Goal: Transaction & Acquisition: Purchase product/service

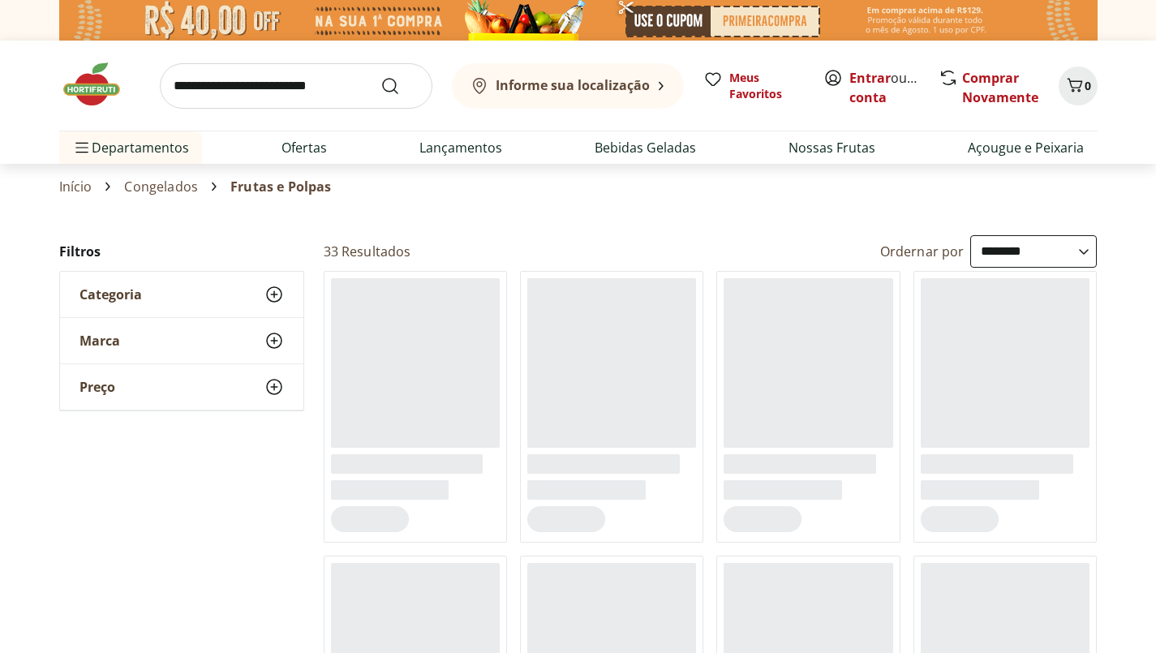
select select "**********"
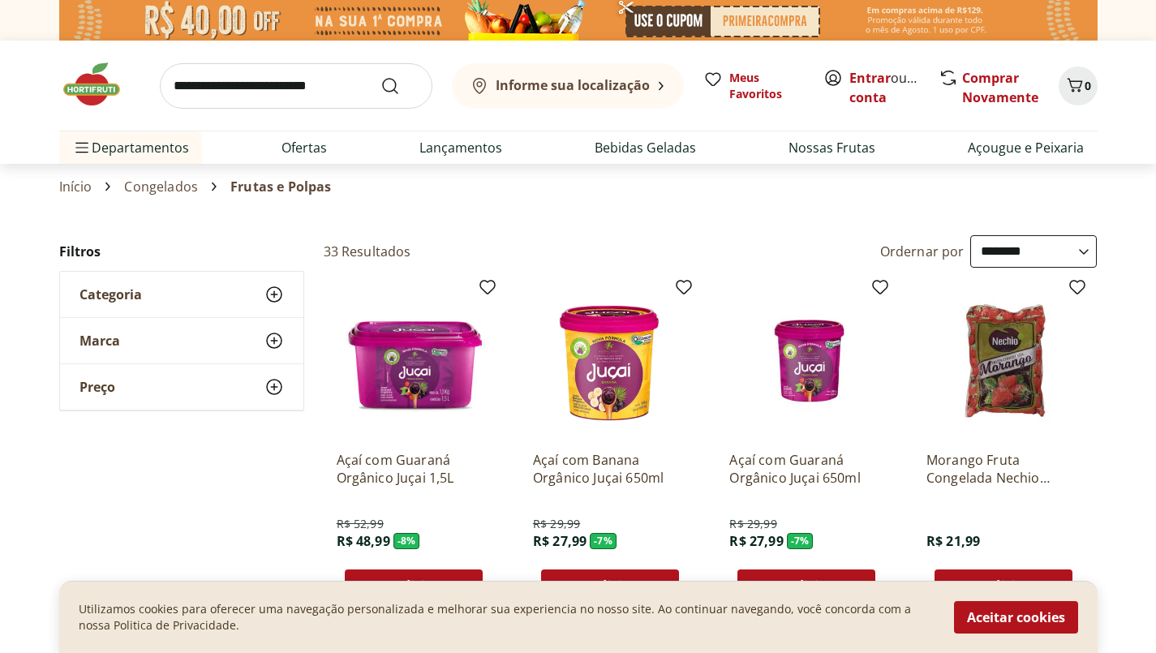
click at [1025, 621] on button "Aceitar cookies" at bounding box center [1016, 617] width 124 height 32
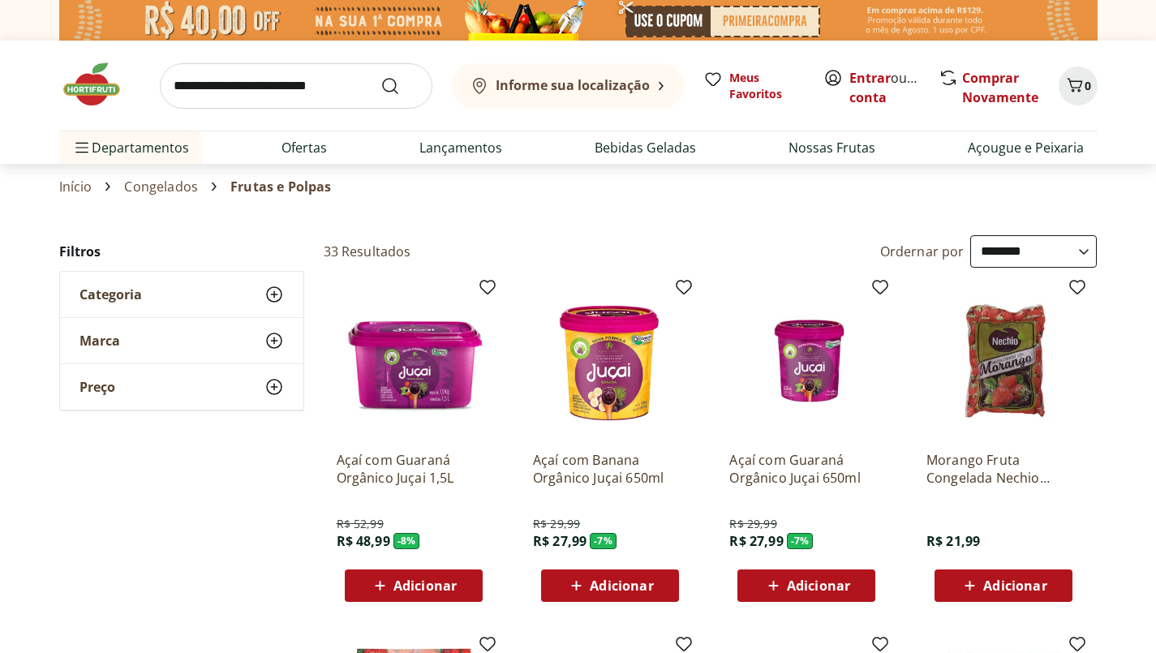
click at [895, 98] on link "Criar conta" at bounding box center [893, 87] width 89 height 37
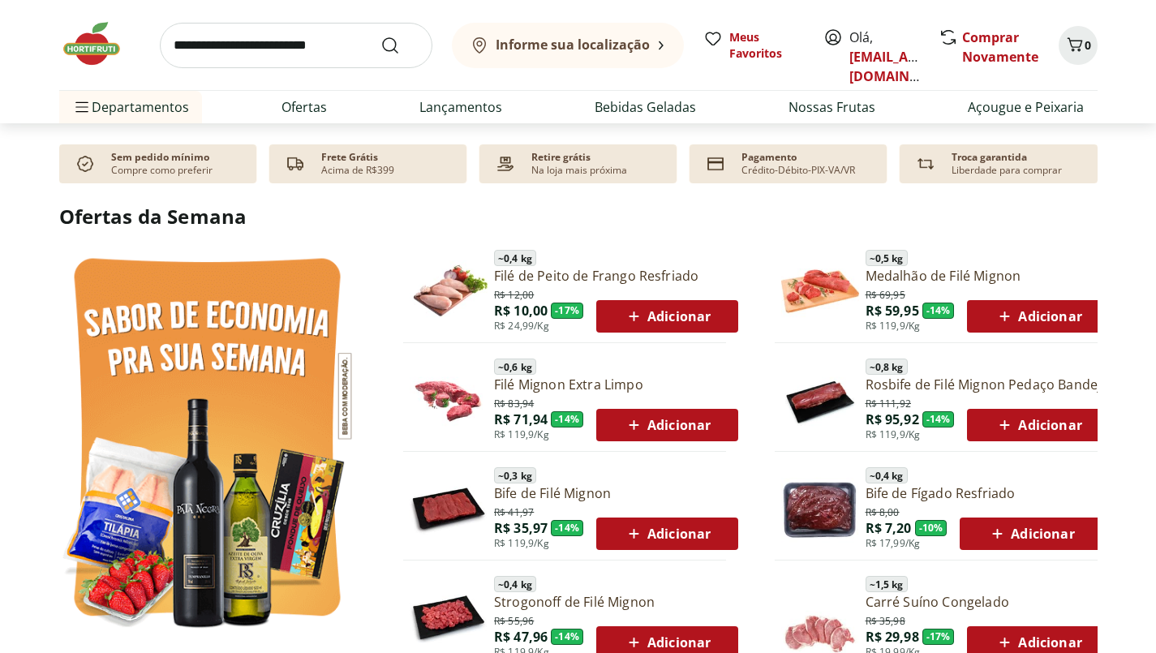
scroll to position [744, 0]
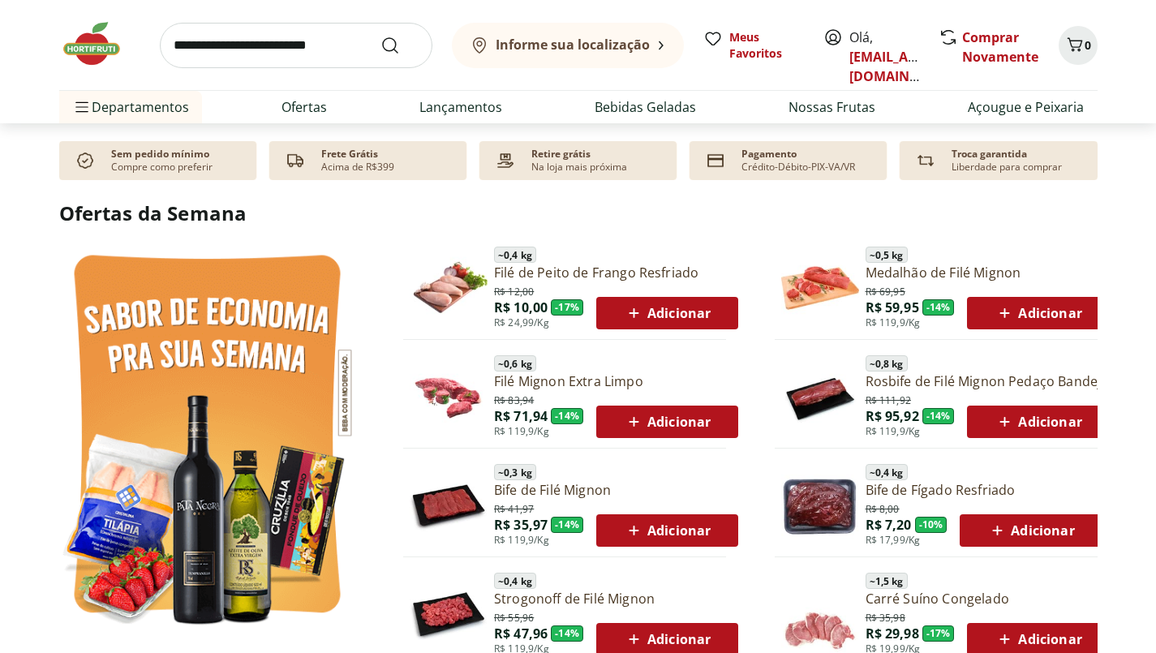
click at [683, 418] on span "Adicionar" at bounding box center [667, 421] width 87 height 19
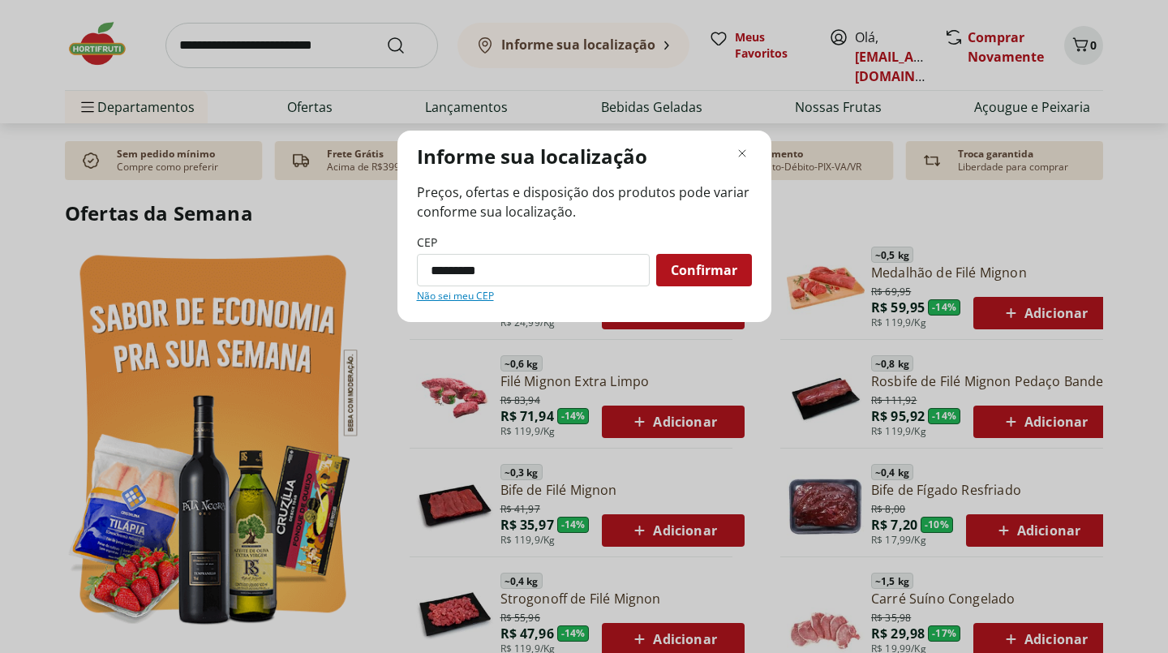
type input "*********"
click at [724, 271] on span "Confirmar" at bounding box center [704, 270] width 67 height 13
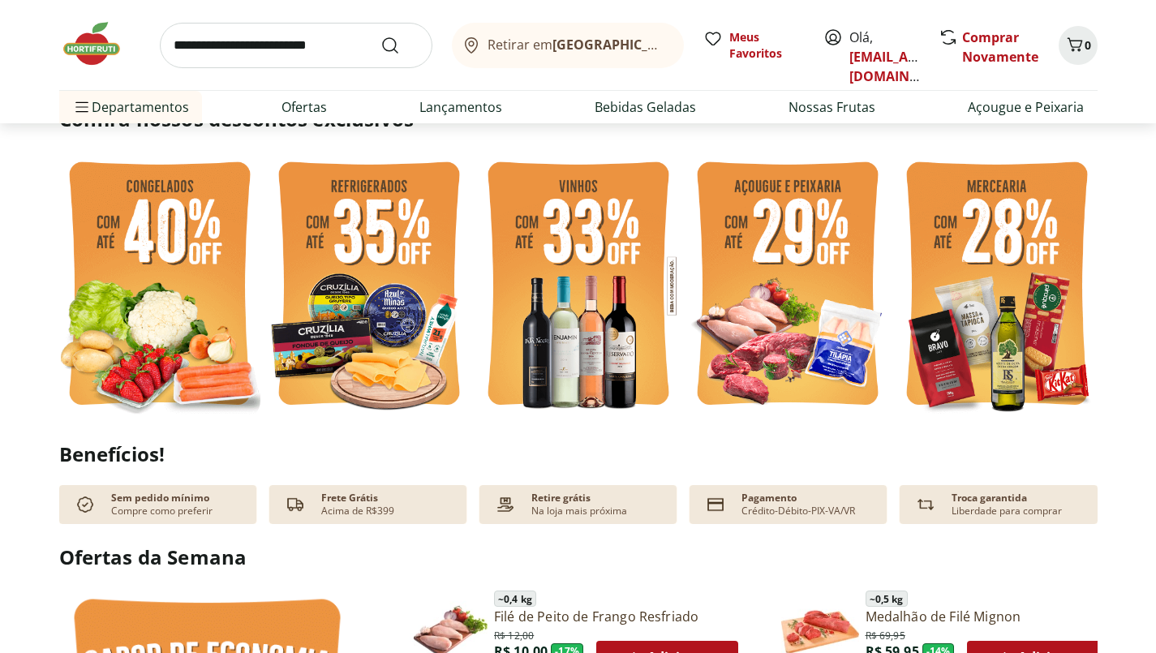
scroll to position [389, 0]
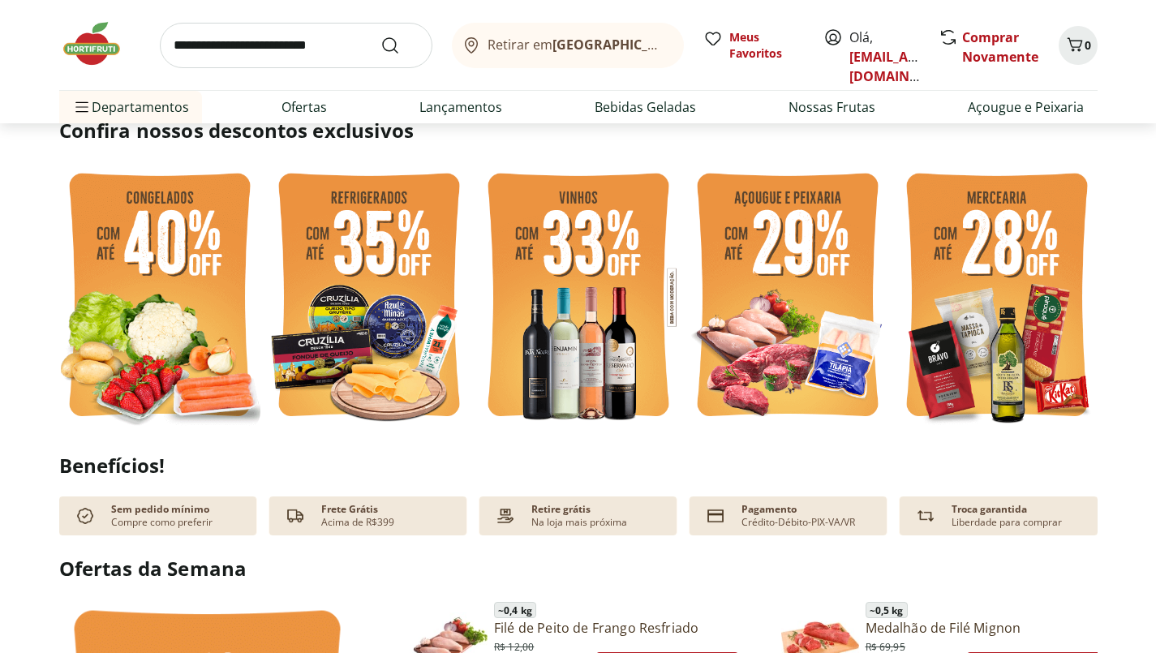
click at [801, 226] on img at bounding box center [787, 297] width 201 height 269
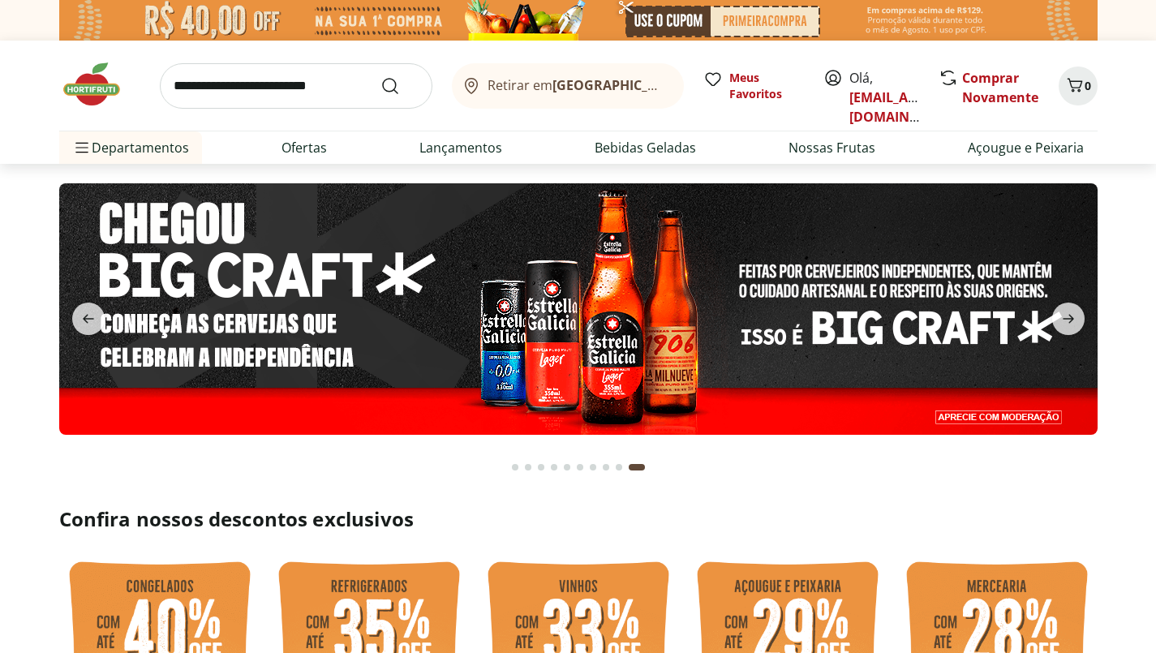
select select "**********"
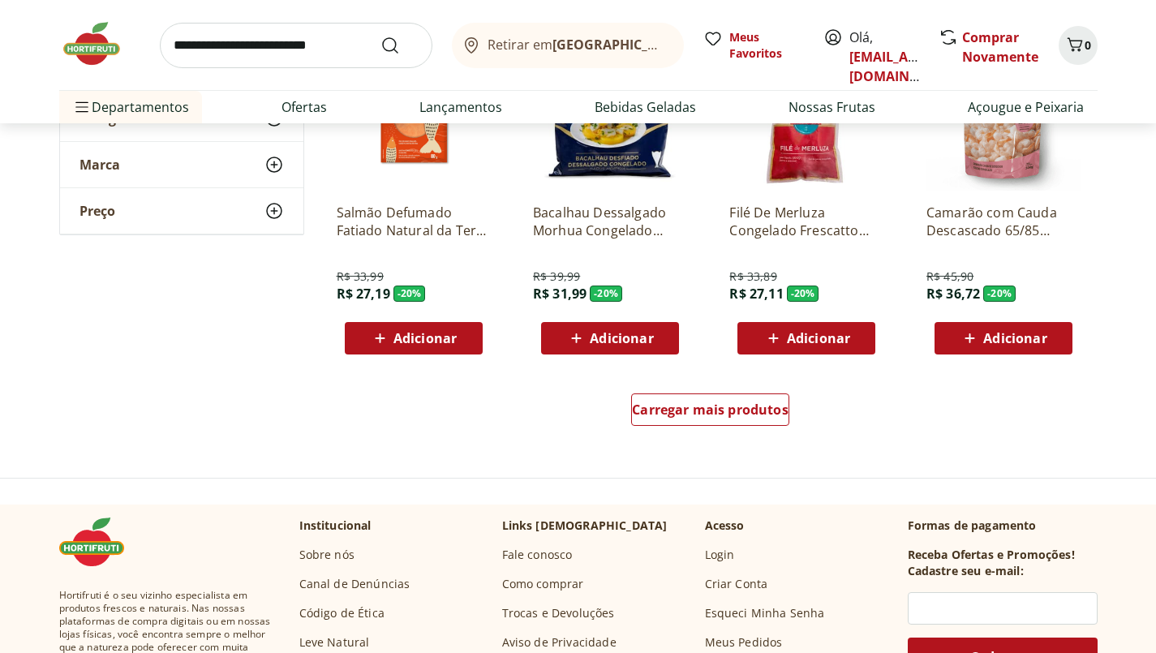
scroll to position [963, 0]
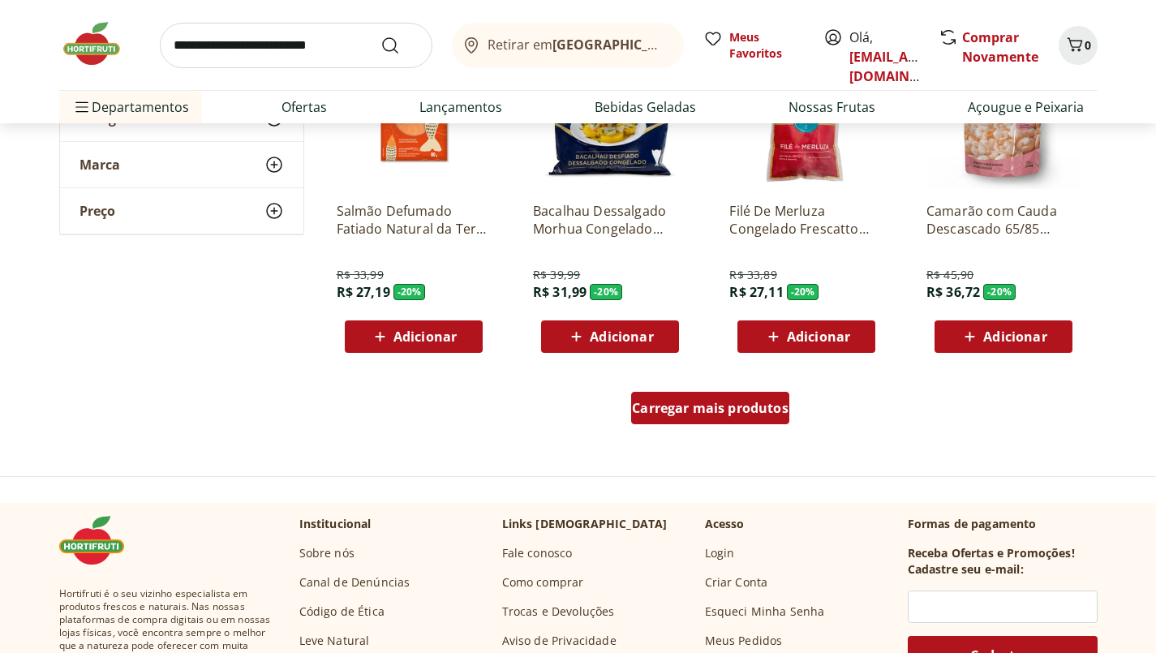
click at [716, 405] on span "Carregar mais produtos" at bounding box center [710, 408] width 157 height 13
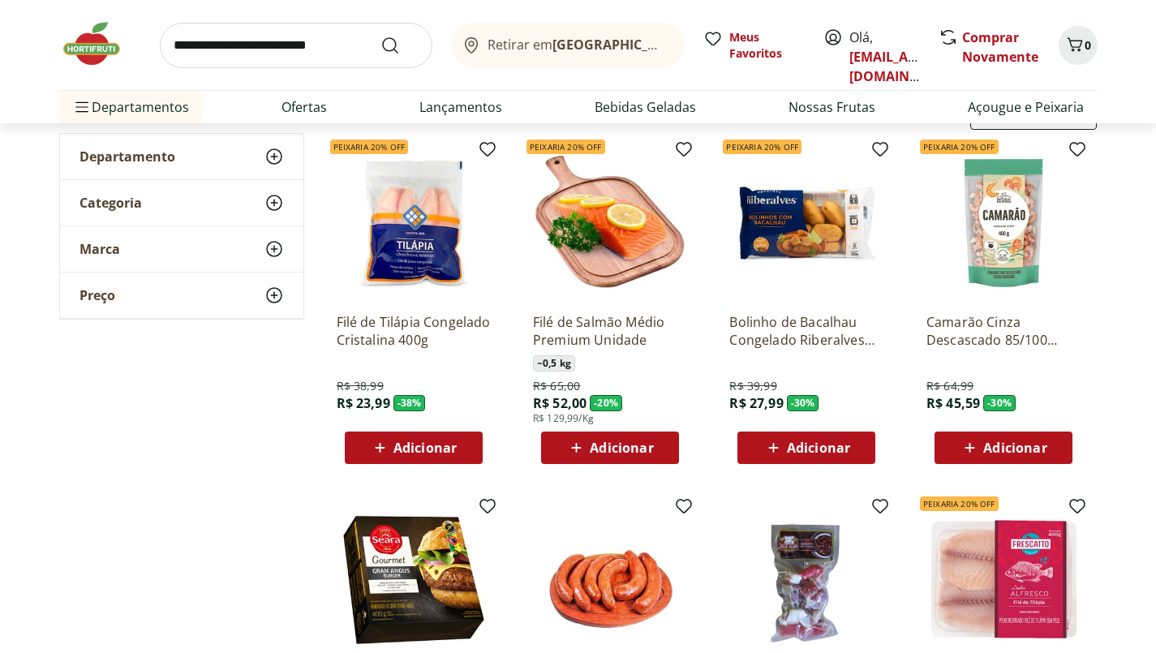
scroll to position [0, 0]
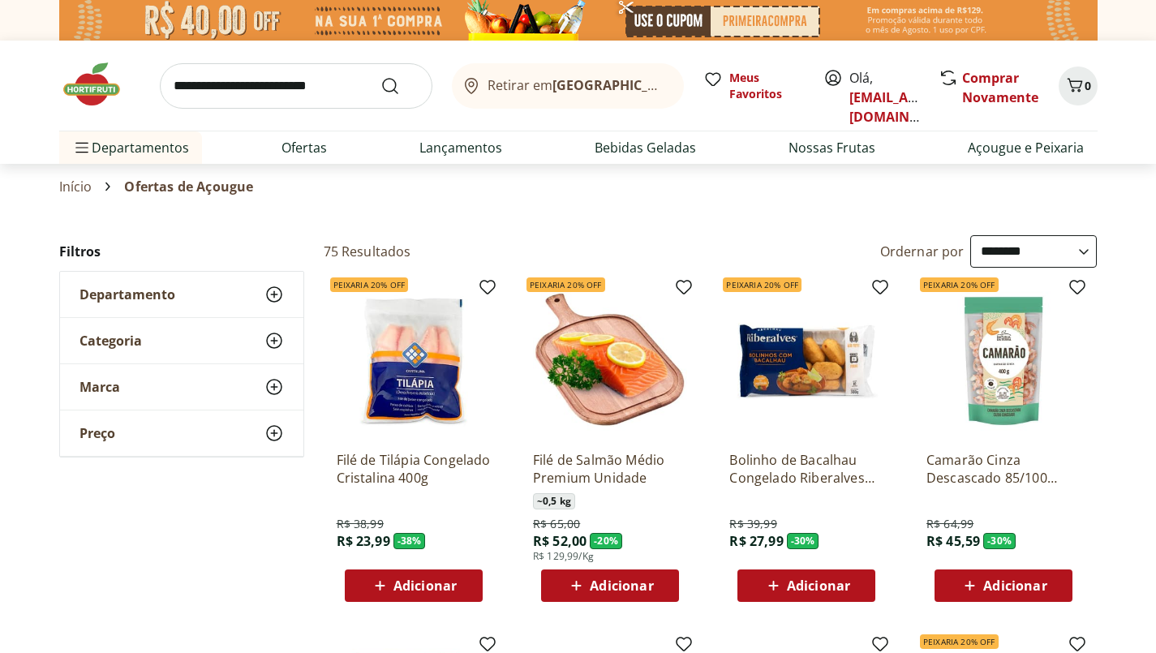
click at [305, 145] on link "Ofertas" at bounding box center [303, 147] width 45 height 19
select select "**********"
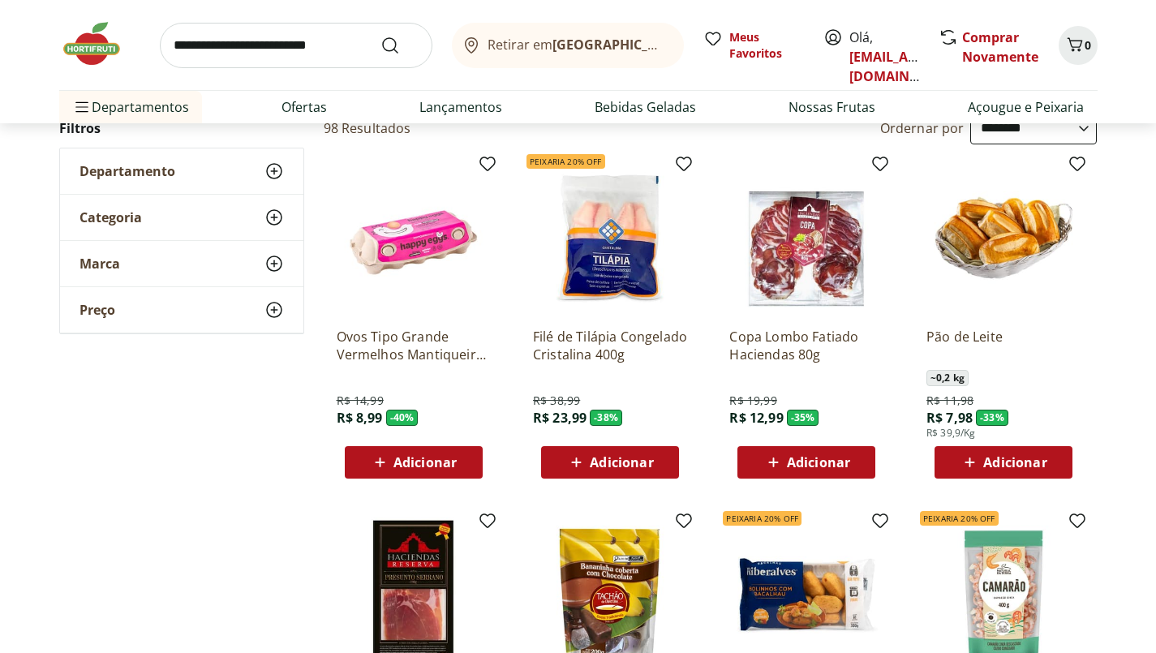
scroll to position [120, 0]
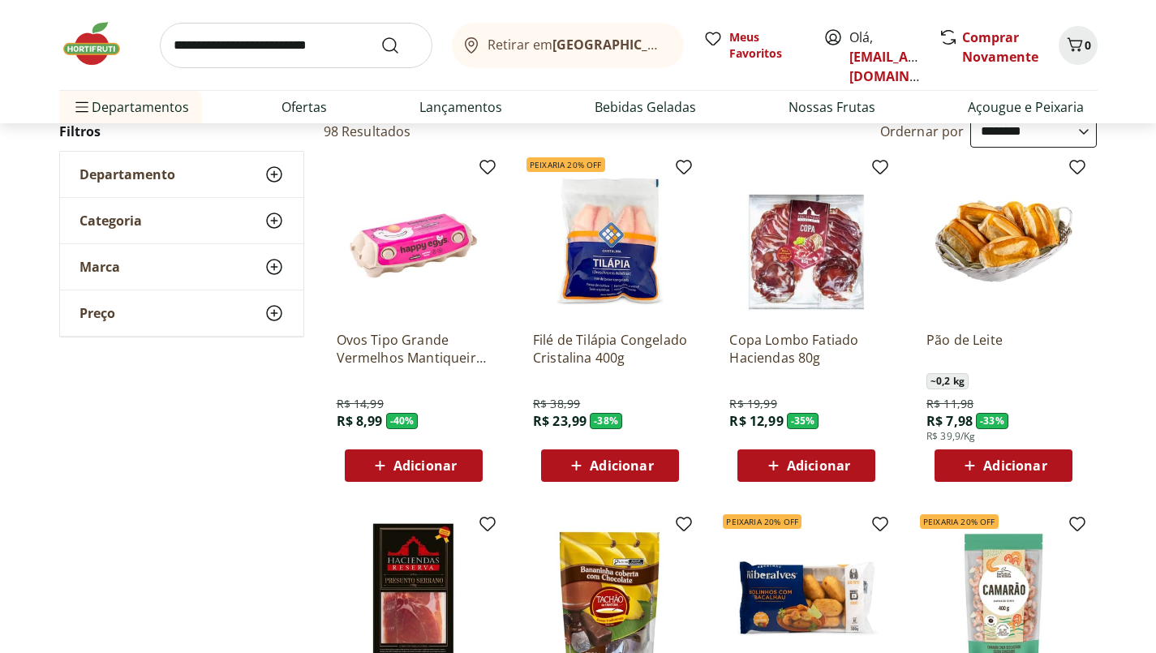
click at [422, 466] on span "Adicionar" at bounding box center [424, 465] width 63 height 13
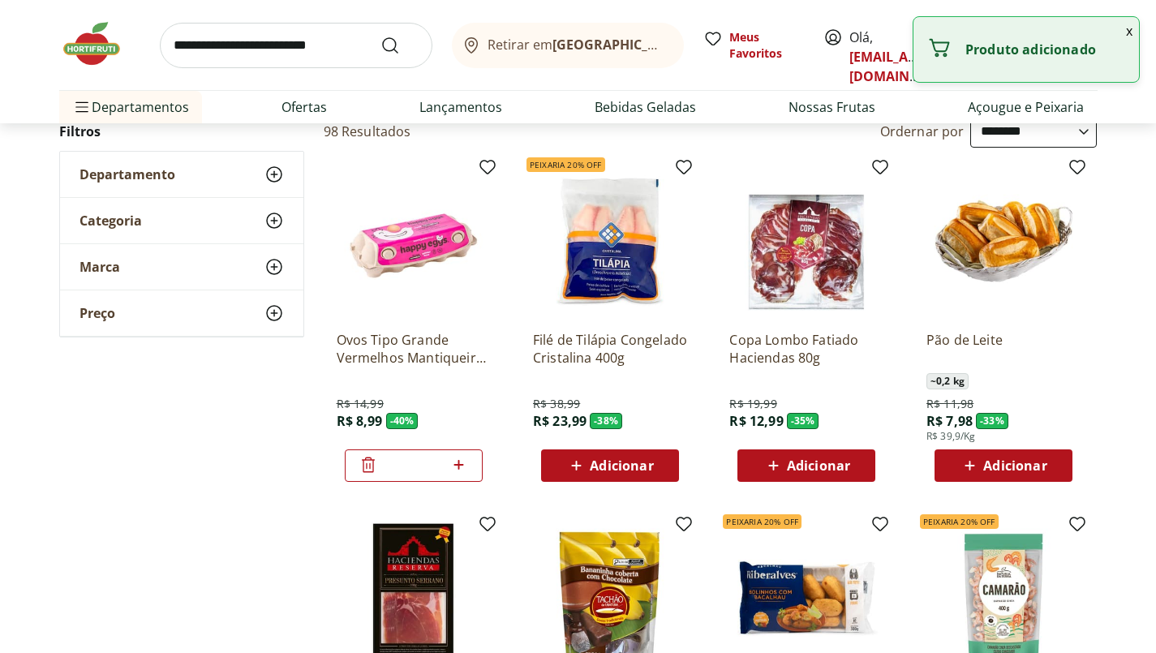
click at [423, 467] on input "*" at bounding box center [413, 466] width 71 height 18
click at [427, 470] on input "*" at bounding box center [413, 466] width 71 height 18
click at [453, 471] on icon at bounding box center [459, 464] width 20 height 19
click at [455, 466] on icon at bounding box center [459, 464] width 20 height 19
type input "*"
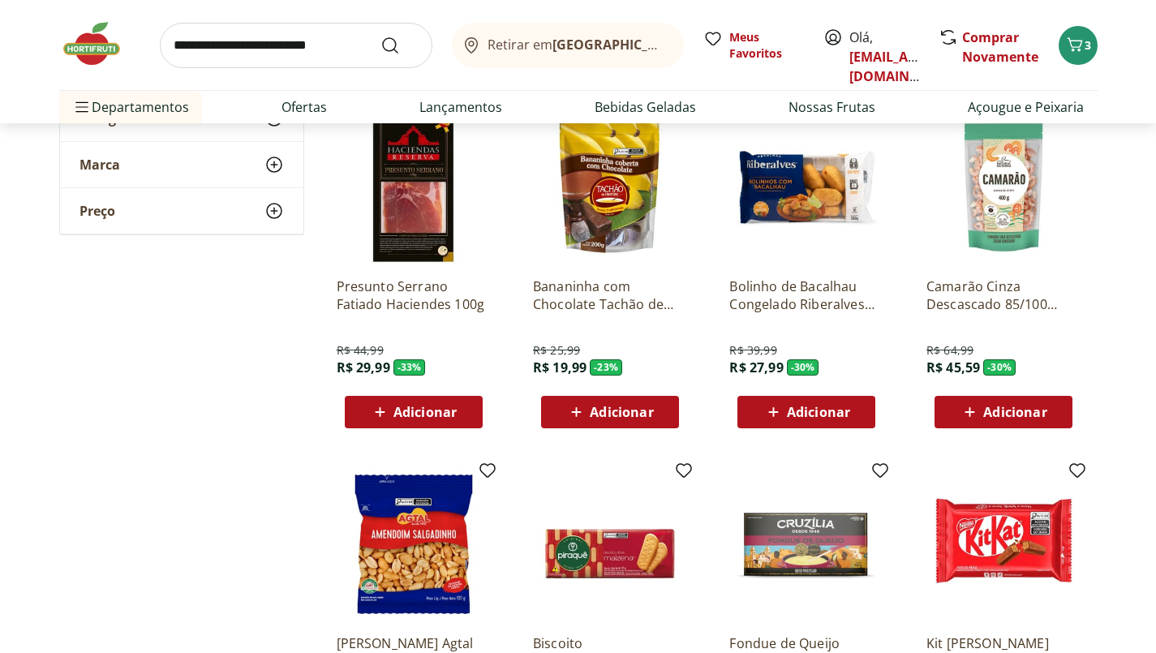
scroll to position [530, 0]
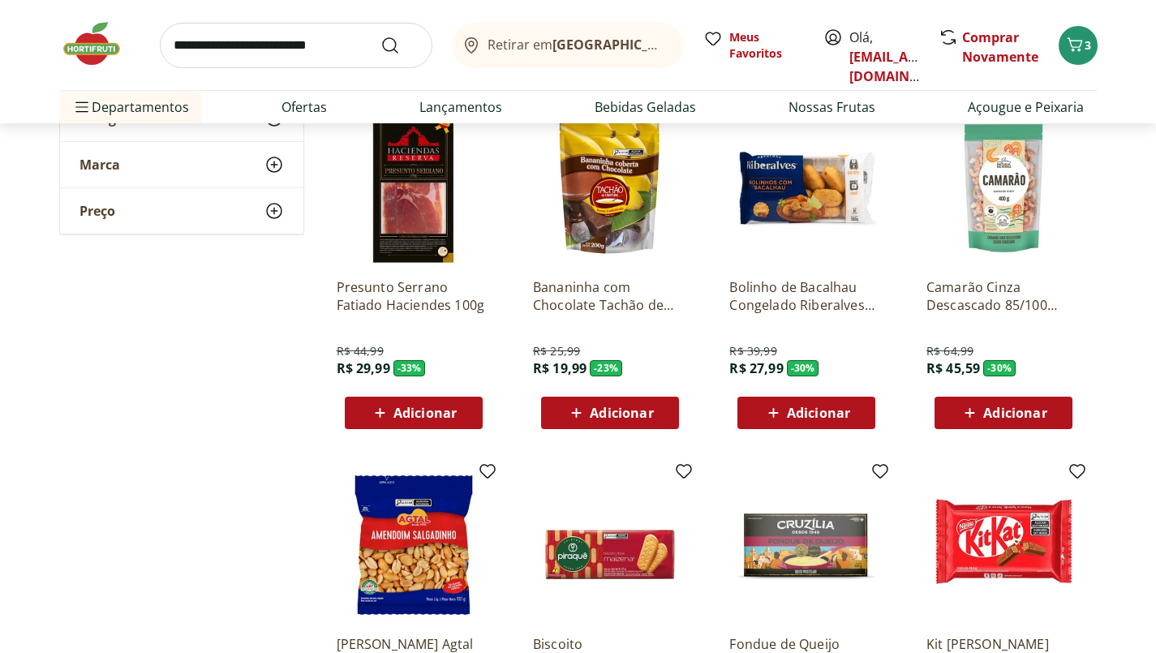
click at [284, 41] on input "search" at bounding box center [296, 45] width 273 height 45
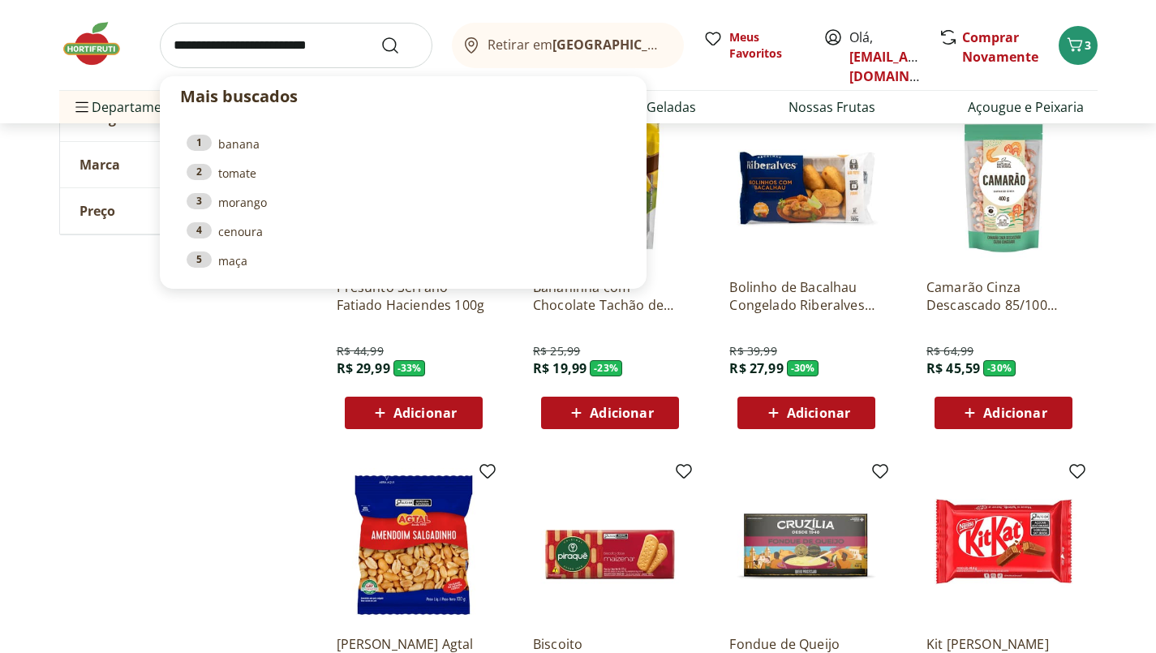
click at [330, 45] on input "search" at bounding box center [296, 45] width 273 height 45
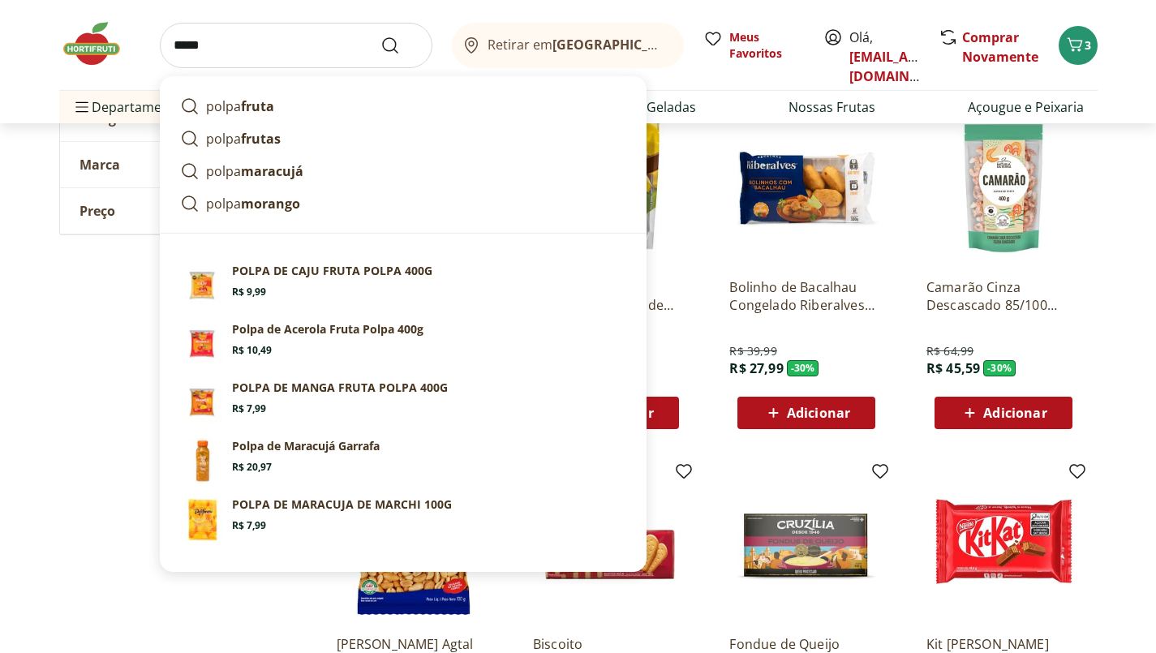
click at [277, 110] on link "polpa fruta" at bounding box center [403, 106] width 459 height 32
type input "**********"
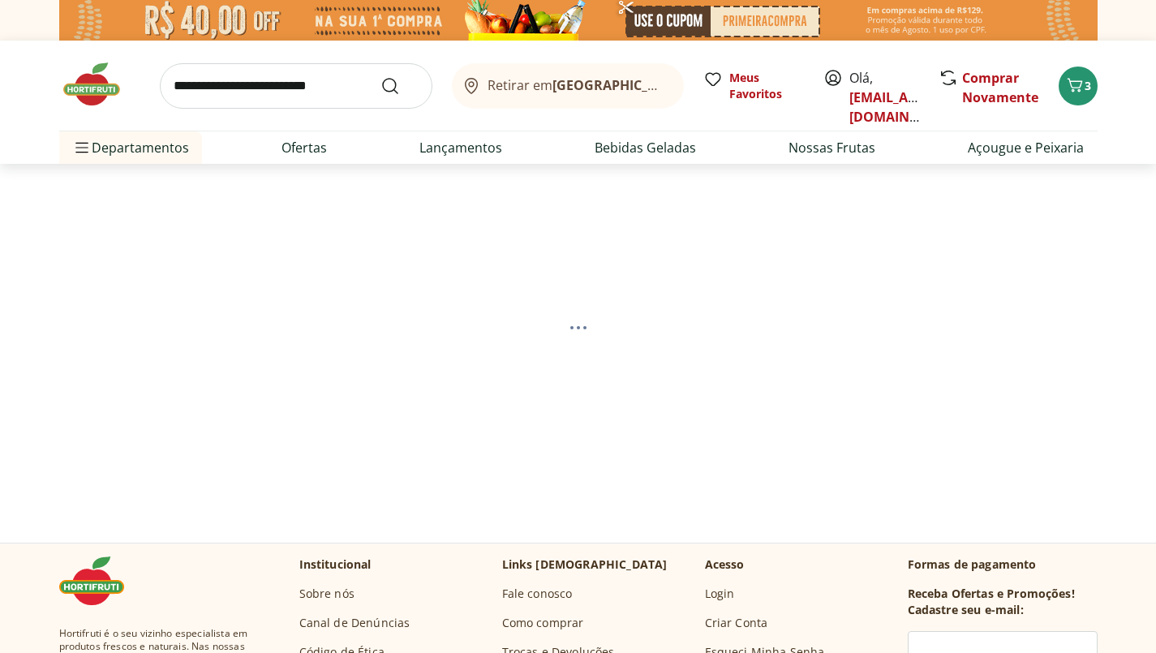
select select "**********"
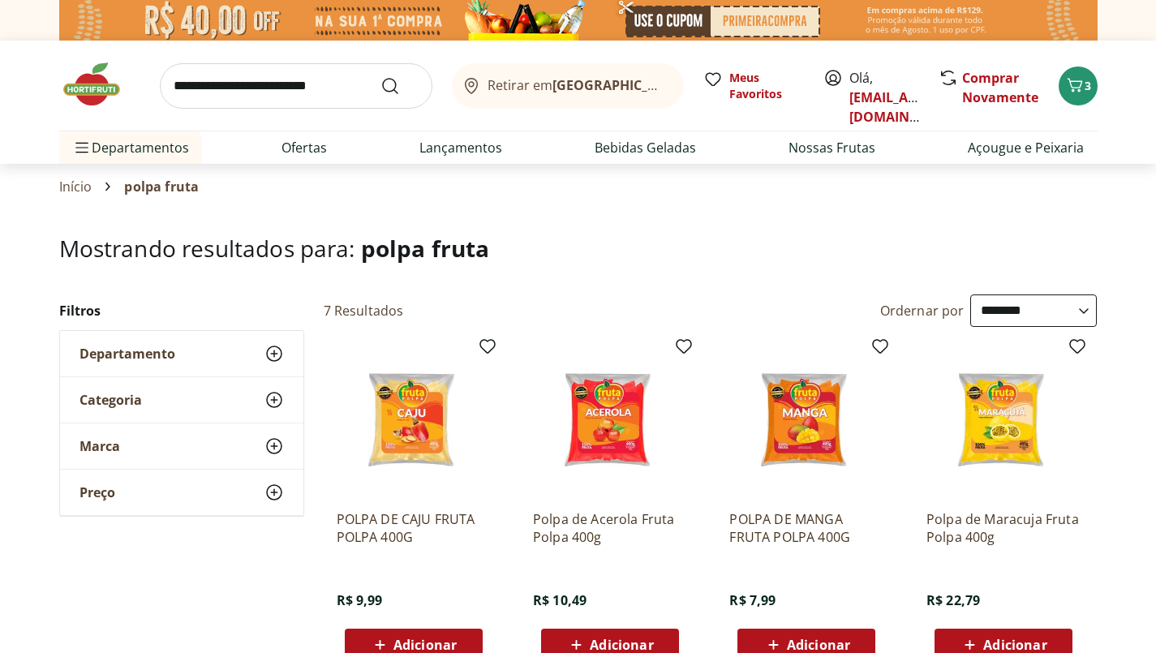
click at [312, 144] on link "Ofertas" at bounding box center [303, 147] width 45 height 19
select select "**********"
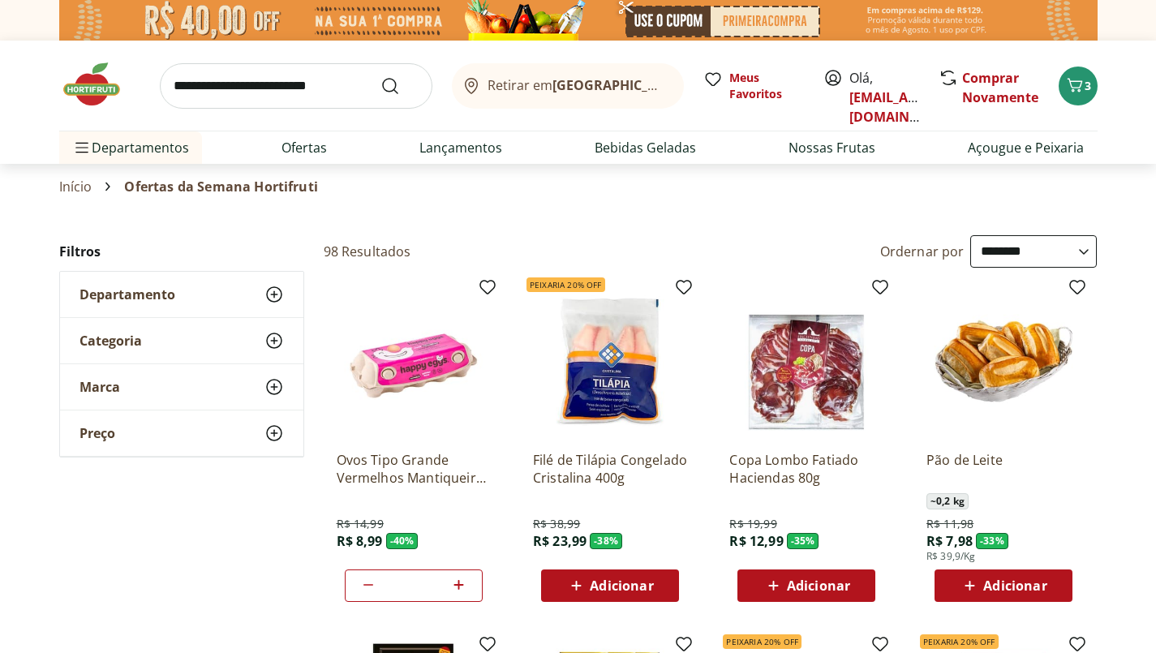
click at [479, 153] on link "Lançamentos" at bounding box center [460, 147] width 83 height 19
select select "**********"
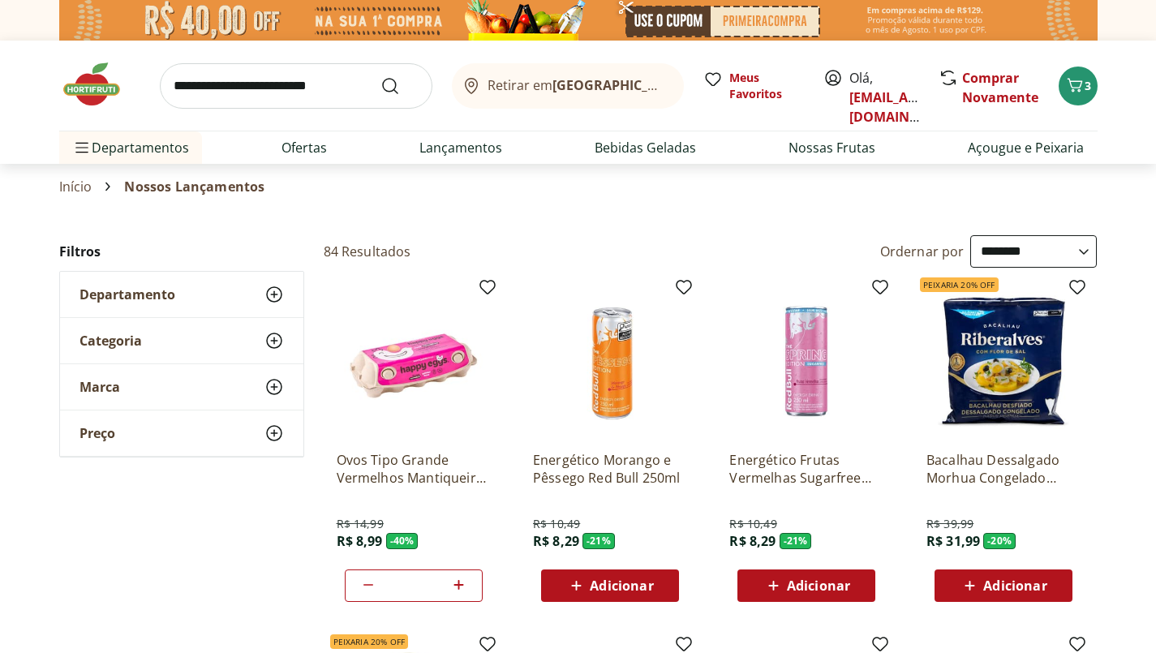
click at [304, 80] on input "search" at bounding box center [296, 85] width 273 height 45
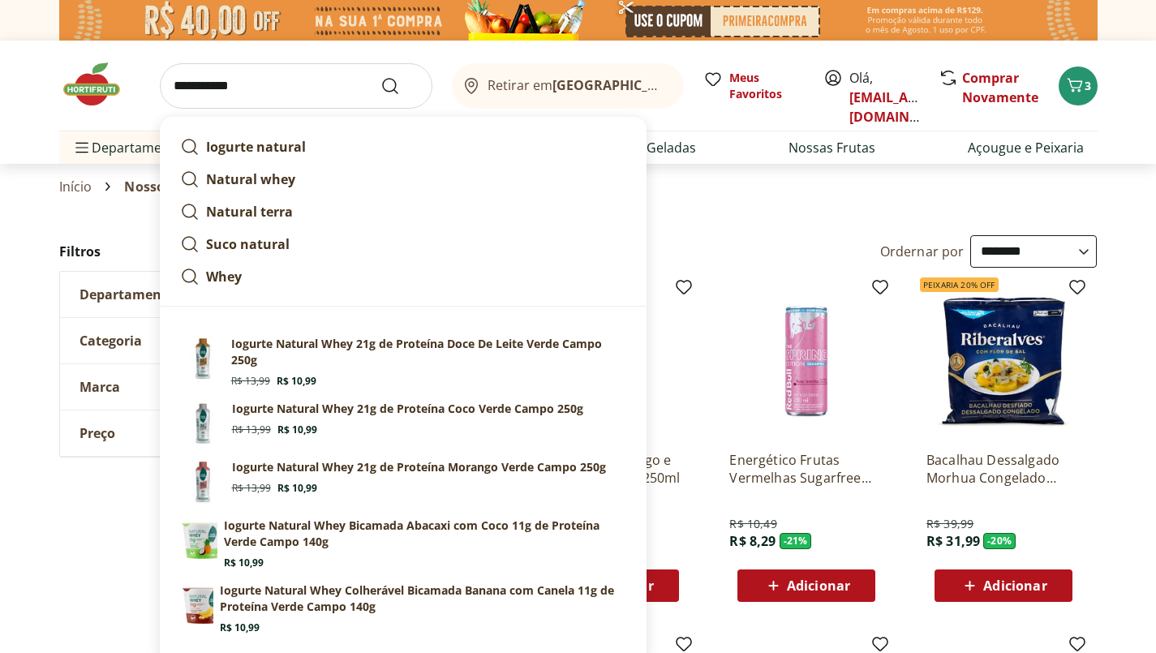
type input "**********"
click at [380, 76] on button "Submit Search" at bounding box center [399, 85] width 39 height 19
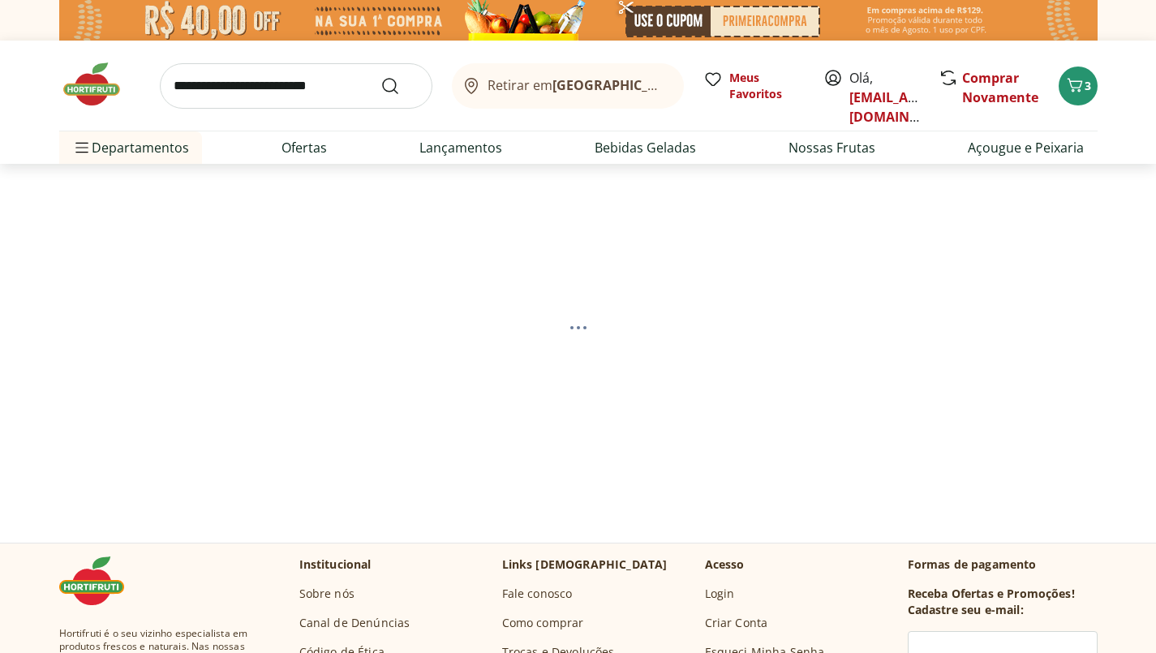
select select "**********"
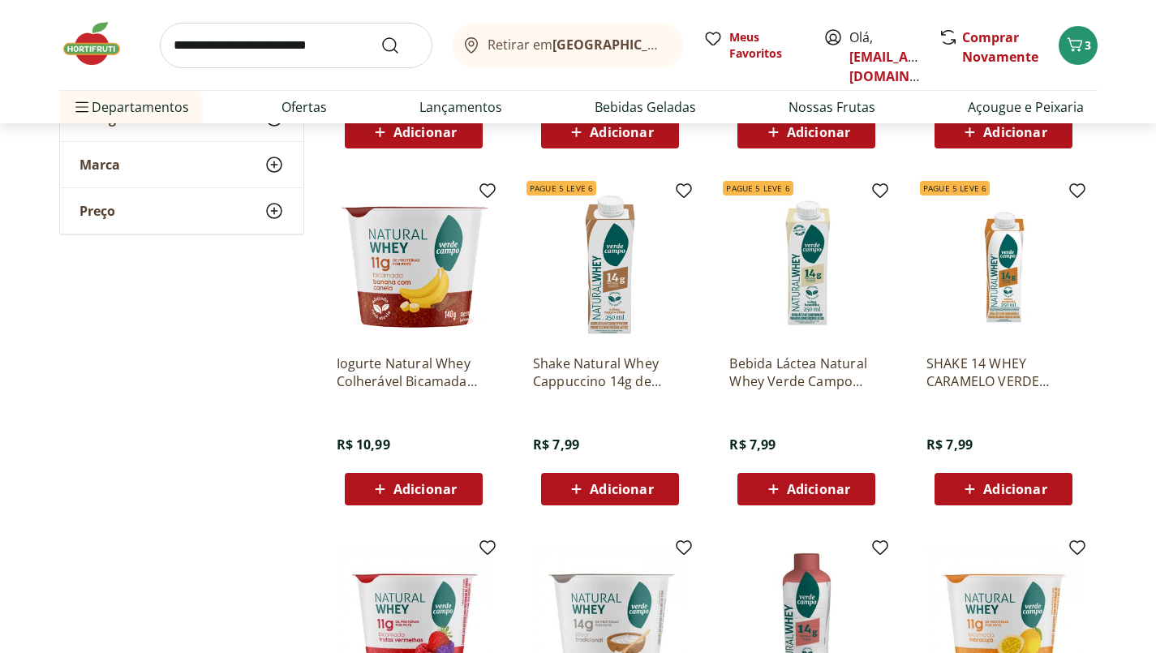
scroll to position [513, 0]
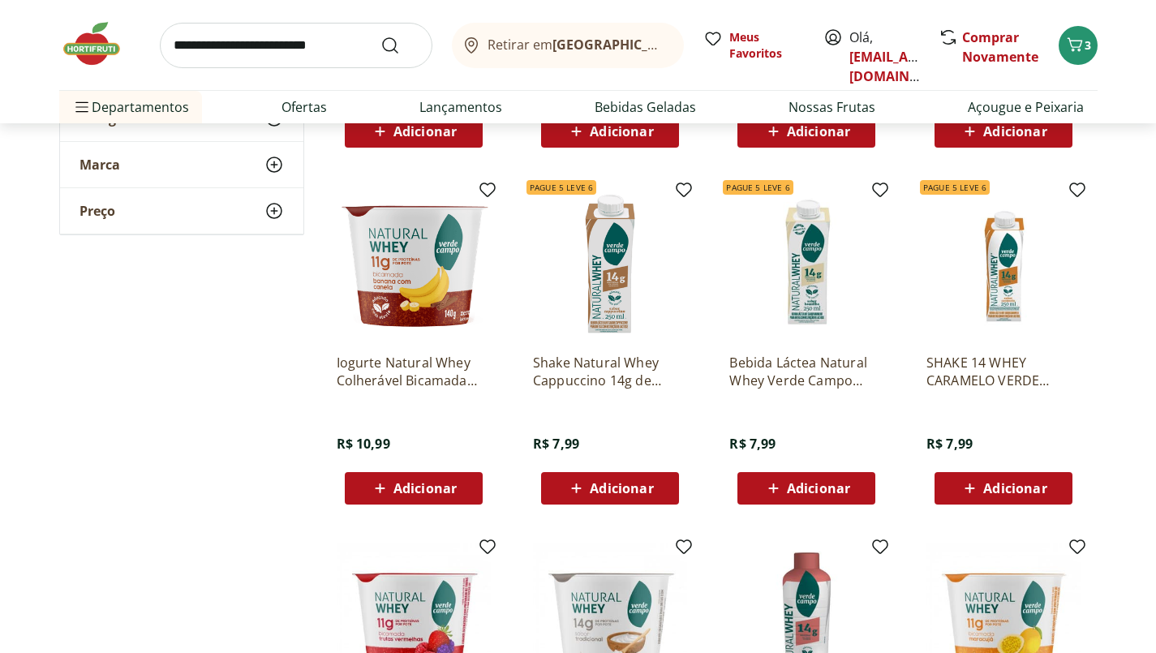
click at [430, 487] on span "Adicionar" at bounding box center [424, 488] width 63 height 13
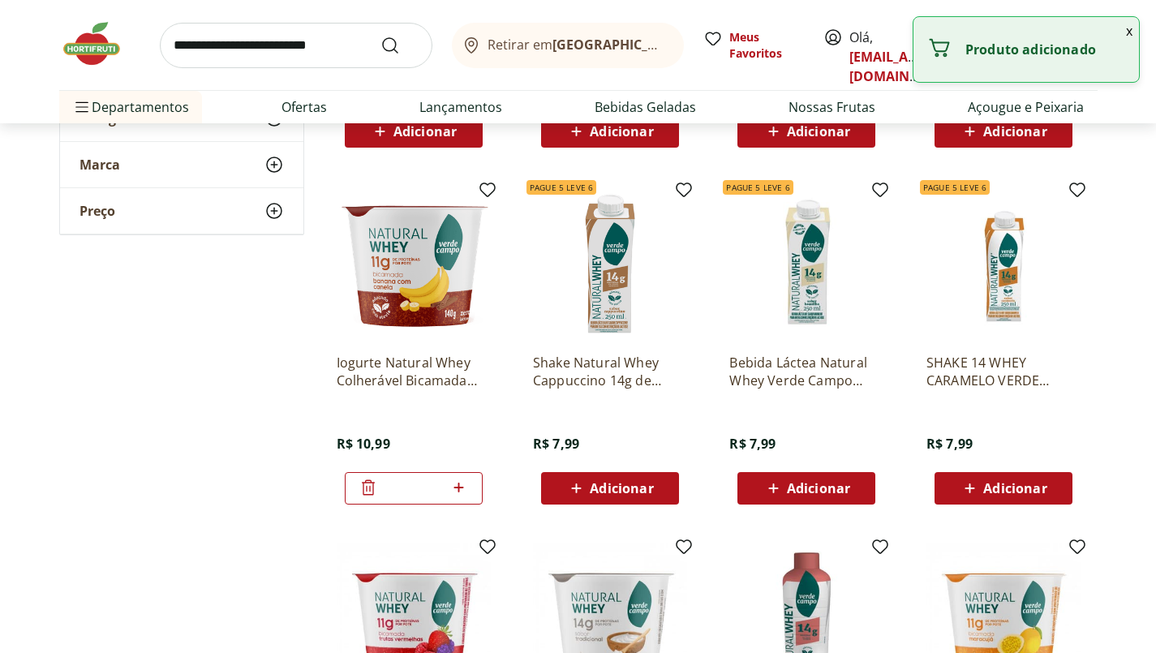
click at [432, 495] on input "*" at bounding box center [413, 488] width 71 height 18
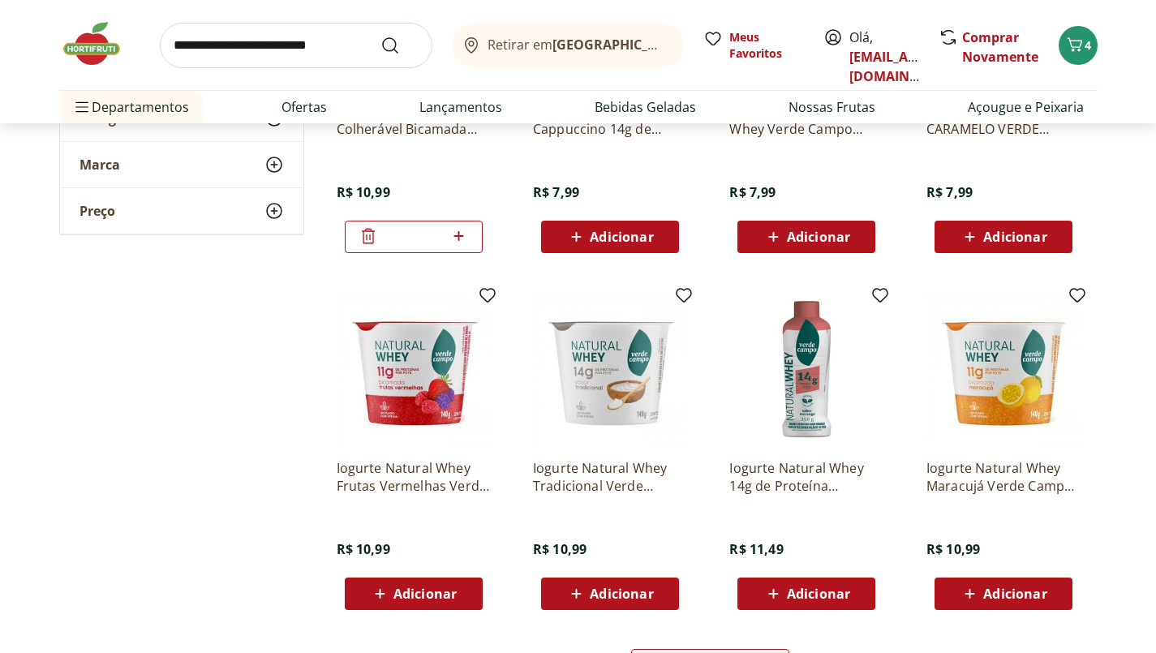
scroll to position [766, 0]
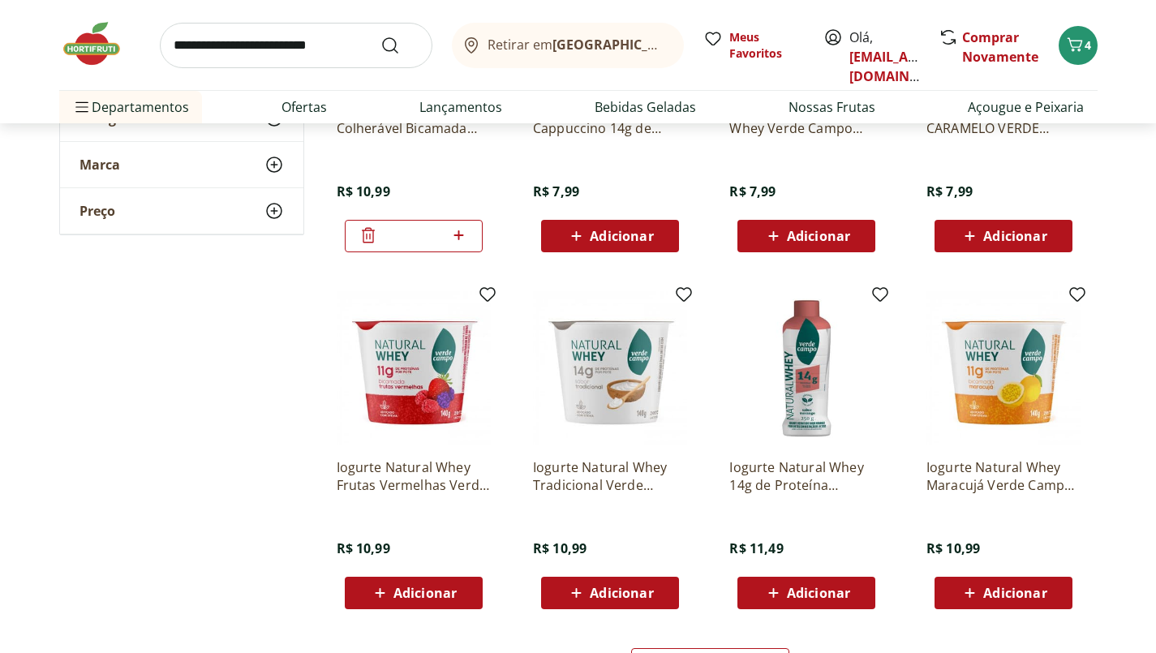
click at [458, 234] on icon at bounding box center [459, 235] width 10 height 10
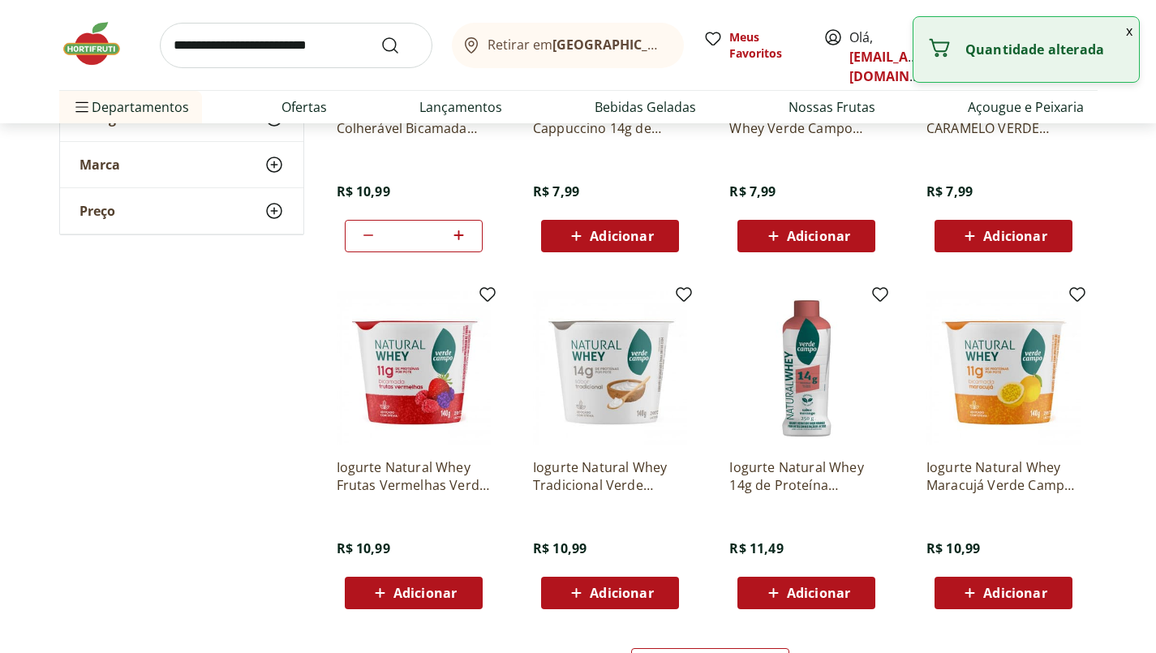
click at [458, 234] on icon at bounding box center [459, 235] width 10 height 10
click at [456, 230] on icon at bounding box center [459, 235] width 20 height 19
type input "*"
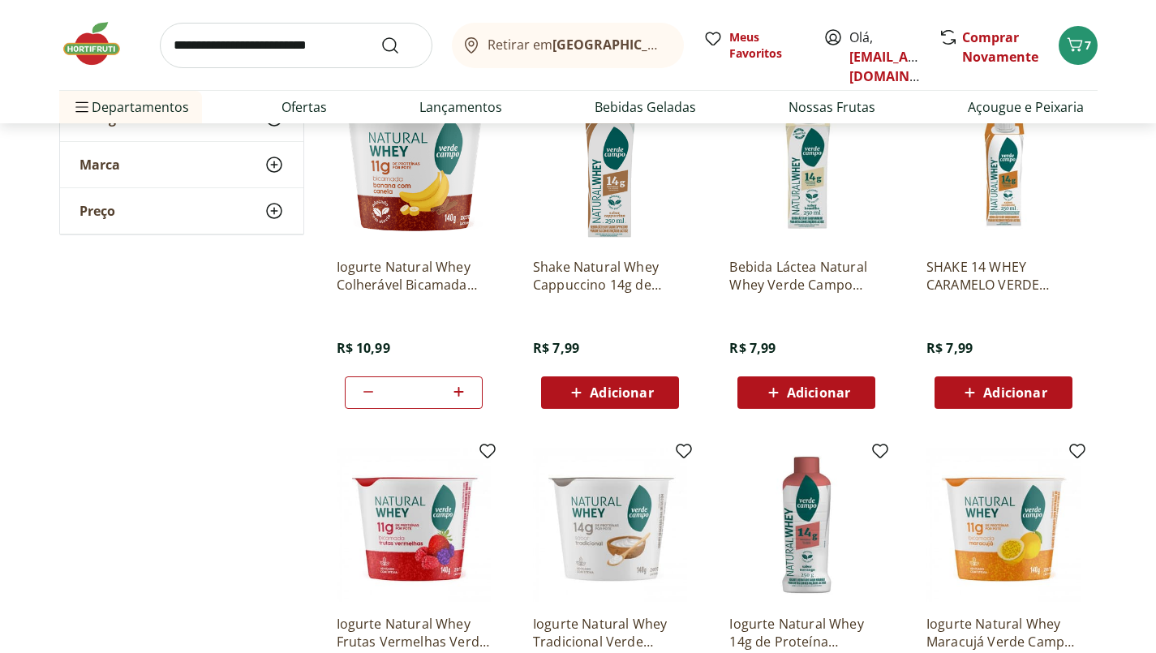
scroll to position [604, 0]
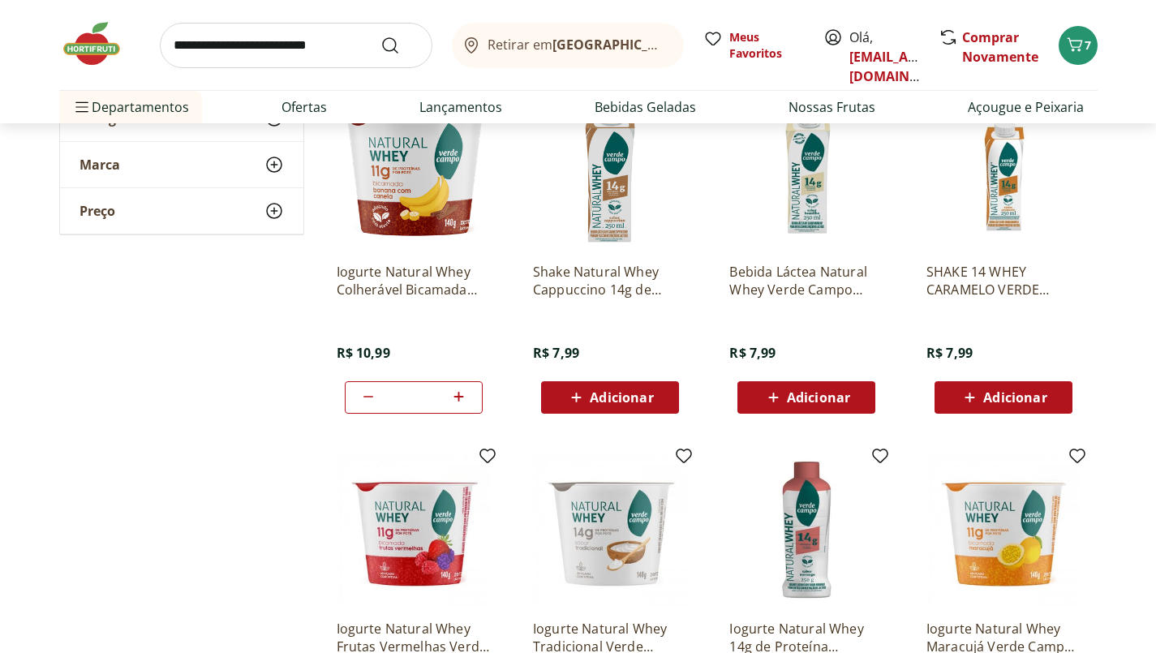
click at [615, 397] on span "Adicionar" at bounding box center [621, 397] width 63 height 13
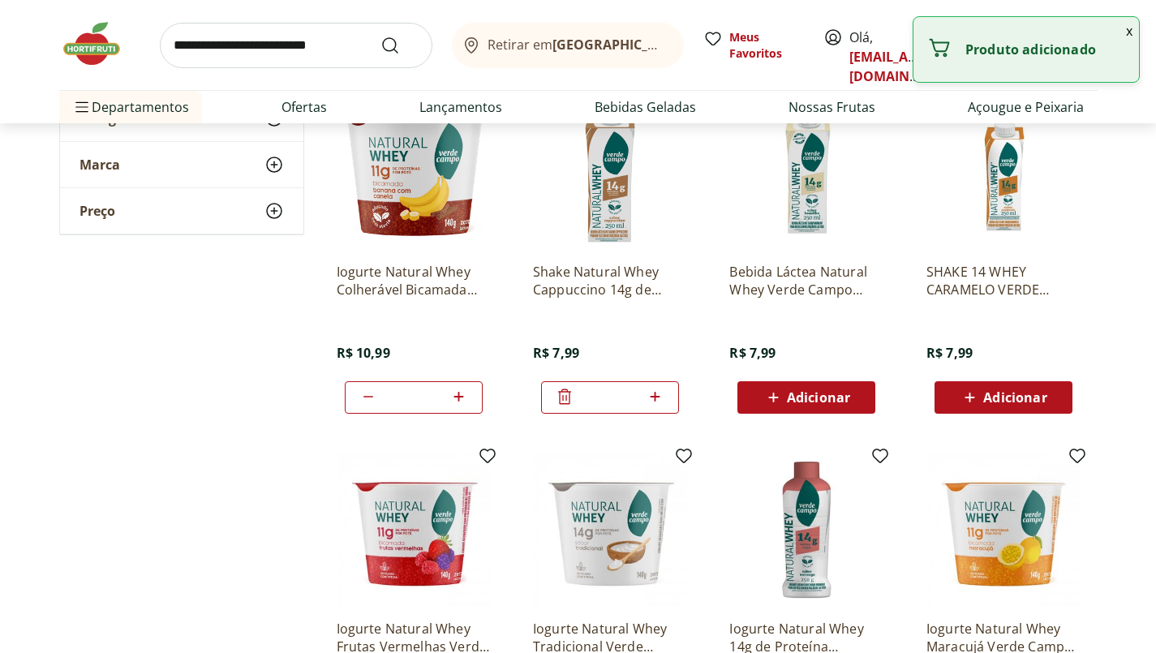
click at [663, 396] on icon at bounding box center [655, 396] width 20 height 19
click at [655, 396] on icon at bounding box center [656, 397] width 10 height 10
type input "*"
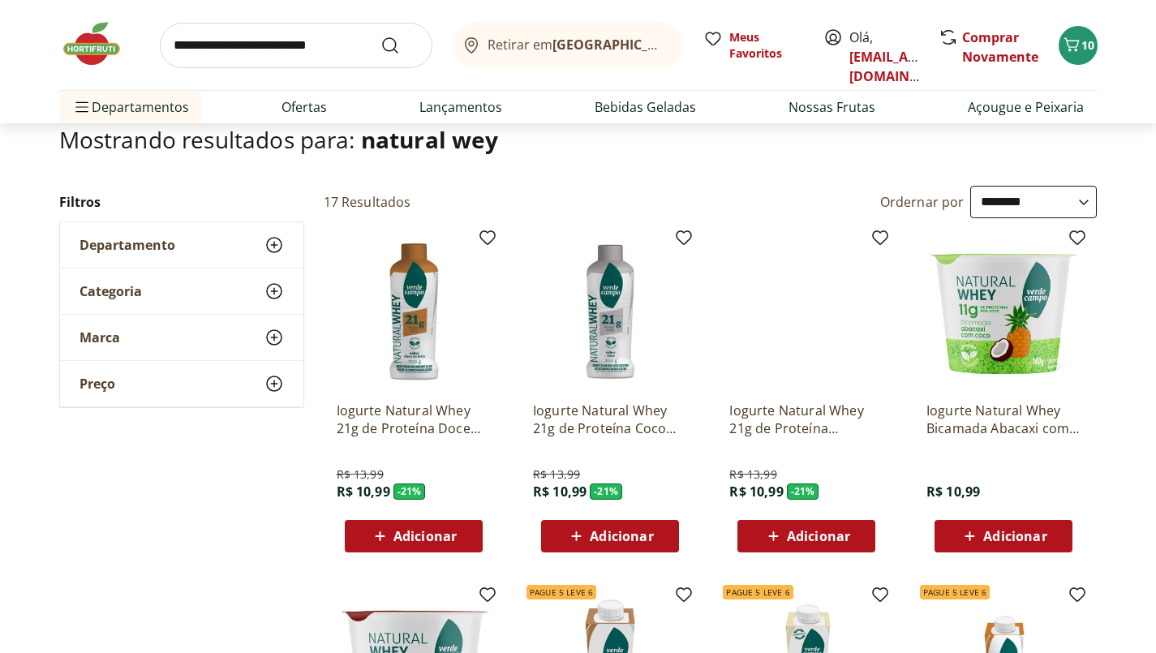
scroll to position [0, 0]
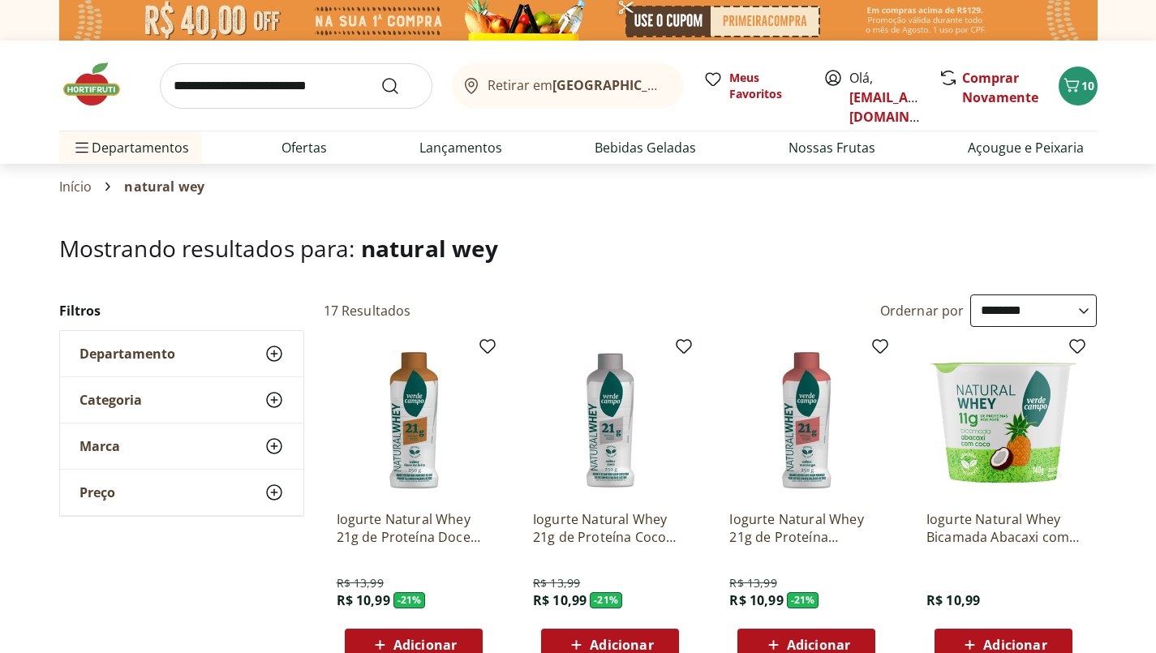
click at [82, 144] on icon "Menu" at bounding box center [81, 147] width 13 height 13
click at [197, 340] on li "Padaria Padaria Ver tudo do departamento Bolos e Mini Bolos Doces Pão Padaria P…" at bounding box center [161, 342] width 205 height 32
click at [358, 333] on link "Padaria Própria" at bounding box center [325, 325] width 97 height 19
select select "**********"
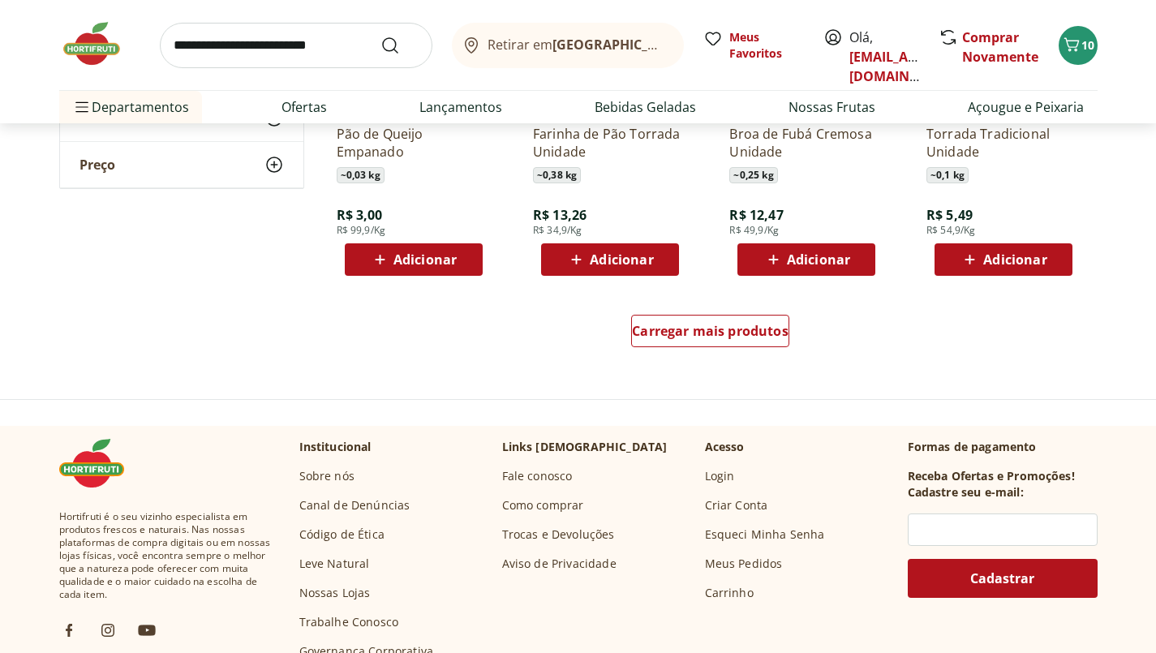
scroll to position [1035, 0]
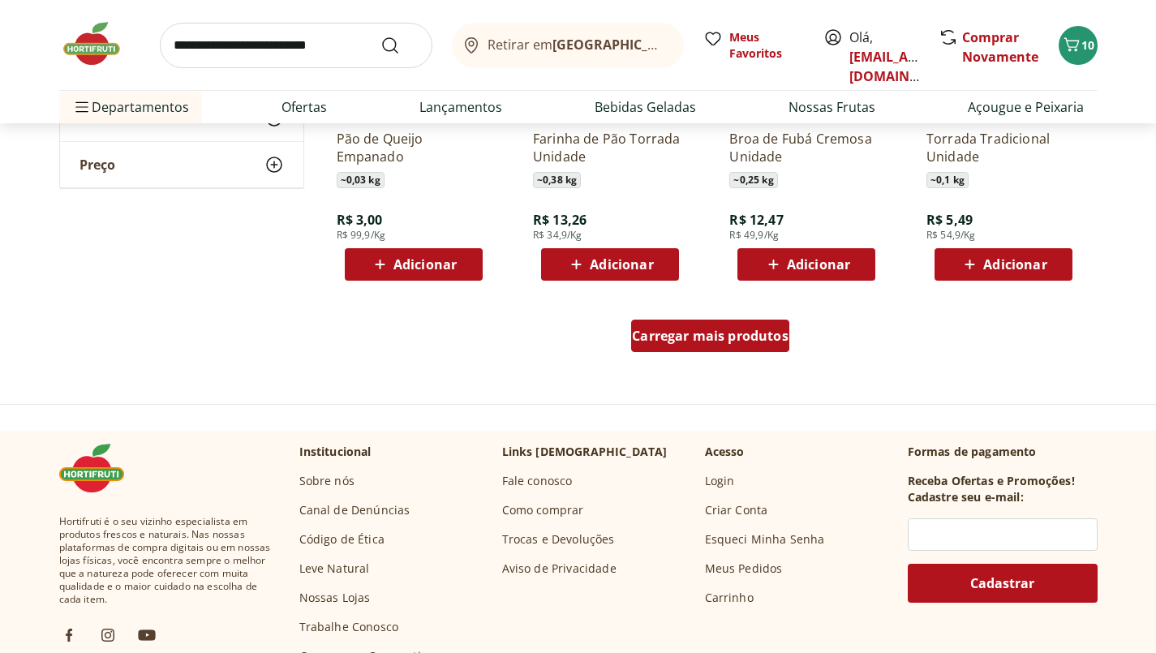
click at [743, 346] on div "Carregar mais produtos" at bounding box center [710, 336] width 158 height 32
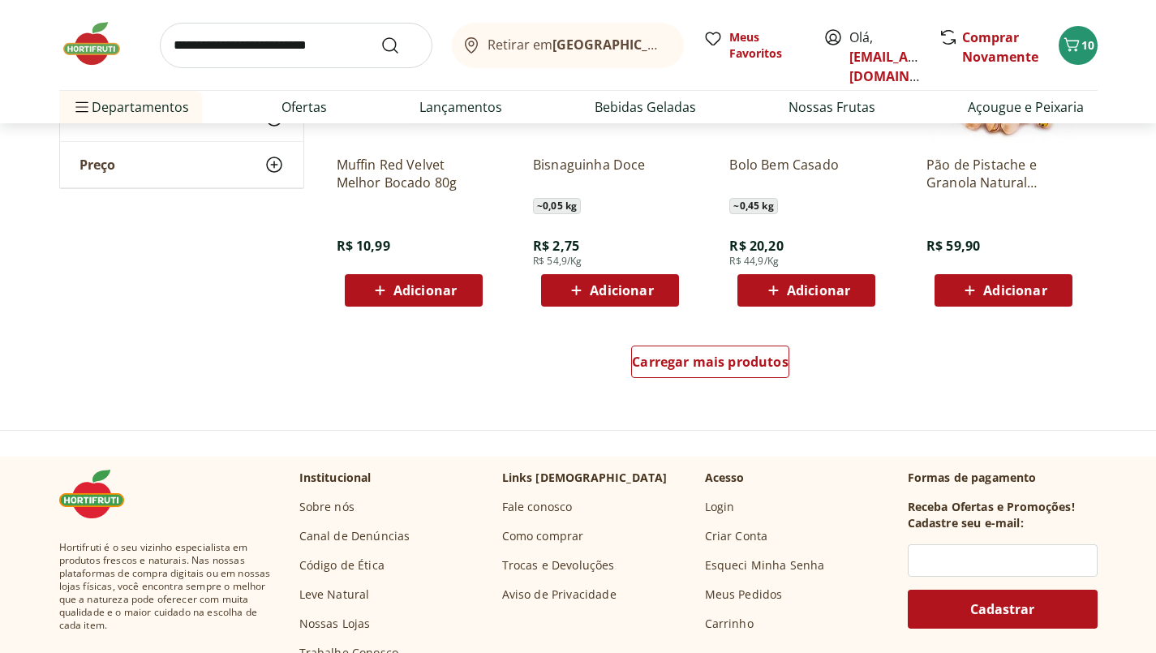
scroll to position [2030, 0]
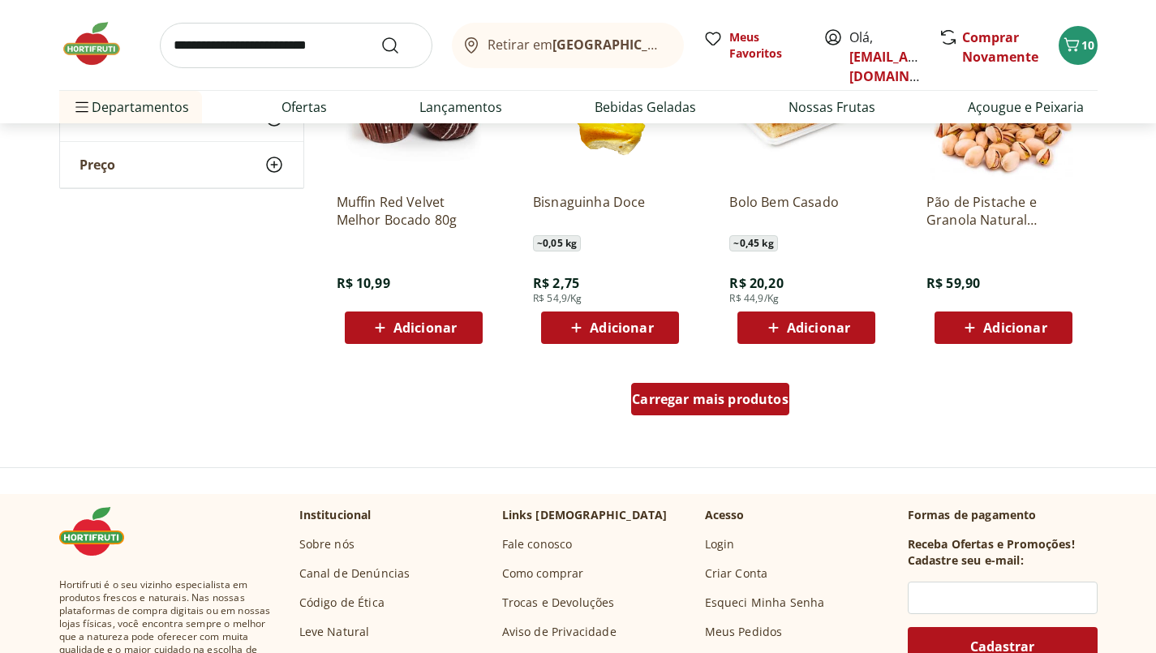
click at [743, 405] on span "Carregar mais produtos" at bounding box center [710, 399] width 157 height 13
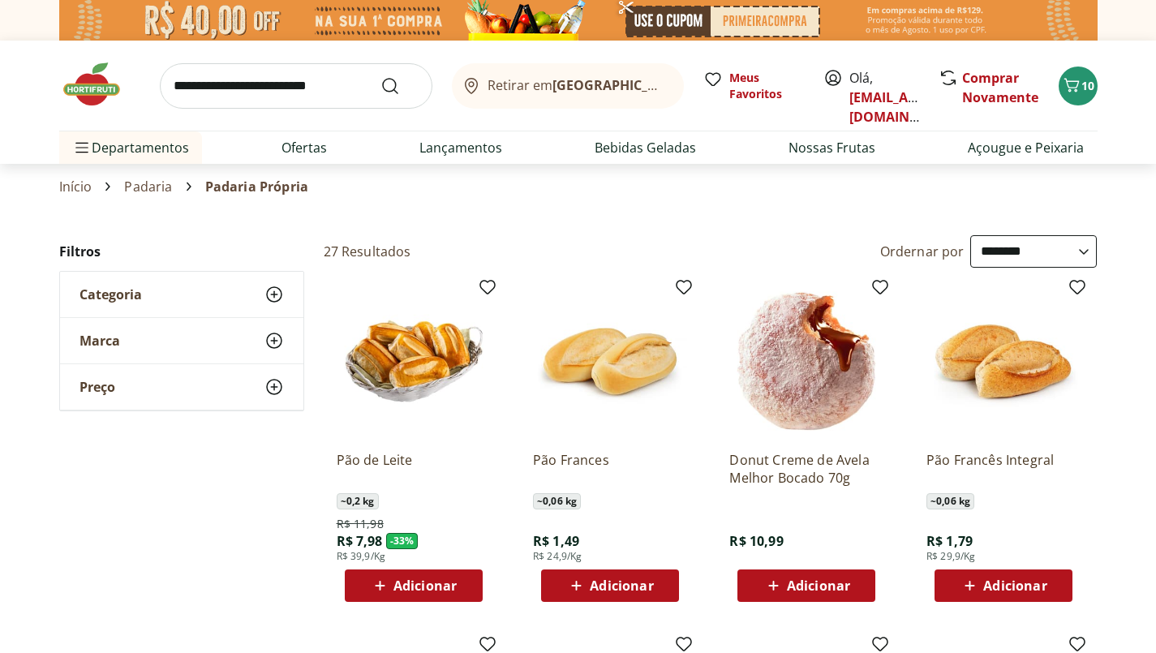
click at [73, 189] on link "Início" at bounding box center [75, 186] width 33 height 15
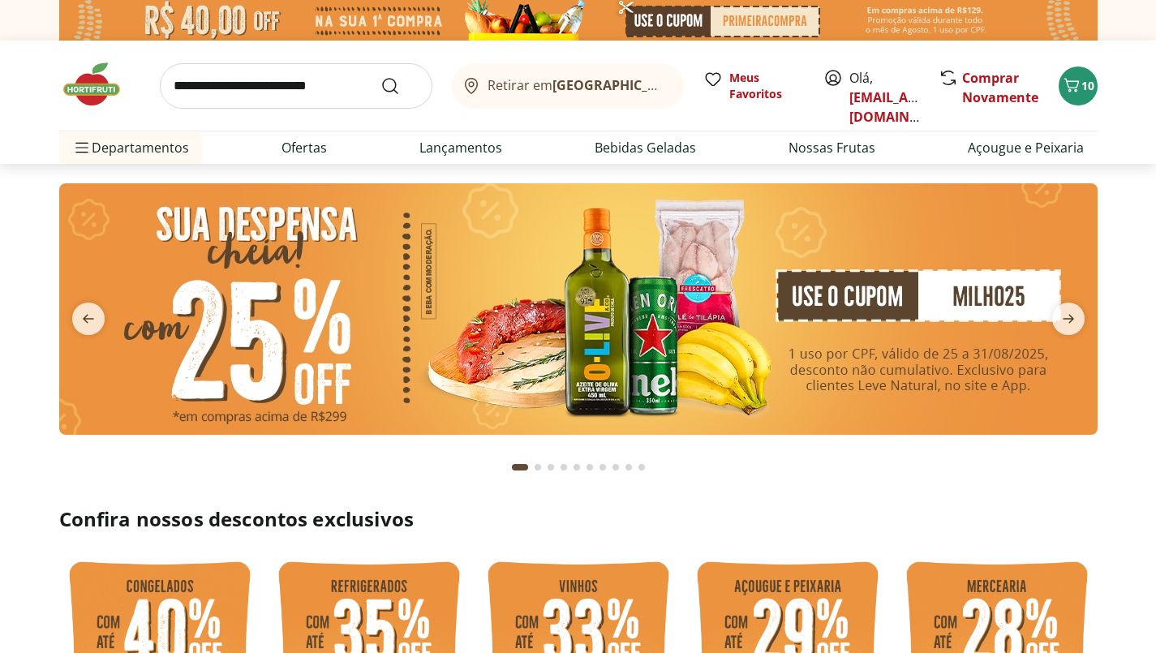
click at [526, 319] on img at bounding box center [578, 308] width 1038 height 251
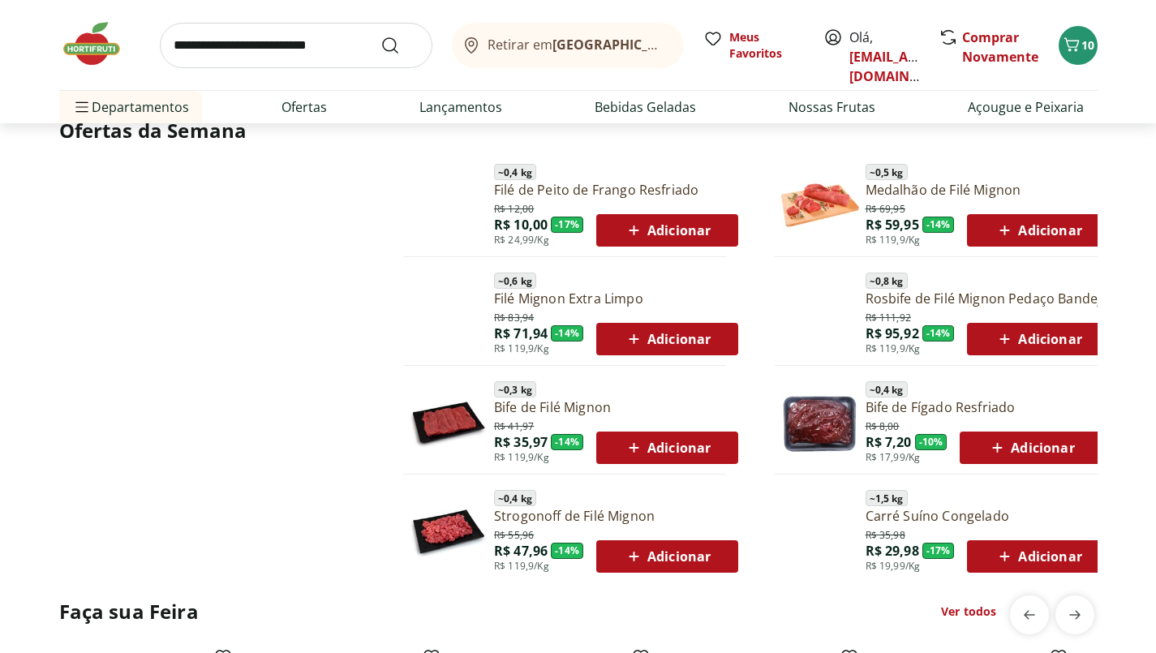
scroll to position [829, 0]
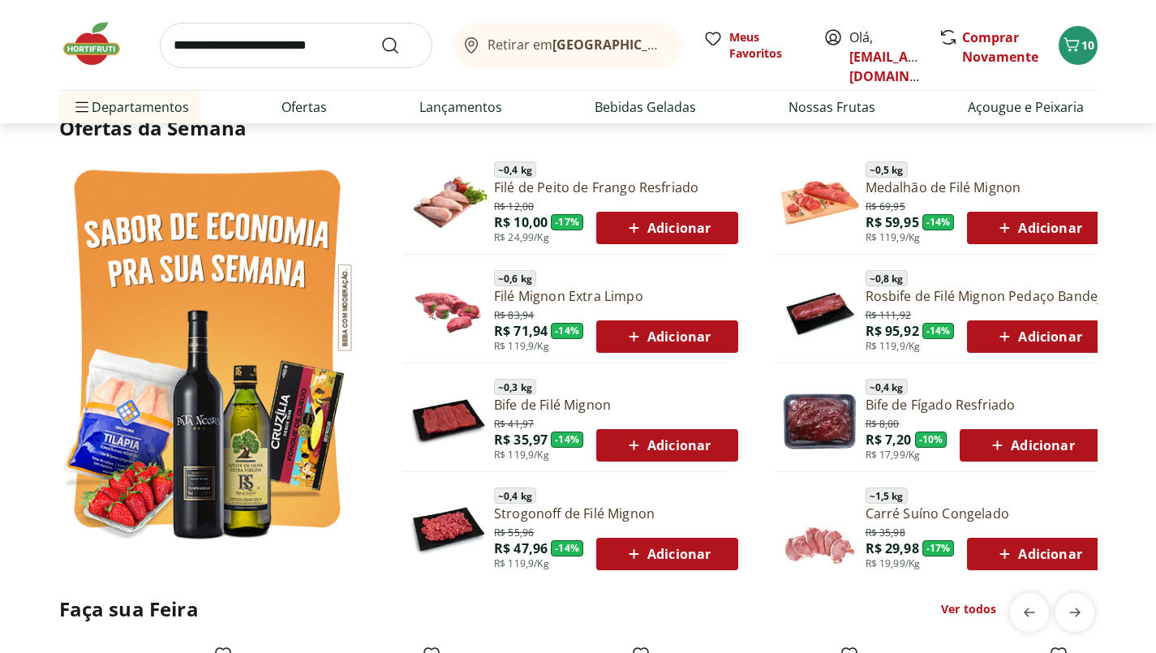
click at [593, 290] on link "Filé Mignon Extra Limpo" at bounding box center [616, 296] width 244 height 18
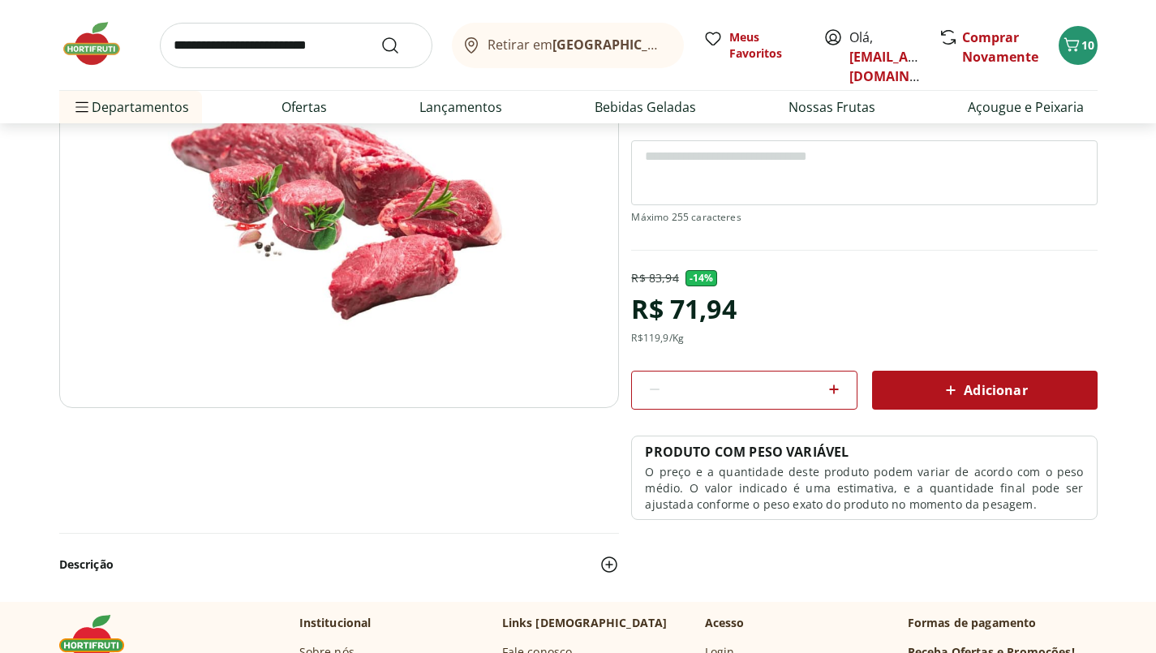
scroll to position [191, 0]
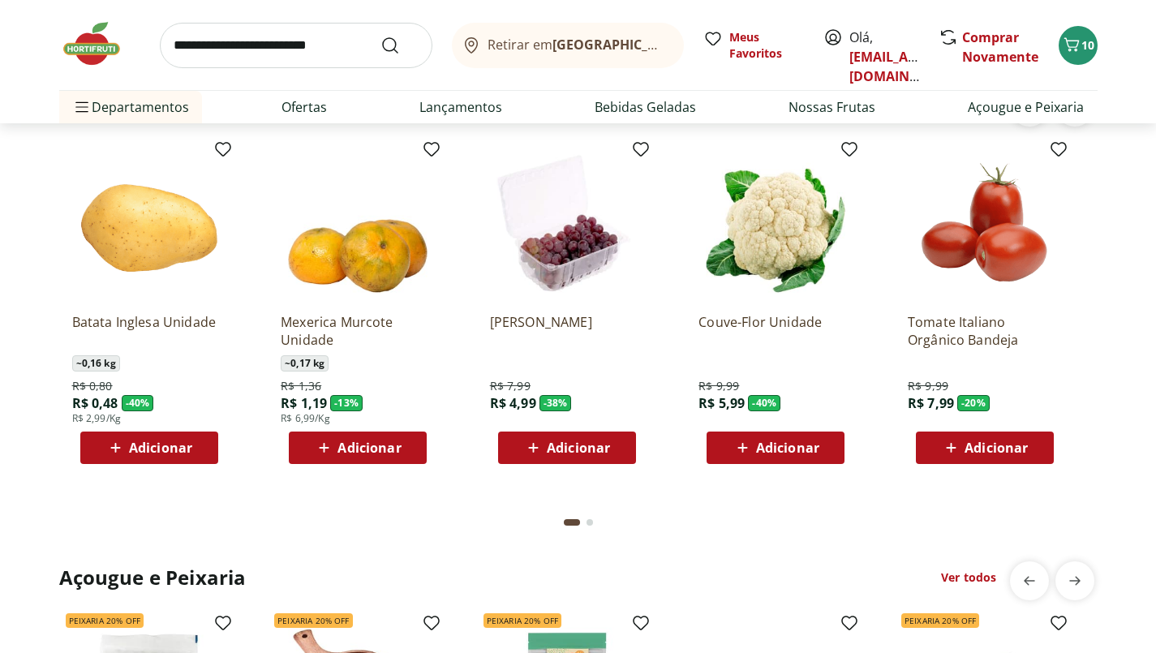
scroll to position [1996, 0]
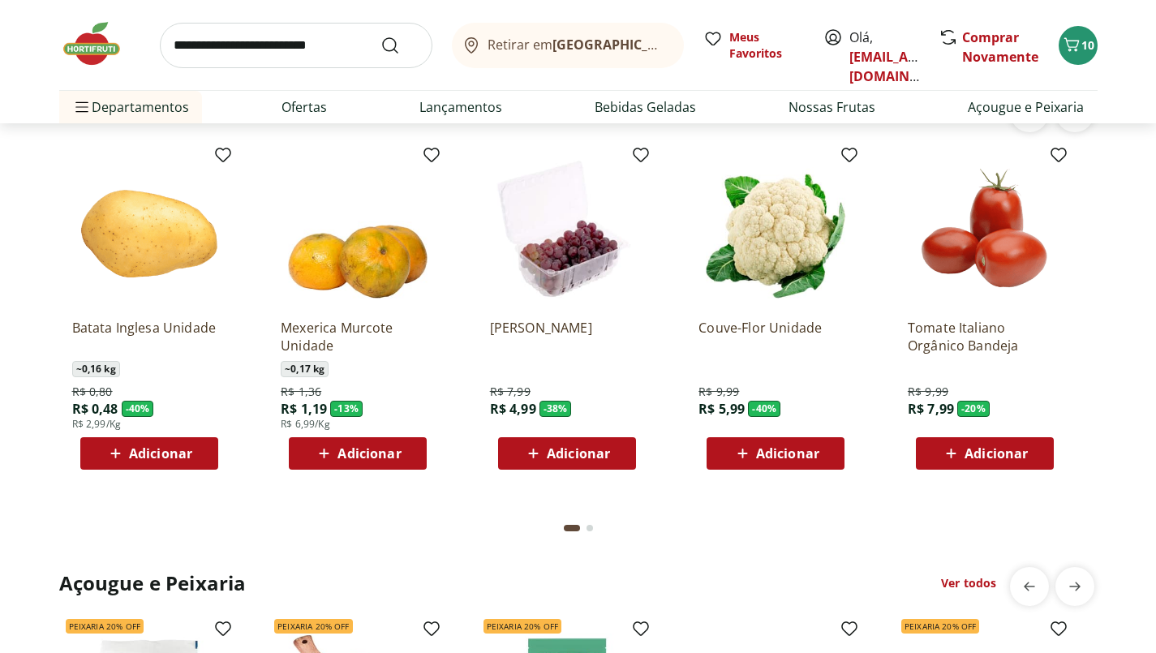
click at [818, 453] on span "Adicionar" at bounding box center [787, 453] width 63 height 13
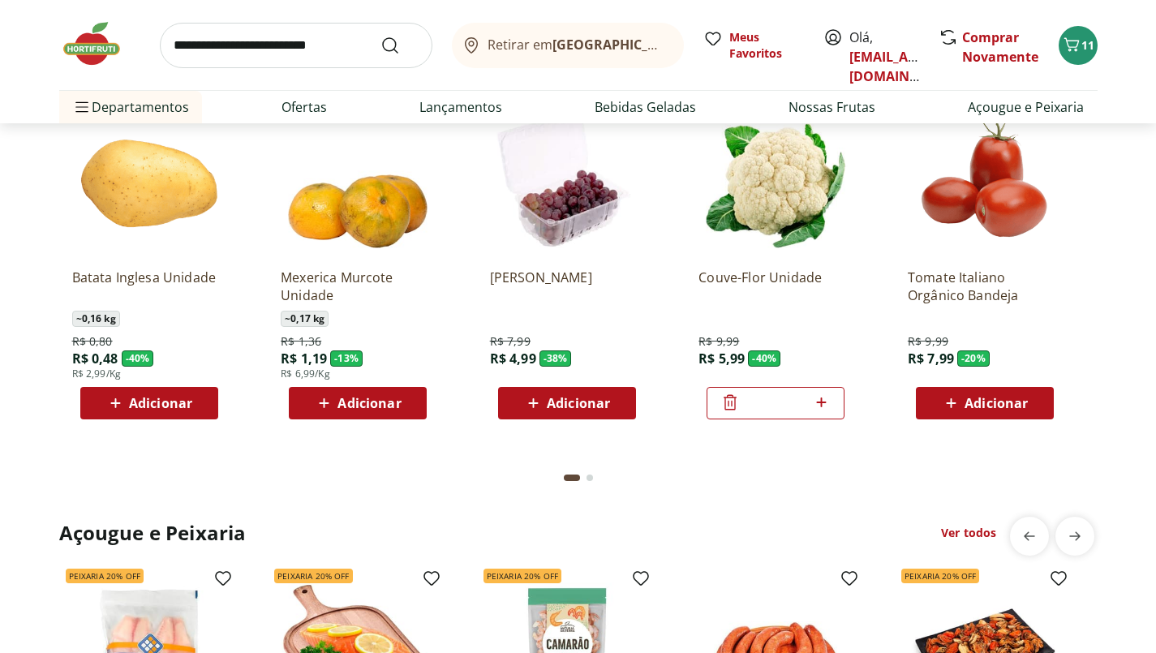
scroll to position [2047, 0]
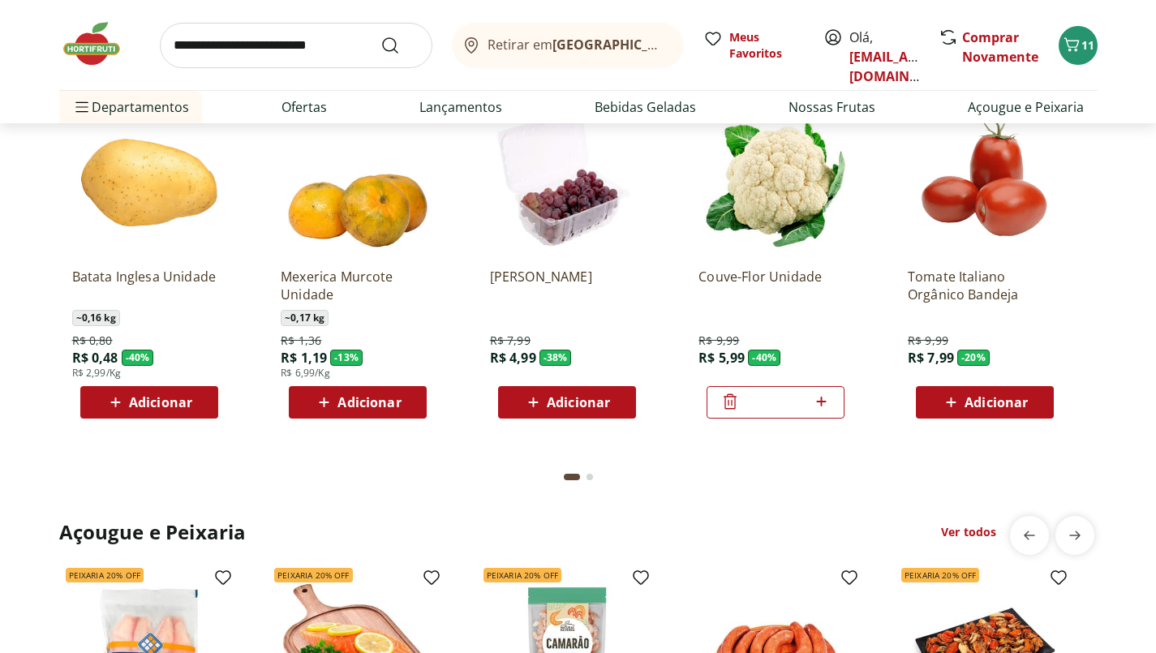
click at [133, 205] on img at bounding box center [149, 178] width 154 height 154
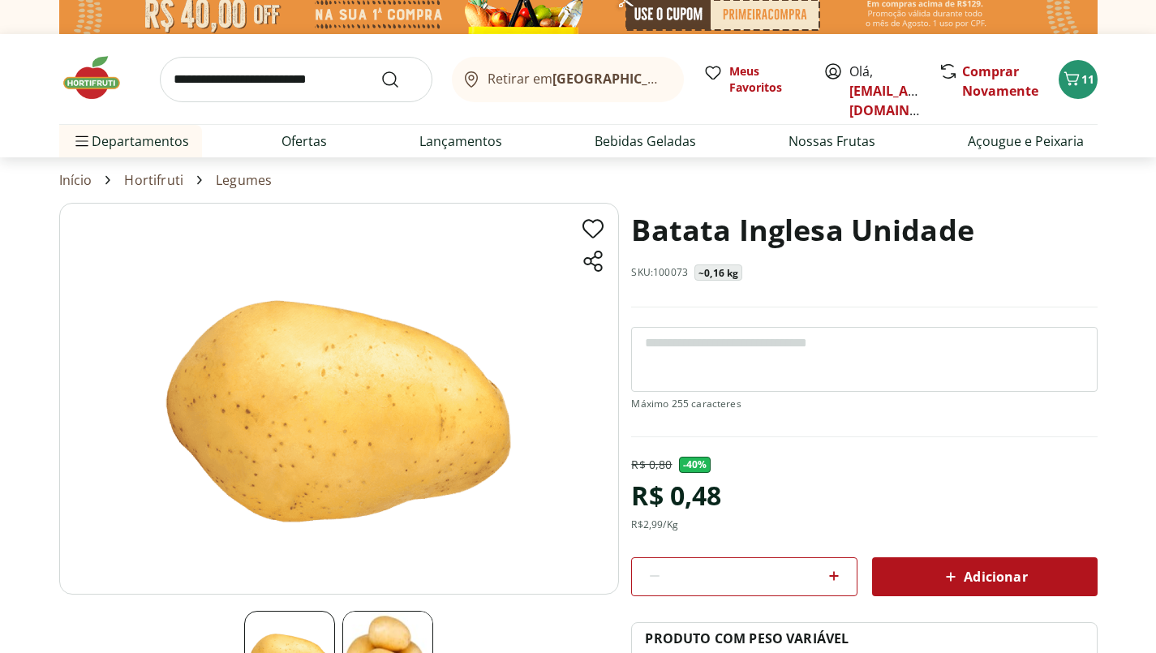
scroll to position [8, 0]
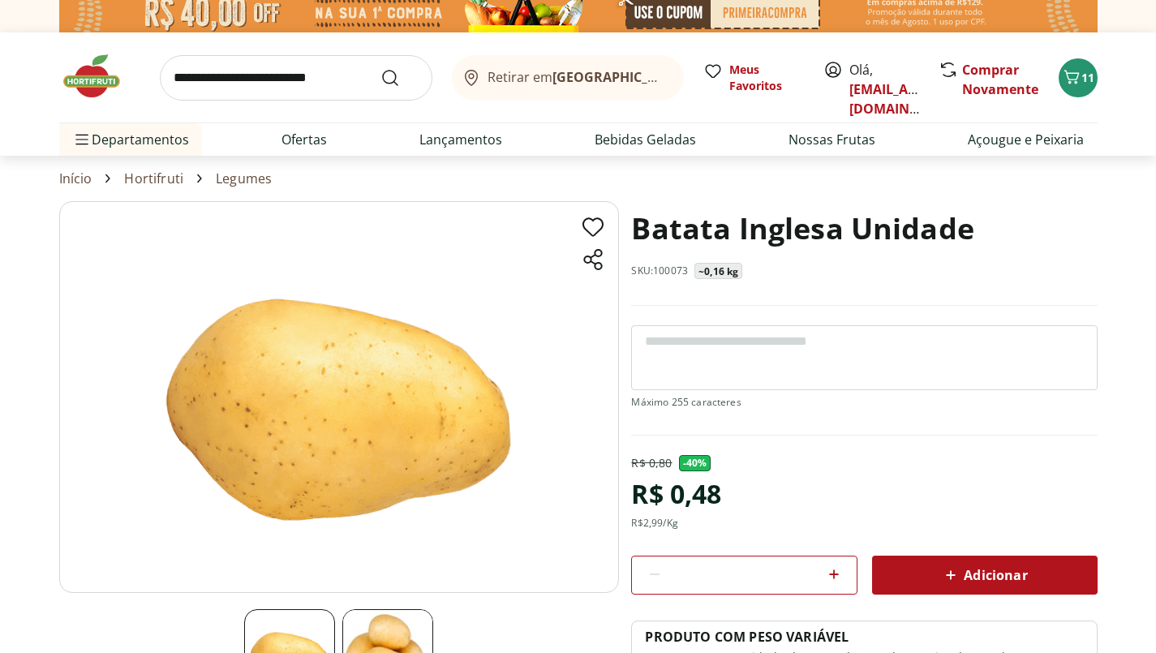
click at [840, 583] on span at bounding box center [833, 575] width 19 height 21
click at [833, 574] on icon at bounding box center [834, 574] width 10 height 10
type input "*"
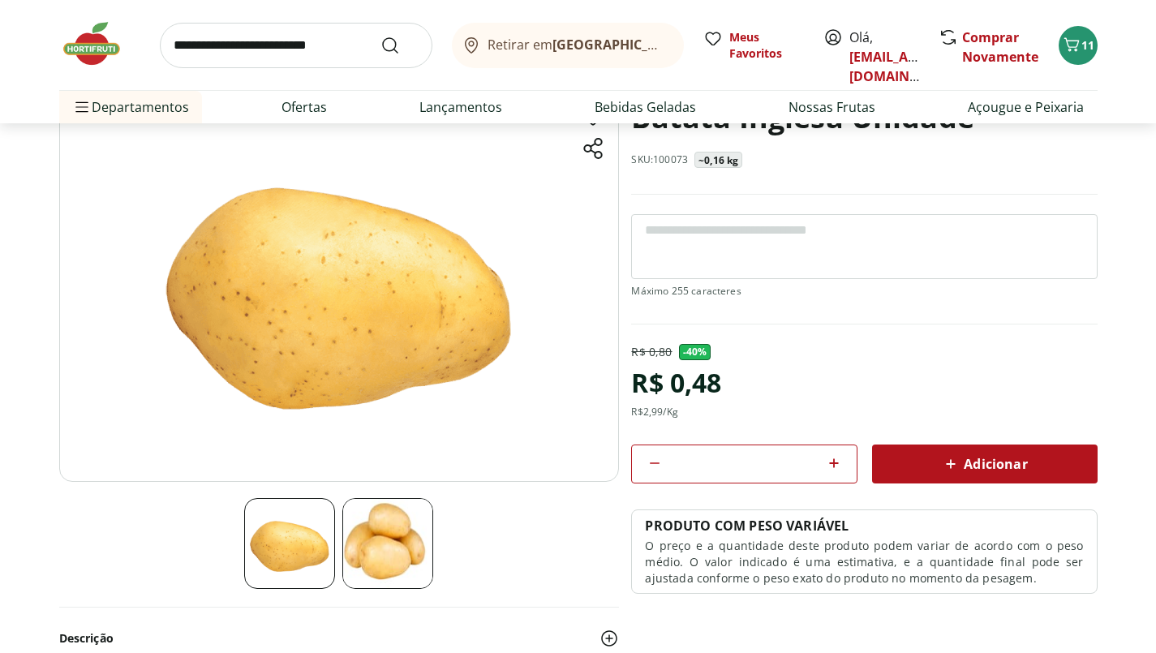
scroll to position [110, 0]
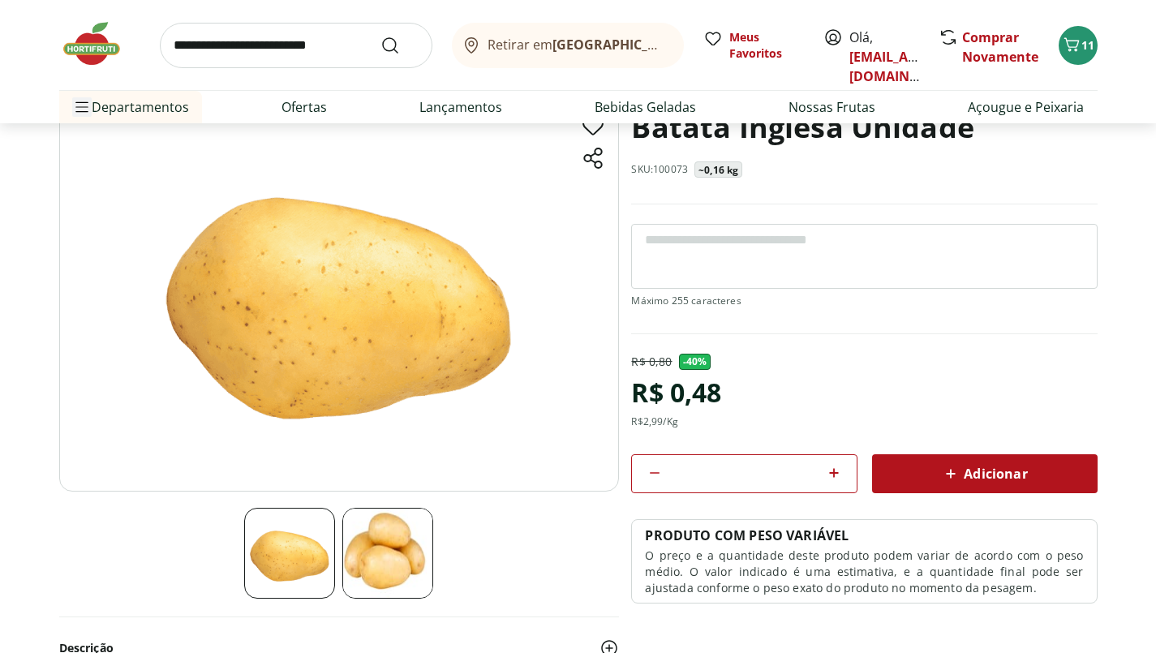
click at [88, 105] on span "Menu" at bounding box center [81, 106] width 19 height 19
click at [208, 141] on li "Nossa Marca Nossa Marca Ver tudo do departamento Açougue & Peixaria Congelados …" at bounding box center [161, 139] width 205 height 32
click at [229, 173] on li "Hortifruti Hortifruti Ver tudo do departamento Cogumelos Frutas Legumes Ovos Te…" at bounding box center [161, 172] width 205 height 32
click at [395, 174] on link "Ver tudo do departamento" at bounding box center [363, 168] width 172 height 19
select select "**********"
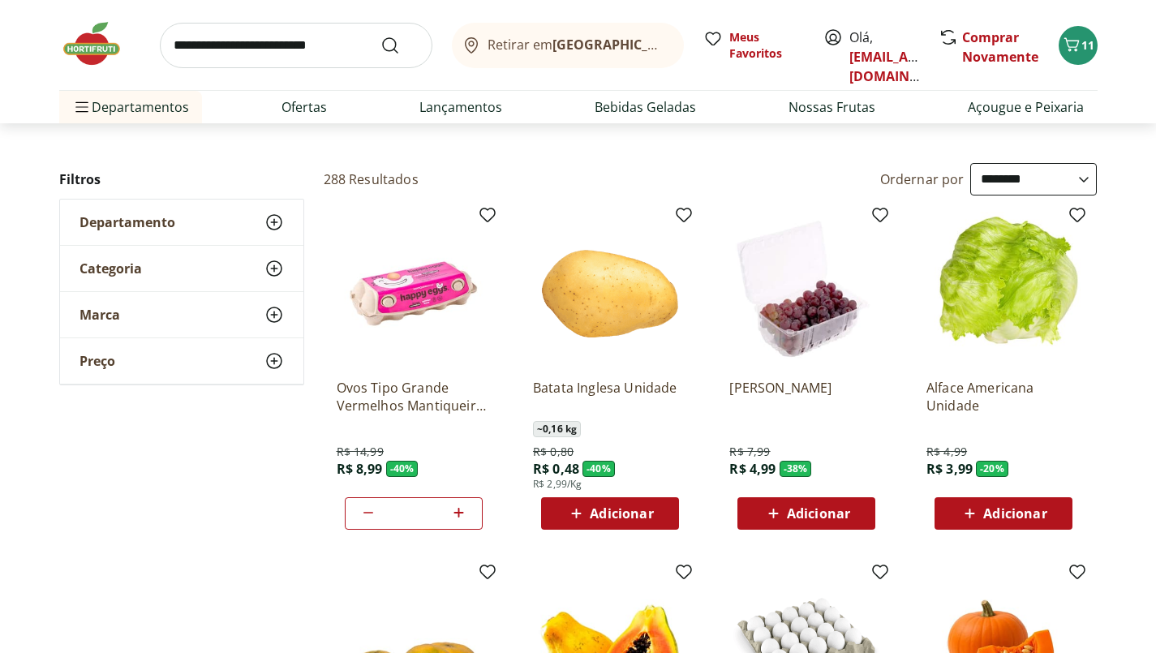
scroll to position [105, 0]
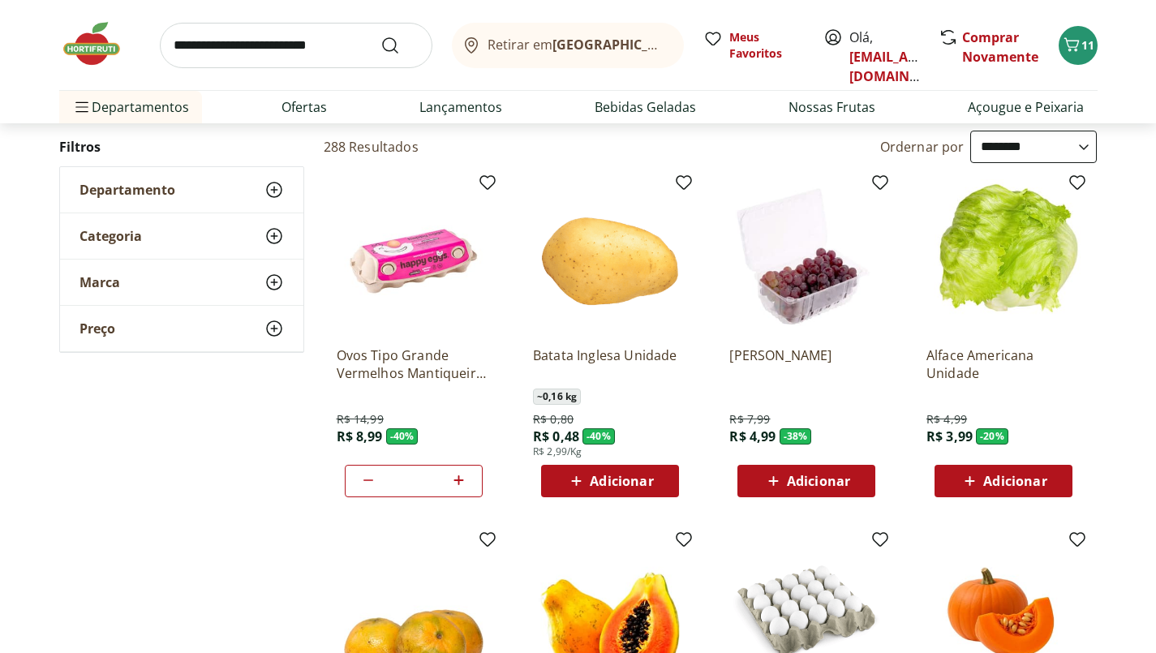
click at [637, 479] on span "Adicionar" at bounding box center [621, 481] width 63 height 13
click at [655, 479] on icon at bounding box center [656, 480] width 10 height 10
type input "*"
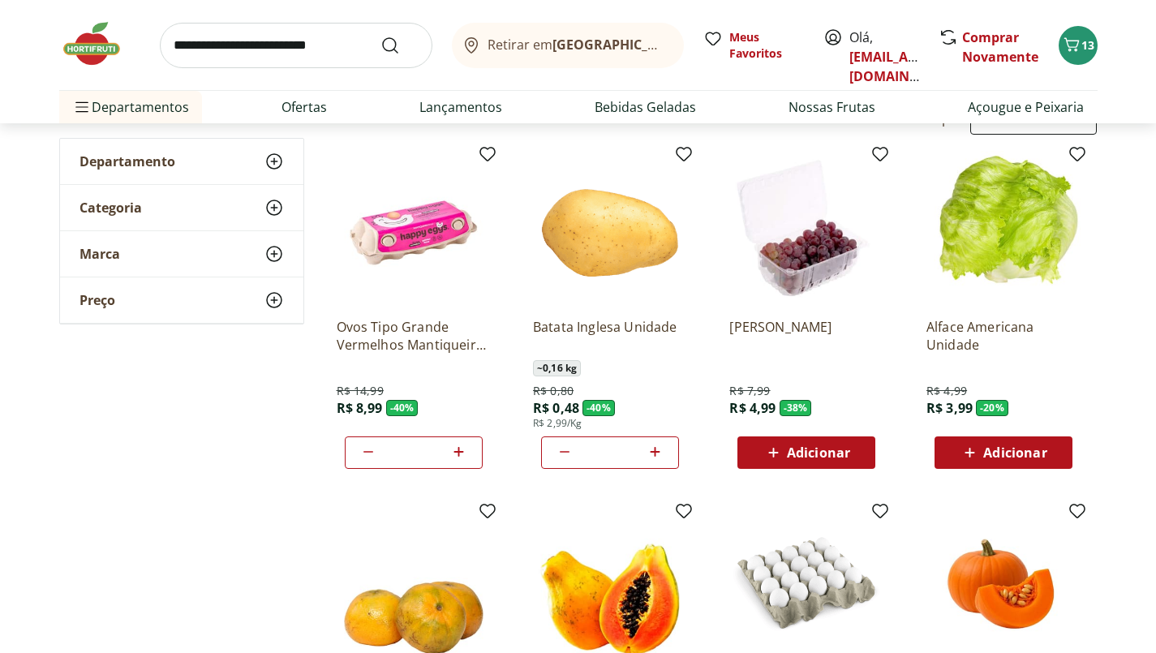
scroll to position [128, 0]
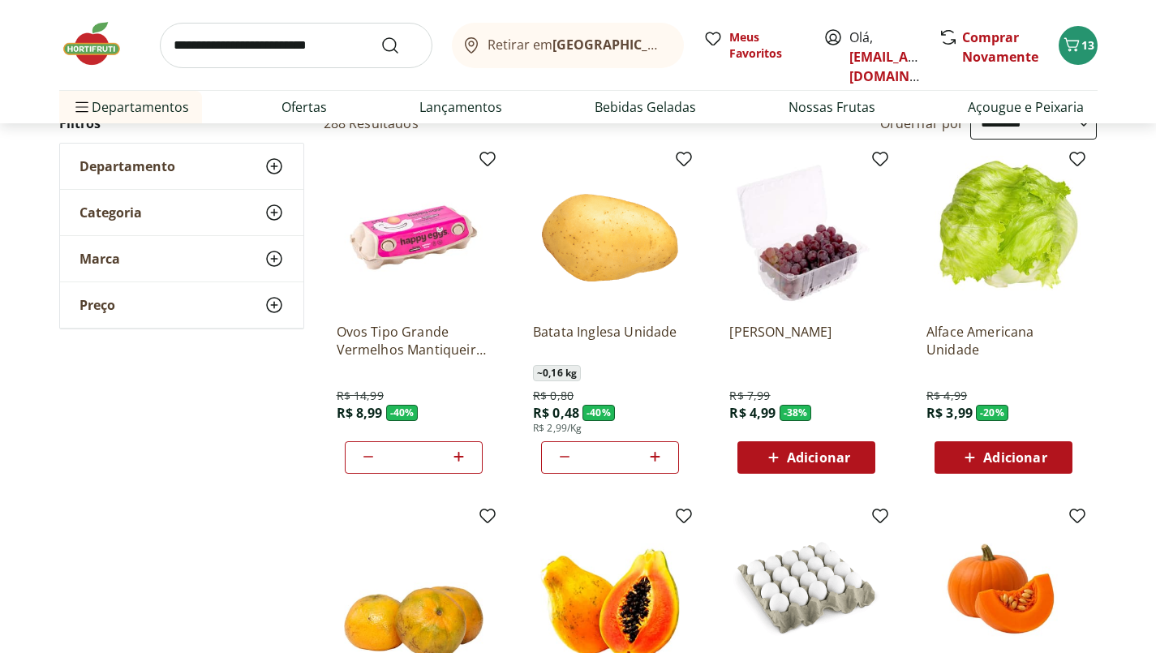
click at [629, 232] on img at bounding box center [610, 233] width 154 height 154
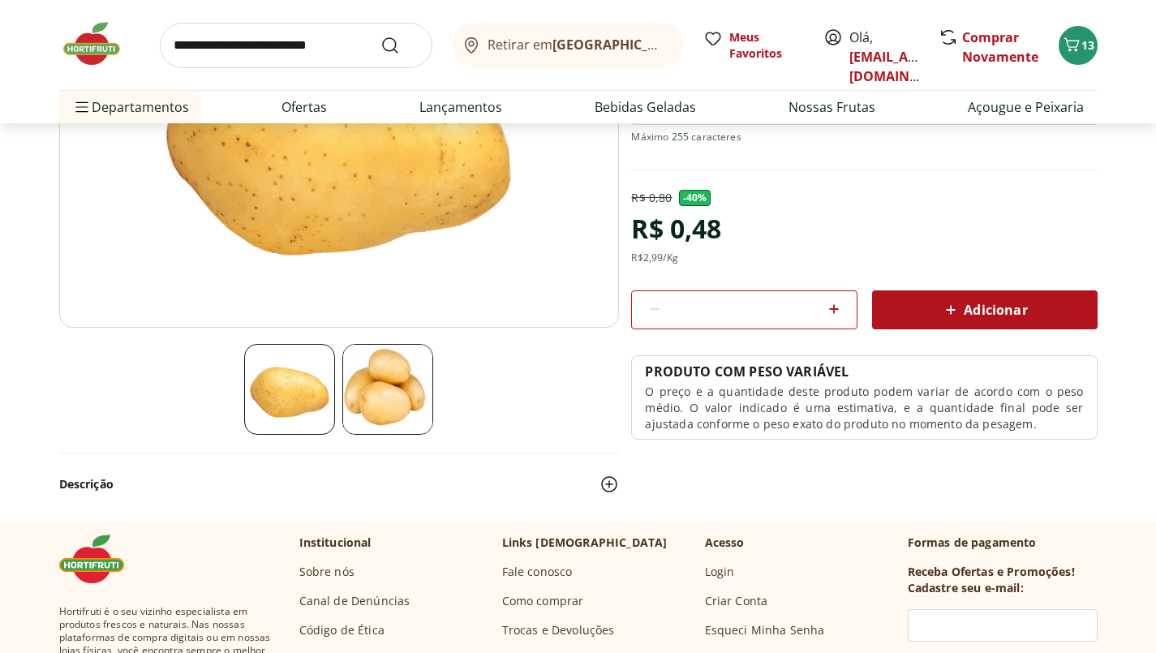
scroll to position [275, 0]
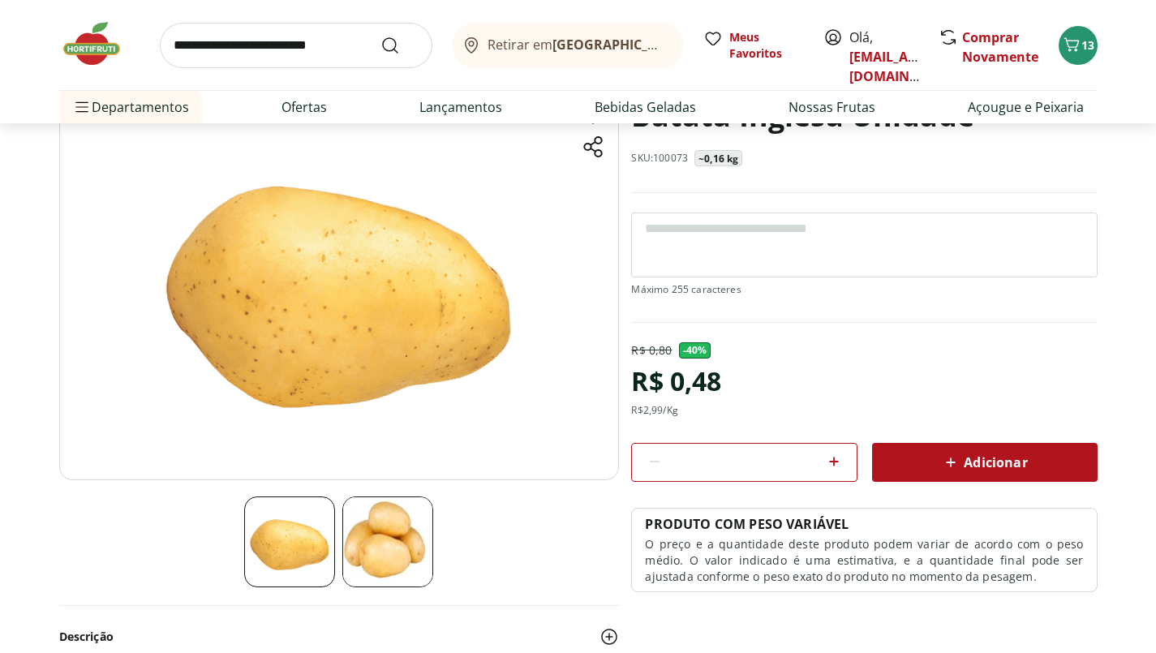
scroll to position [122, 0]
click at [836, 463] on icon at bounding box center [833, 460] width 19 height 19
type input "*"
select select "**********"
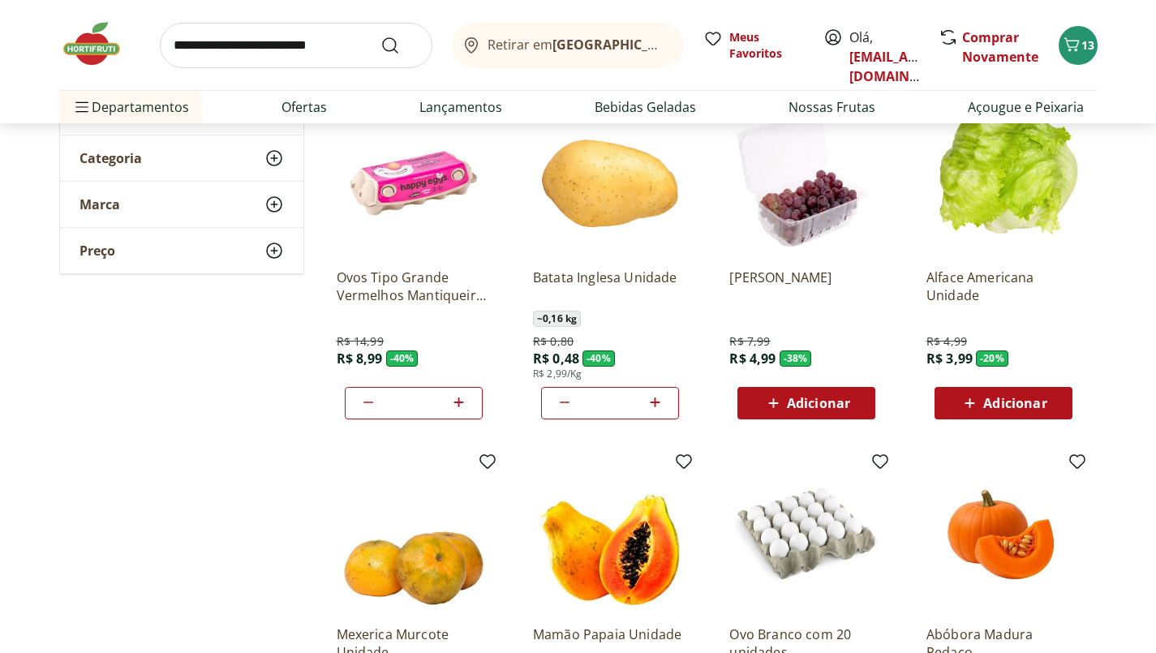
scroll to position [187, 0]
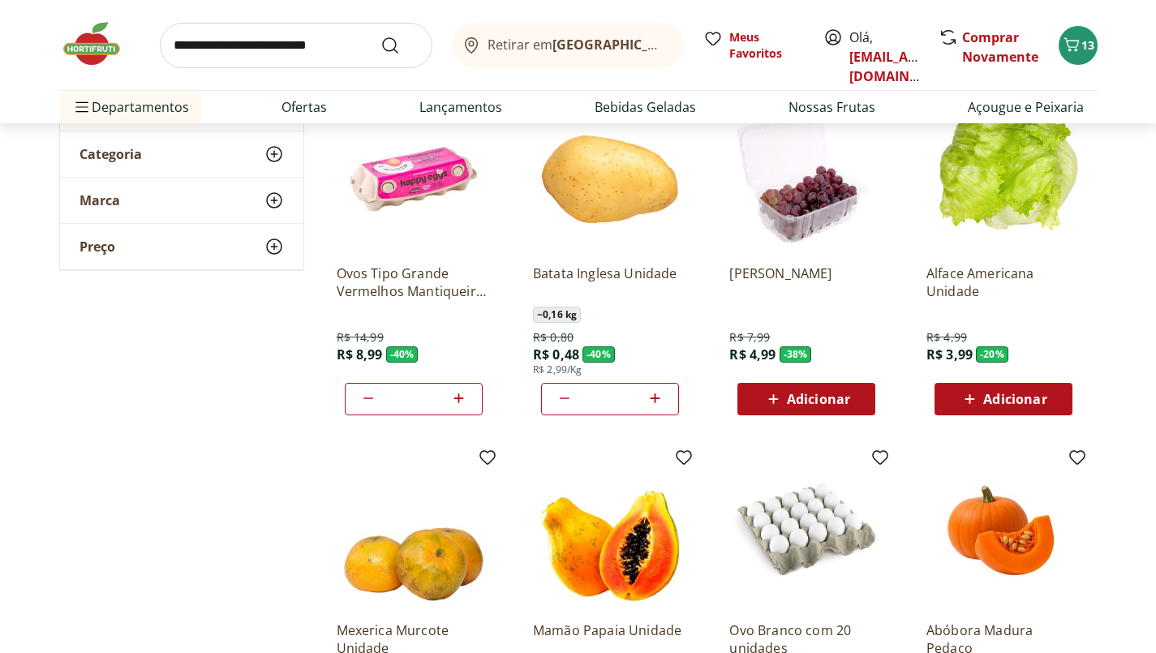
click at [660, 397] on icon at bounding box center [656, 398] width 10 height 10
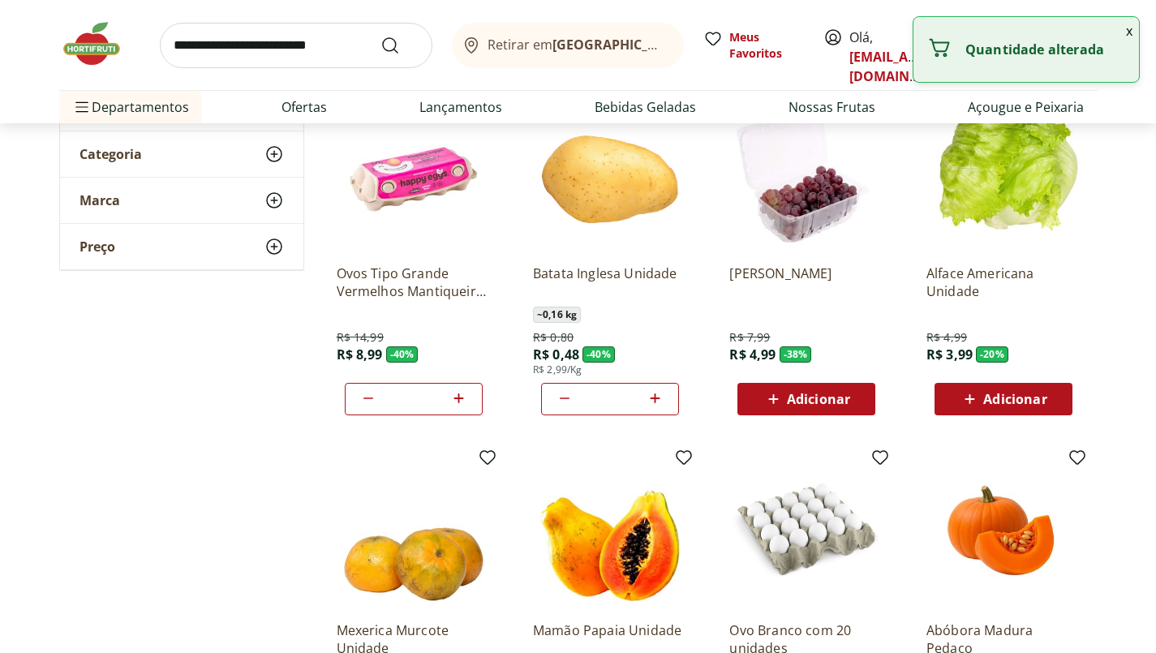
click at [660, 398] on icon at bounding box center [656, 398] width 10 height 10
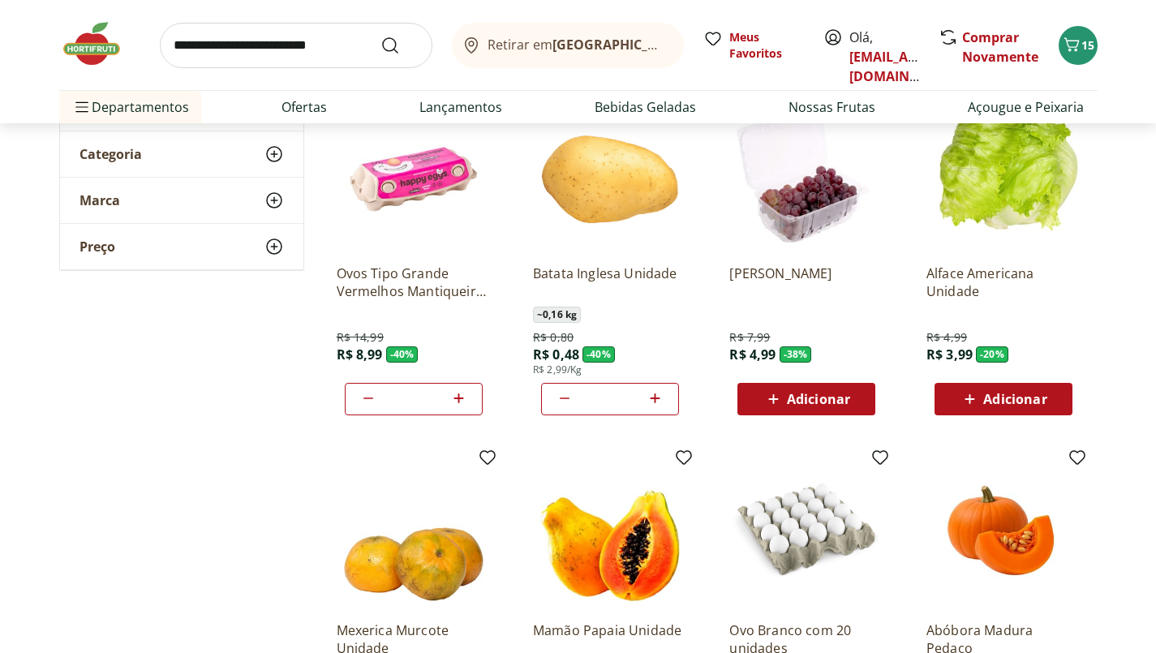
click at [568, 408] on span at bounding box center [564, 399] width 19 height 21
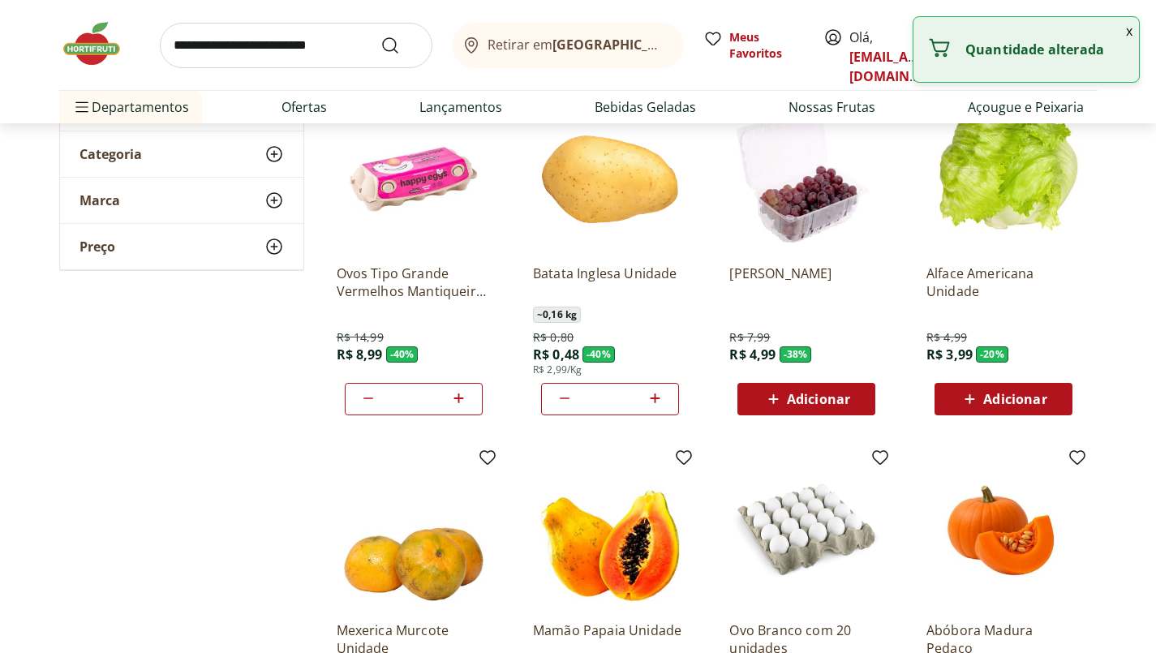
click at [565, 406] on icon at bounding box center [564, 398] width 19 height 19
click at [564, 398] on icon at bounding box center [565, 399] width 10 height 2
click at [662, 397] on icon at bounding box center [655, 398] width 20 height 19
type input "*"
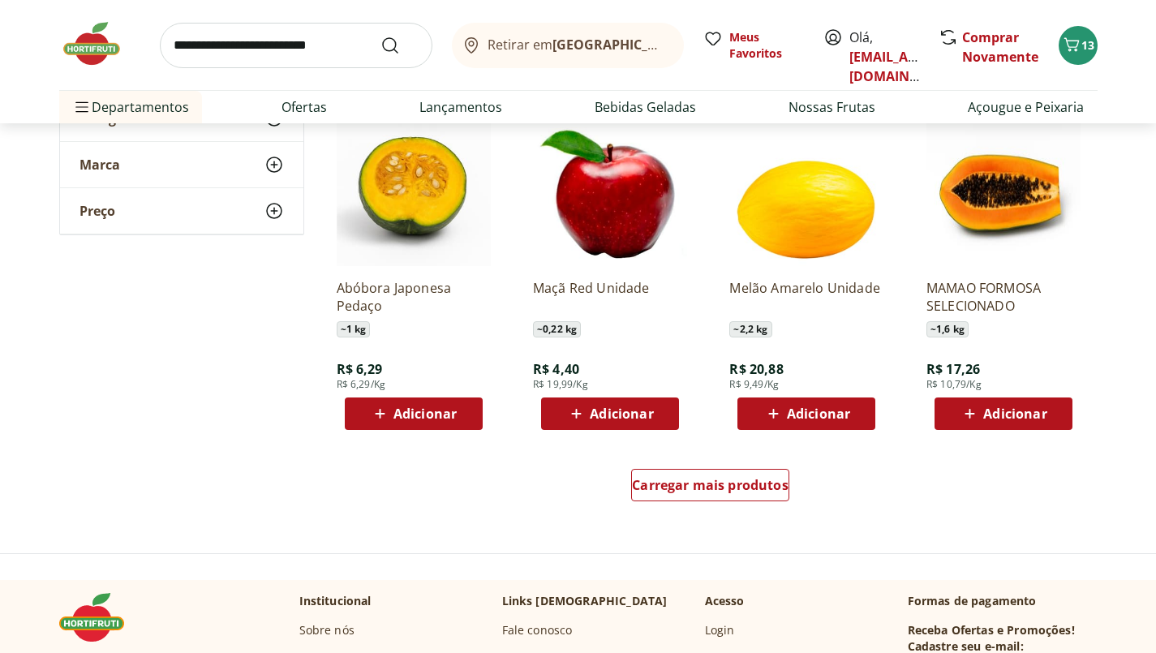
scroll to position [887, 0]
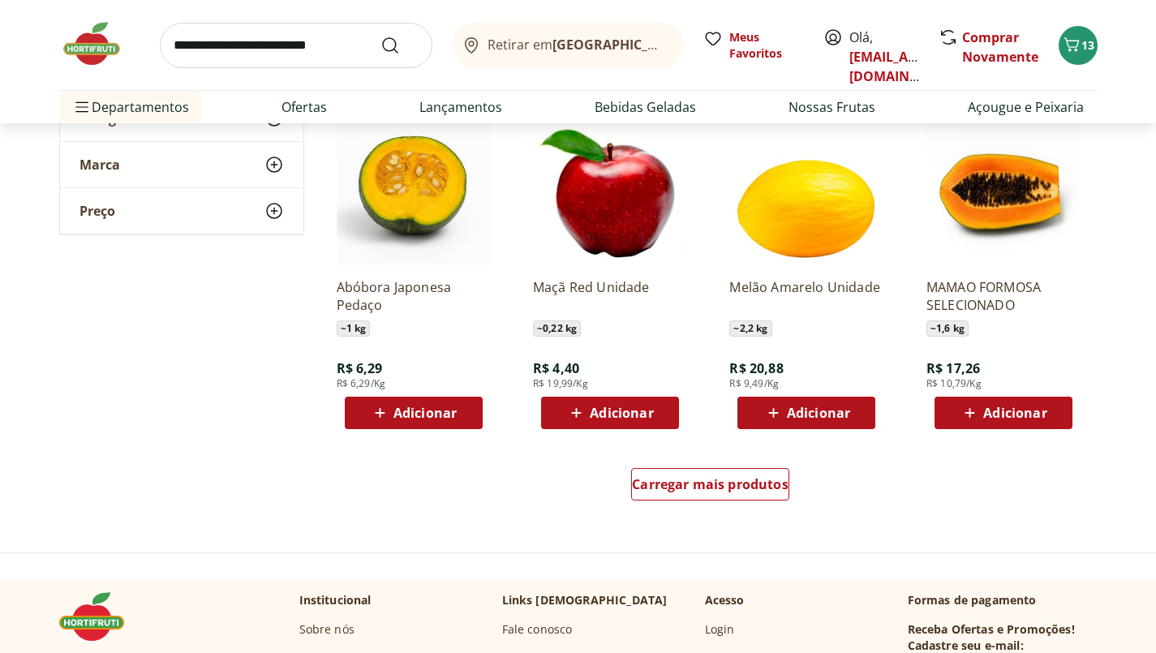
click at [440, 415] on span "Adicionar" at bounding box center [424, 412] width 63 height 13
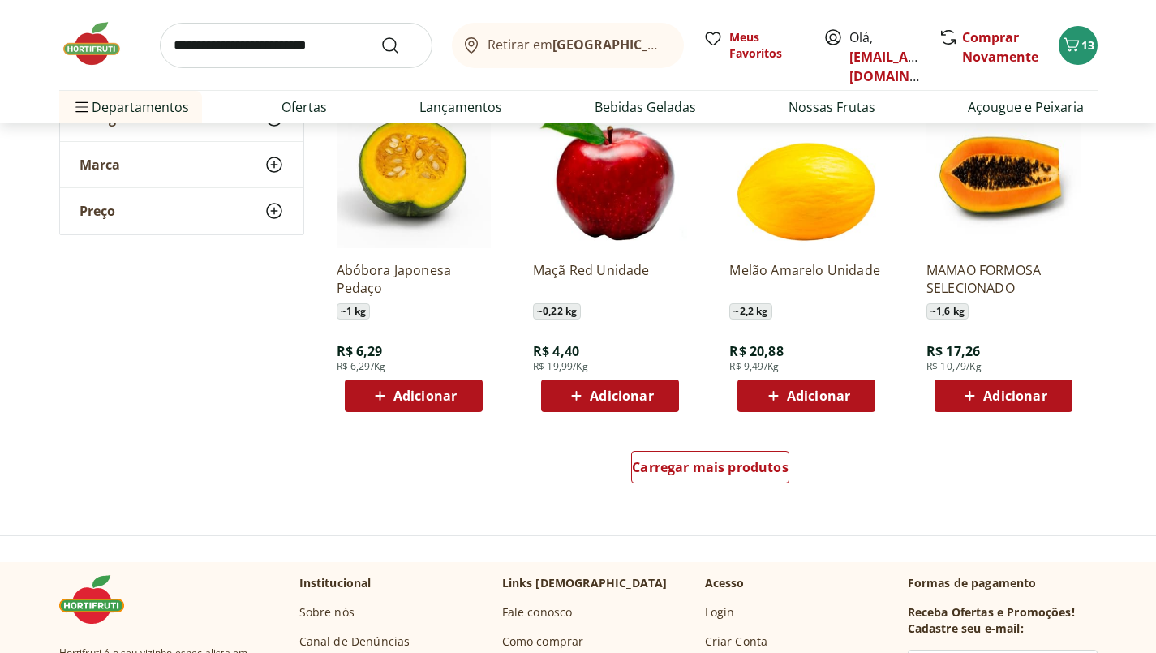
scroll to position [904, 0]
click at [1038, 402] on span "Adicionar" at bounding box center [1014, 395] width 63 height 13
click at [847, 398] on span "Adicionar" at bounding box center [818, 395] width 63 height 13
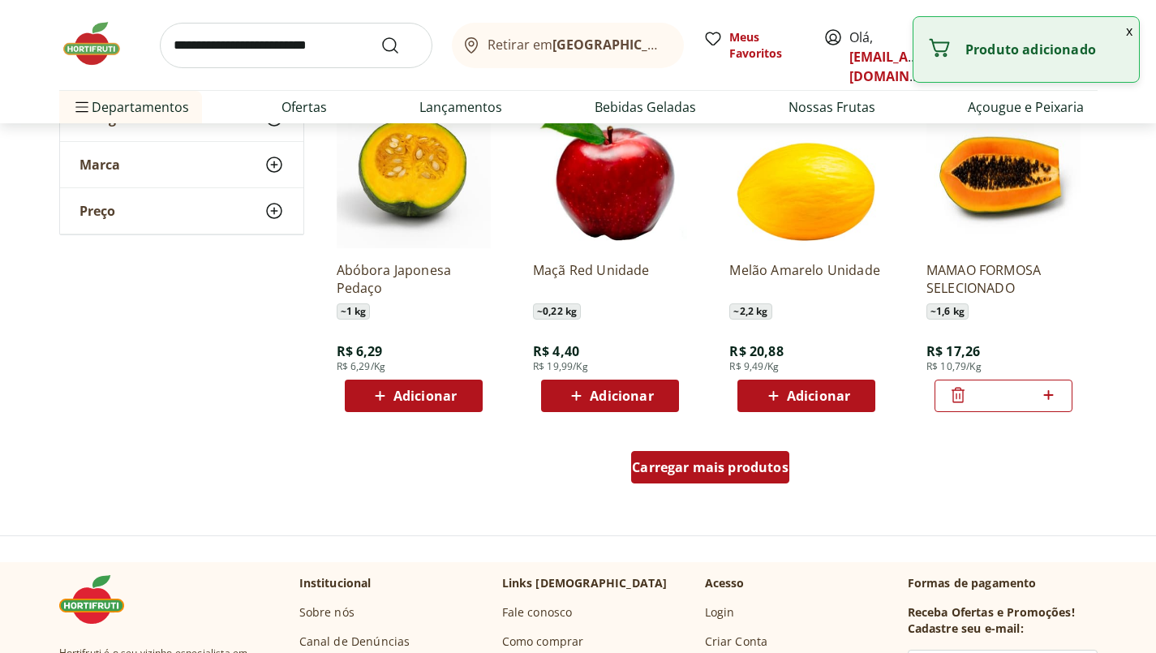
click at [750, 481] on div "Carregar mais produtos" at bounding box center [710, 467] width 158 height 32
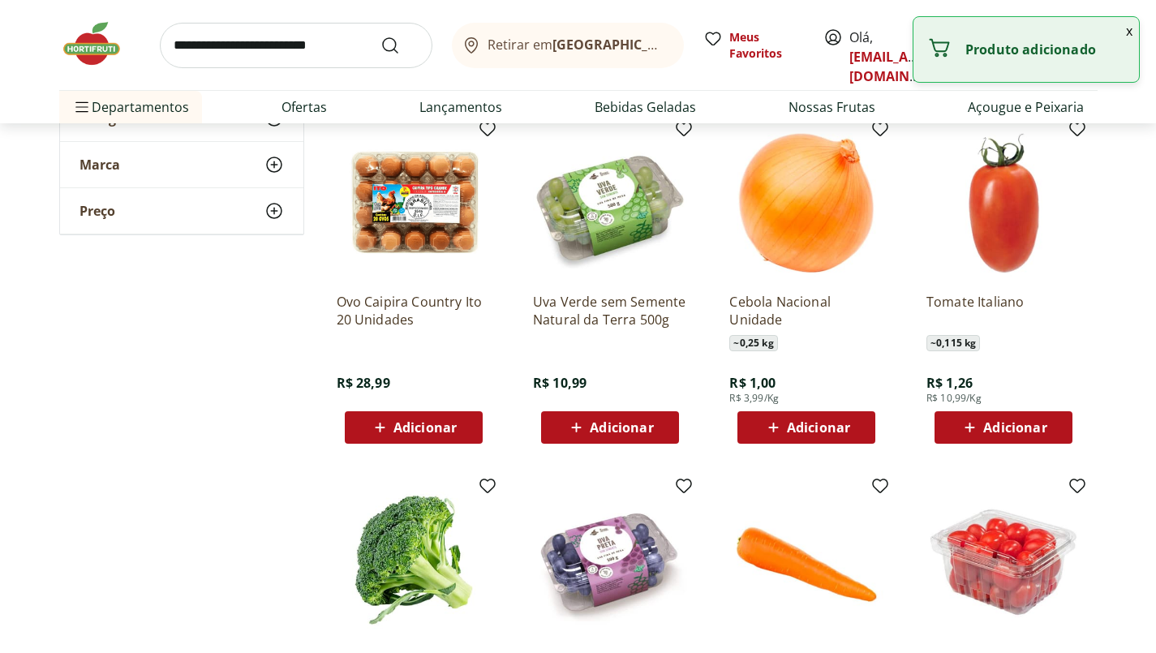
scroll to position [1216, 0]
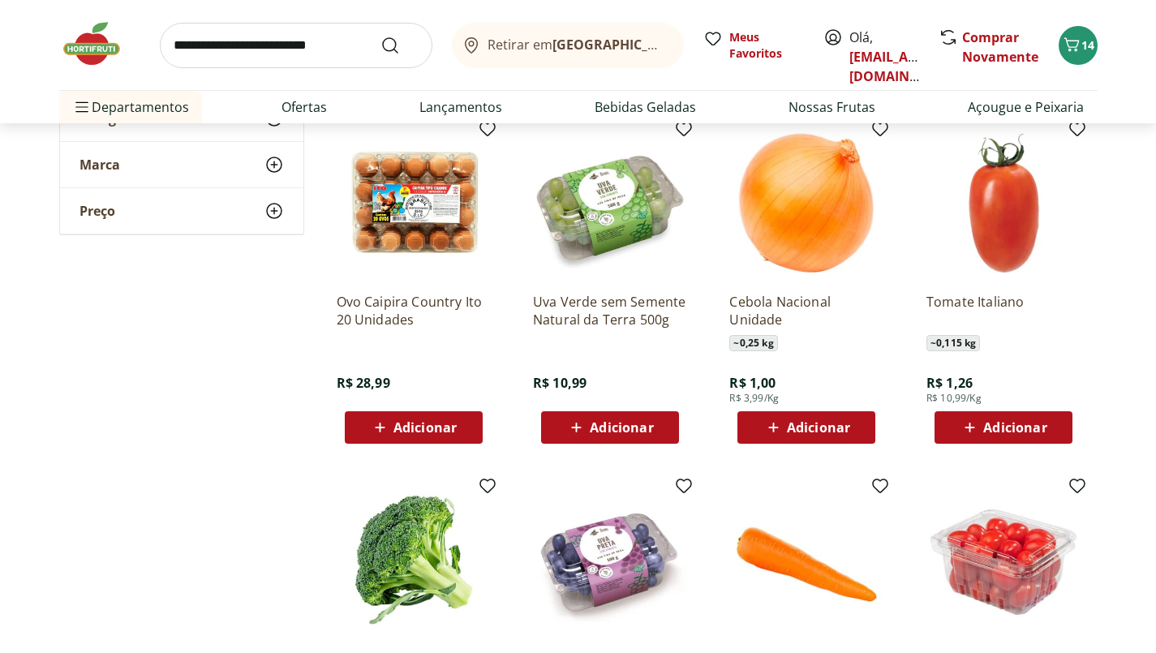
click at [839, 428] on span "Adicionar" at bounding box center [818, 427] width 63 height 13
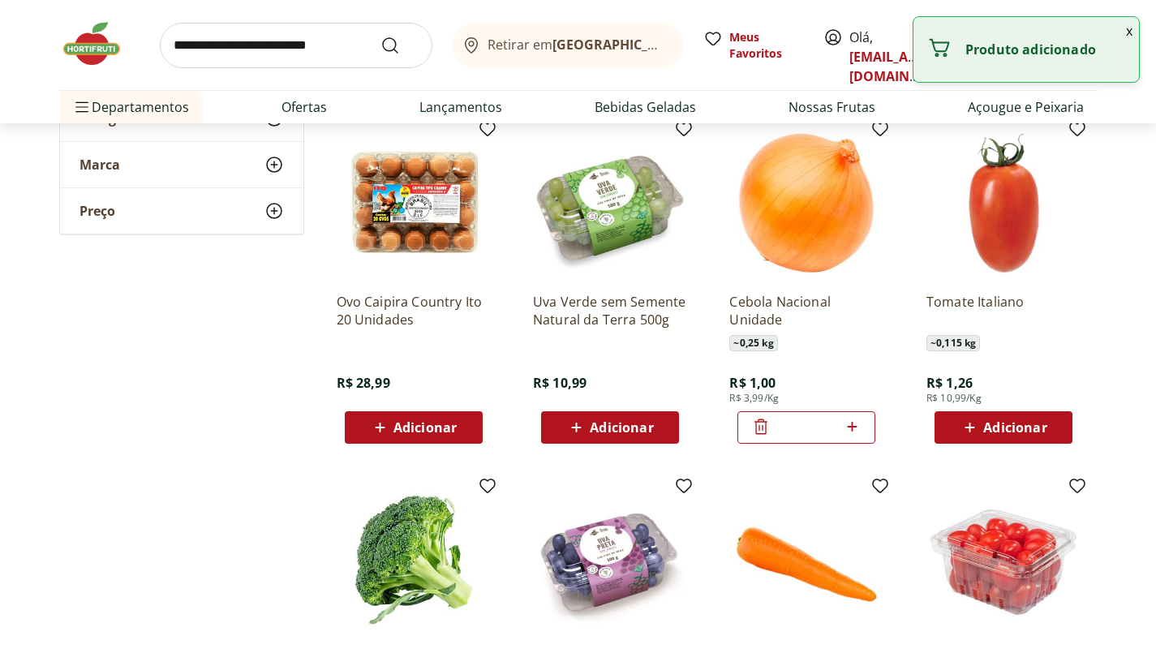
click at [836, 432] on input "*" at bounding box center [806, 428] width 71 height 18
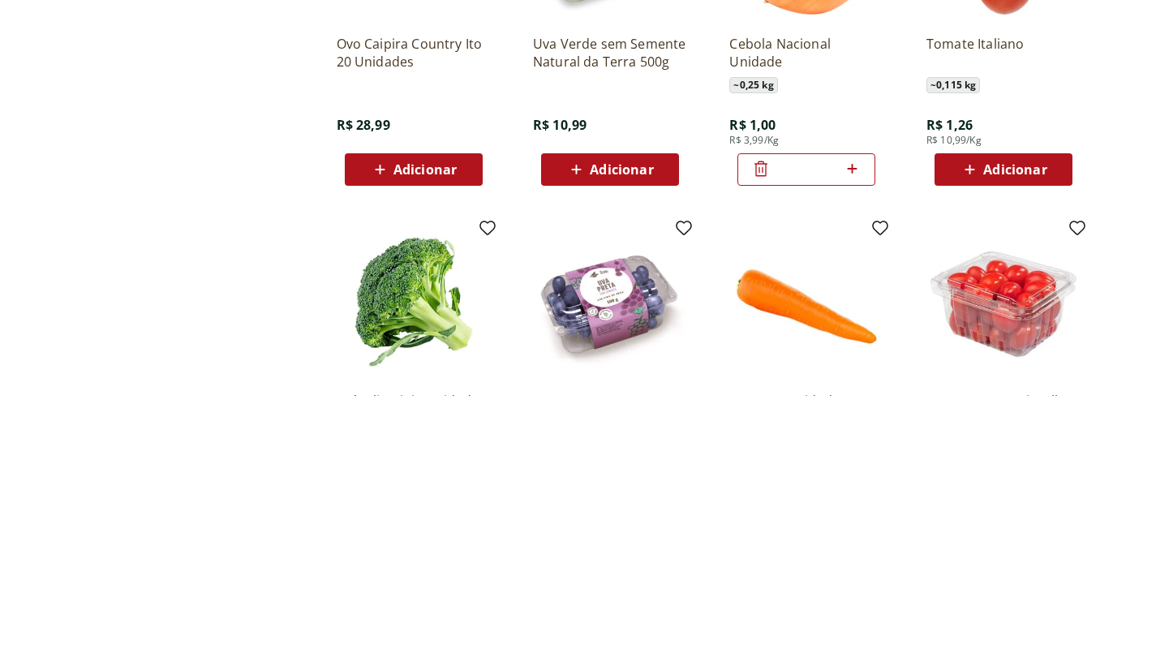
click at [852, 432] on icon at bounding box center [852, 426] width 20 height 19
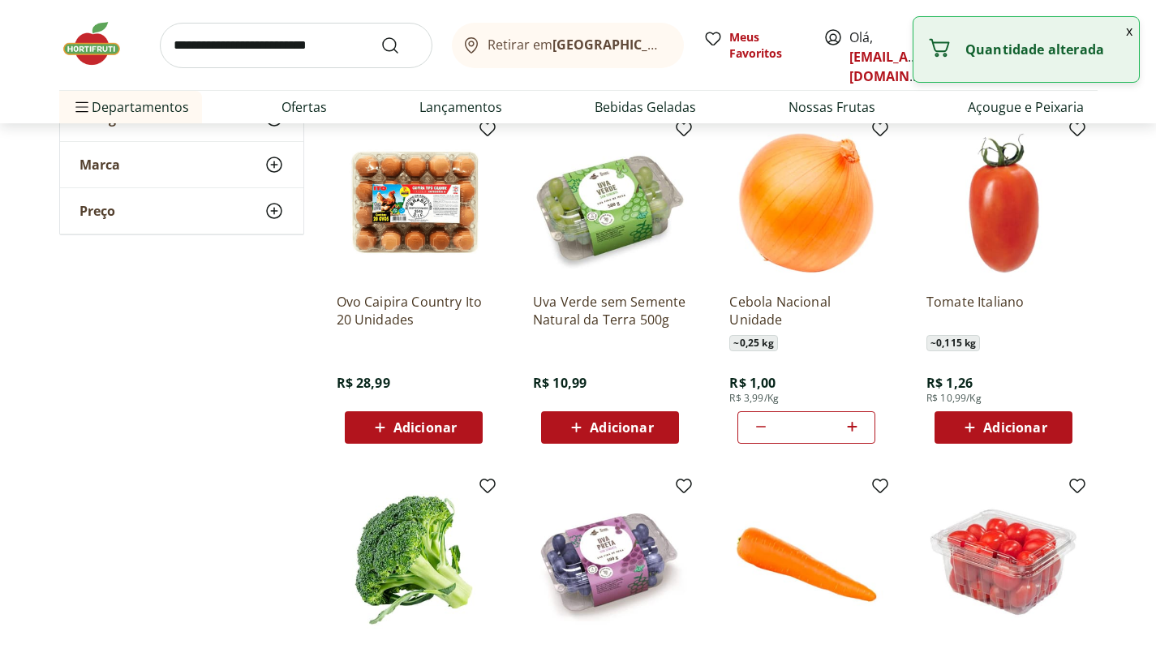
click at [855, 428] on icon at bounding box center [852, 426] width 20 height 19
click at [763, 427] on icon at bounding box center [761, 428] width 10 height 2
click at [859, 432] on icon at bounding box center [852, 426] width 20 height 19
type input "*"
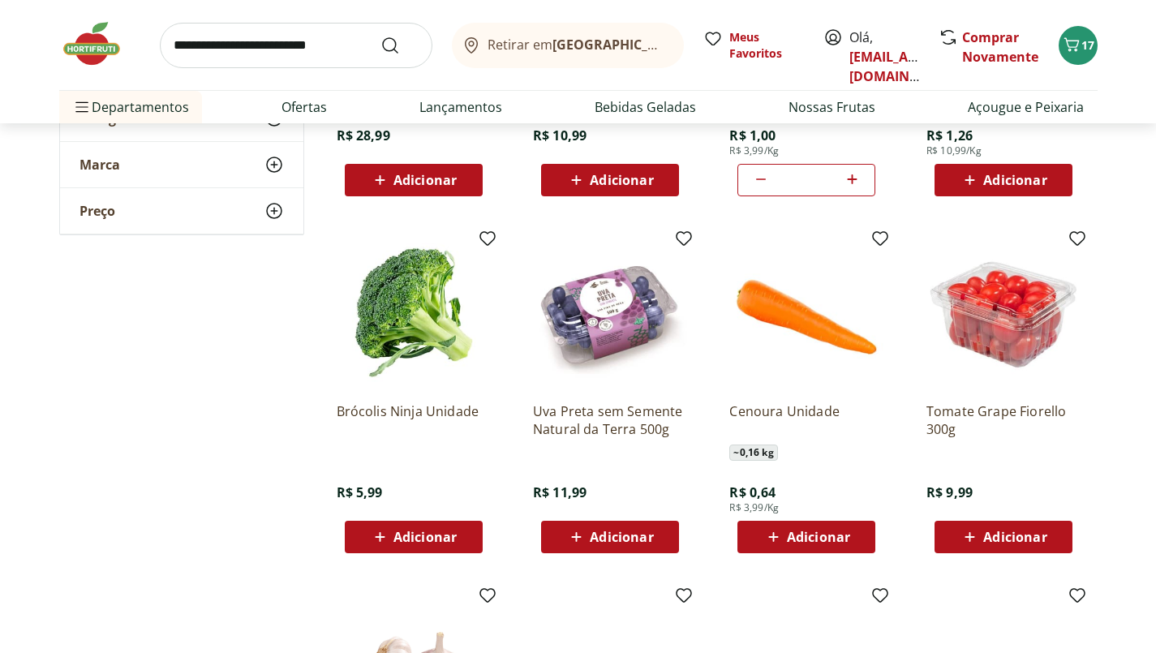
scroll to position [1464, 0]
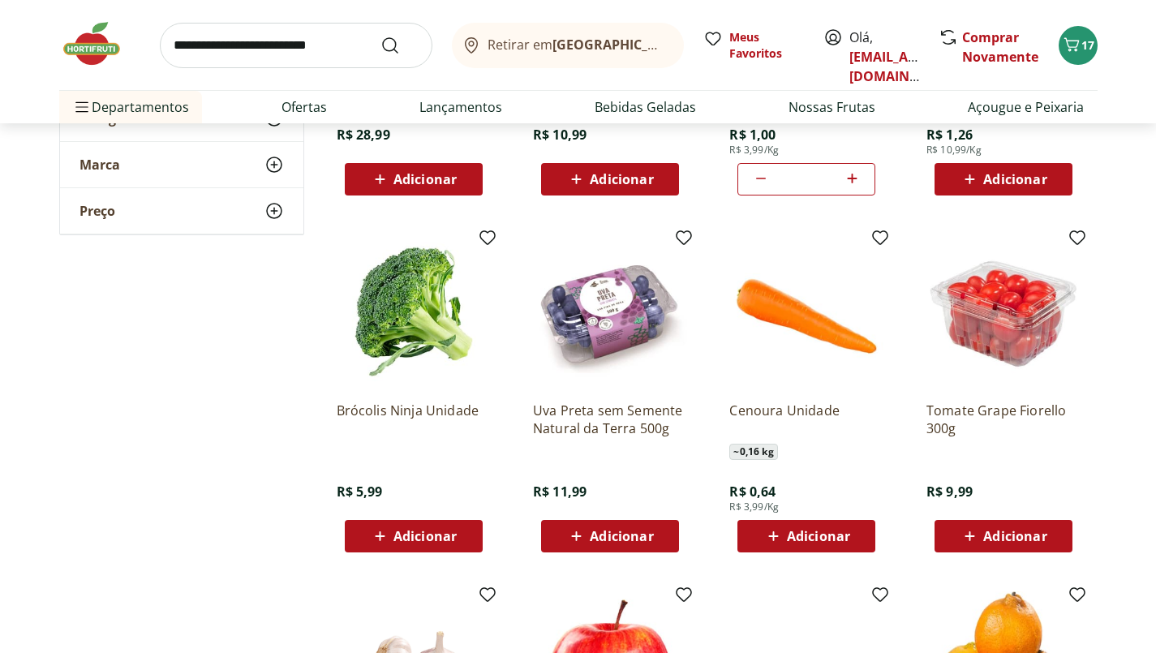
click at [1033, 537] on span "Adicionar" at bounding box center [1014, 536] width 63 height 13
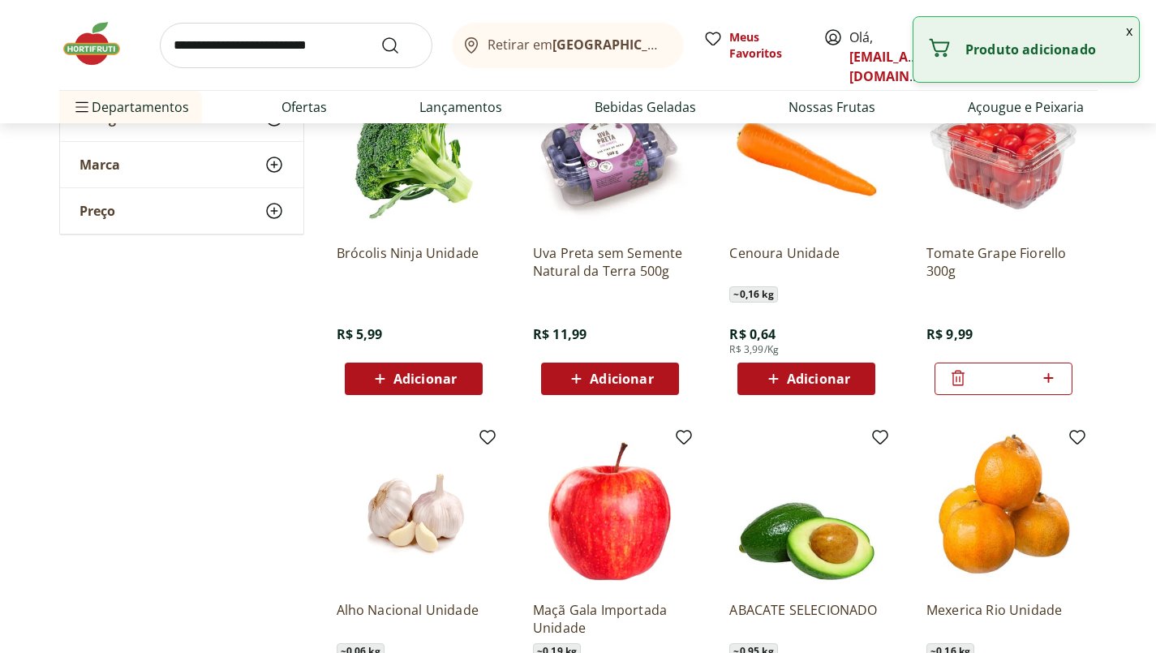
scroll to position [1618, 0]
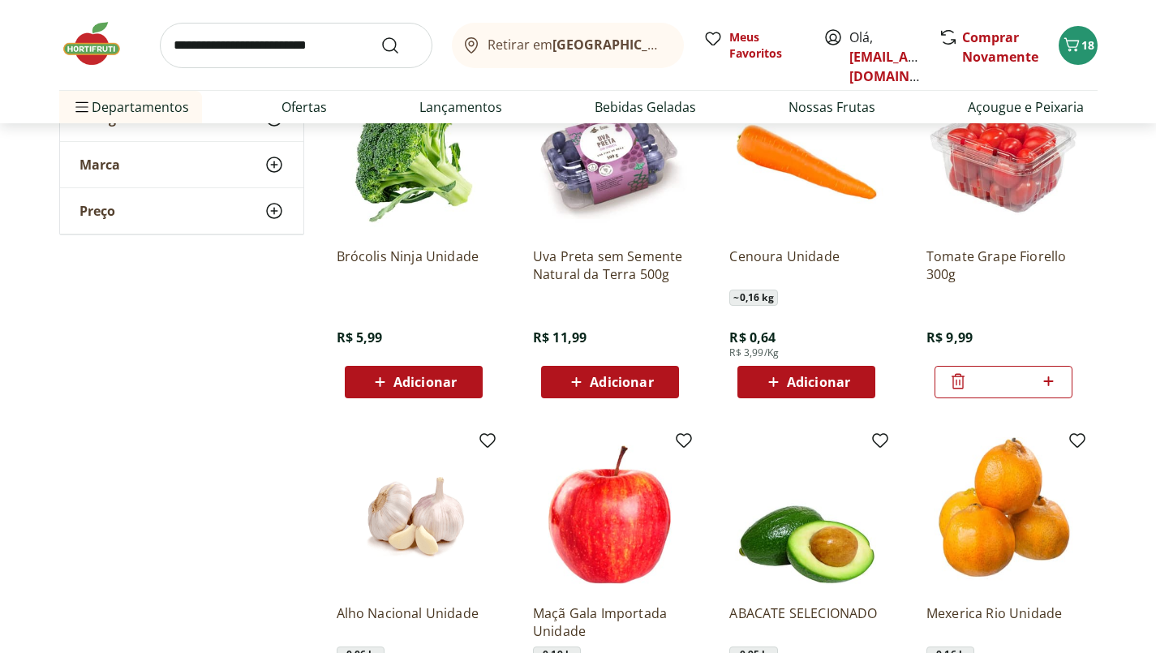
click at [767, 300] on span "~ 0,16 kg" at bounding box center [753, 298] width 48 height 16
click at [748, 299] on span "~ 0,16 kg" at bounding box center [753, 298] width 48 height 16
click at [758, 281] on p "Cenoura Unidade" at bounding box center [806, 265] width 154 height 36
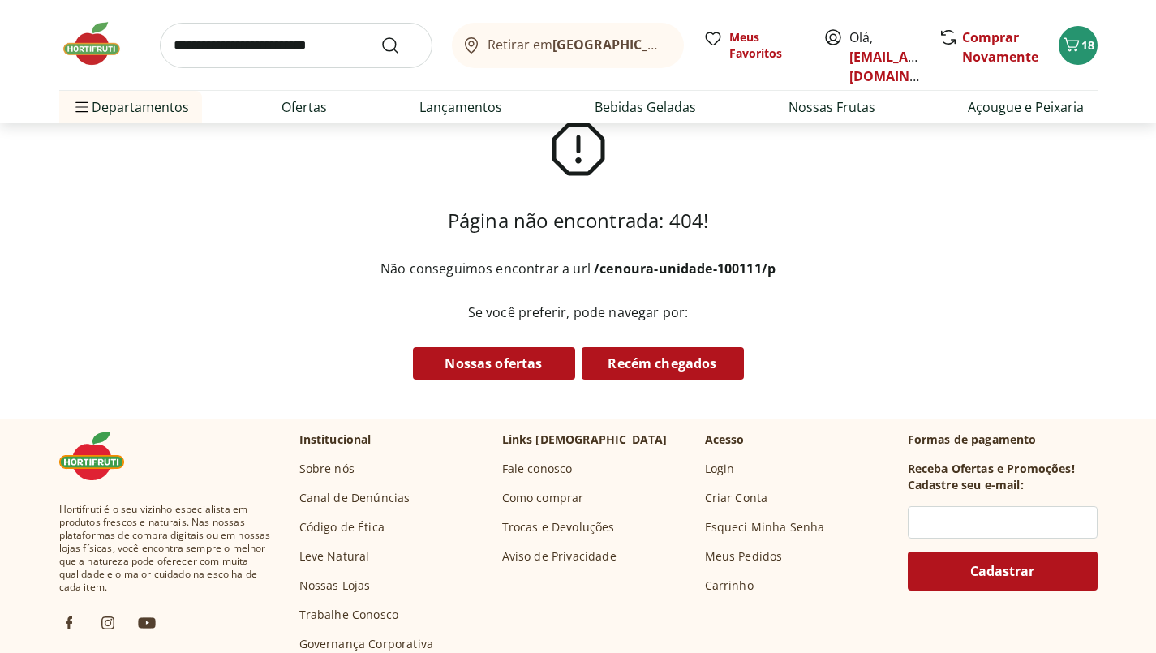
scroll to position [90, 0]
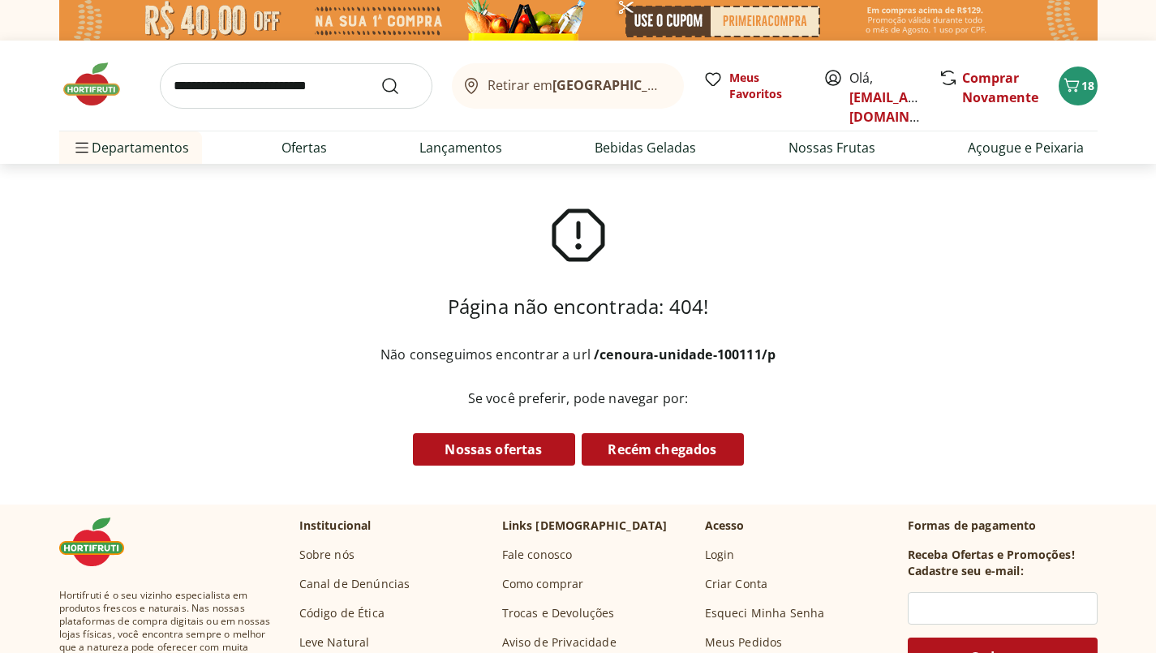
select select "**********"
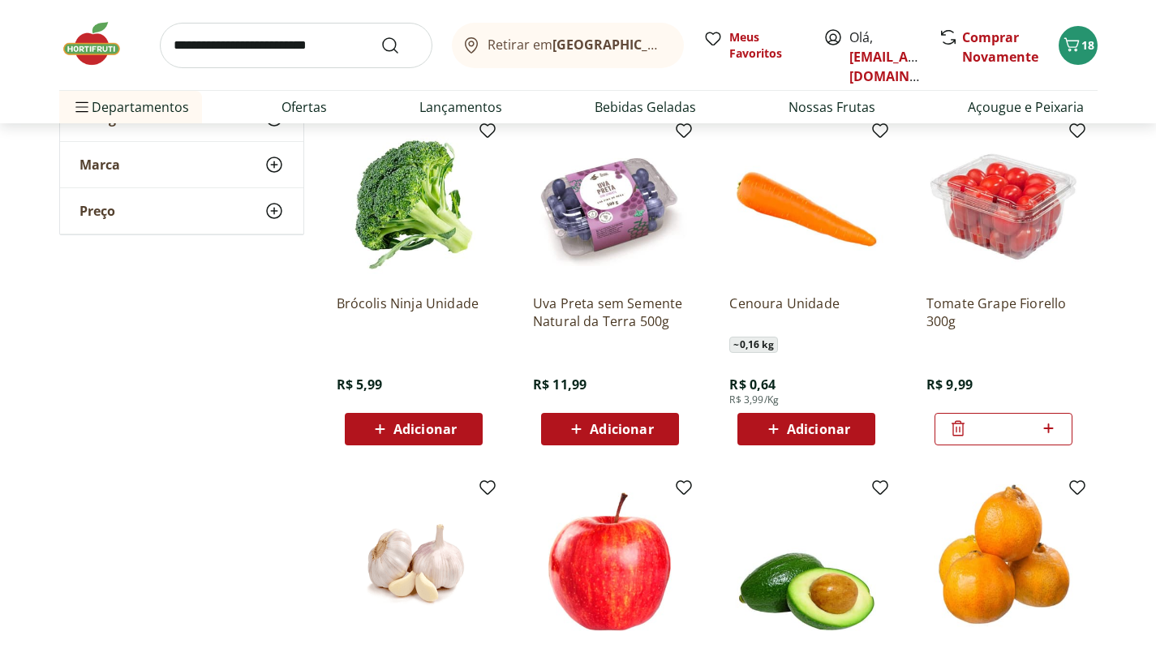
scroll to position [1578, 0]
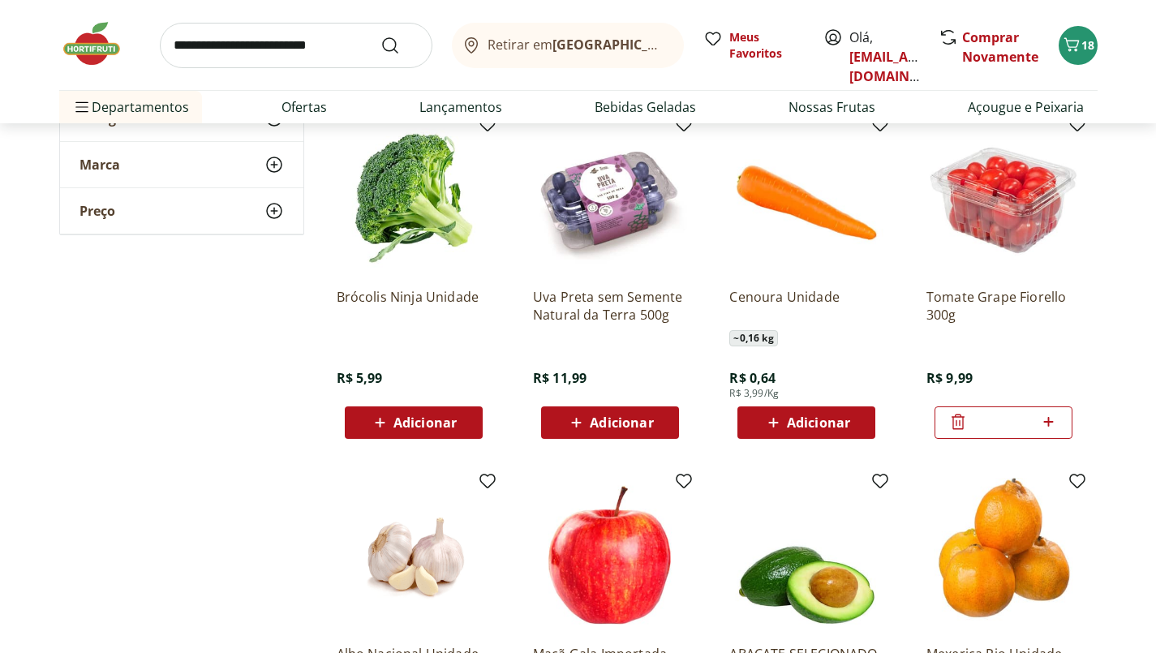
click at [424, 418] on span "Adicionar" at bounding box center [424, 422] width 63 height 13
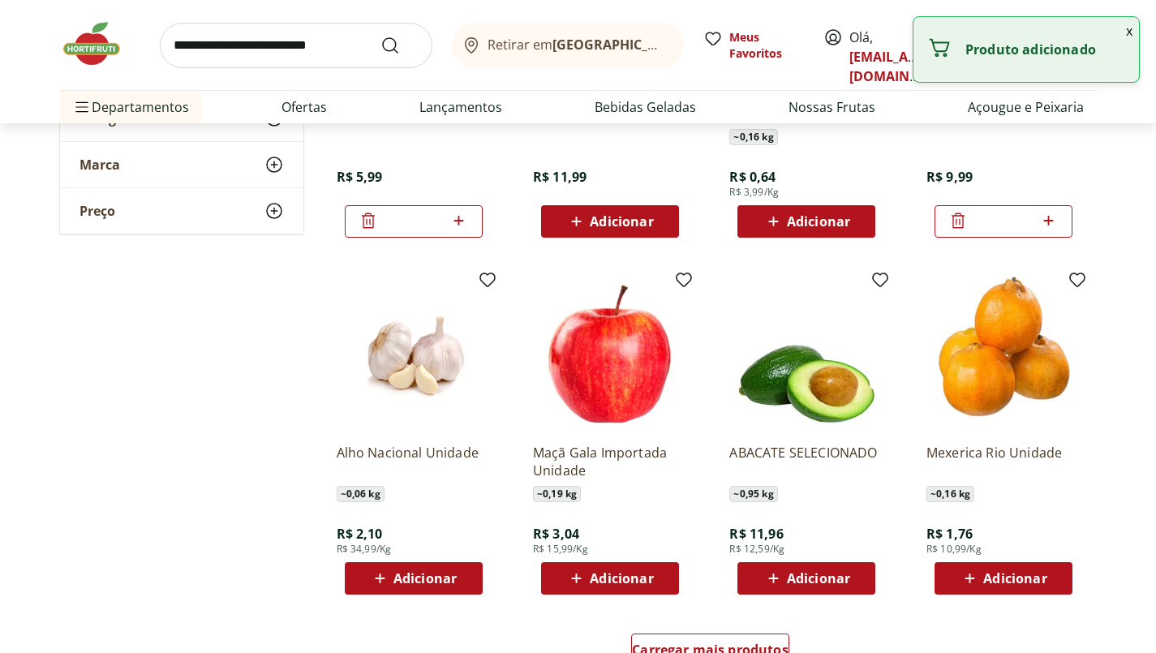
scroll to position [1778, 0]
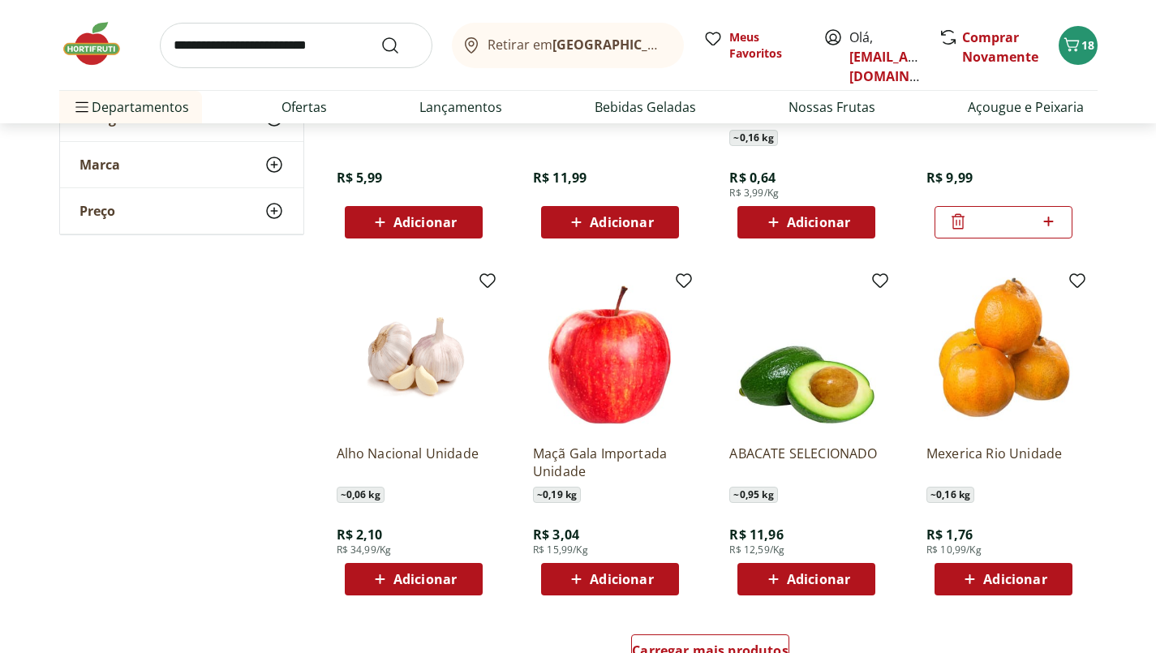
click at [1028, 577] on span "Adicionar" at bounding box center [1014, 579] width 63 height 13
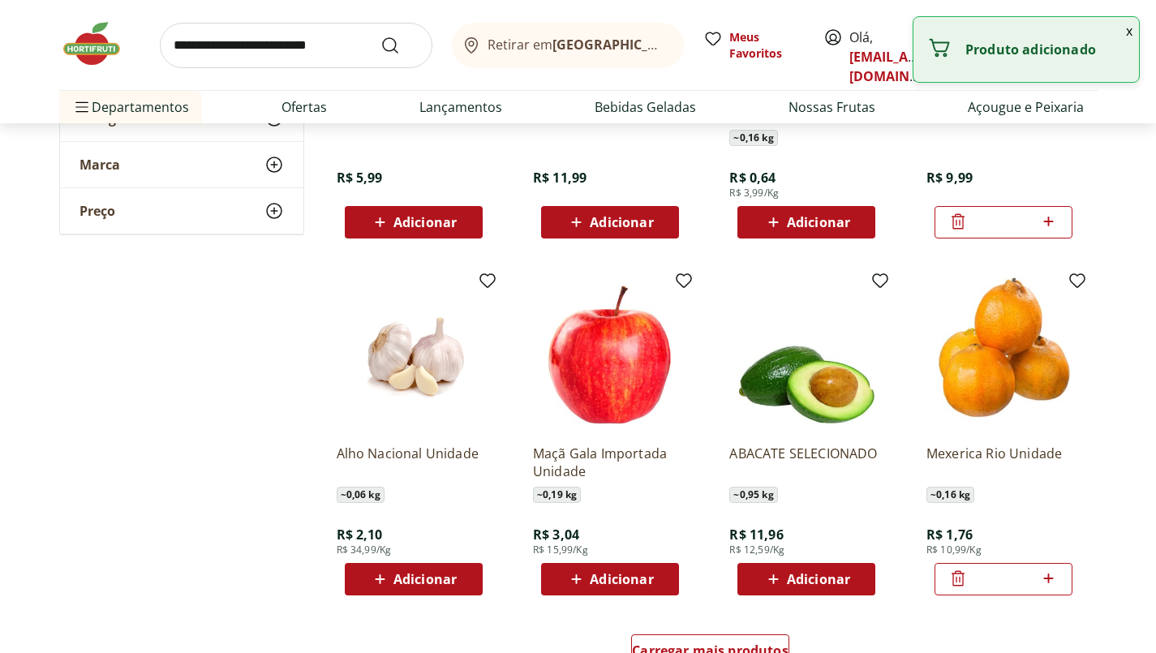
click at [1050, 578] on icon at bounding box center [1049, 579] width 10 height 10
type input "*"
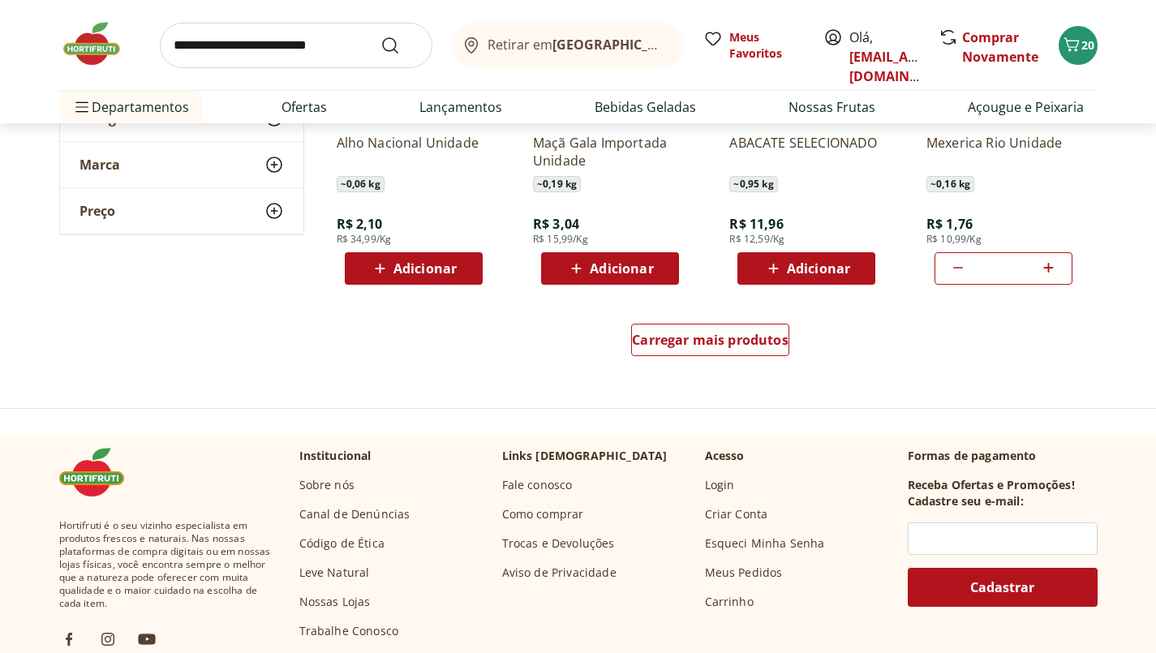
scroll to position [2087, 0]
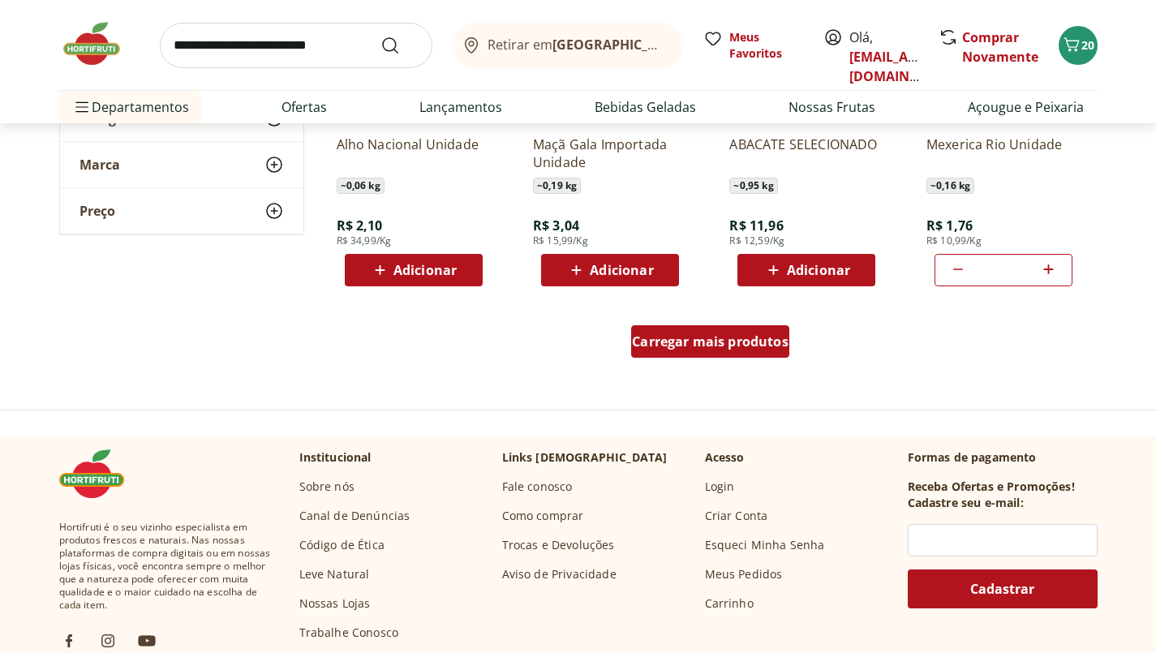
click at [752, 337] on span "Carregar mais produtos" at bounding box center [710, 341] width 157 height 13
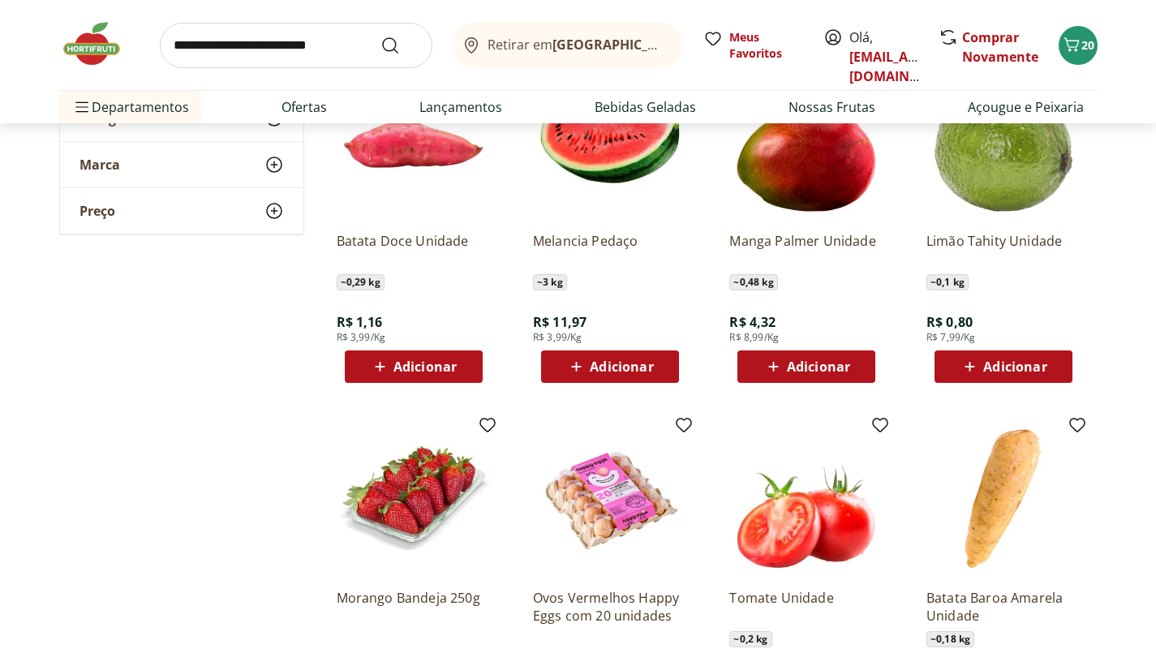
scroll to position [2339, 0]
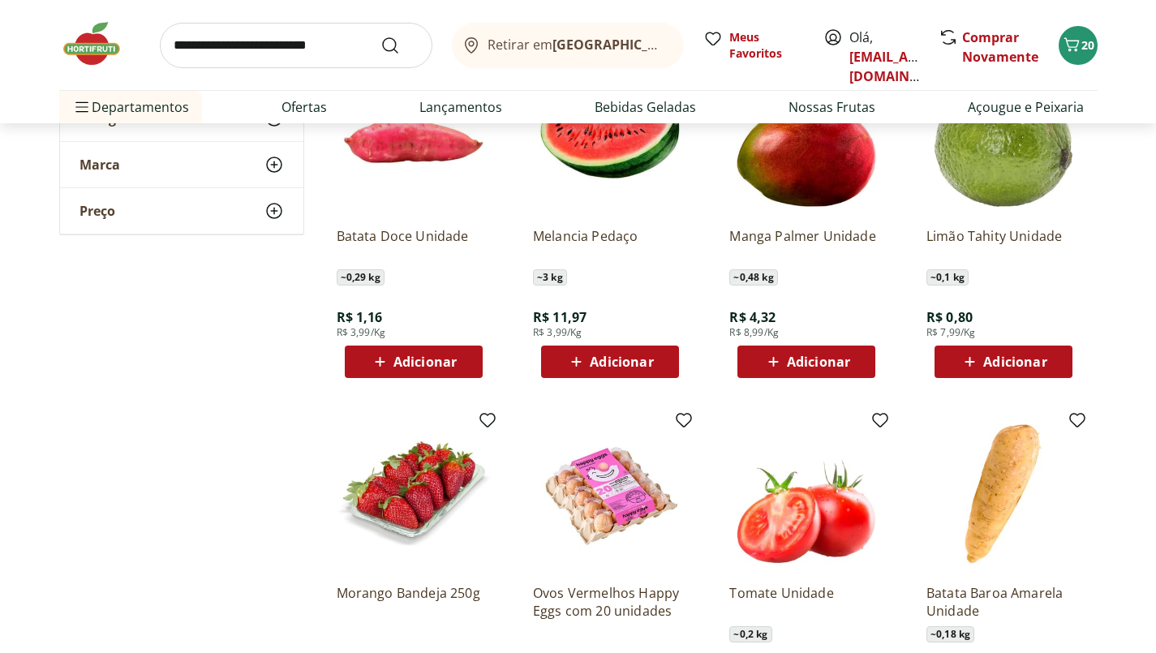
click at [632, 355] on span "Adicionar" at bounding box center [621, 361] width 63 height 13
click at [440, 365] on span "Adicionar" at bounding box center [424, 361] width 63 height 13
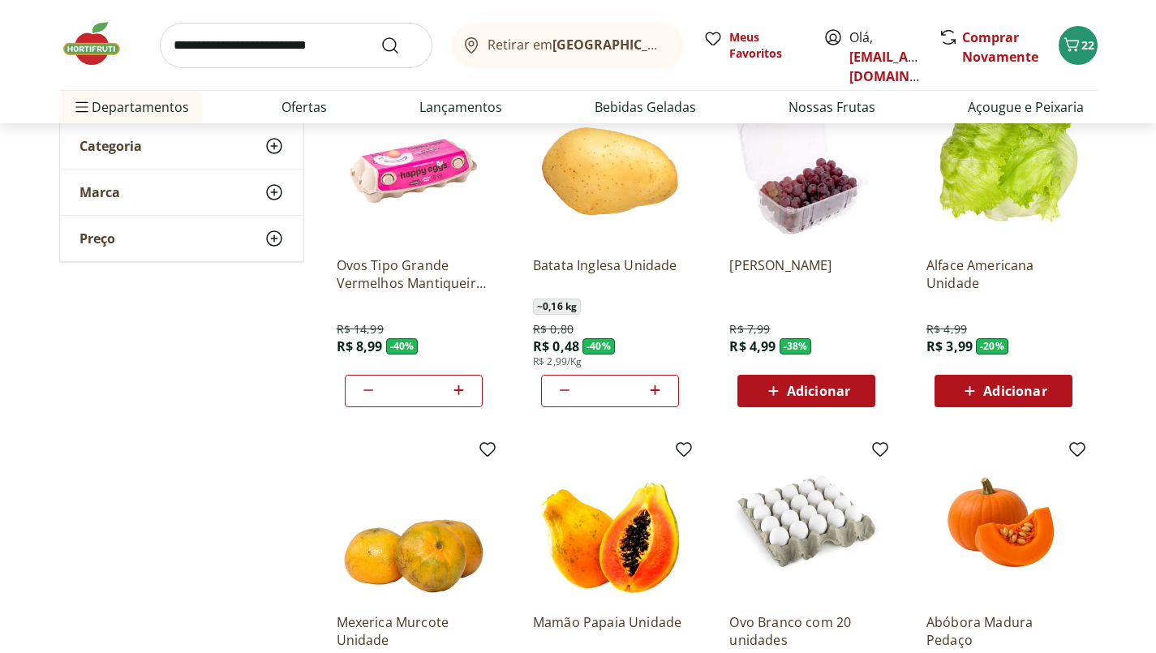
scroll to position [197, 0]
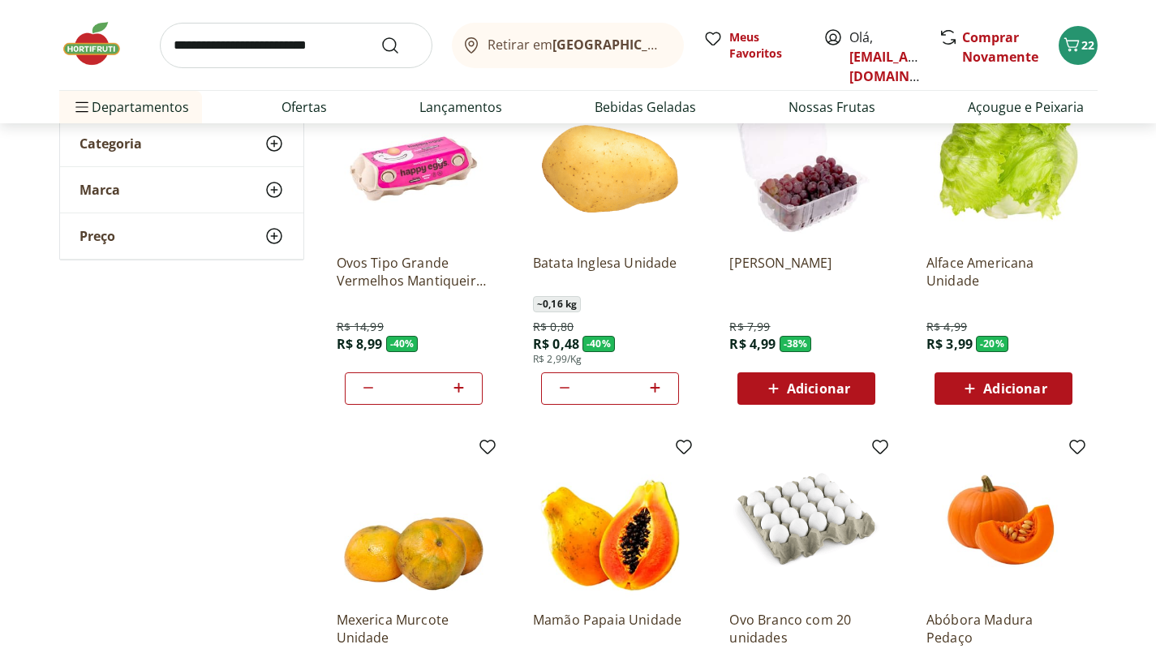
click at [658, 377] on div at bounding box center [655, 388] width 19 height 39
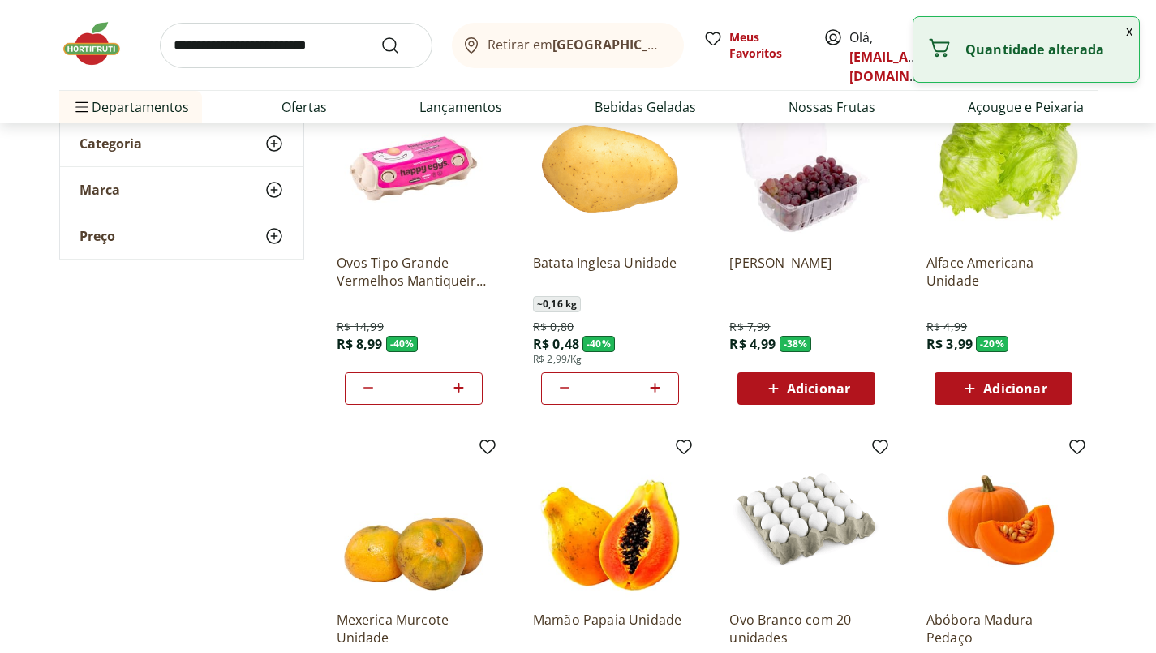
click at [655, 388] on icon at bounding box center [656, 388] width 10 height 10
click at [656, 387] on icon at bounding box center [655, 387] width 20 height 19
click at [654, 386] on icon at bounding box center [655, 387] width 20 height 19
click at [652, 382] on icon at bounding box center [655, 387] width 20 height 19
click at [655, 388] on icon at bounding box center [656, 388] width 10 height 10
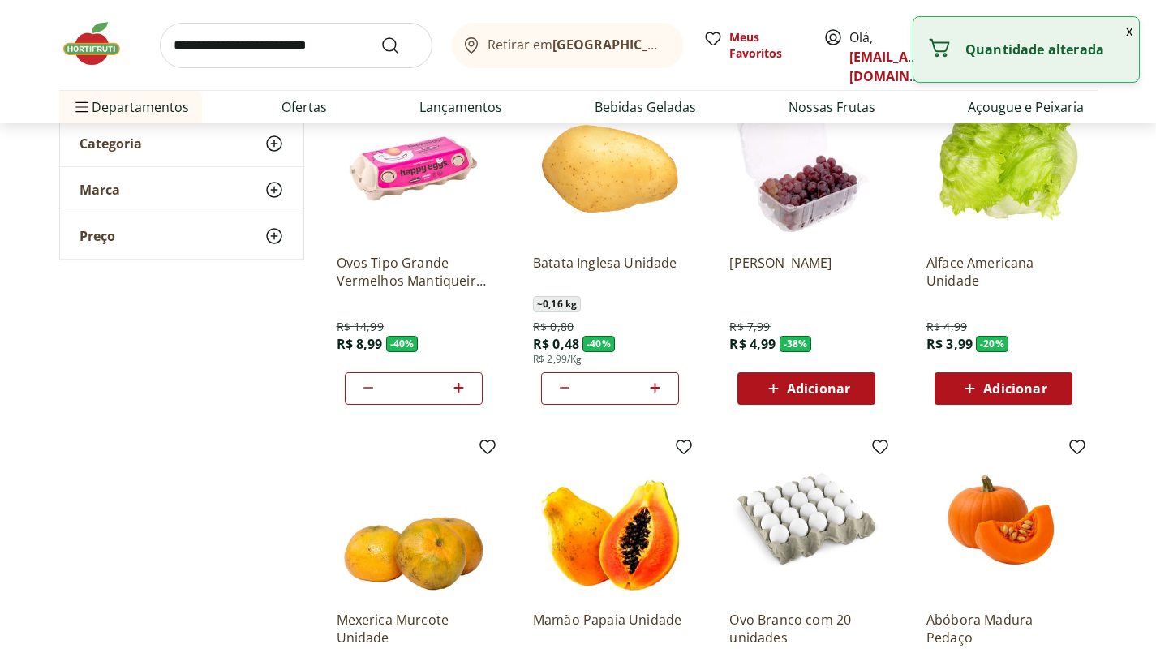
click at [654, 388] on icon at bounding box center [656, 388] width 10 height 10
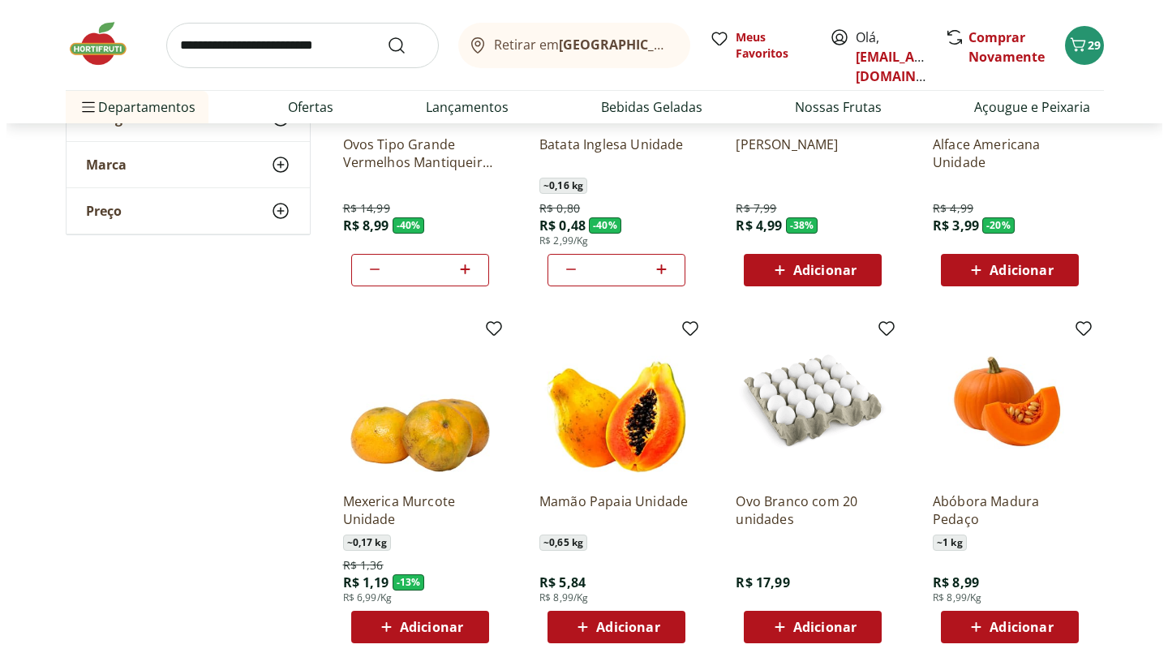
scroll to position [299, 0]
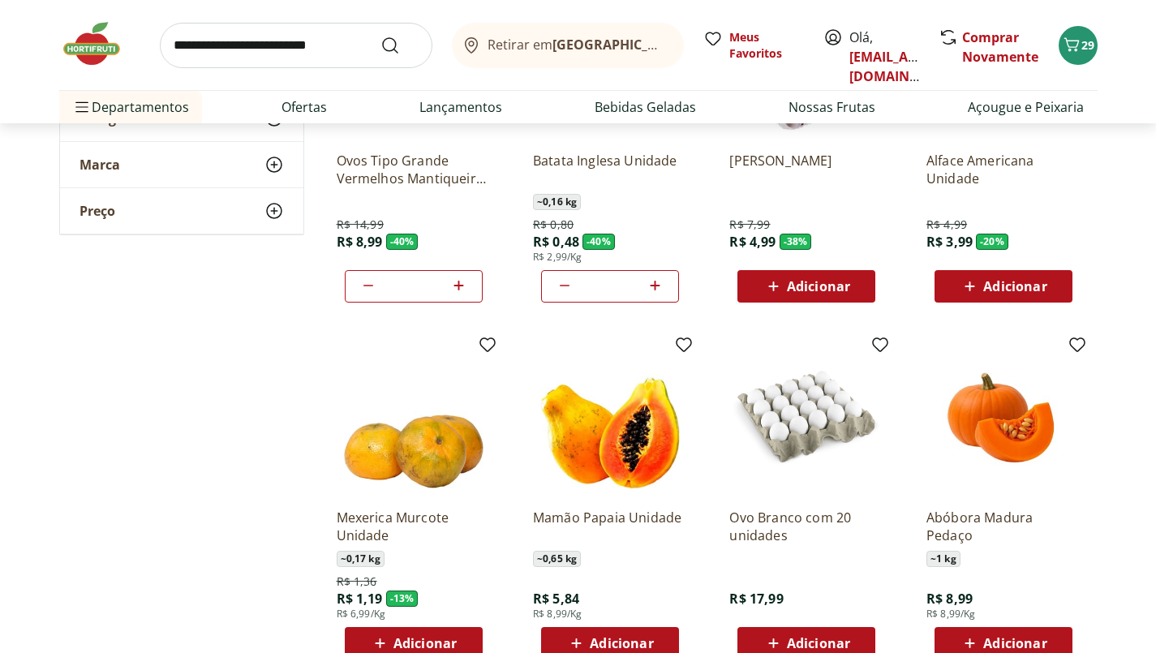
click at [1077, 37] on icon "Carrinho" at bounding box center [1071, 44] width 19 height 19
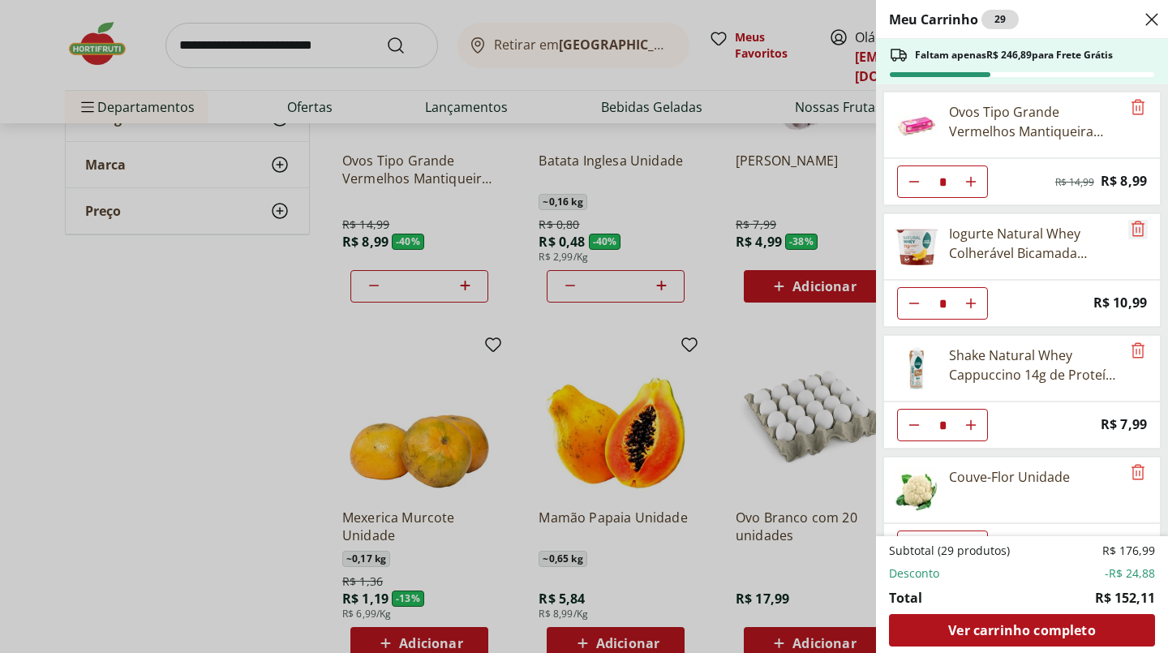
click at [1132, 230] on icon "Remove" at bounding box center [1137, 228] width 19 height 19
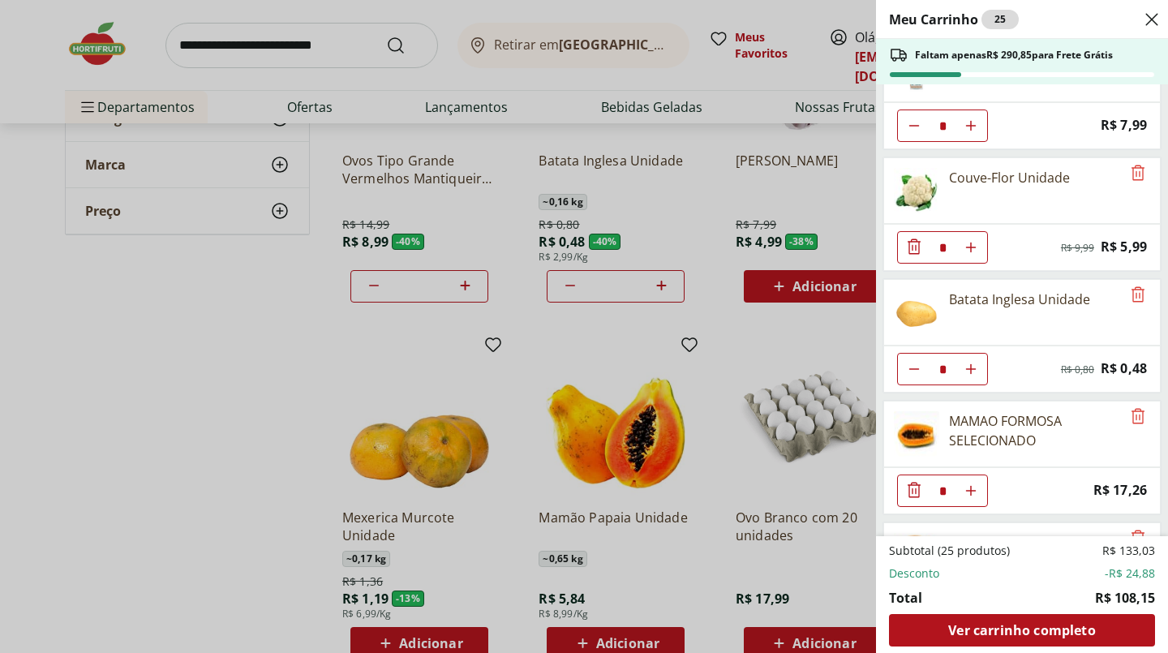
scroll to position [187, 0]
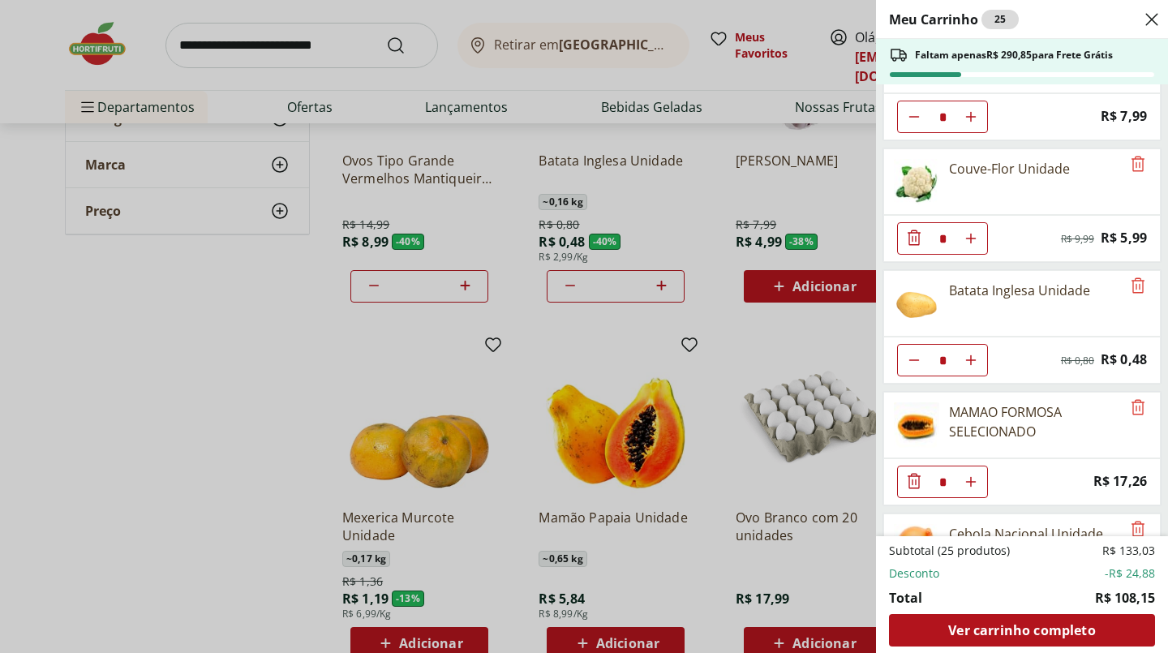
type input "**"
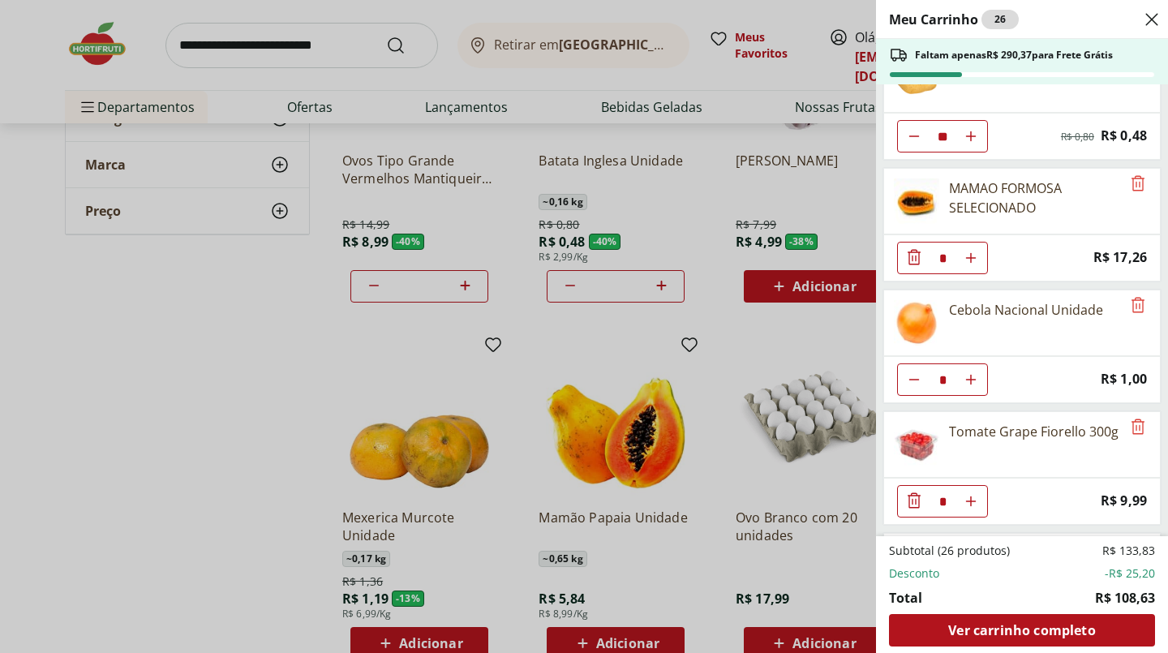
scroll to position [410, 0]
type input "*"
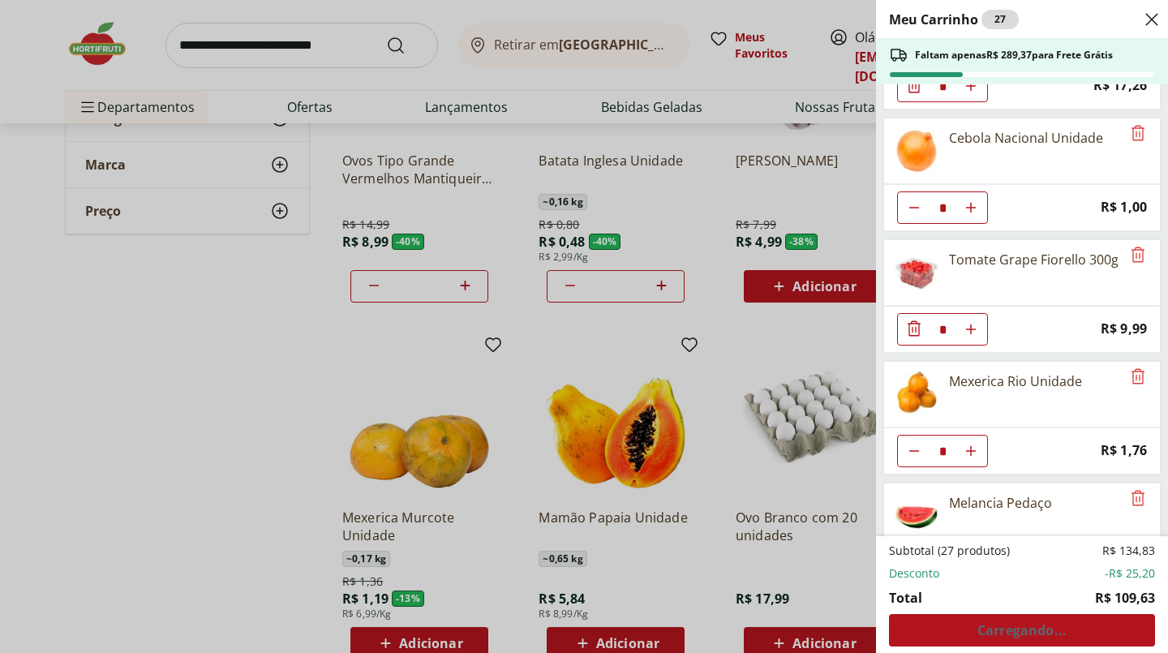
scroll to position [590, 0]
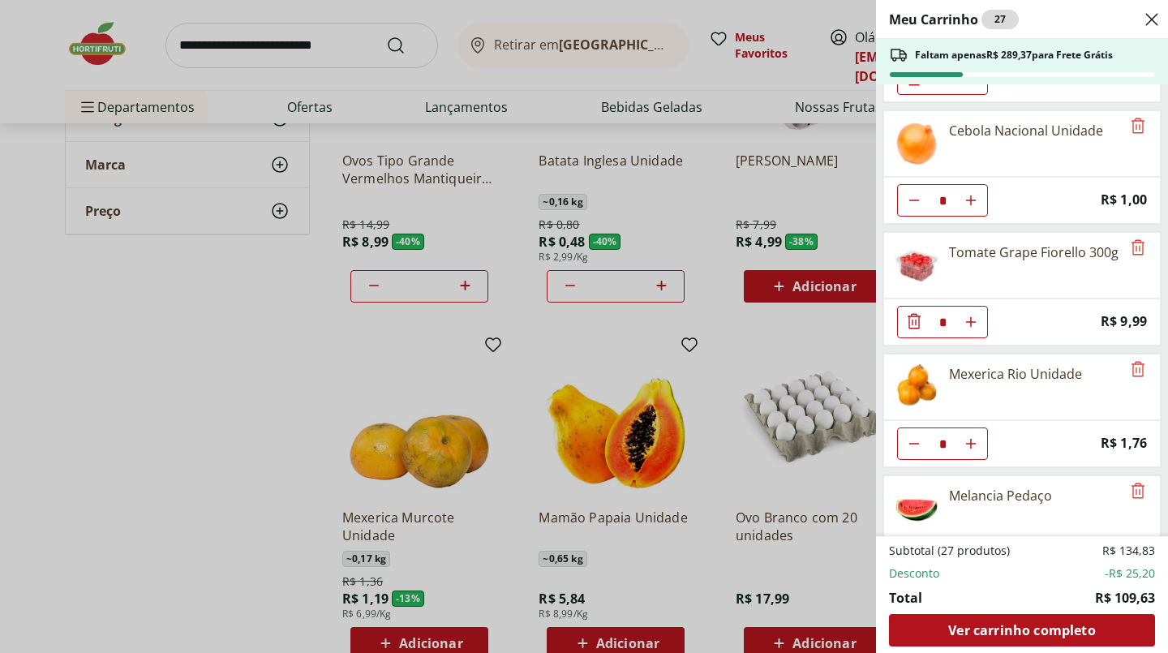
type input "*"
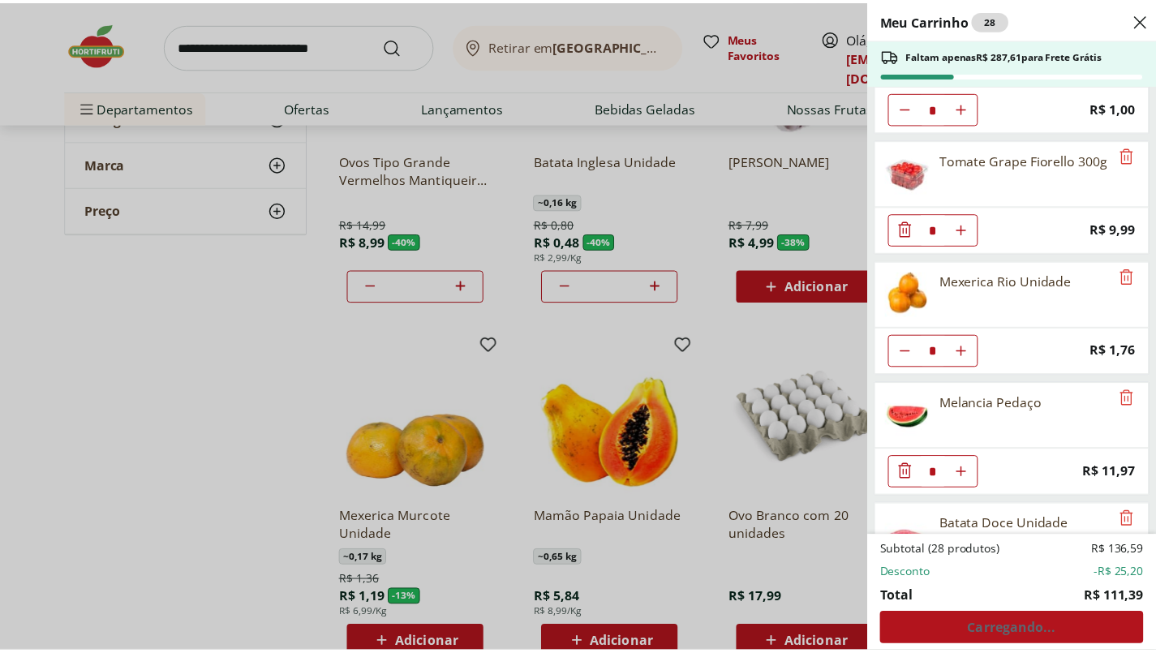
scroll to position [771, 0]
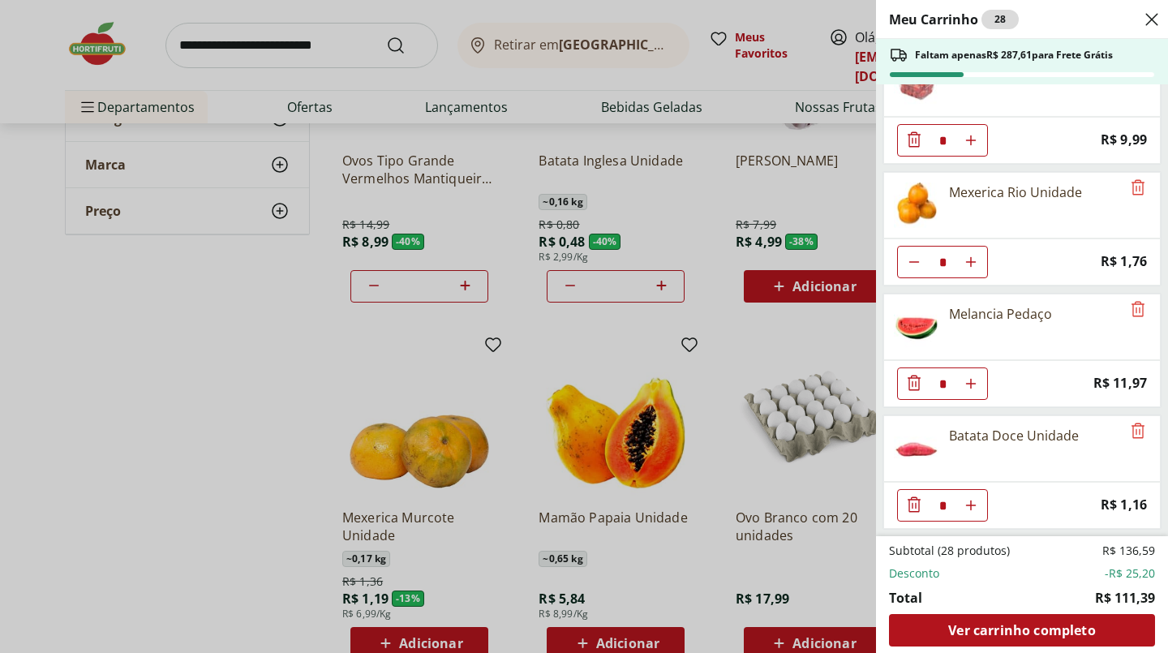
type input "*"
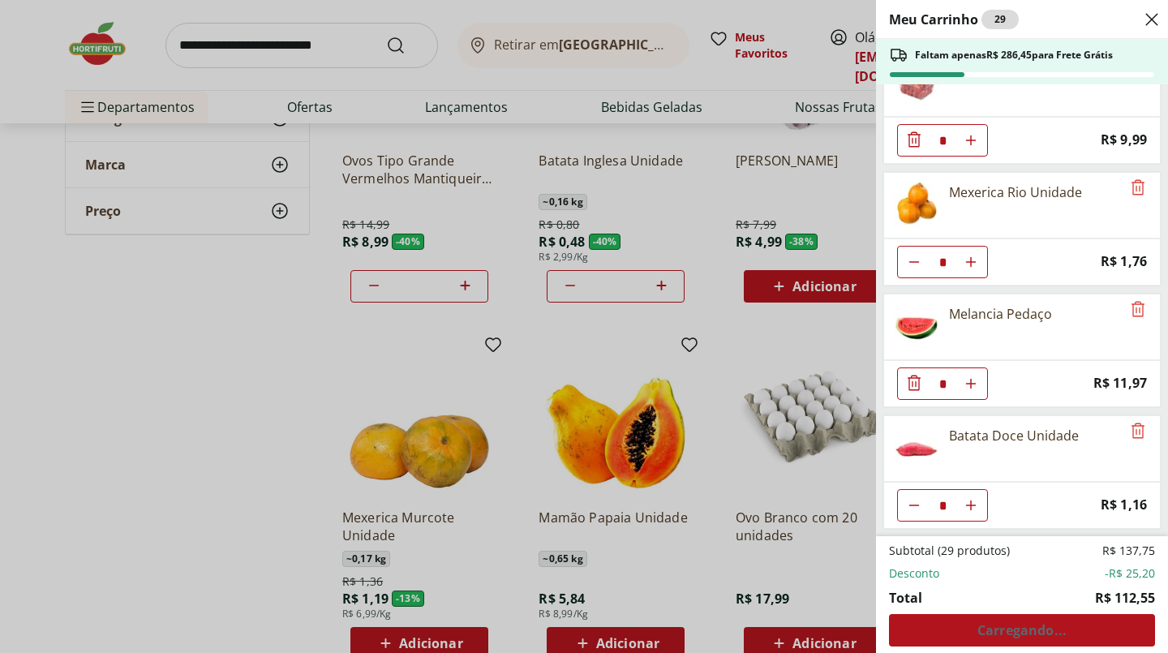
type input "*"
click at [260, 350] on div "Meu Carrinho 31 Faltam apenas R$ 284,13 para Frete Grátis Ovos Tipo Grande Verm…" at bounding box center [584, 326] width 1168 height 653
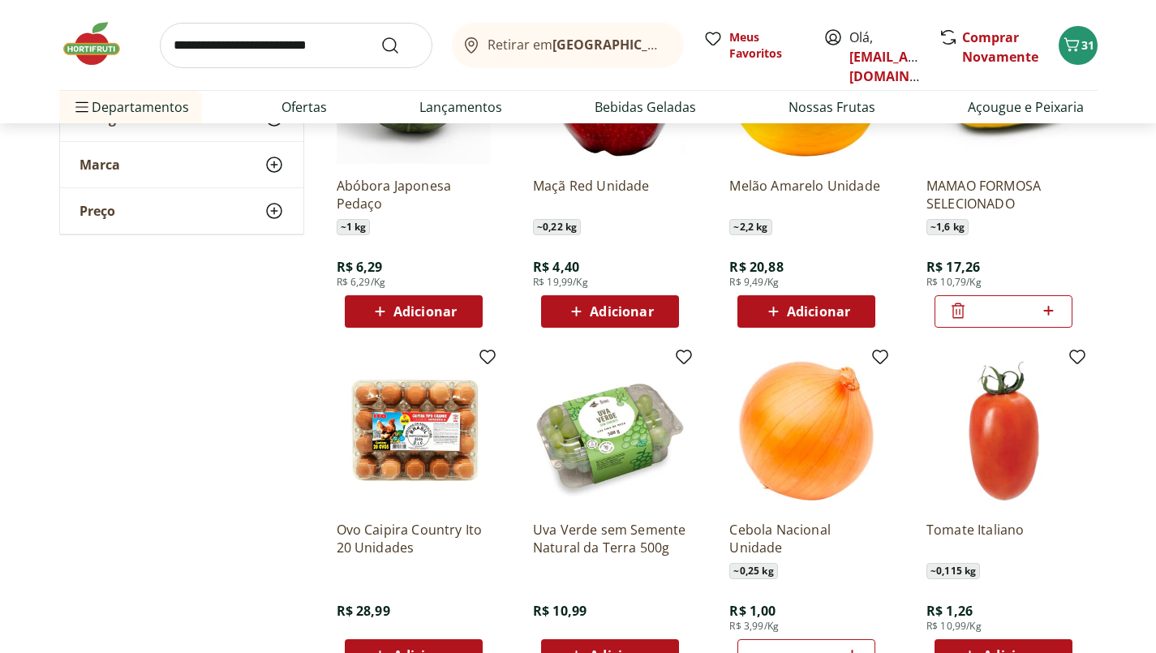
scroll to position [938, 0]
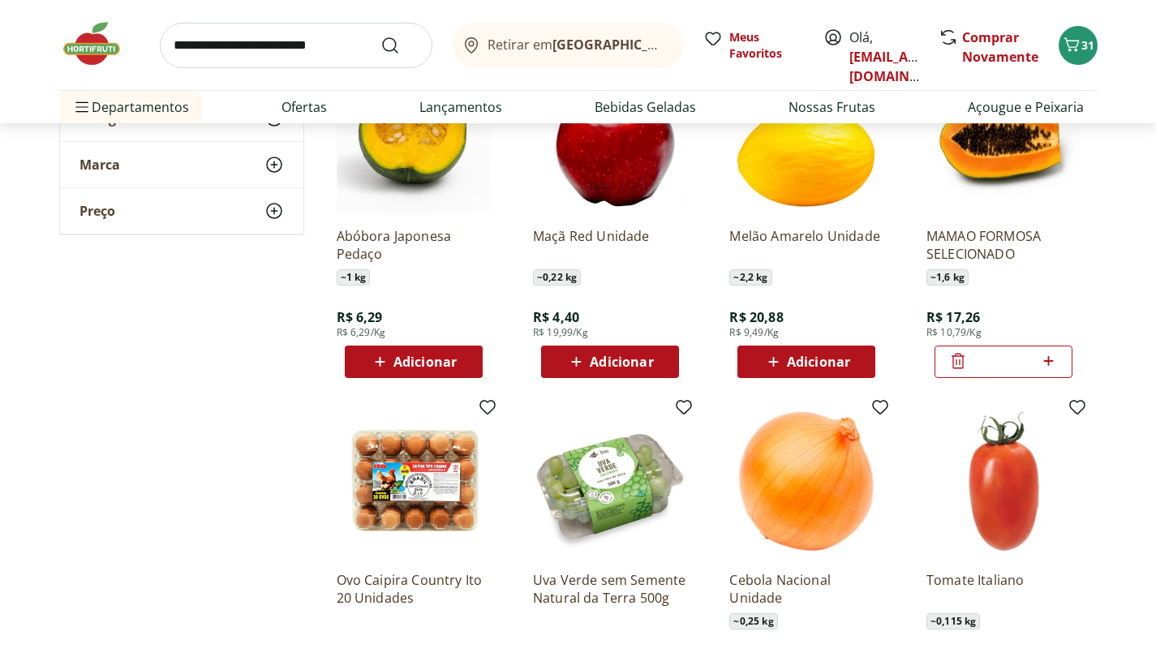
click at [437, 367] on span "Adicionar" at bounding box center [424, 361] width 63 height 13
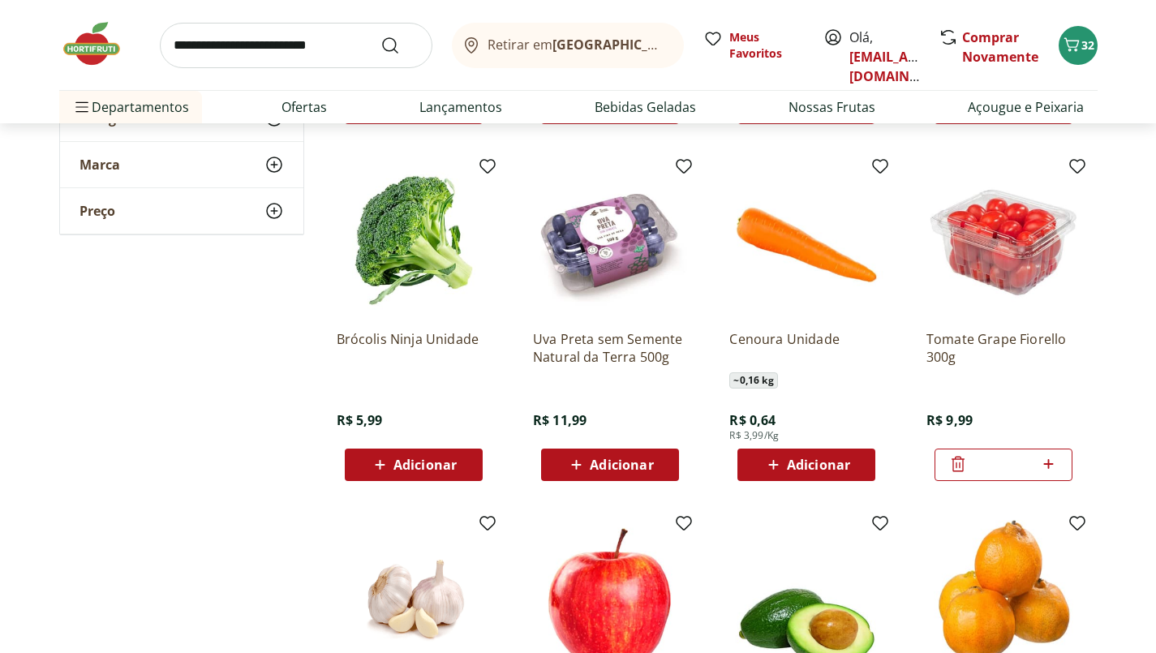
scroll to position [1541, 0]
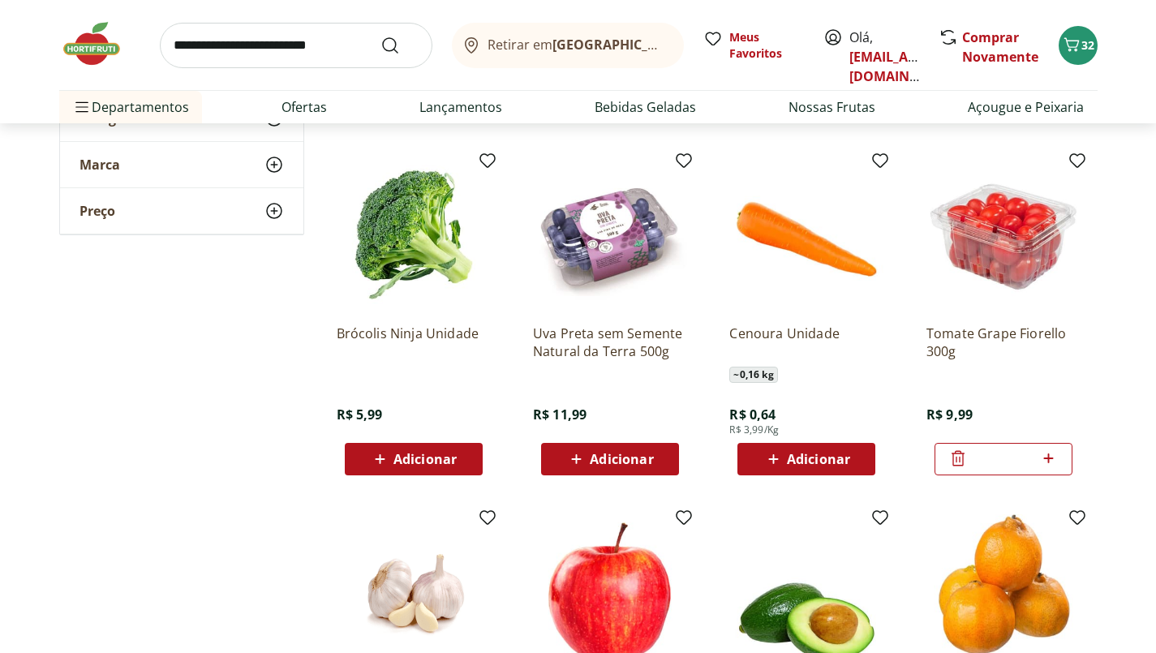
click at [445, 458] on span "Adicionar" at bounding box center [424, 459] width 63 height 13
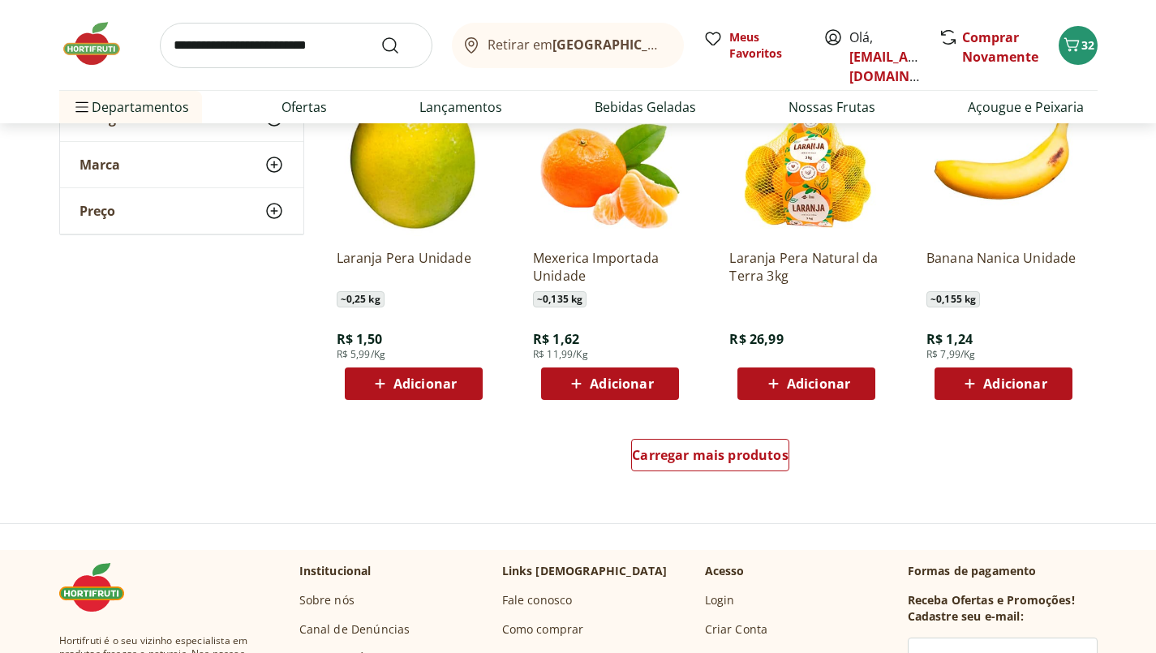
scroll to position [3040, 0]
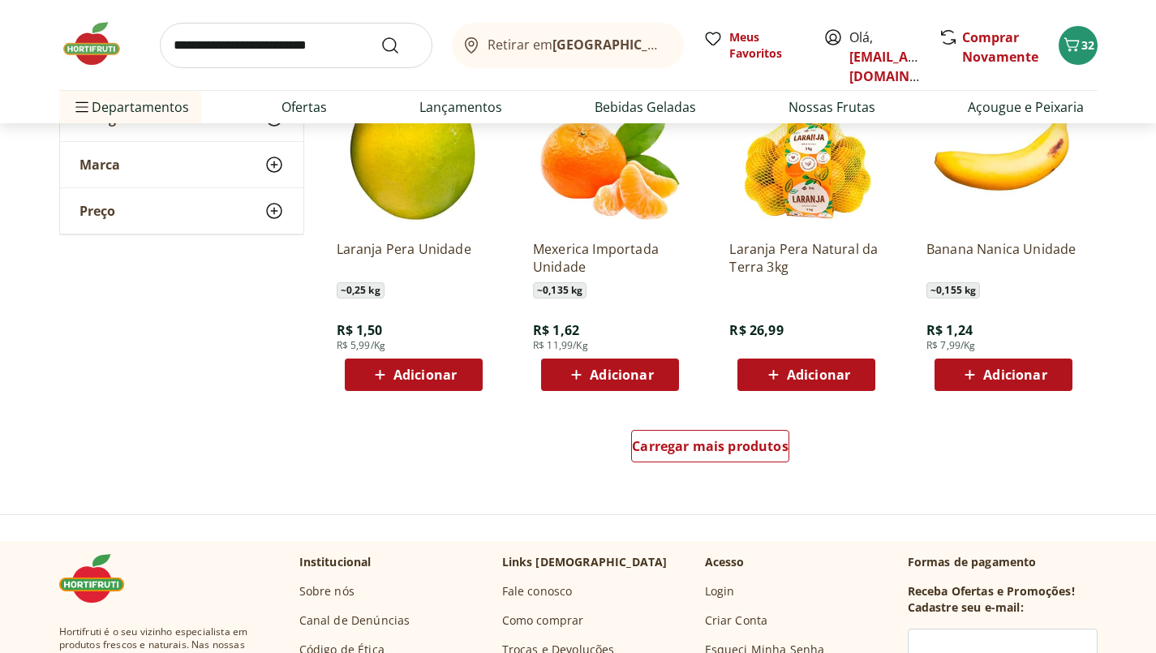
click at [626, 370] on span "Adicionar" at bounding box center [621, 374] width 63 height 13
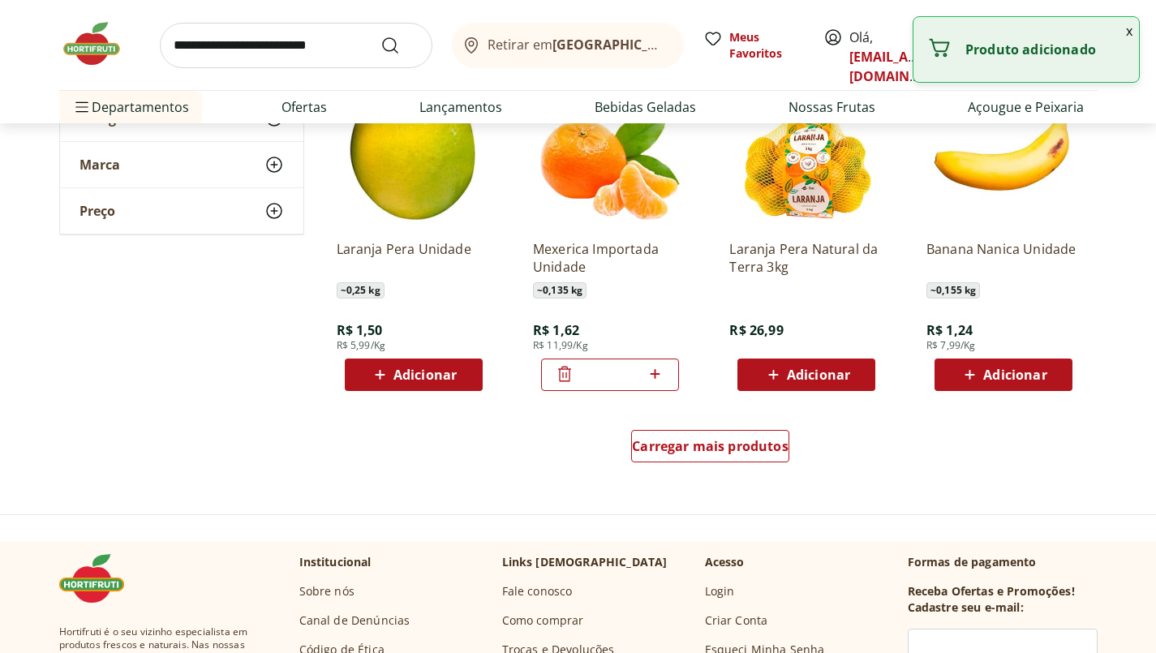
click at [623, 378] on input "*" at bounding box center [609, 375] width 71 height 18
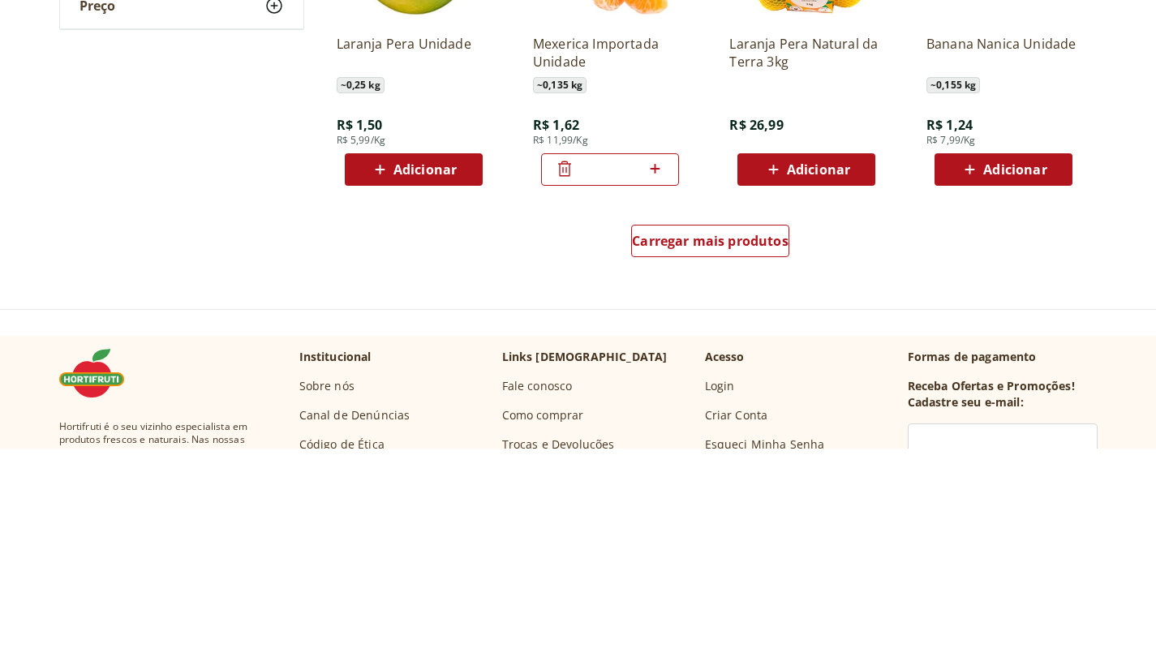
click at [659, 376] on icon at bounding box center [655, 373] width 20 height 19
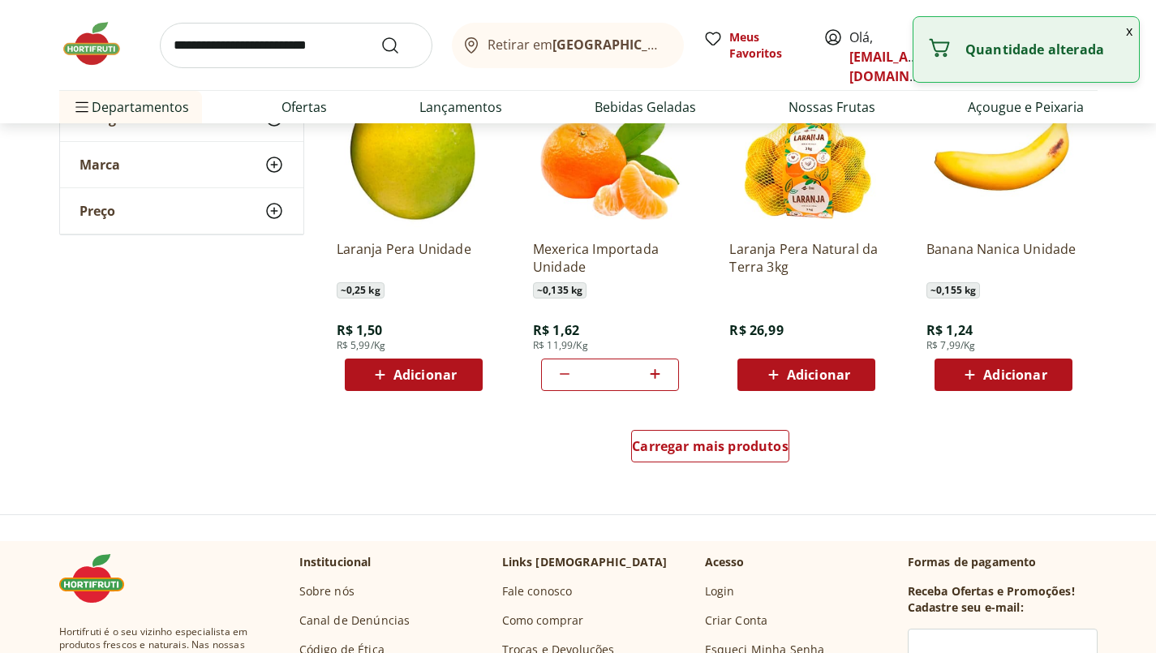
click at [656, 373] on icon at bounding box center [656, 374] width 10 height 10
click at [748, 456] on div "Carregar mais produtos" at bounding box center [710, 446] width 158 height 32
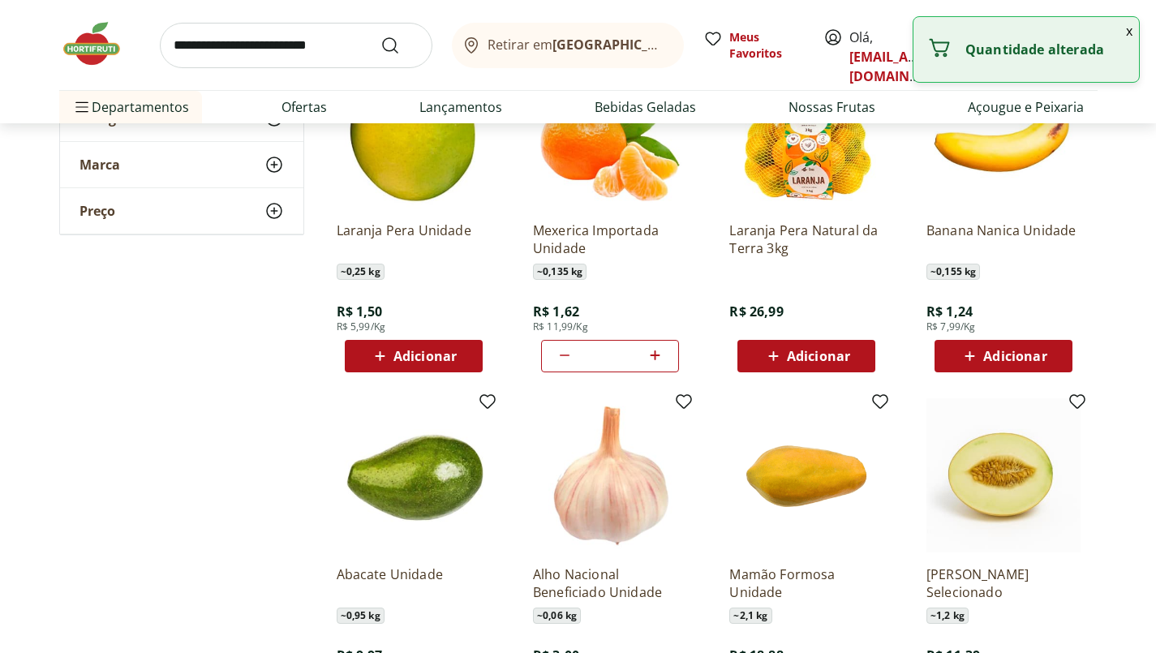
type input "*"
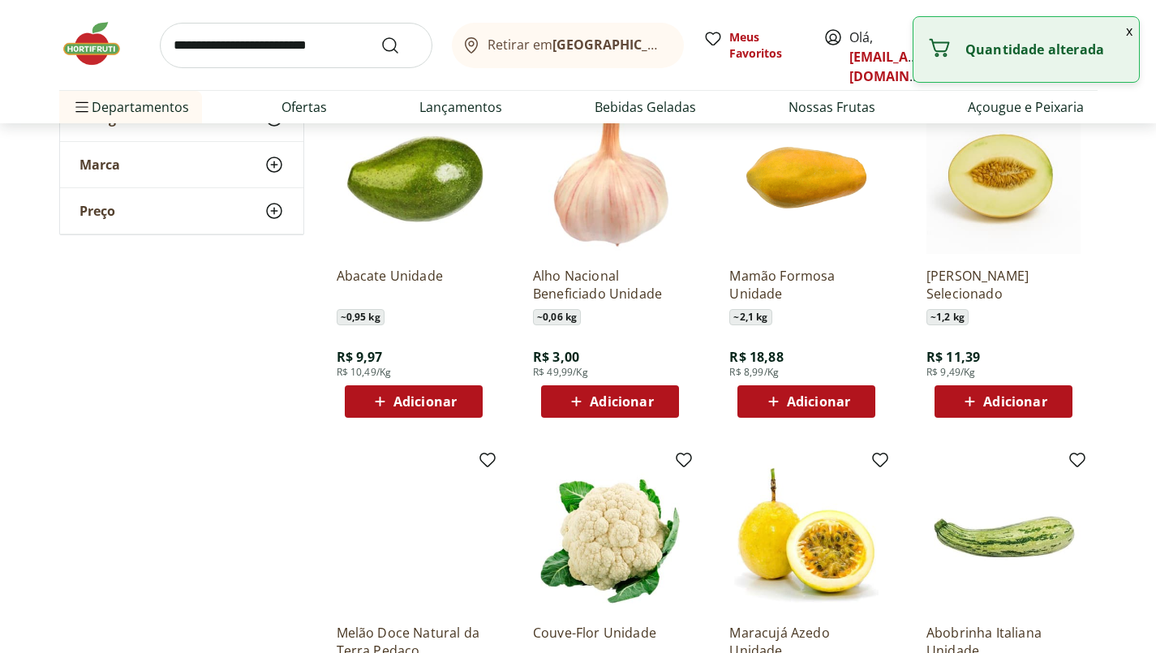
scroll to position [3359, 0]
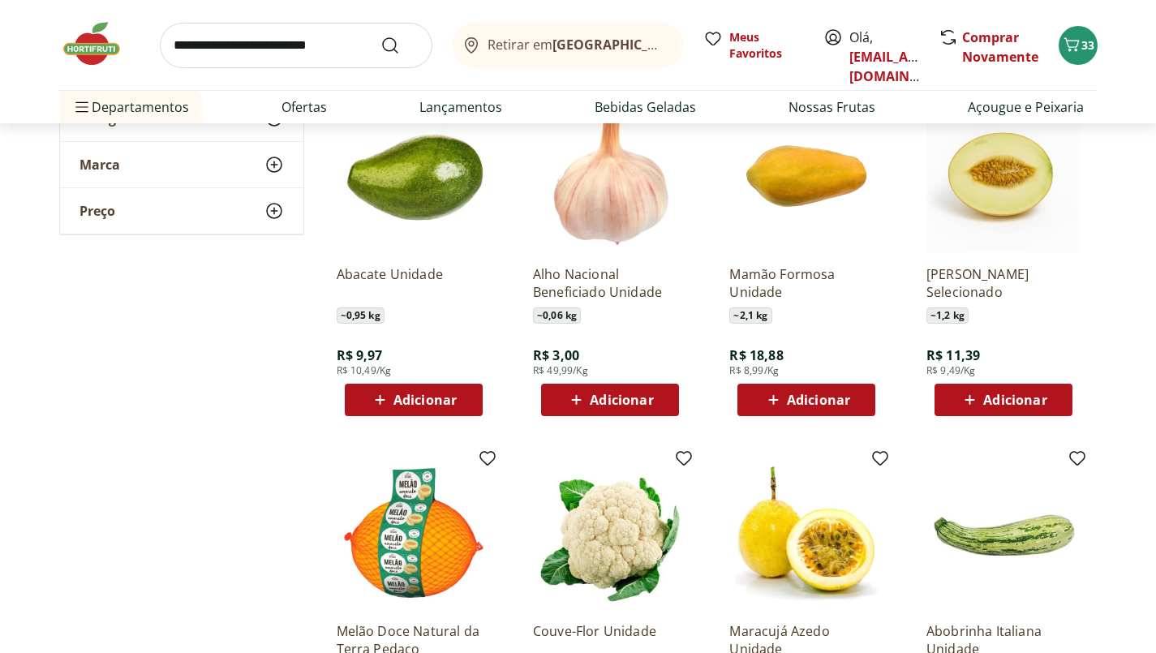
click at [1039, 403] on span "Adicionar" at bounding box center [1014, 399] width 63 height 13
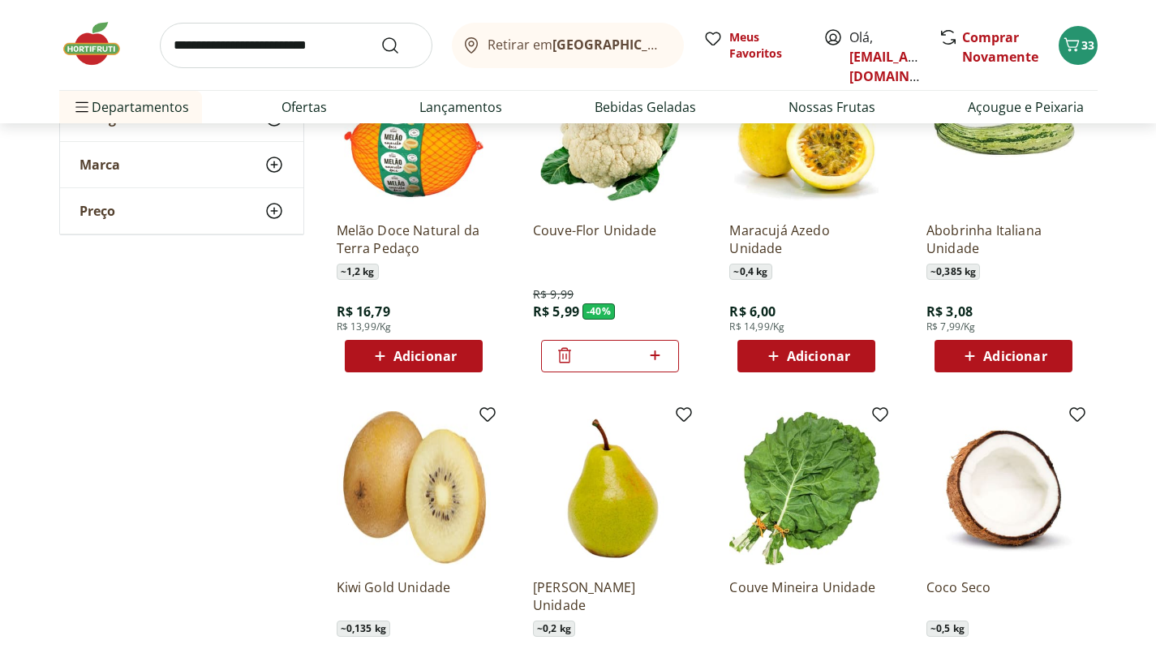
scroll to position [3763, 0]
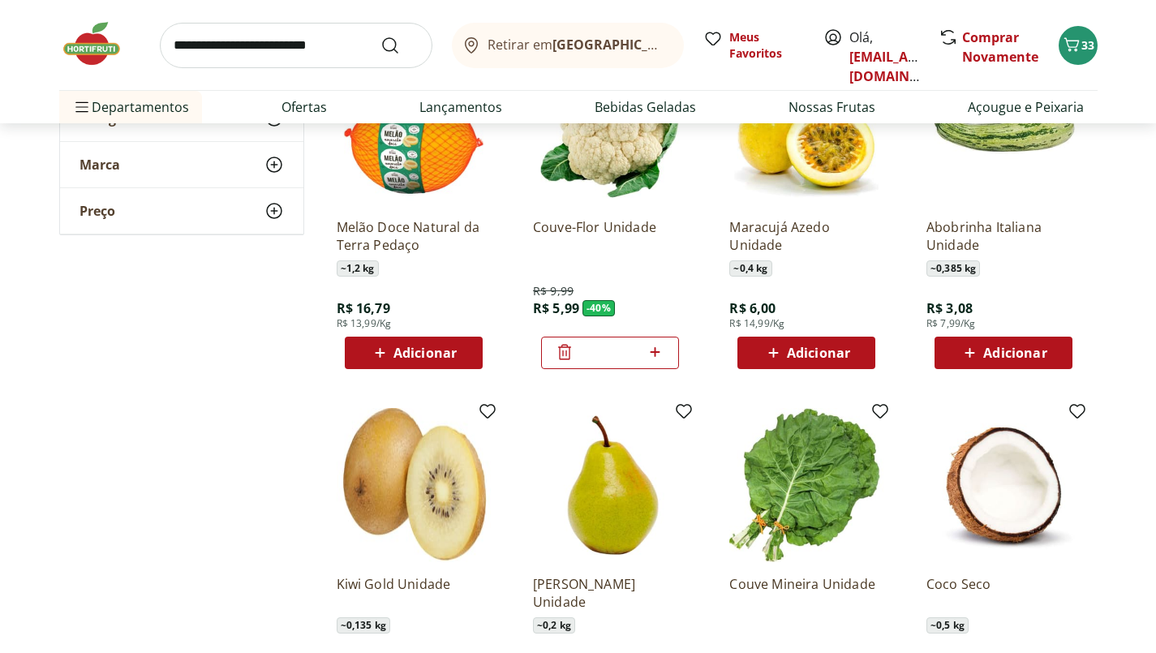
click at [834, 347] on span "Adicionar" at bounding box center [818, 352] width 63 height 13
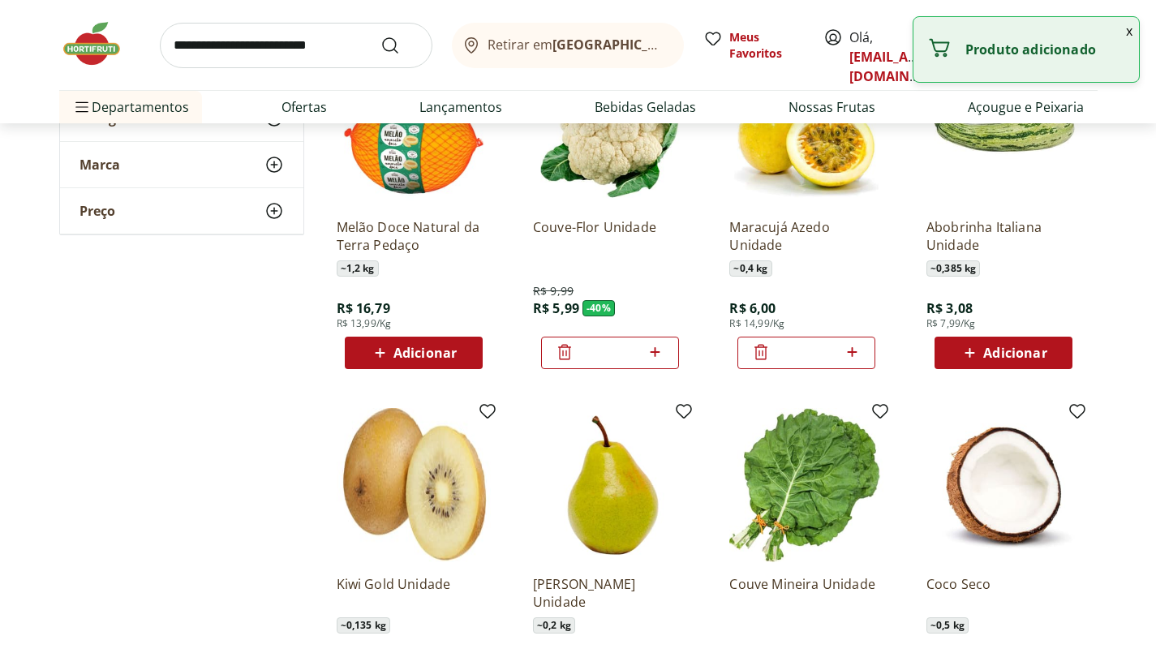
click at [856, 348] on icon at bounding box center [852, 351] width 20 height 19
click at [852, 352] on icon at bounding box center [852, 352] width 10 height 10
type input "*"
click at [852, 352] on div "Adicionar" at bounding box center [806, 352] width 112 height 29
click at [852, 352] on icon at bounding box center [852, 352] width 10 height 10
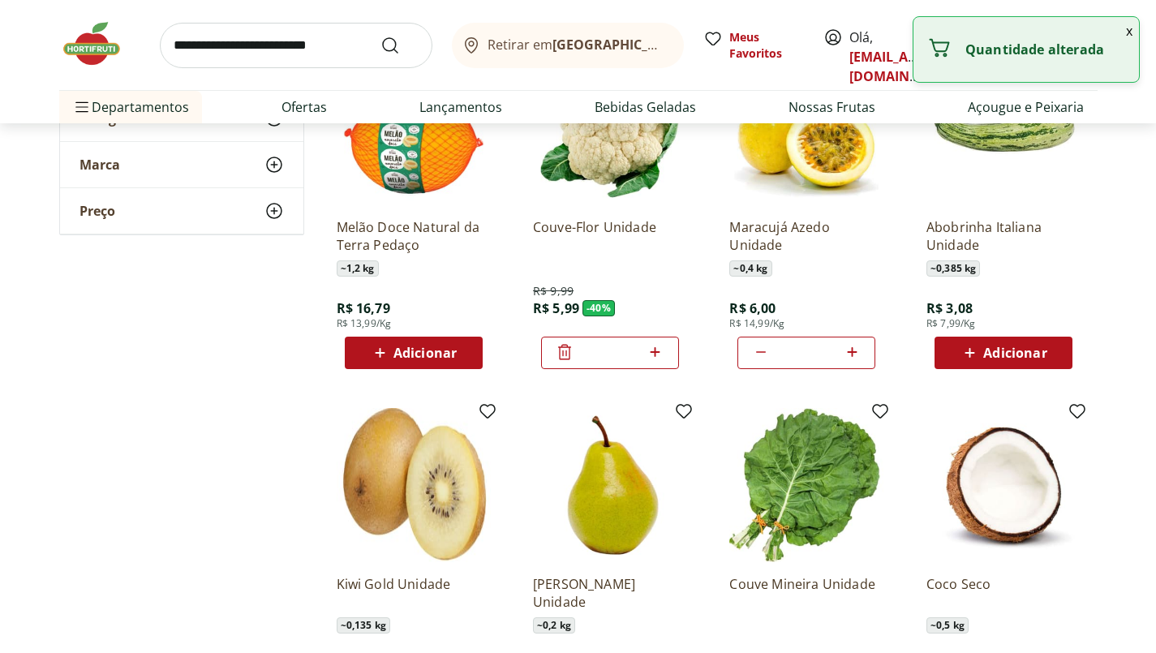
click at [861, 348] on icon at bounding box center [852, 351] width 20 height 19
click at [857, 348] on icon at bounding box center [852, 351] width 20 height 19
click at [853, 352] on icon at bounding box center [852, 352] width 10 height 10
click at [857, 352] on icon at bounding box center [852, 351] width 20 height 19
click at [852, 352] on icon at bounding box center [852, 352] width 10 height 10
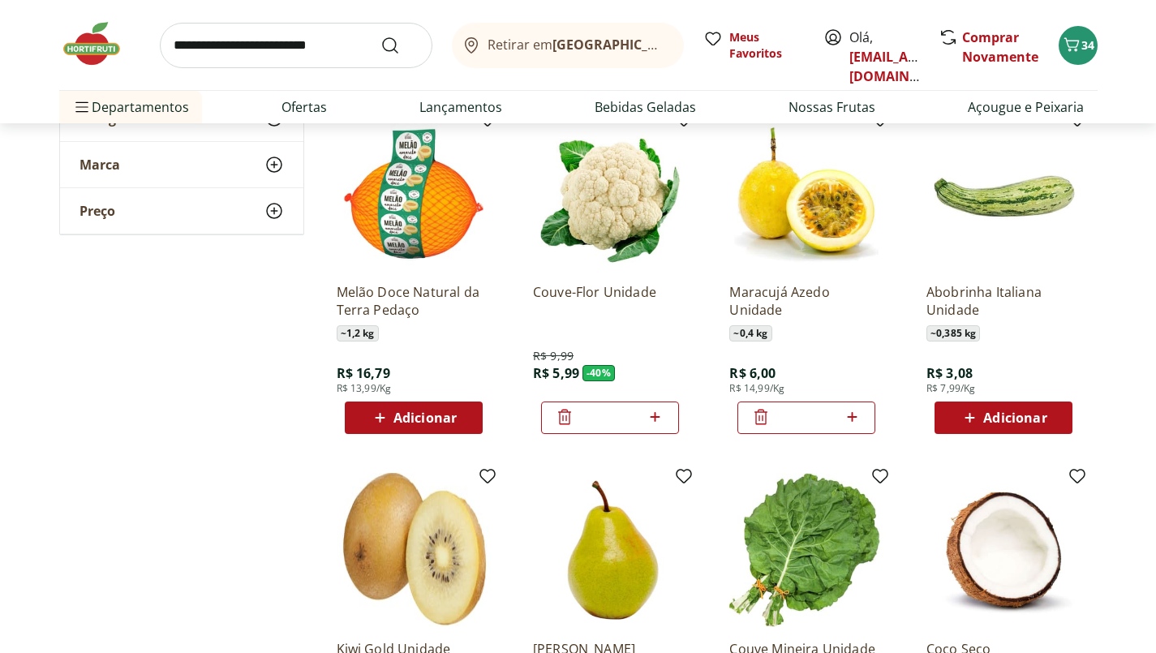
scroll to position [3701, 0]
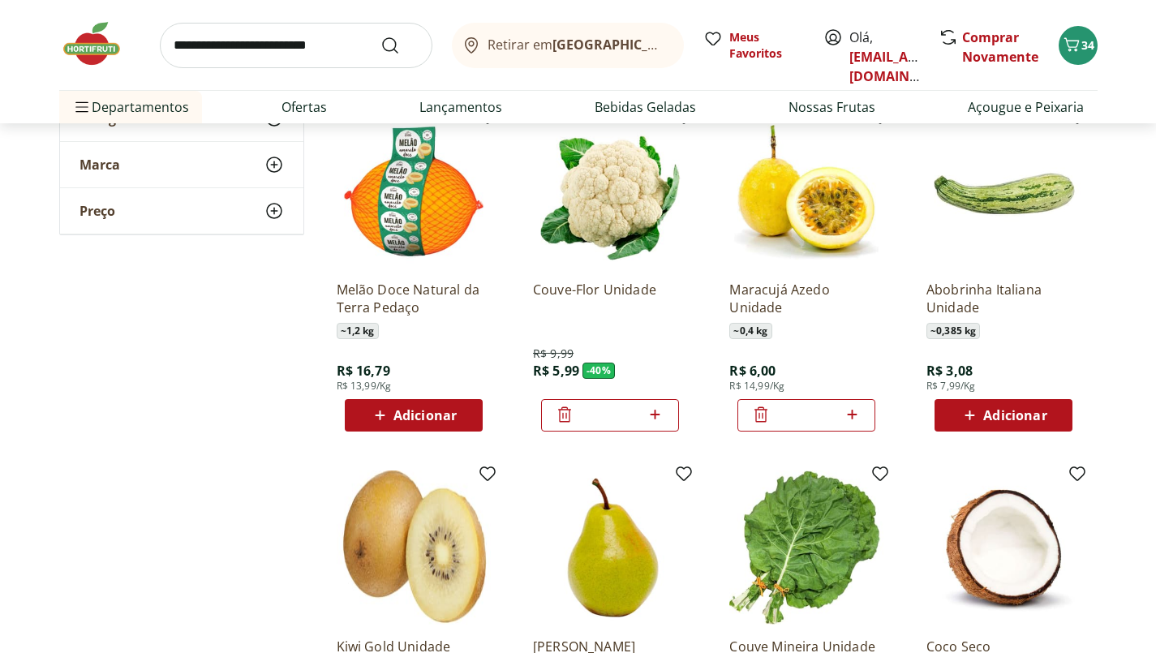
click at [852, 415] on icon at bounding box center [852, 415] width 10 height 10
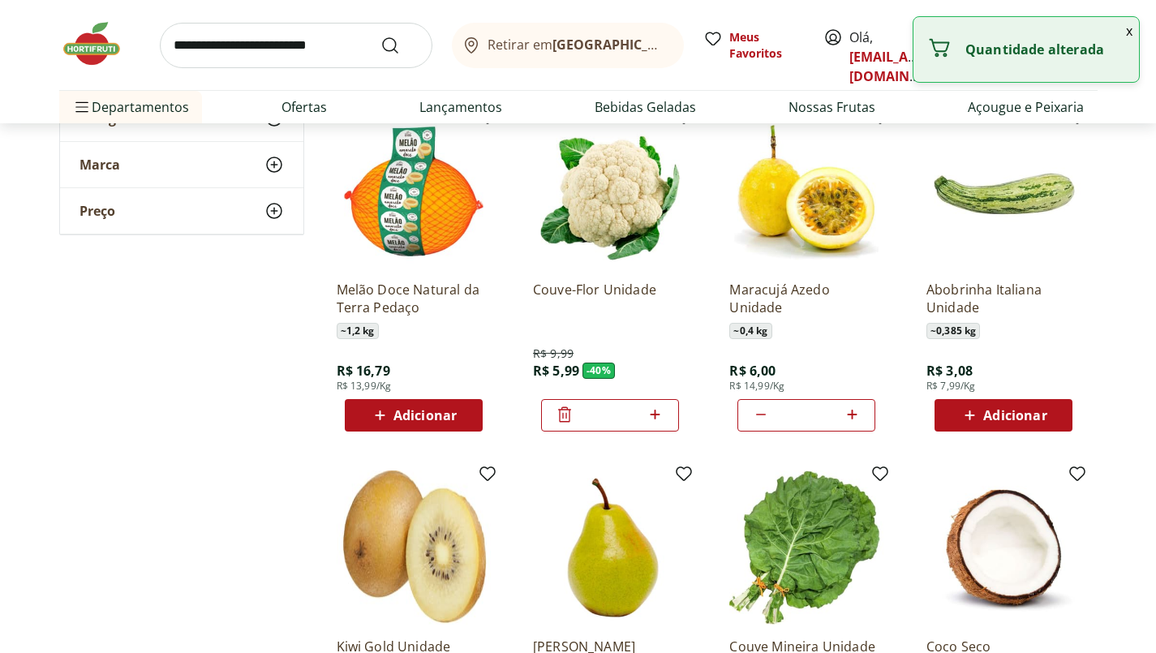
type input "*"
click at [767, 402] on div at bounding box center [760, 415] width 19 height 39
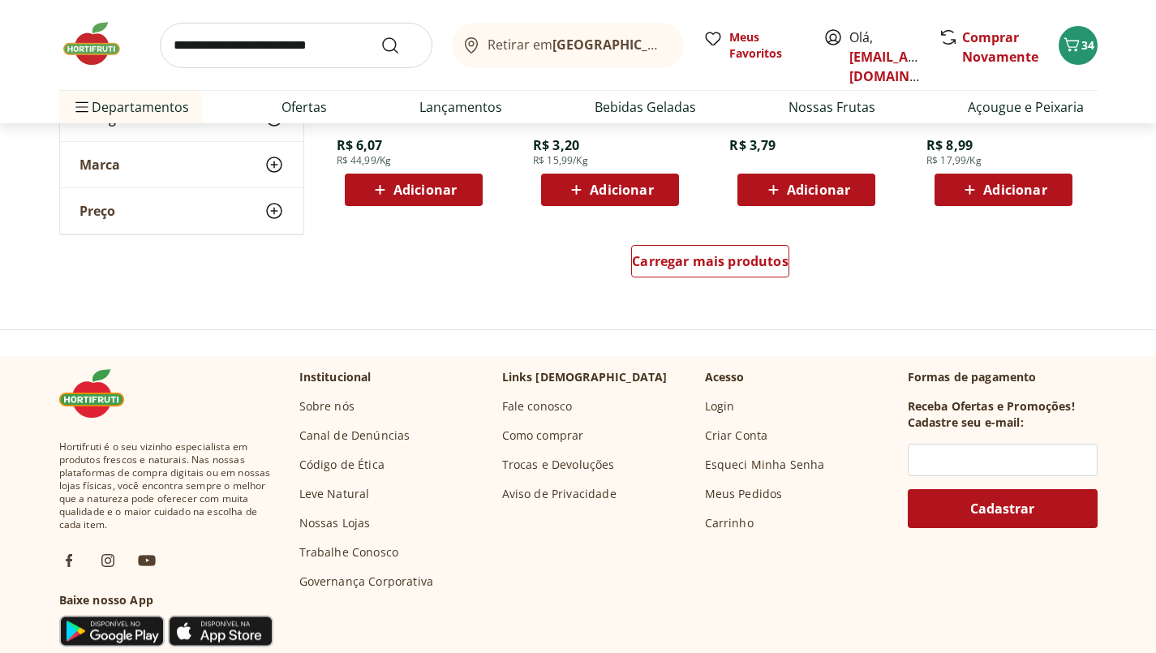
scroll to position [4282, 0]
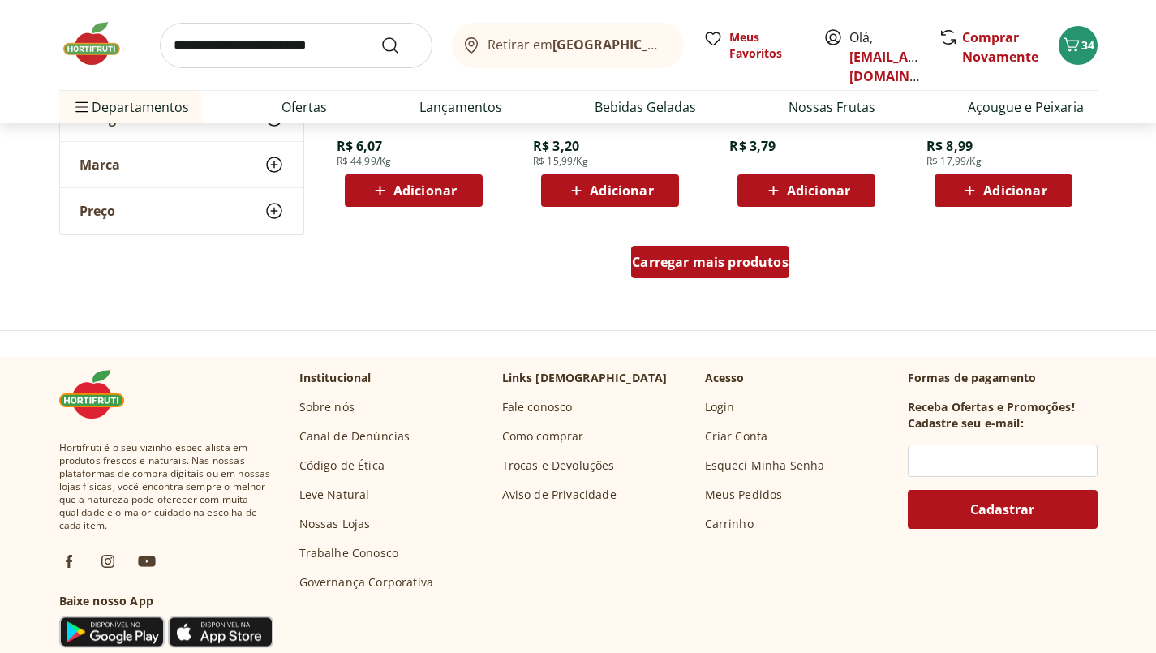
click at [776, 271] on div "Carregar mais produtos" at bounding box center [710, 262] width 158 height 32
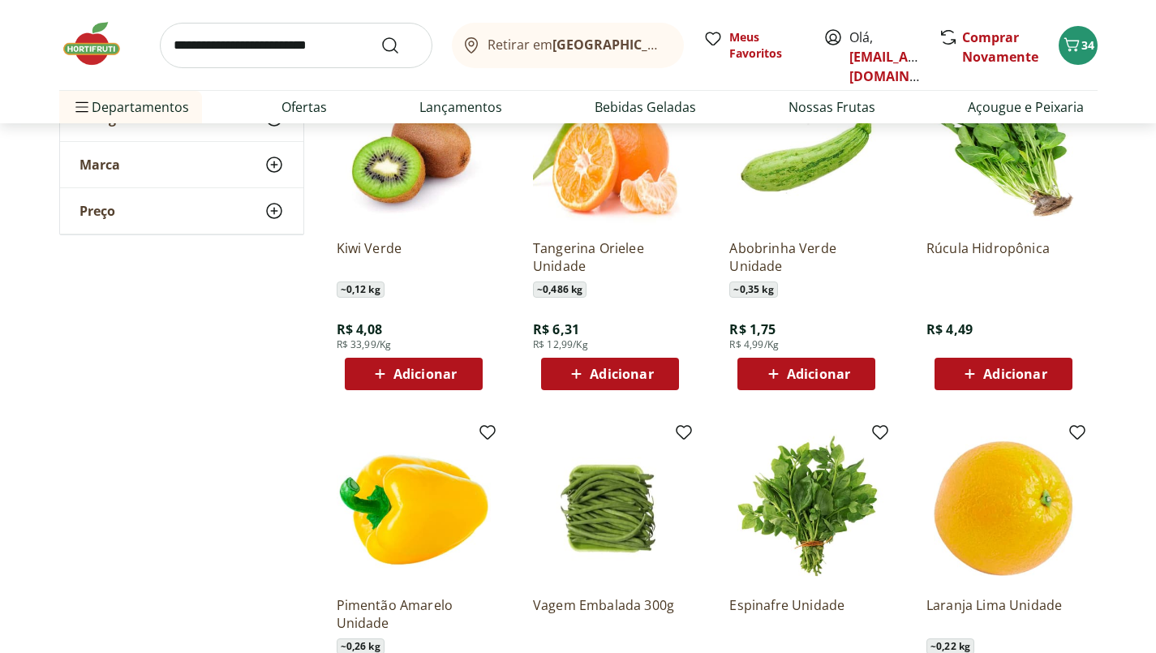
scroll to position [4798, 0]
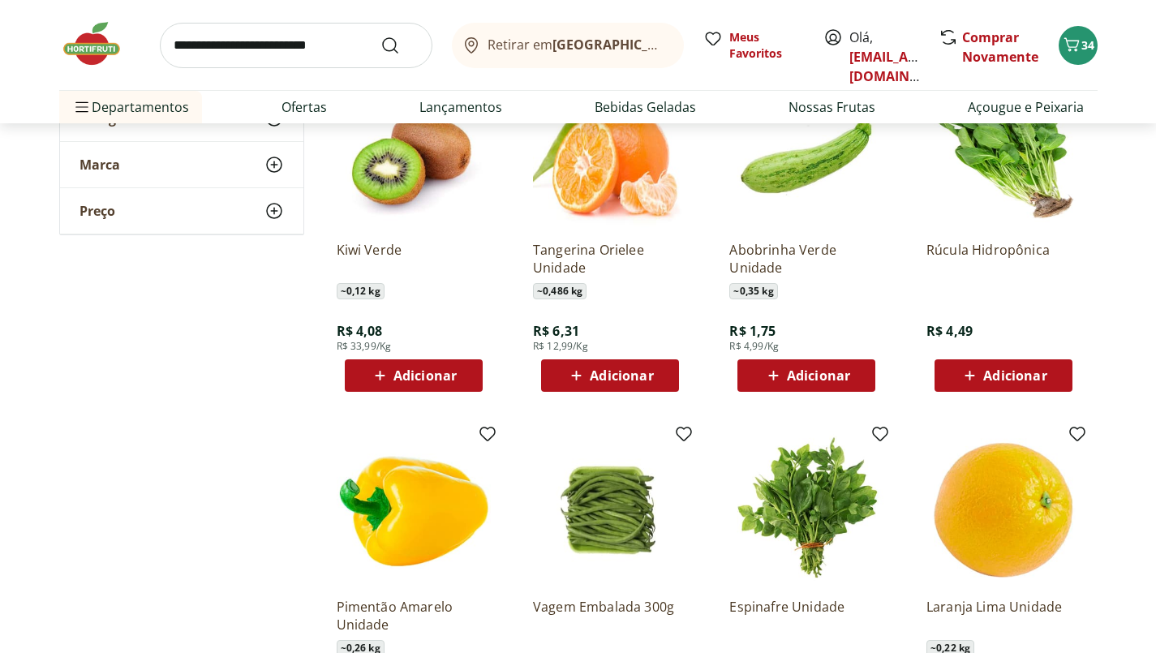
click at [836, 372] on span "Adicionar" at bounding box center [818, 375] width 63 height 13
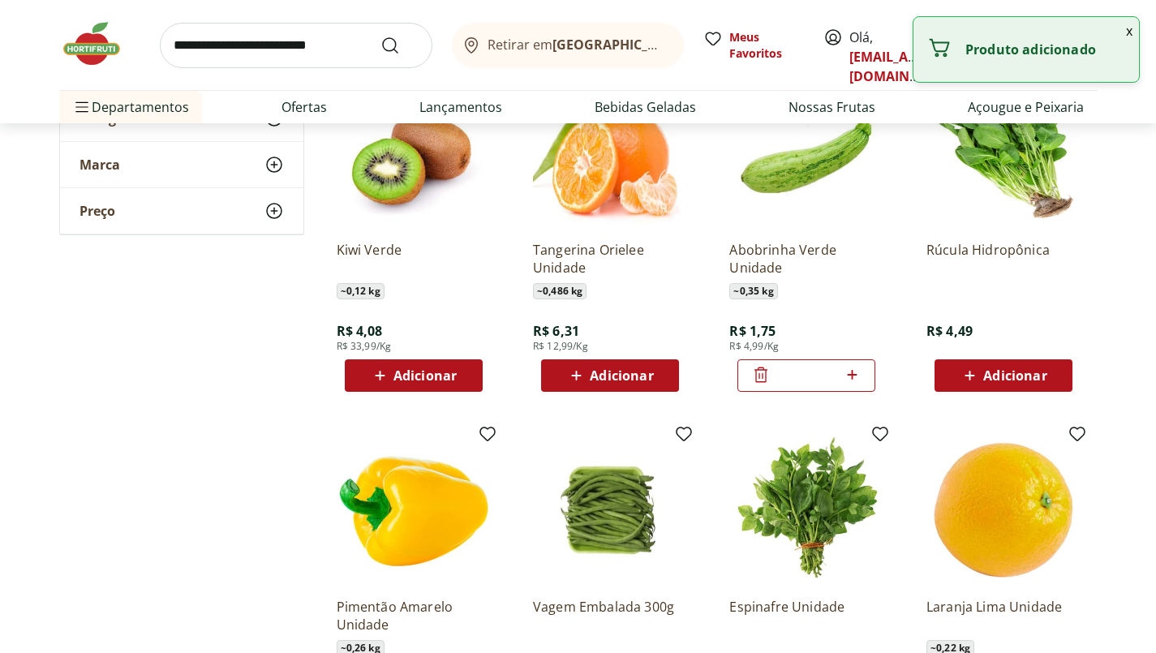
click at [832, 376] on input "*" at bounding box center [806, 376] width 71 height 18
click at [852, 383] on div "Adicionar" at bounding box center [806, 375] width 112 height 29
click at [857, 371] on icon at bounding box center [852, 374] width 20 height 19
click at [857, 375] on icon at bounding box center [852, 374] width 20 height 19
click at [856, 379] on icon at bounding box center [852, 374] width 20 height 19
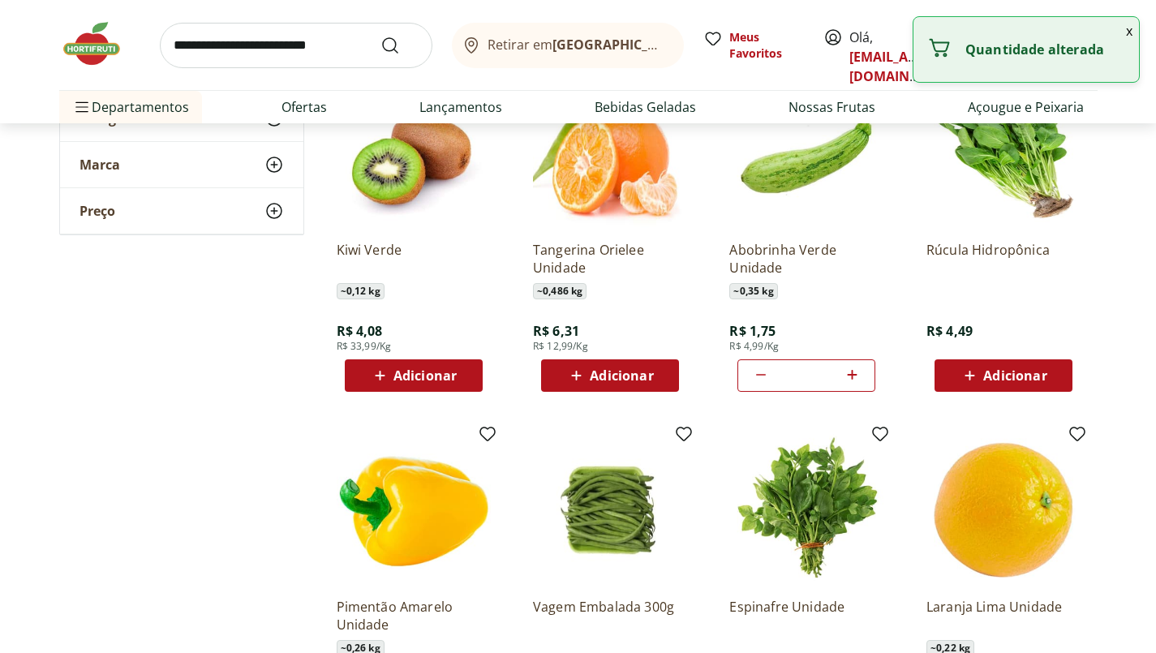
type input "*"
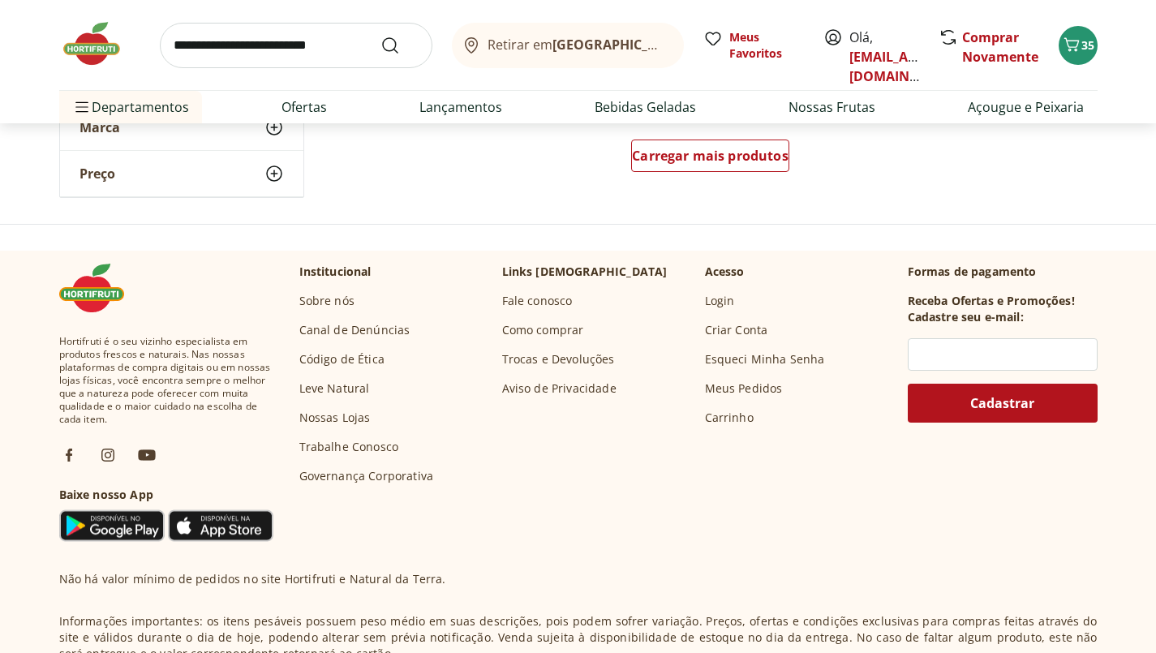
scroll to position [5447, 0]
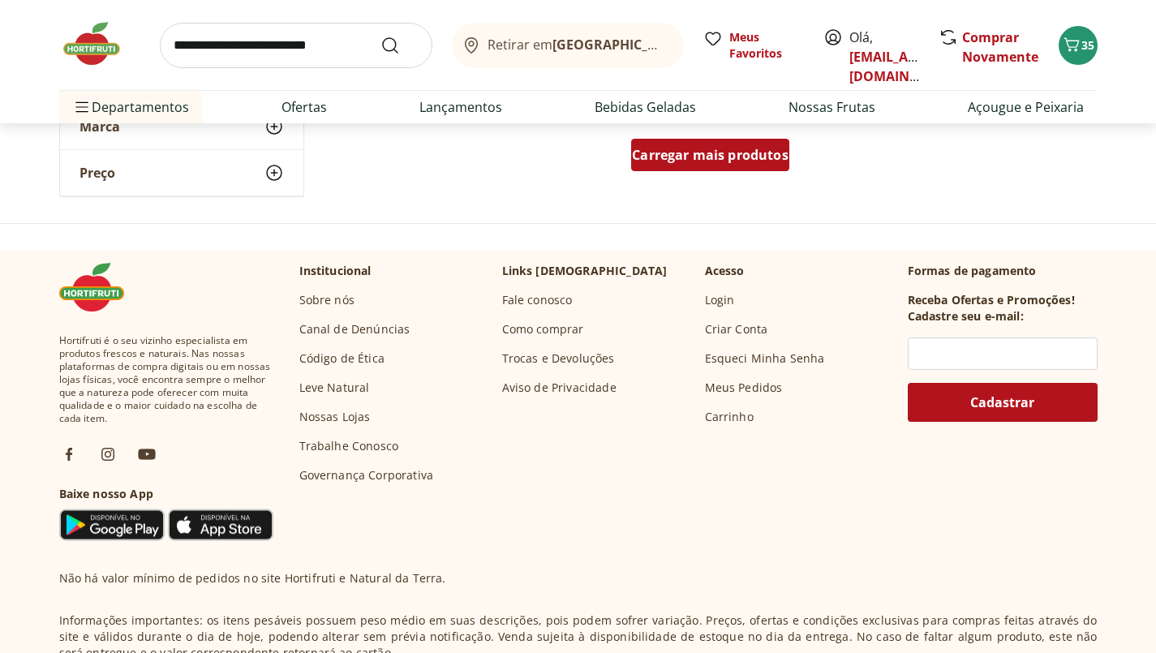
click at [771, 155] on span "Carregar mais produtos" at bounding box center [710, 154] width 157 height 13
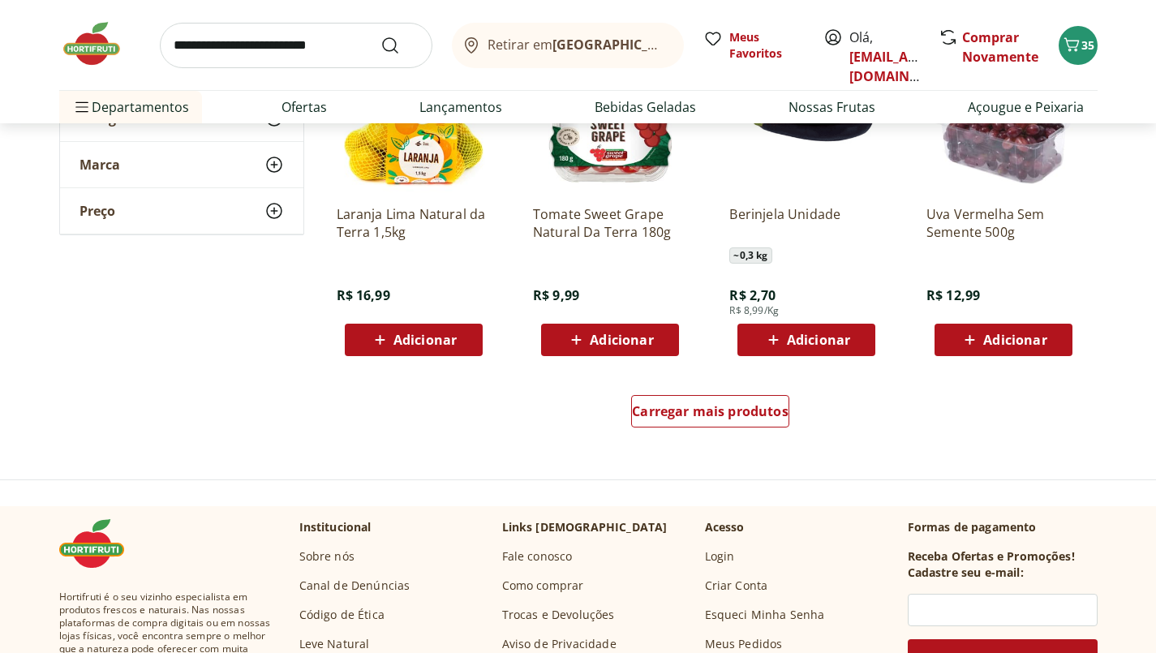
scroll to position [6245, 0]
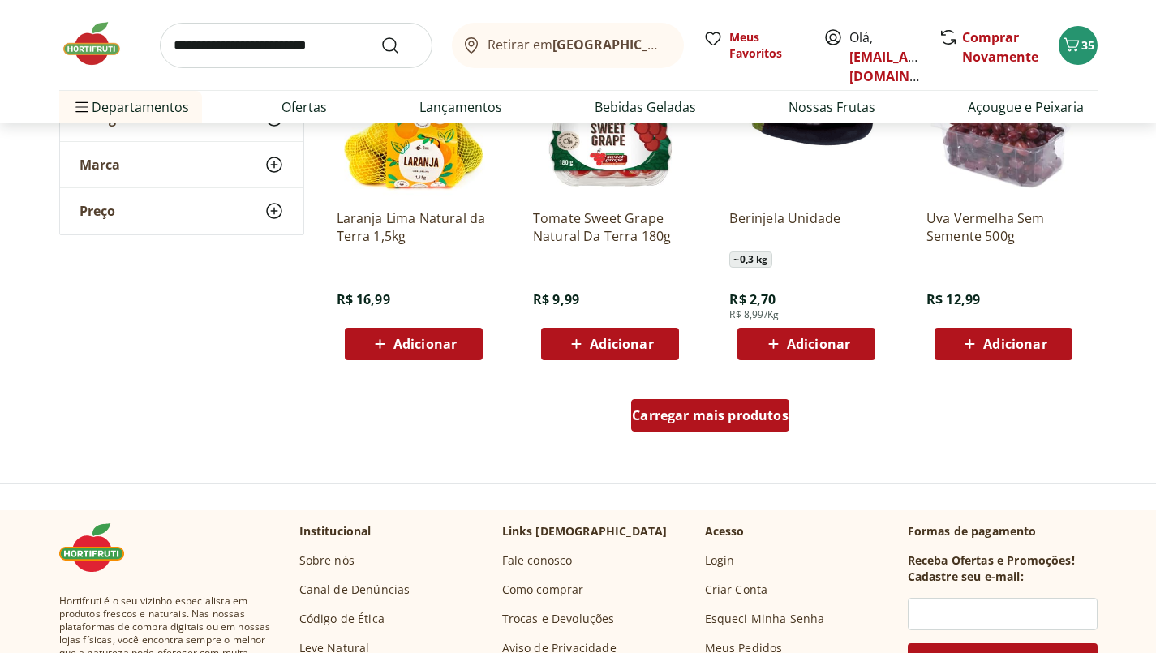
click at [768, 427] on div "Carregar mais produtos" at bounding box center [710, 415] width 158 height 32
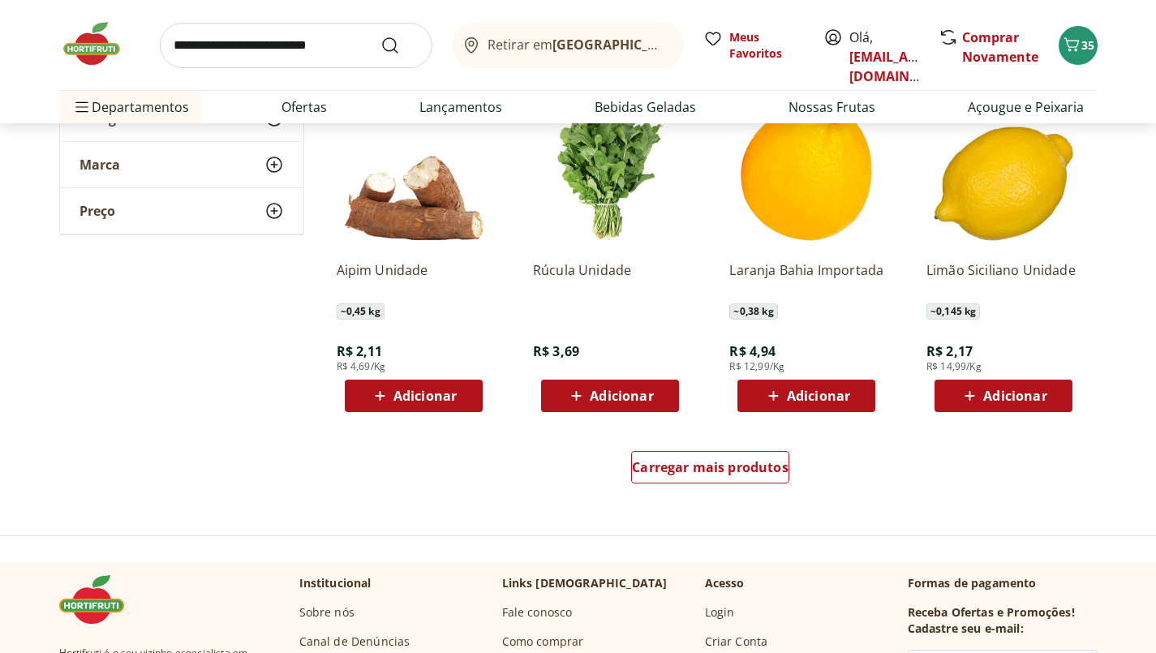
scroll to position [7273, 0]
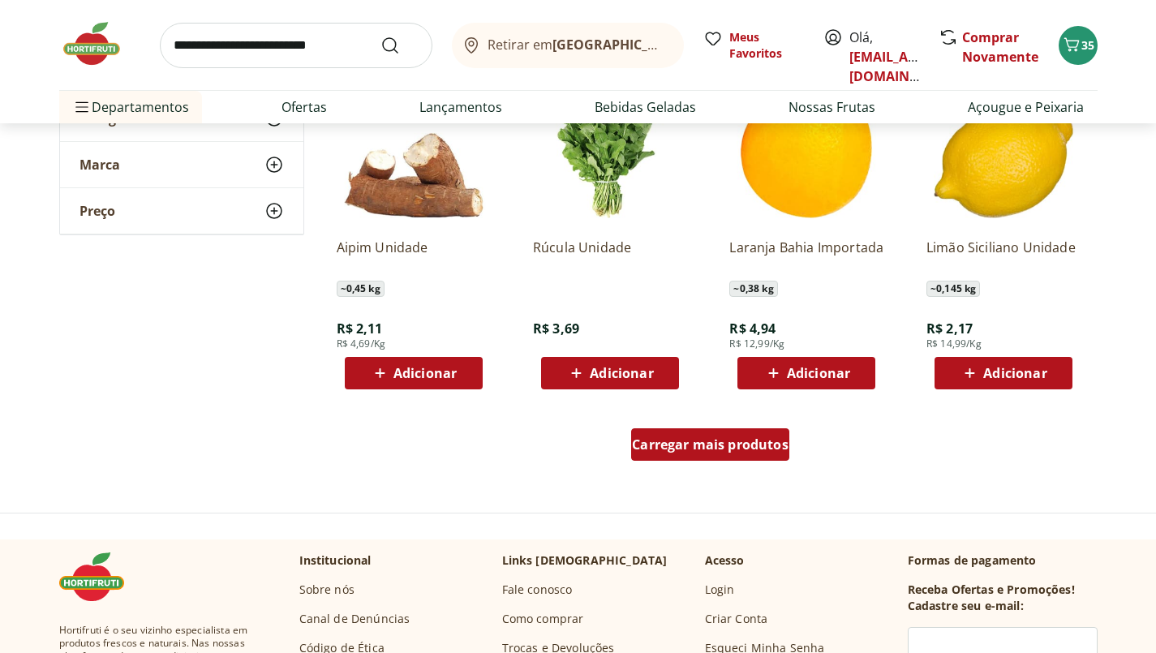
click at [746, 449] on span "Carregar mais produtos" at bounding box center [710, 444] width 157 height 13
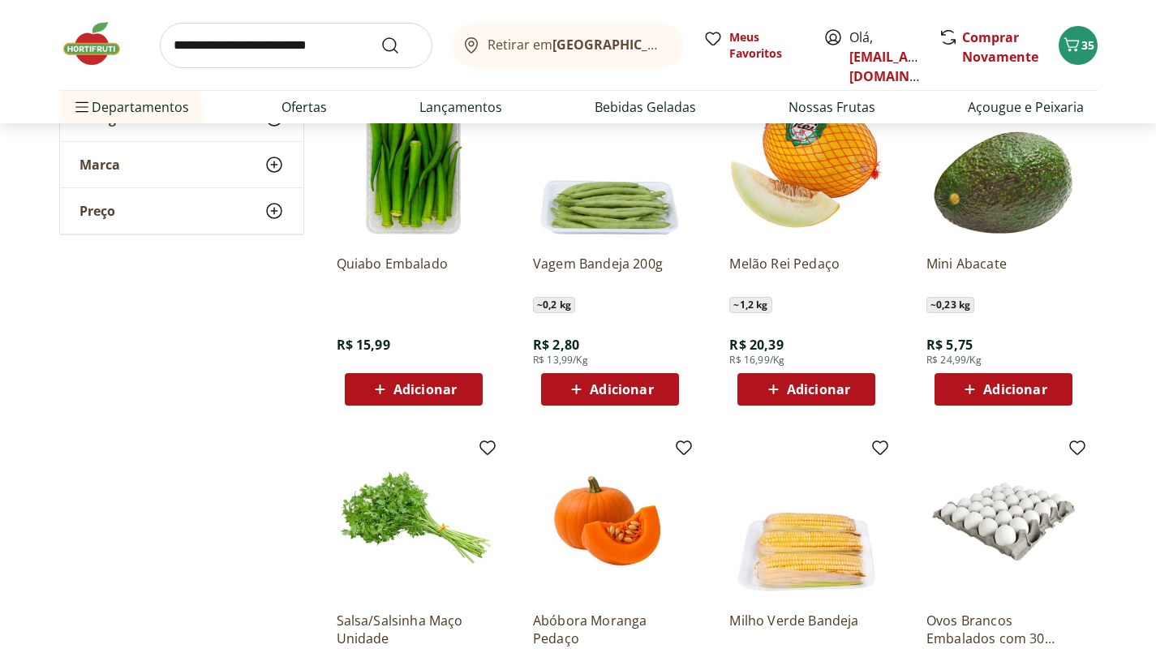
scroll to position [7603, 0]
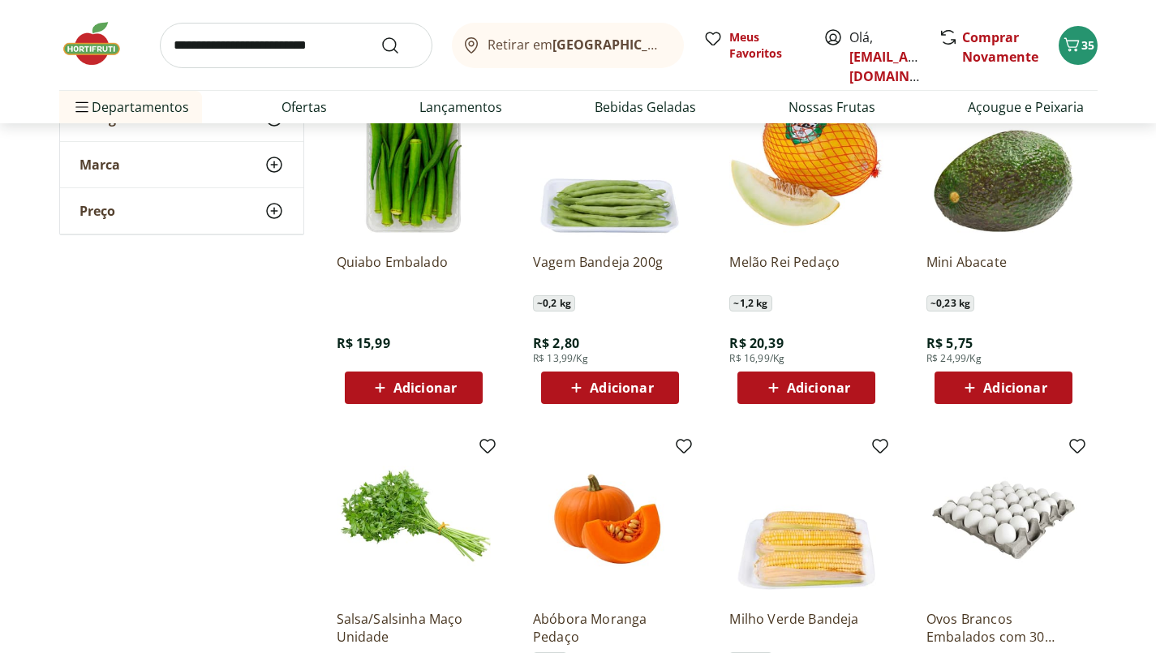
click at [836, 385] on span "Adicionar" at bounding box center [818, 387] width 63 height 13
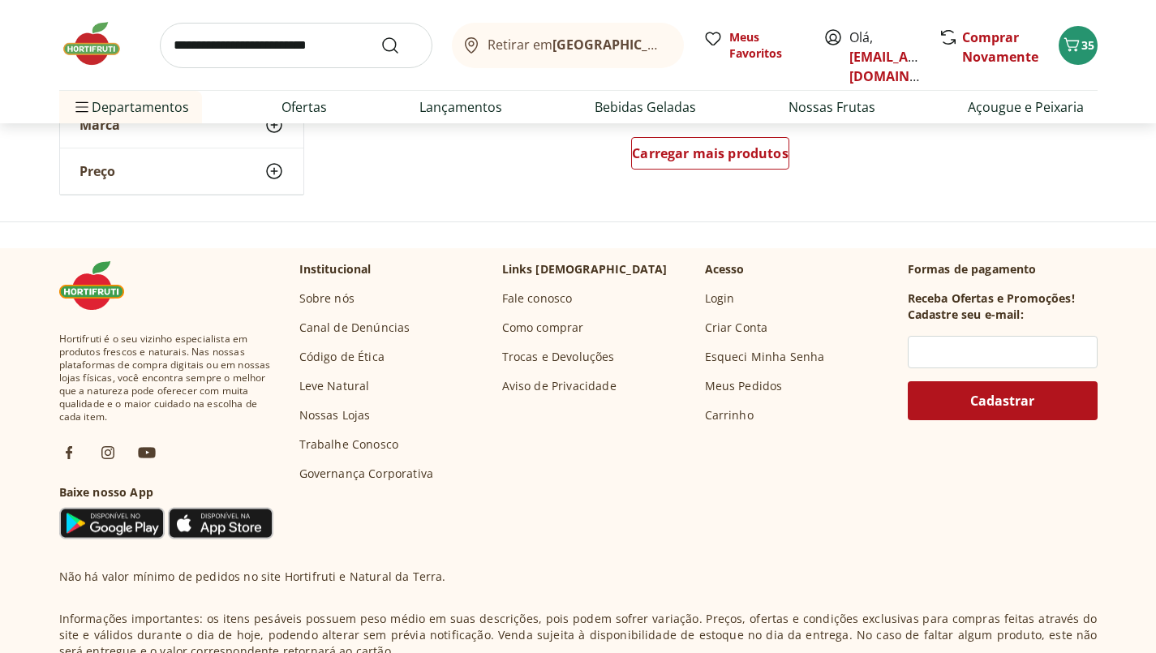
scroll to position [8623, 0]
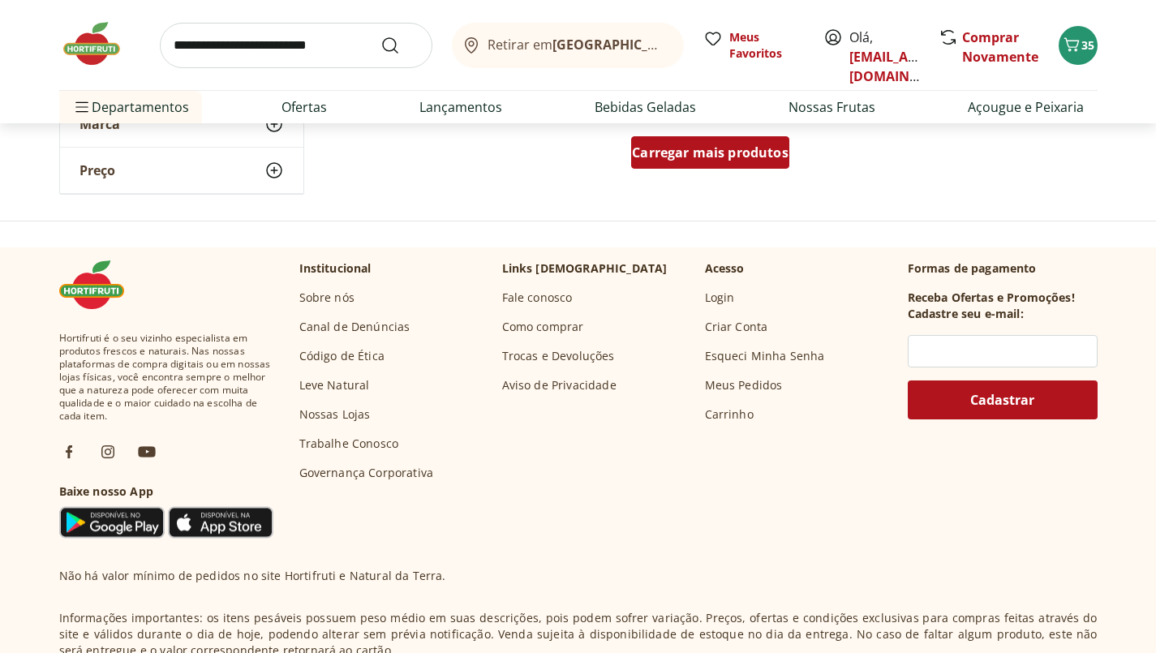
click at [767, 153] on span "Carregar mais produtos" at bounding box center [710, 152] width 157 height 13
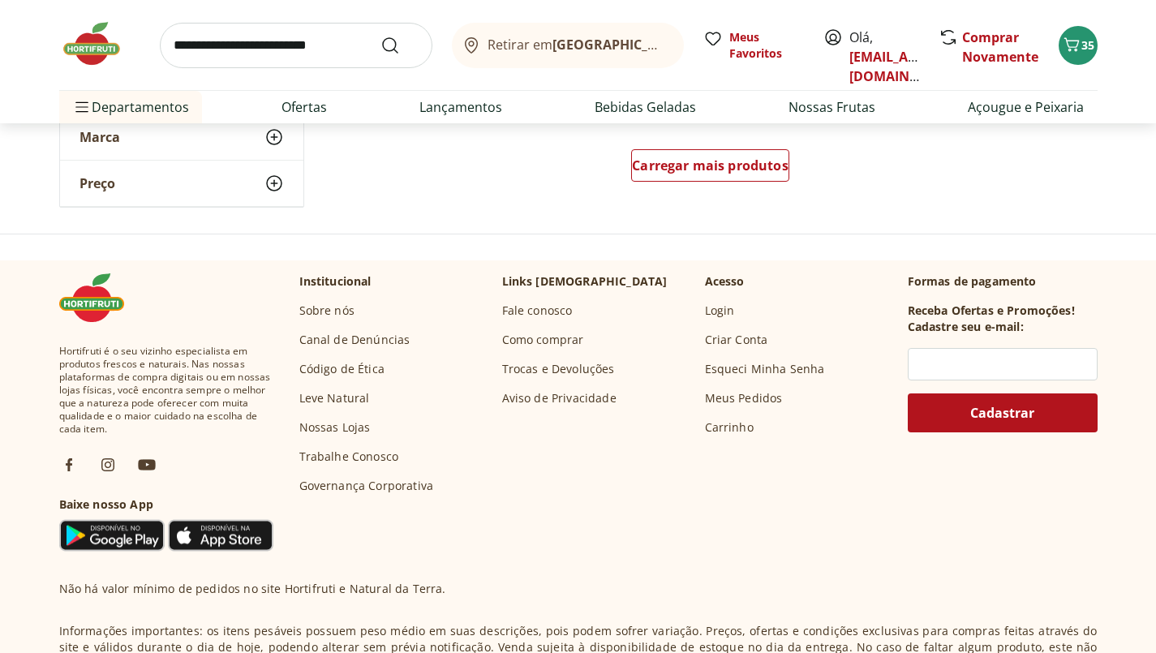
scroll to position [9669, 0]
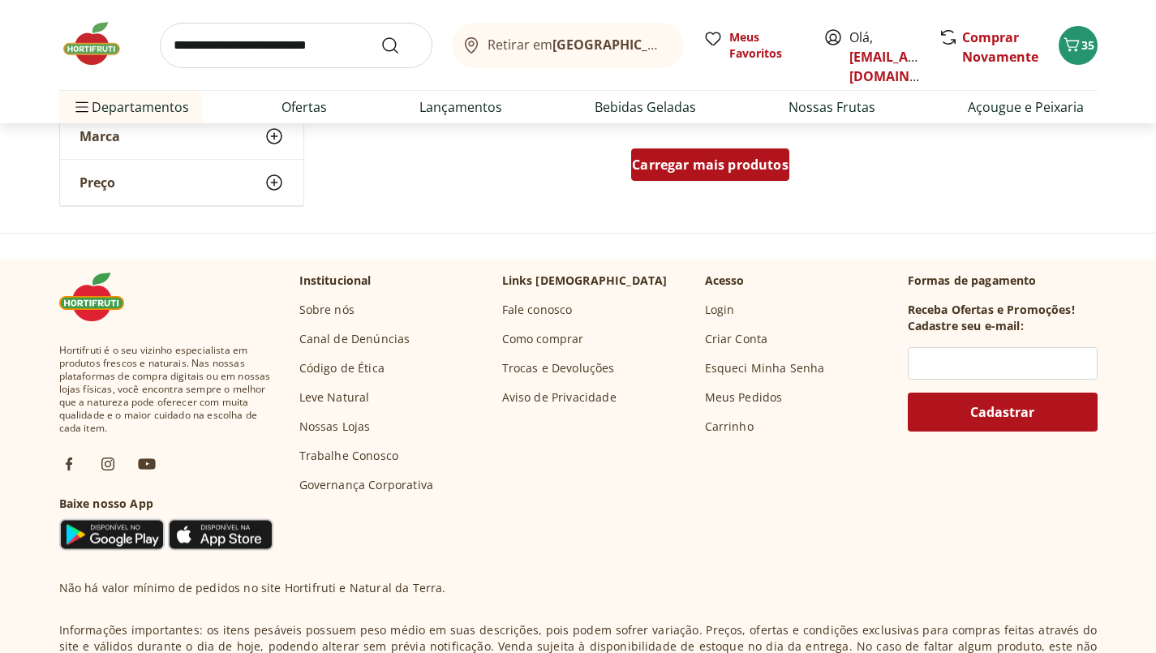
click at [764, 160] on span "Carregar mais produtos" at bounding box center [710, 164] width 157 height 13
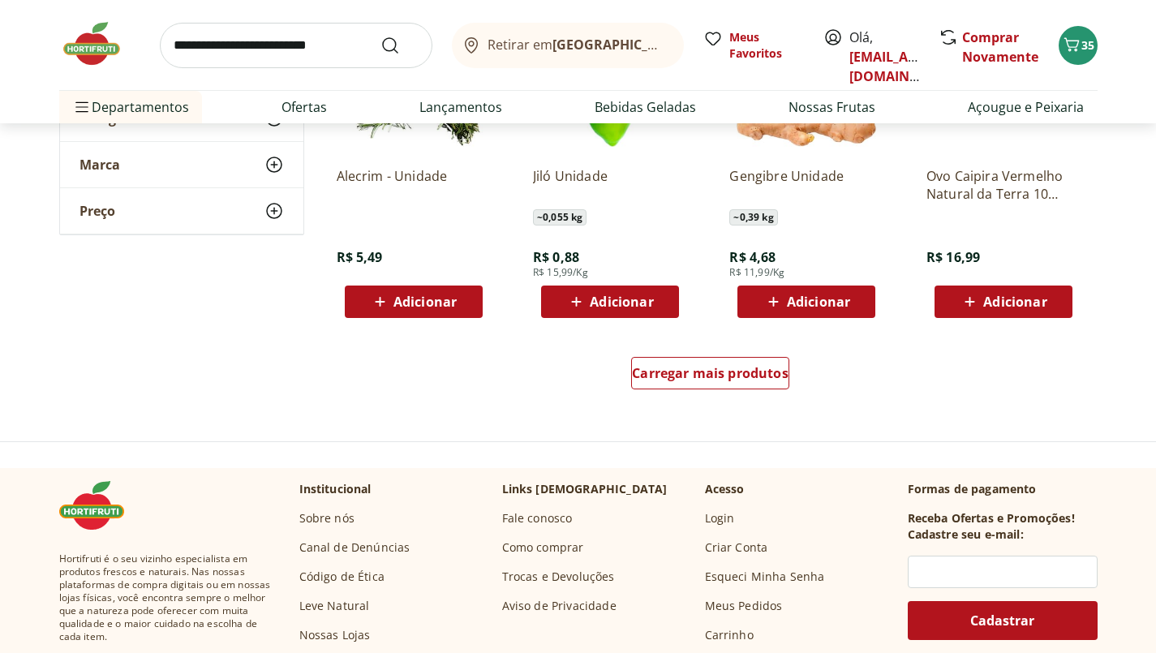
scroll to position [10518, 0]
click at [753, 376] on span "Carregar mais produtos" at bounding box center [710, 373] width 157 height 13
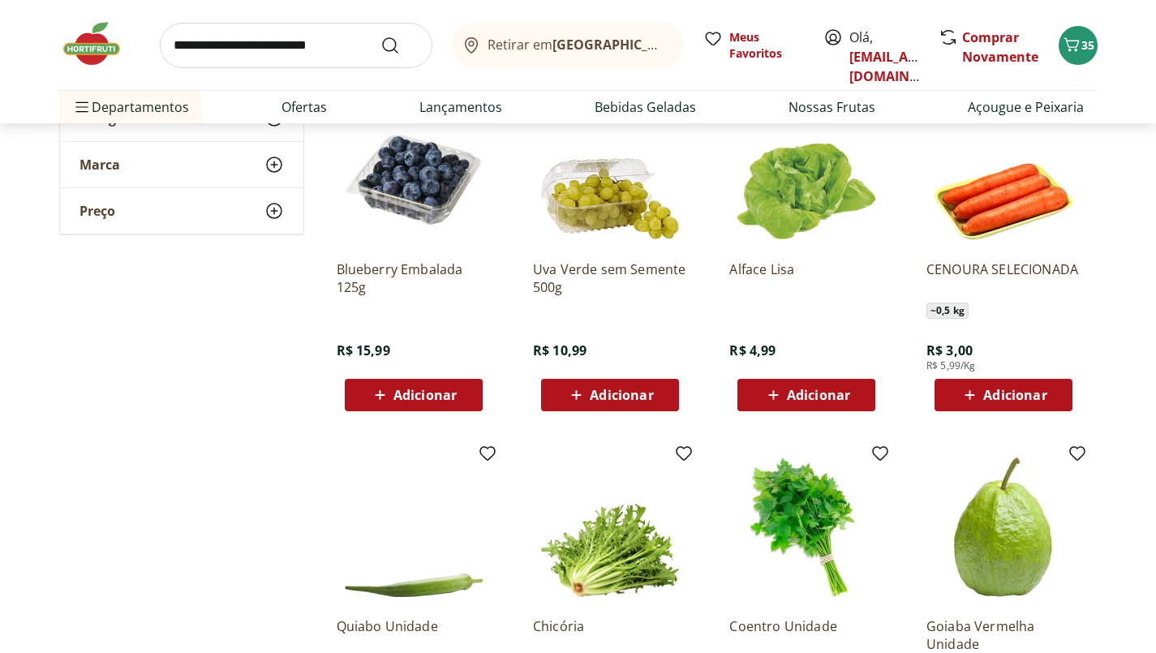
scroll to position [11131, 0]
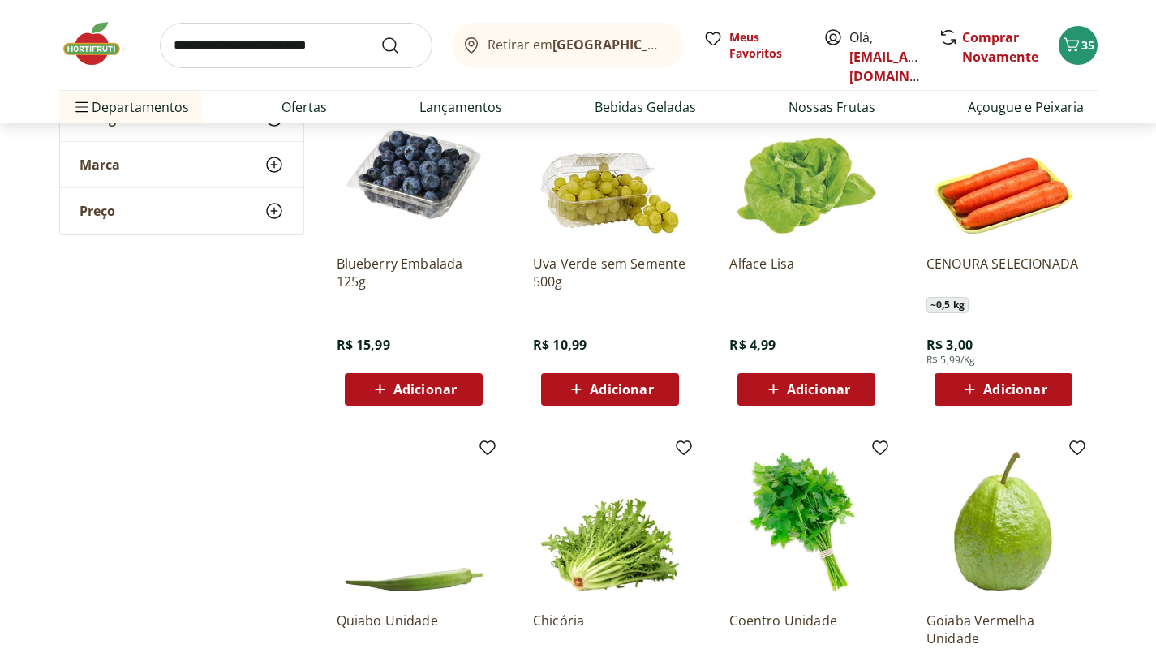
click at [1036, 396] on span "Adicionar" at bounding box center [1014, 389] width 63 height 13
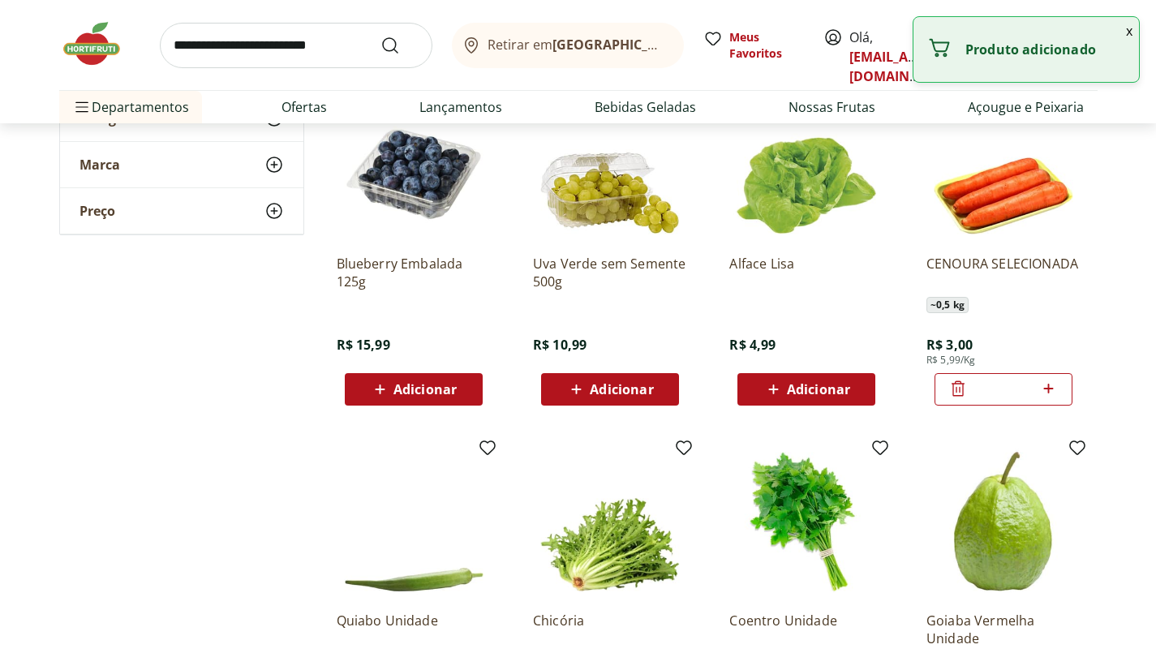
click at [1033, 389] on input "*" at bounding box center [1003, 389] width 71 height 18
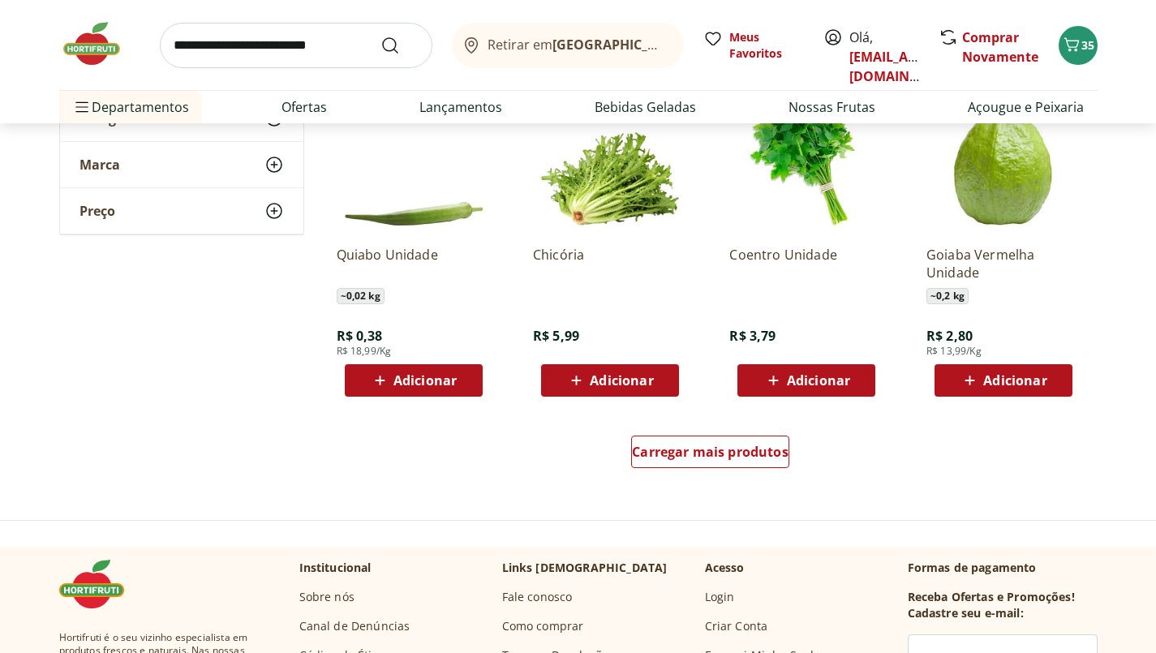
scroll to position [11497, 0]
click at [1027, 384] on span "Adicionar" at bounding box center [1014, 380] width 63 height 13
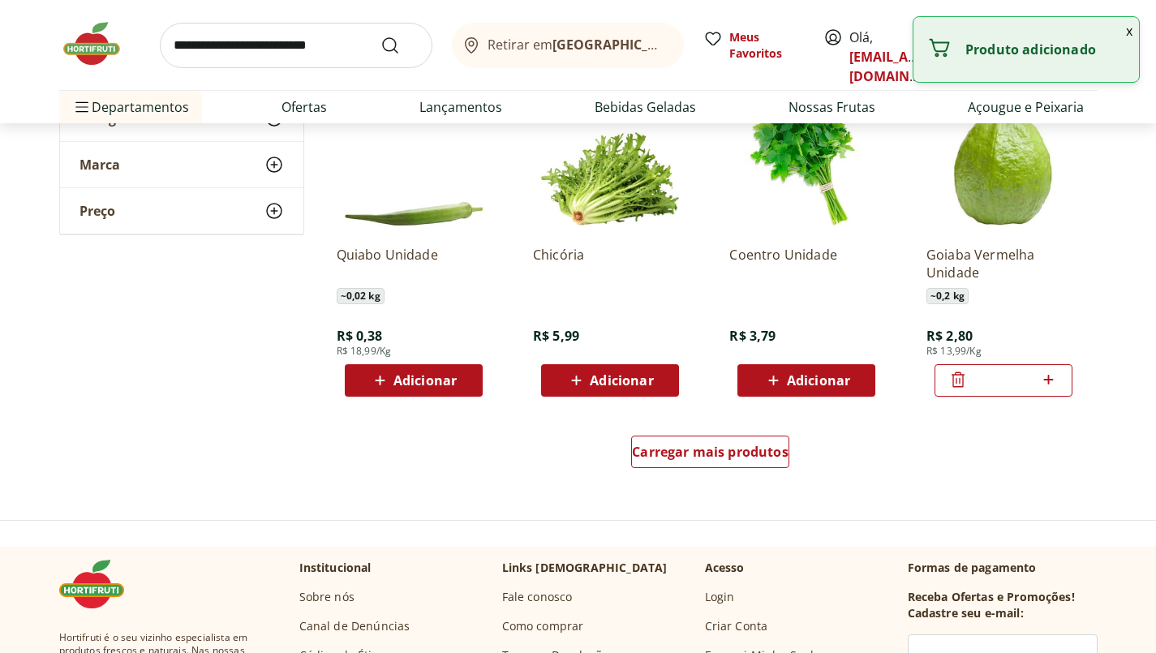
click at [1050, 379] on icon at bounding box center [1049, 380] width 10 height 10
click at [1053, 389] on span at bounding box center [1048, 380] width 20 height 21
click at [1050, 379] on icon at bounding box center [1049, 380] width 10 height 10
type input "*"
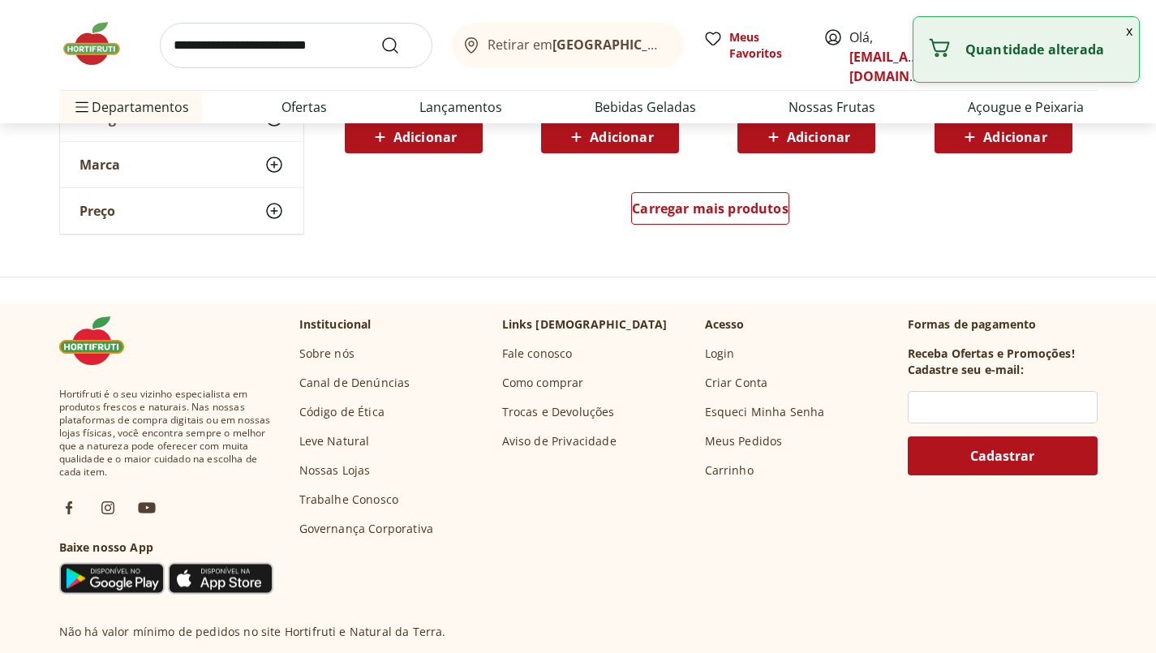
scroll to position [11745, 0]
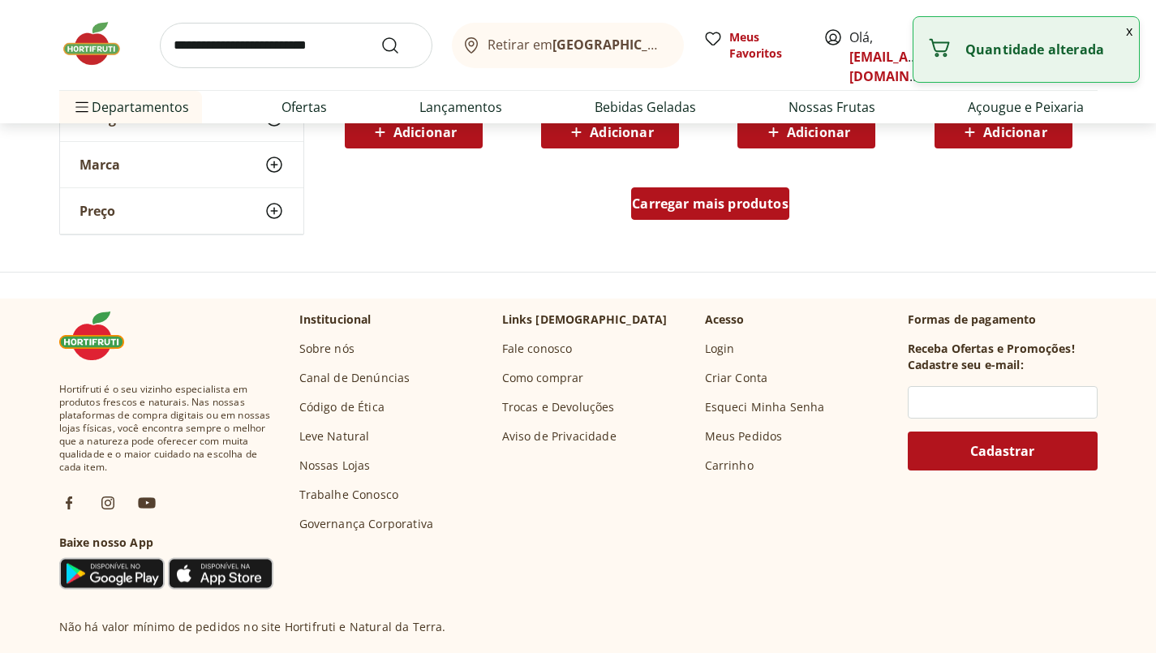
click at [769, 199] on span "Carregar mais produtos" at bounding box center [710, 203] width 157 height 13
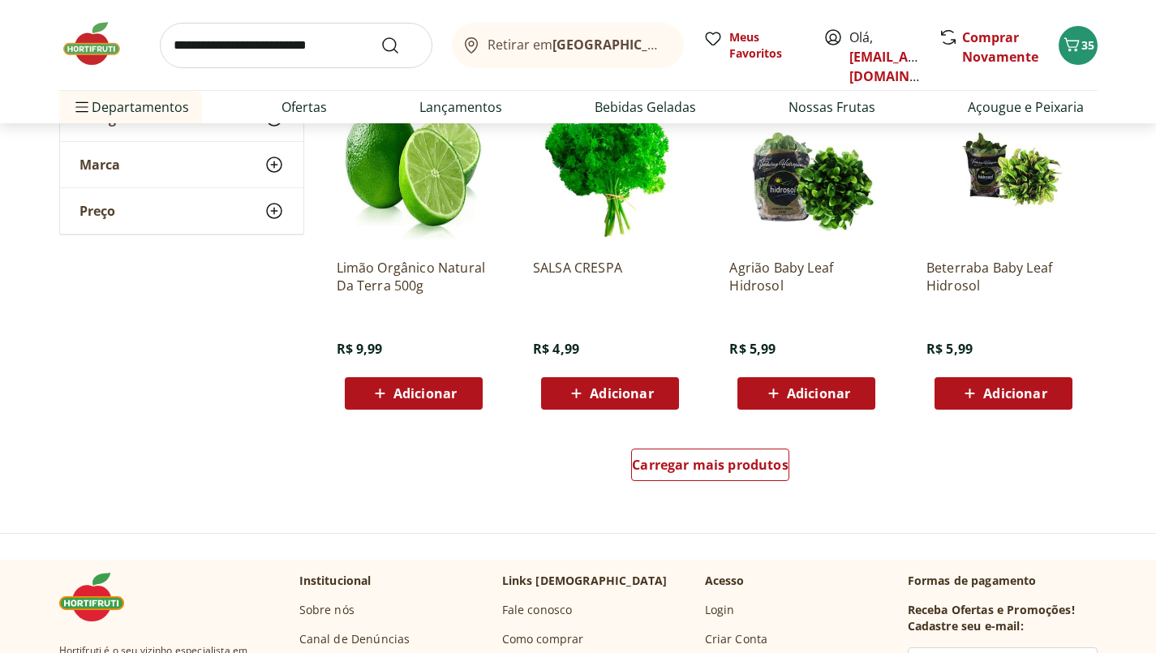
scroll to position [12554, 0]
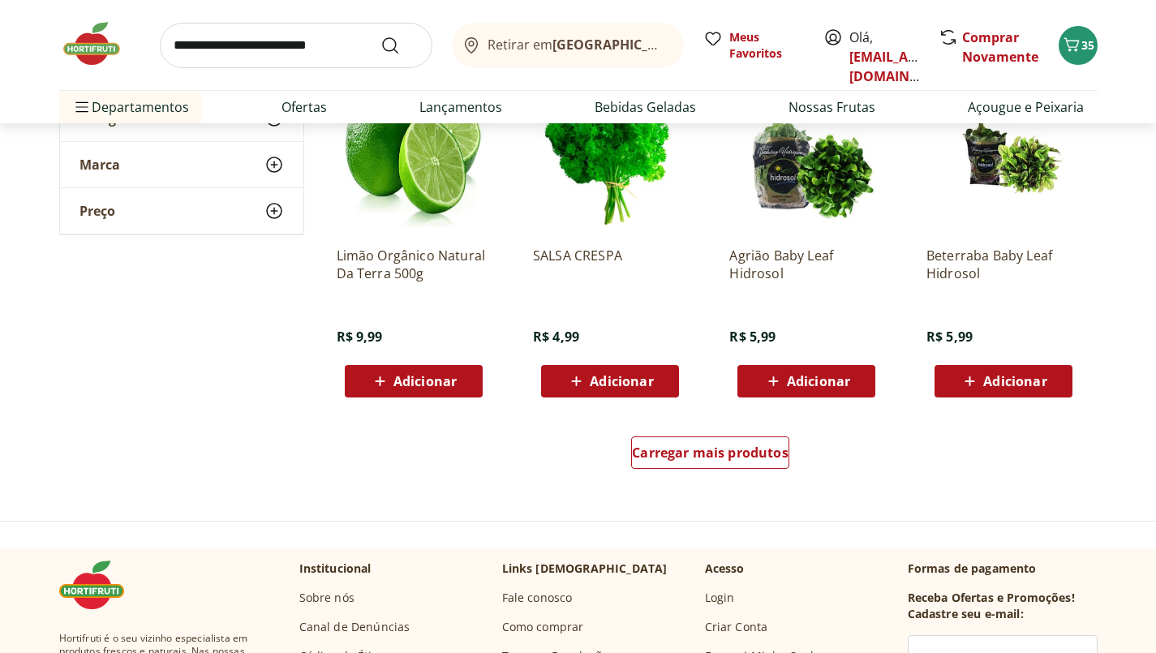
click at [367, 384] on div "Adicionar" at bounding box center [414, 381] width 112 height 29
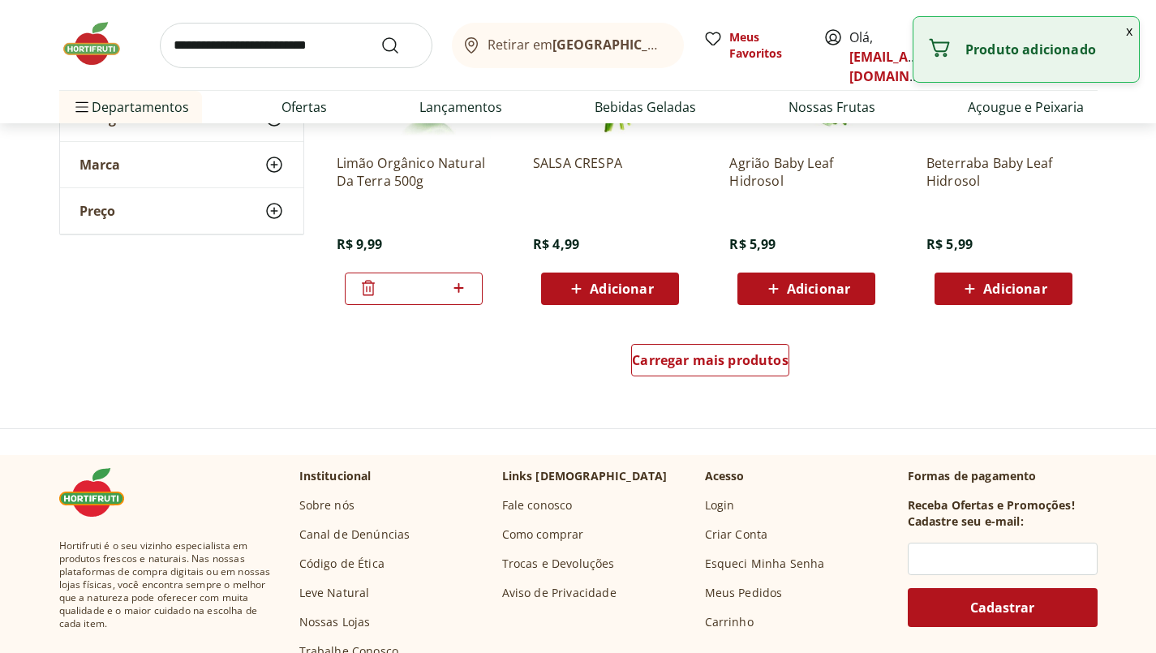
scroll to position [12649, 0]
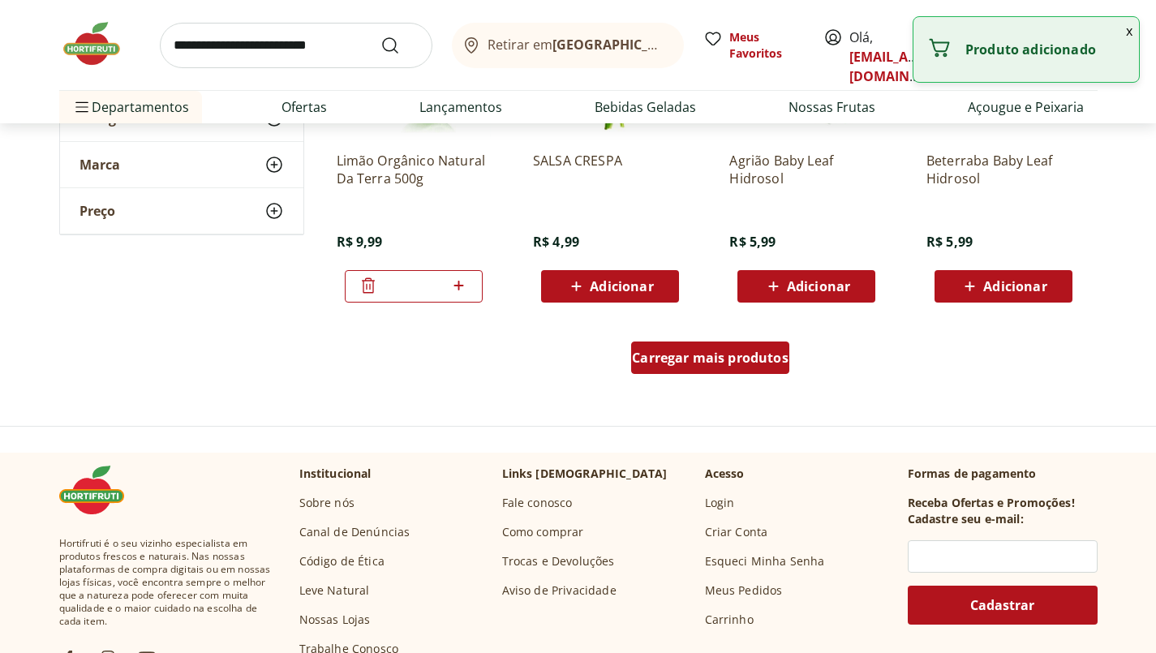
click at [648, 361] on span "Carregar mais produtos" at bounding box center [710, 357] width 157 height 13
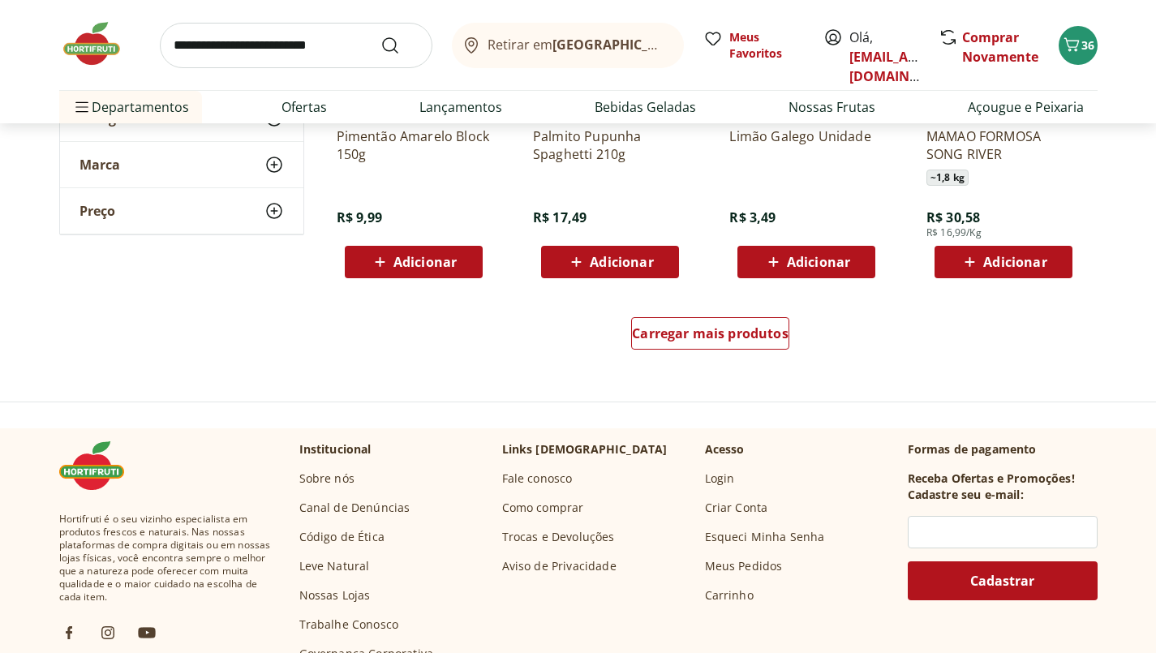
scroll to position [13733, 0]
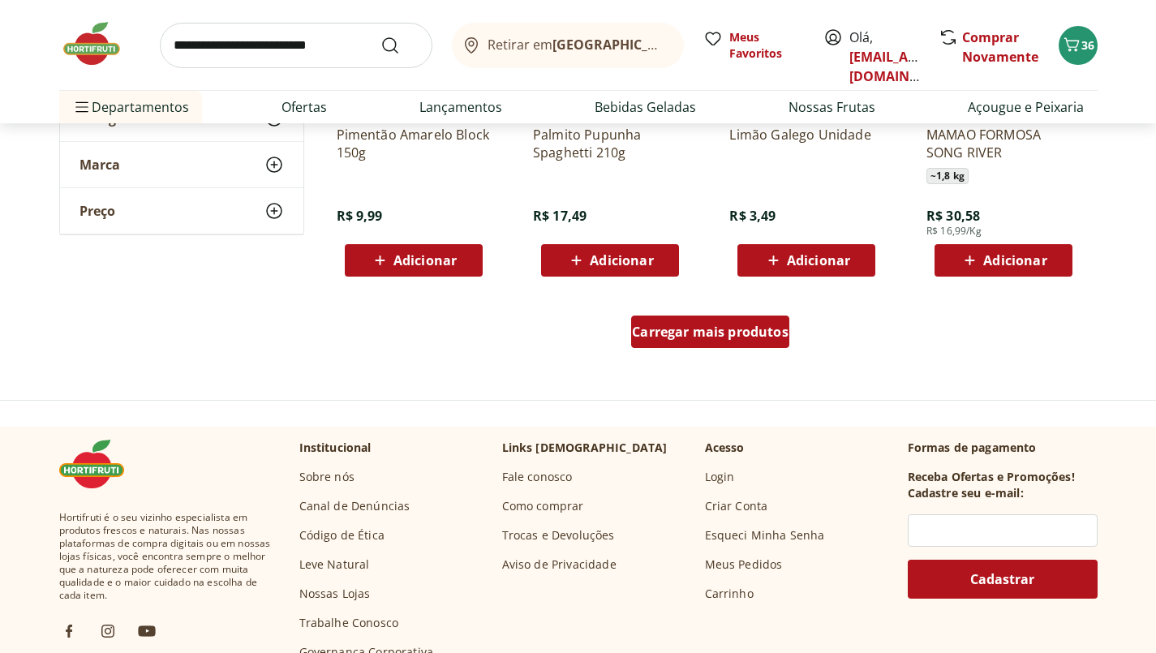
click at [777, 329] on span "Carregar mais produtos" at bounding box center [710, 331] width 157 height 13
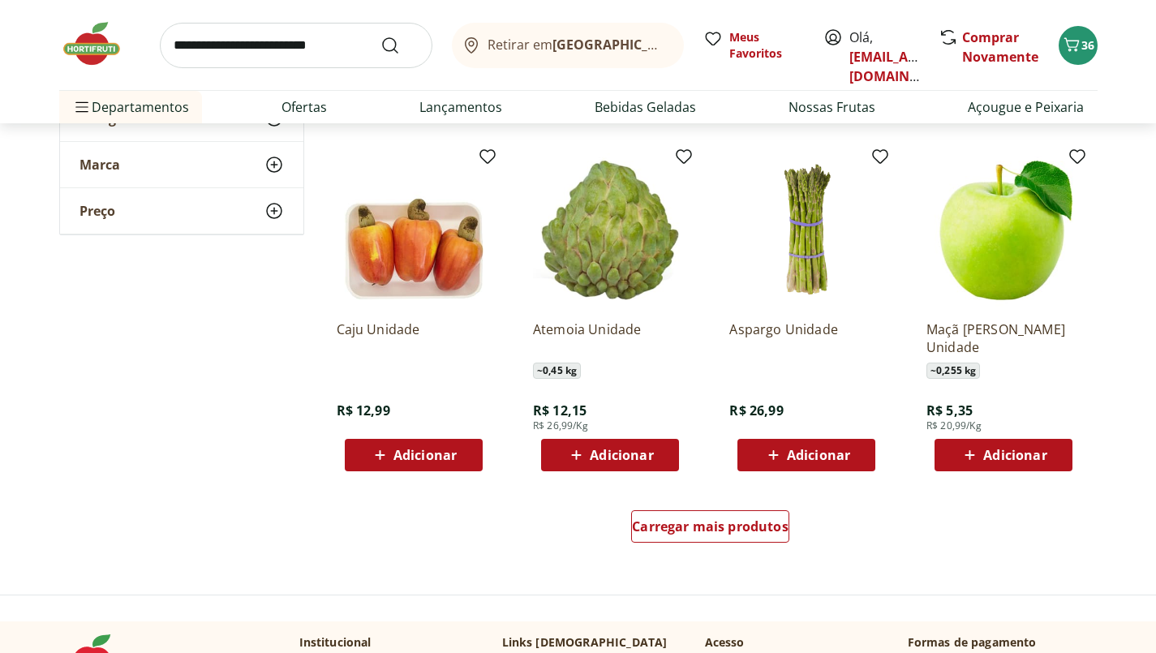
scroll to position [14595, 0]
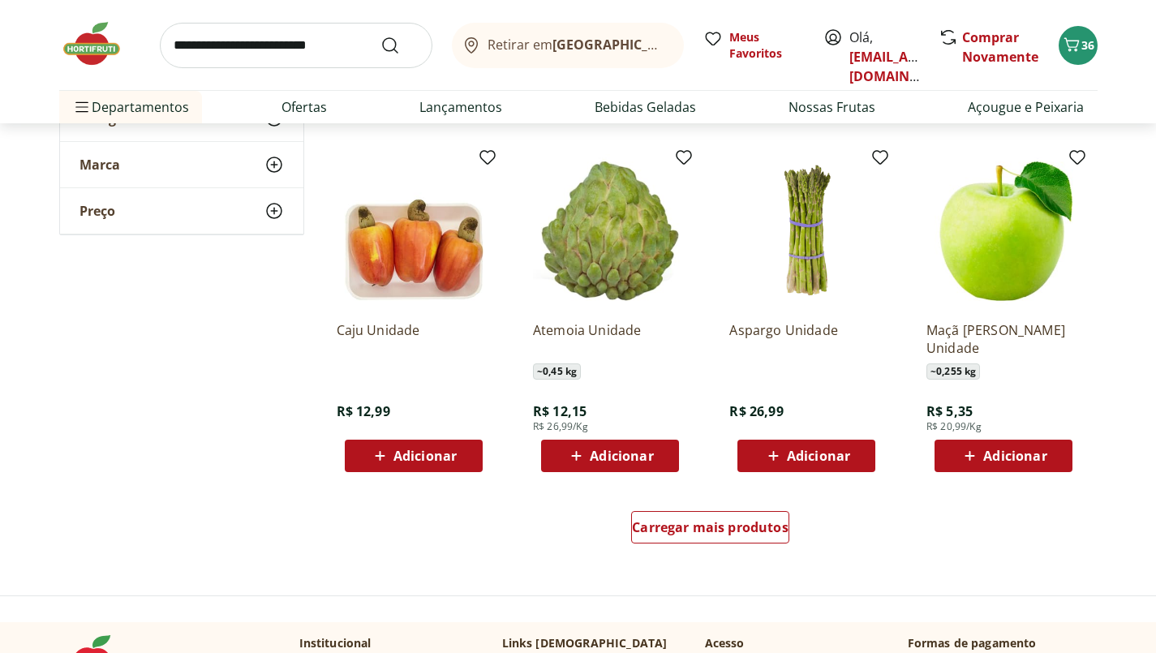
click at [653, 457] on div "Adicionar" at bounding box center [610, 455] width 112 height 29
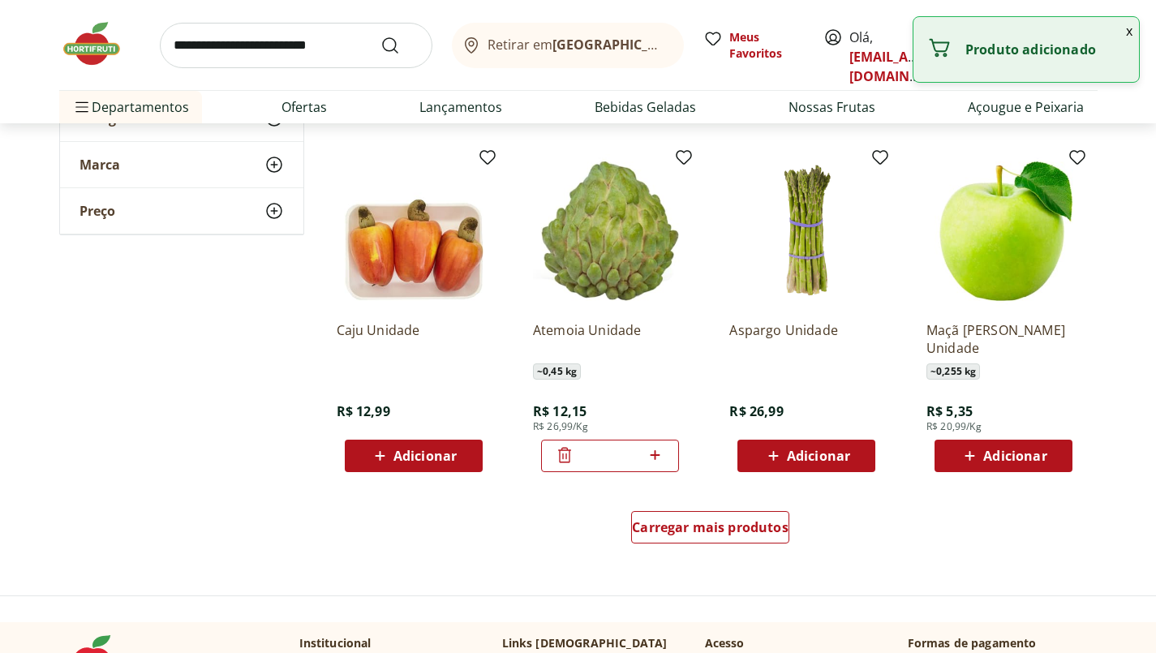
click at [655, 455] on icon at bounding box center [656, 455] width 10 height 10
type input "*"
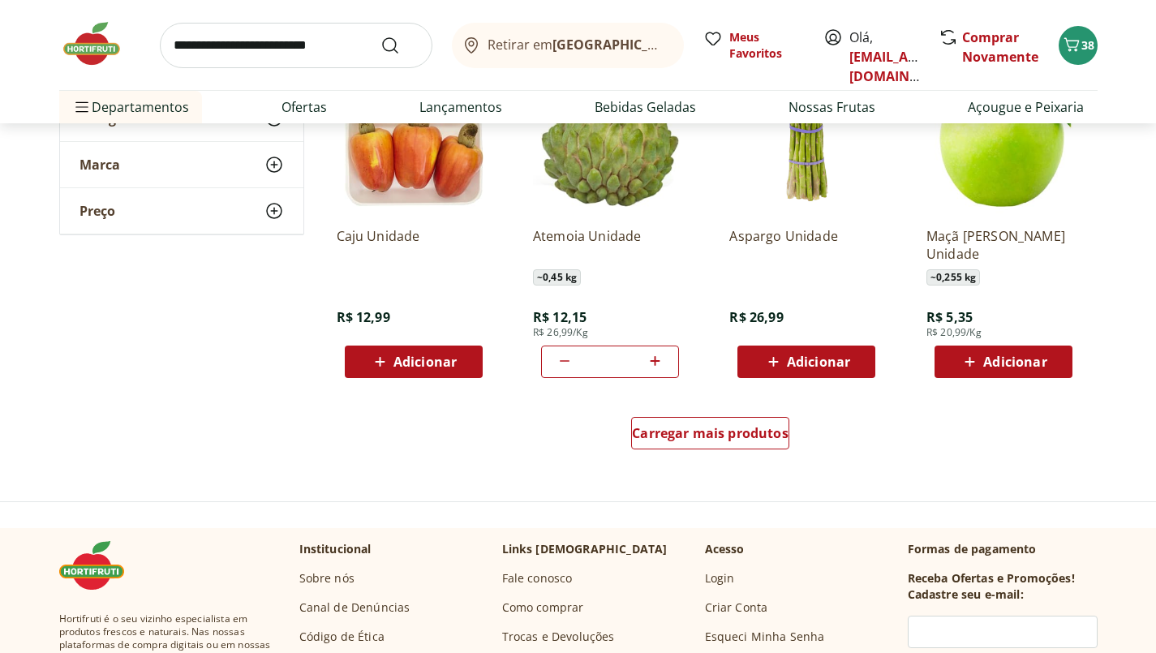
scroll to position [14696, 0]
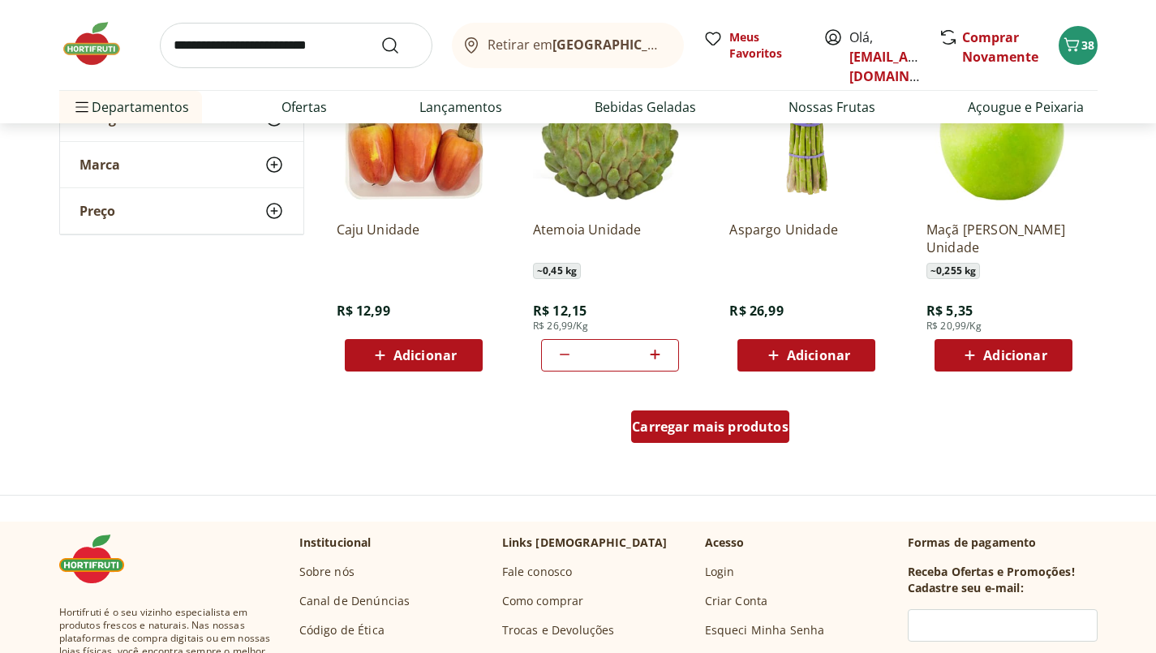
click at [768, 430] on span "Carregar mais produtos" at bounding box center [710, 426] width 157 height 13
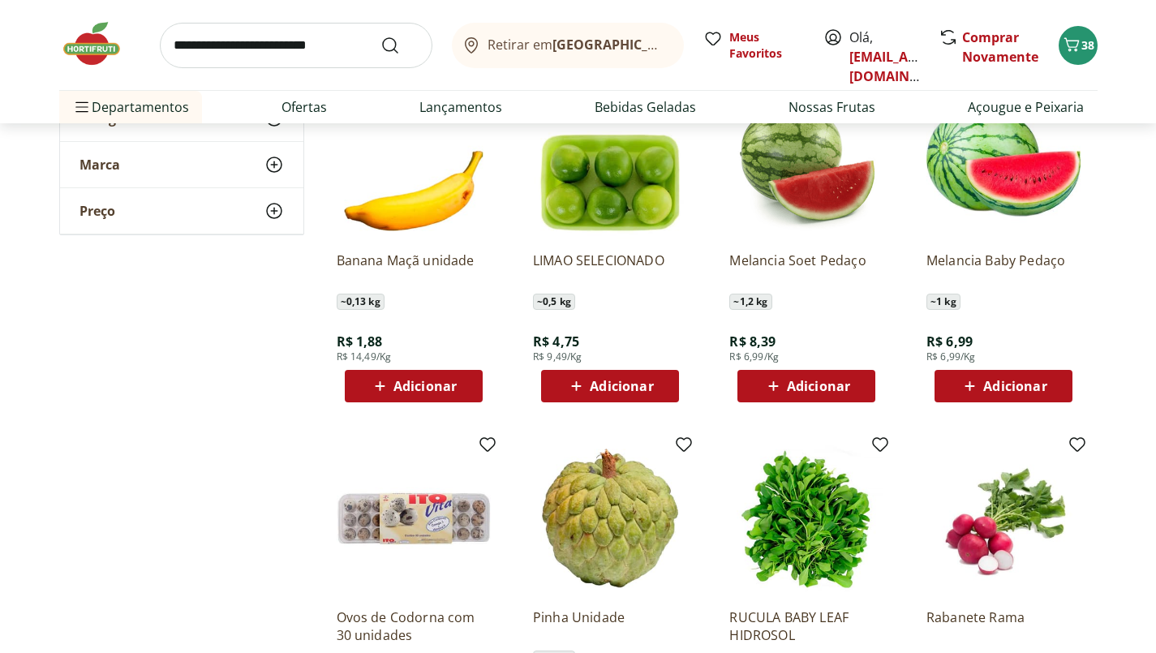
scroll to position [15014, 0]
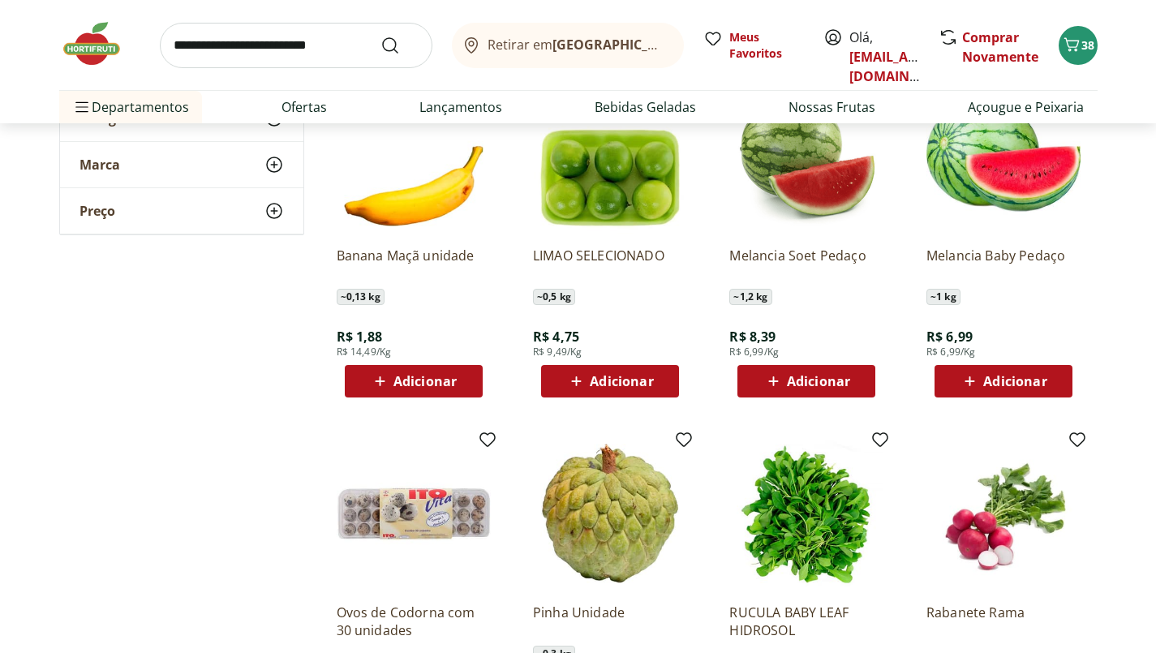
click at [643, 382] on span "Adicionar" at bounding box center [621, 381] width 63 height 13
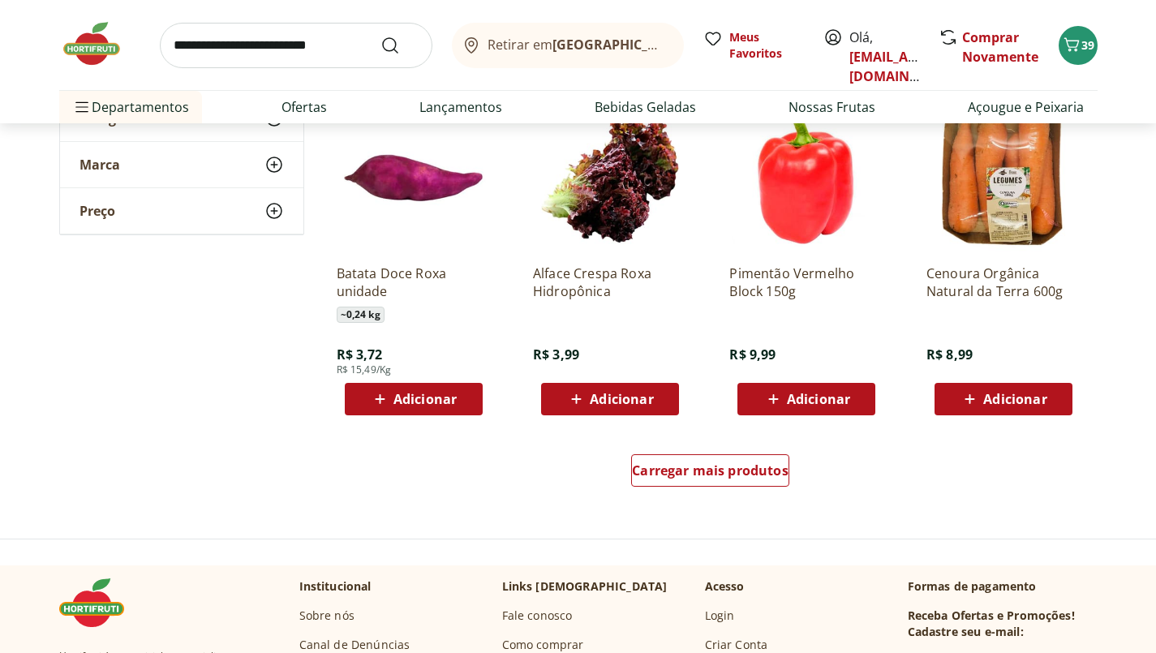
scroll to position [15710, 0]
click at [766, 468] on span "Carregar mais produtos" at bounding box center [710, 470] width 157 height 13
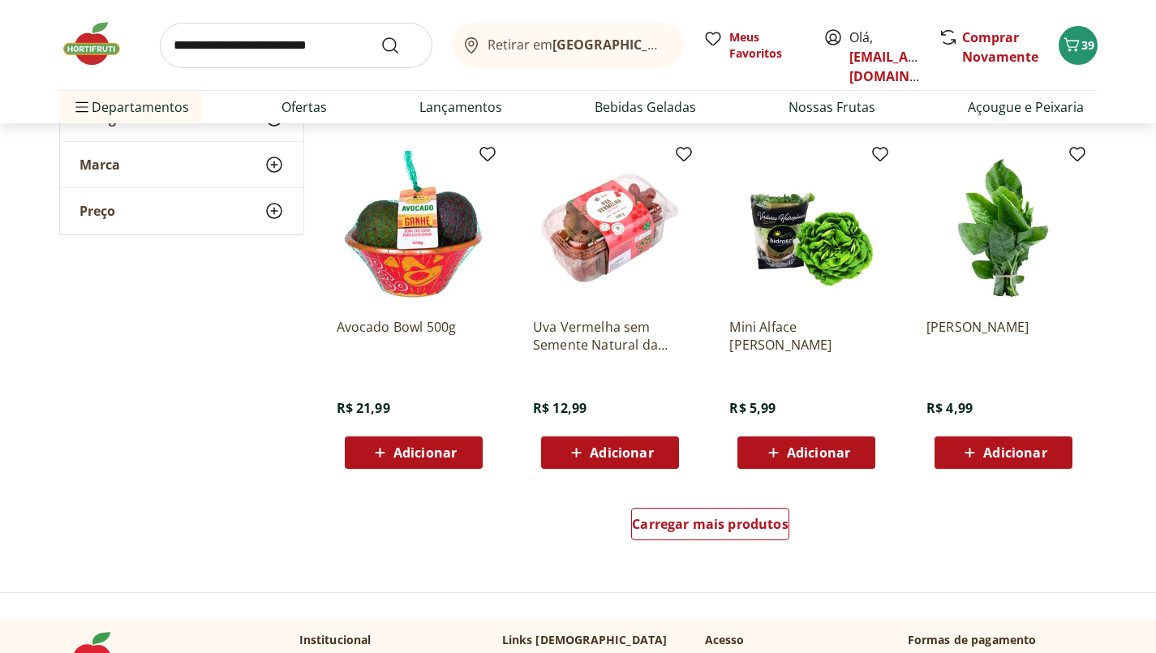
scroll to position [16715, 0]
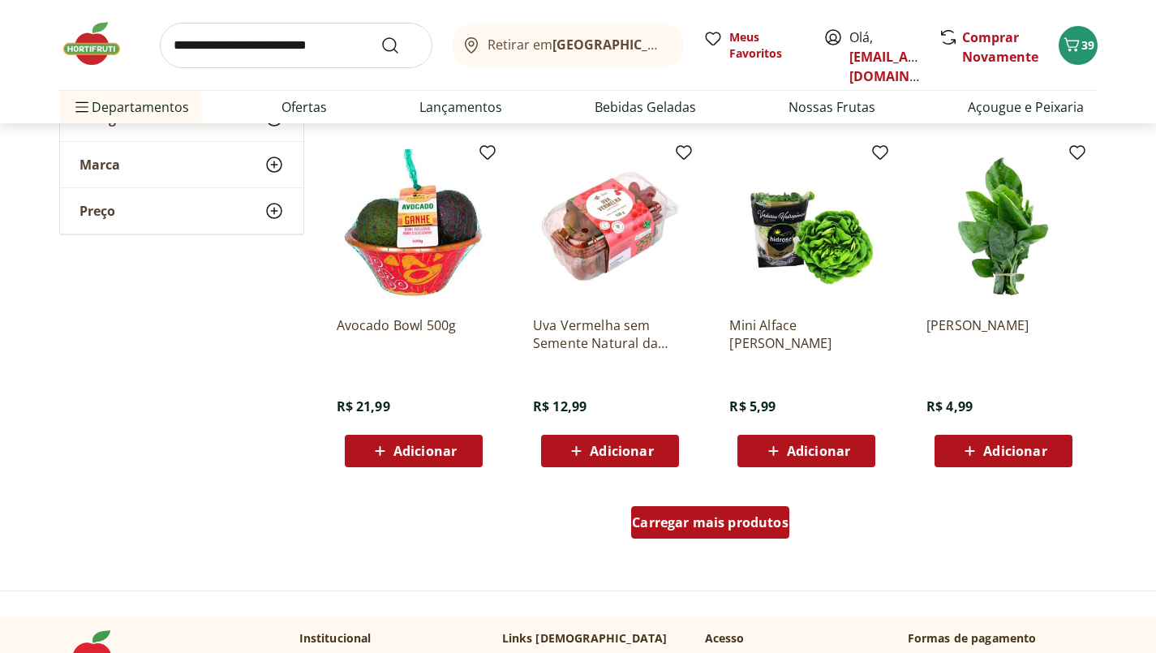
click at [767, 524] on span "Carregar mais produtos" at bounding box center [710, 522] width 157 height 13
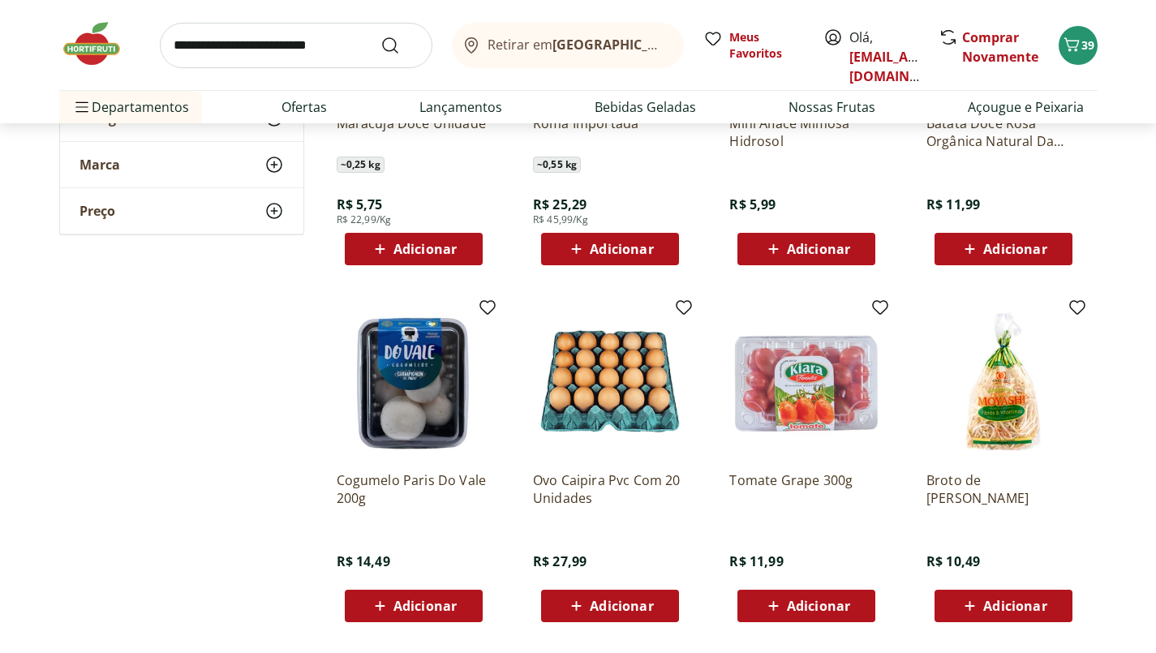
click at [849, 549] on div "Tomate Grape 300g R$ 11,99 Adicionar" at bounding box center [806, 540] width 154 height 164
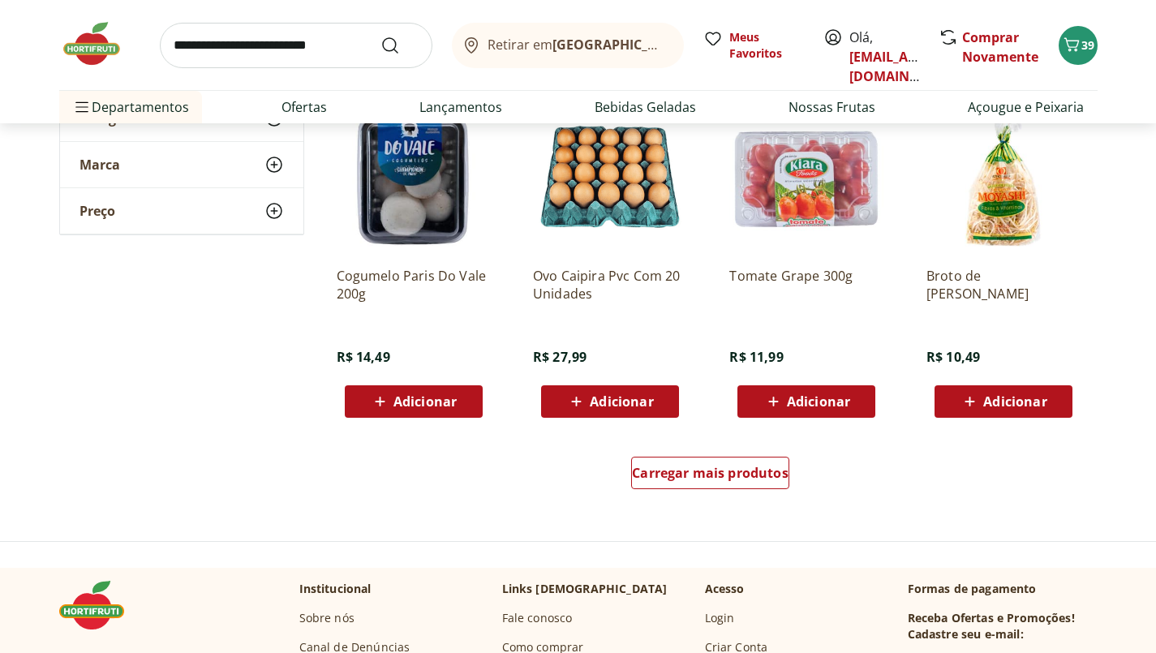
scroll to position [17820, 0]
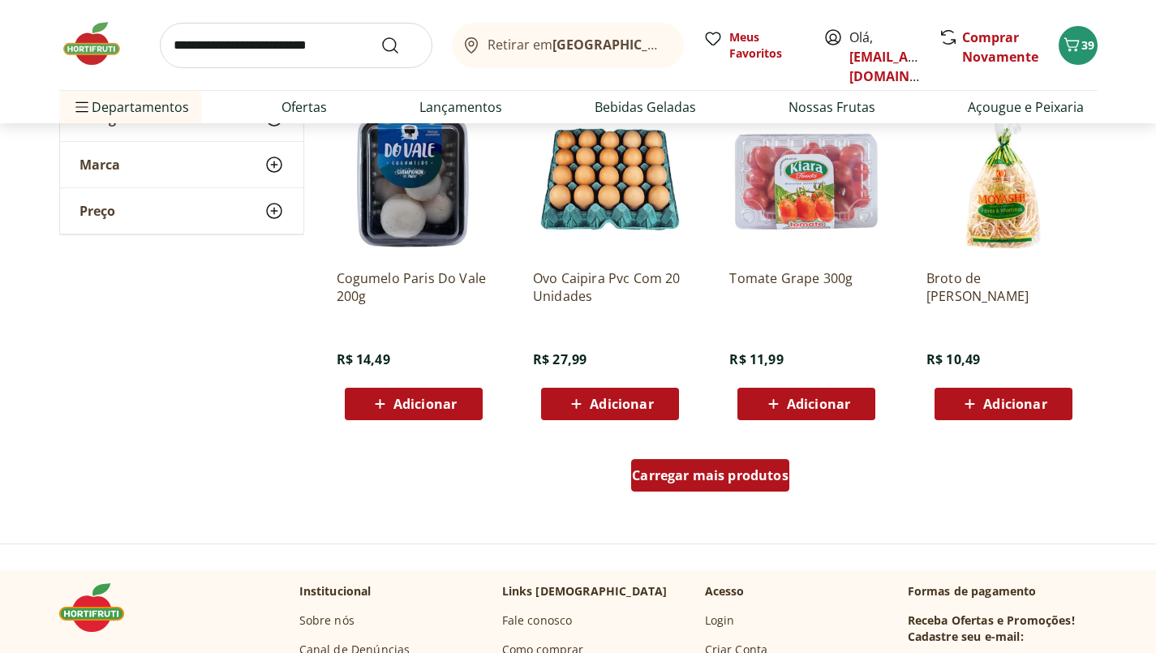
click at [769, 478] on span "Carregar mais produtos" at bounding box center [710, 475] width 157 height 13
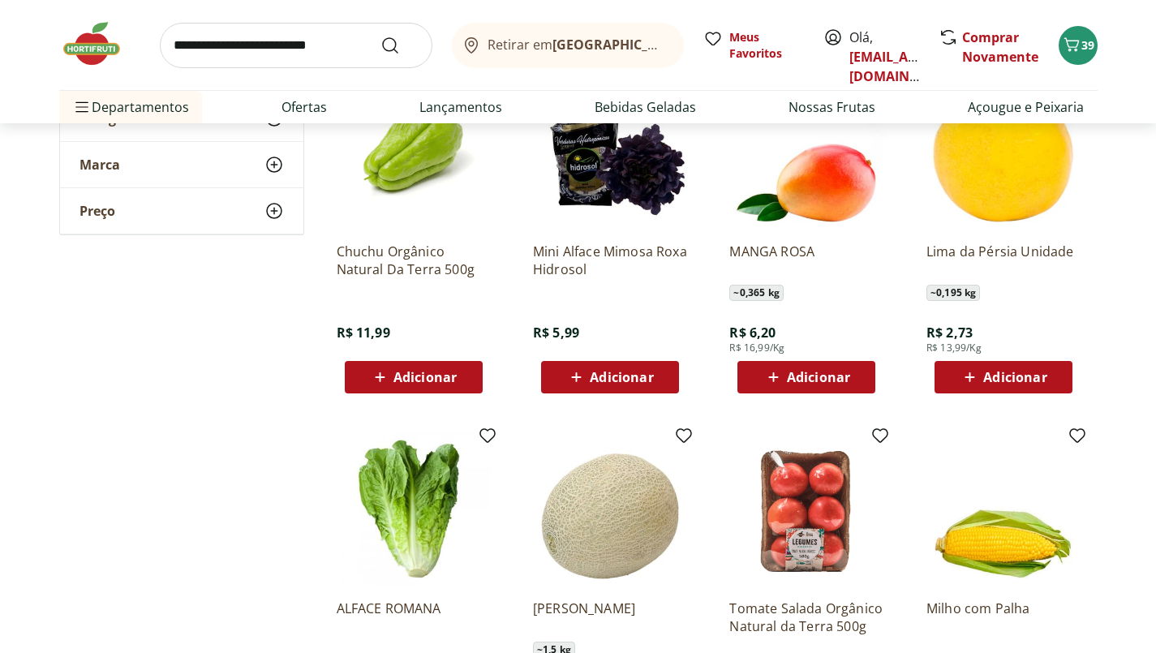
scroll to position [18546, 0]
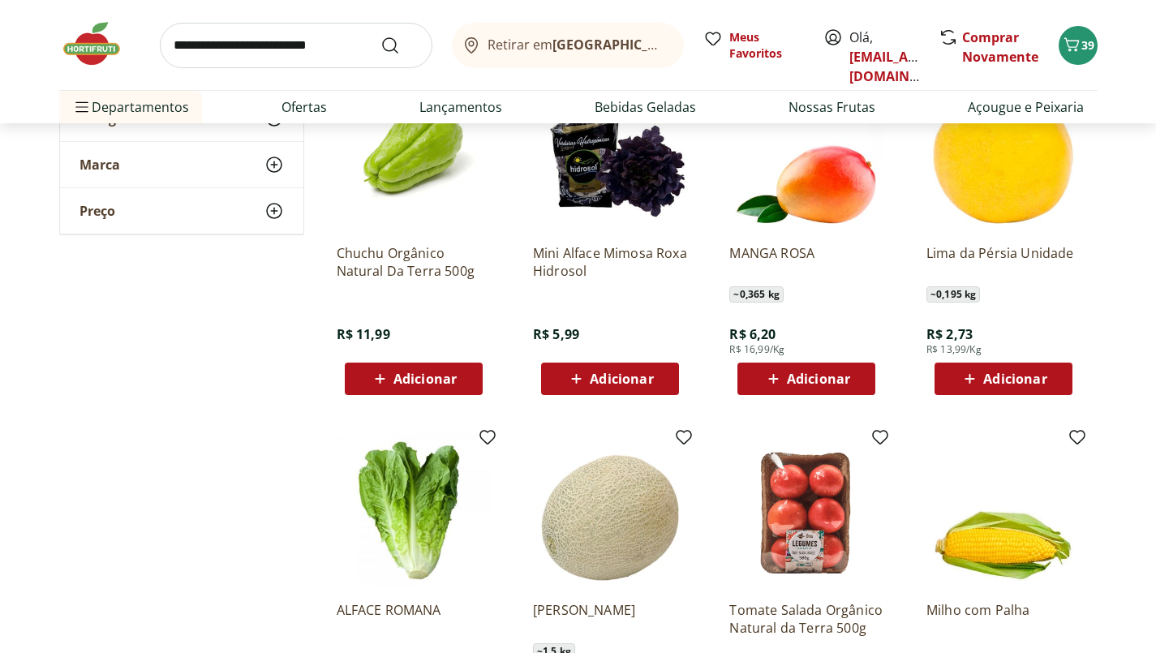
click at [829, 375] on span "Adicionar" at bounding box center [818, 378] width 63 height 13
click at [857, 377] on icon at bounding box center [852, 378] width 10 height 10
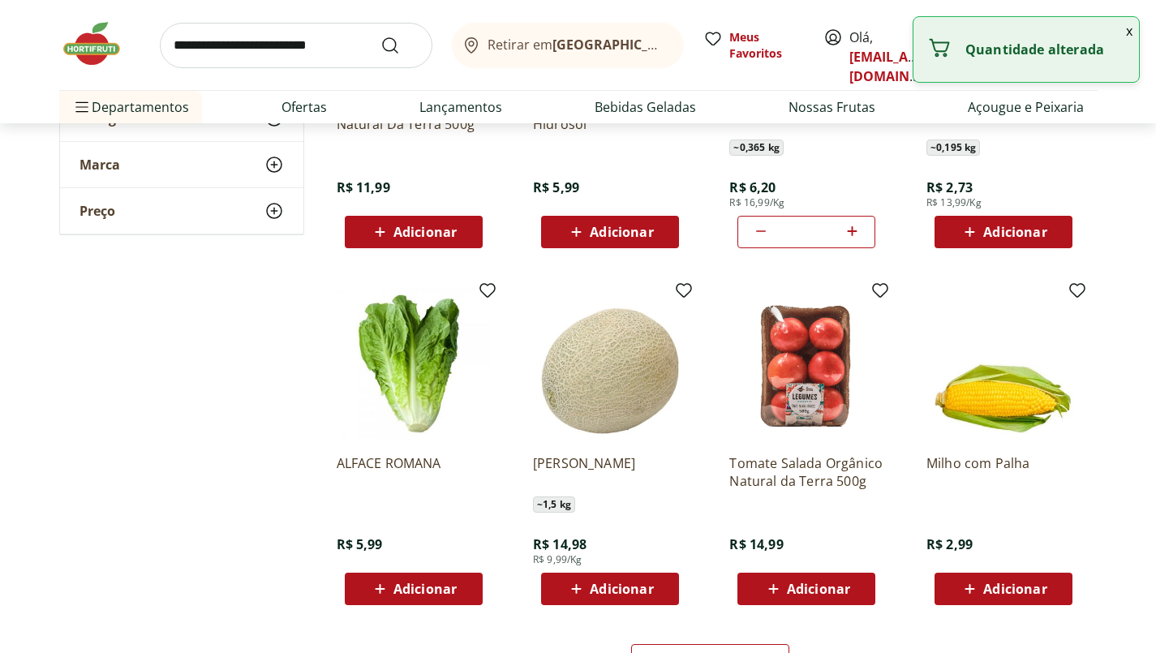
type input "*"
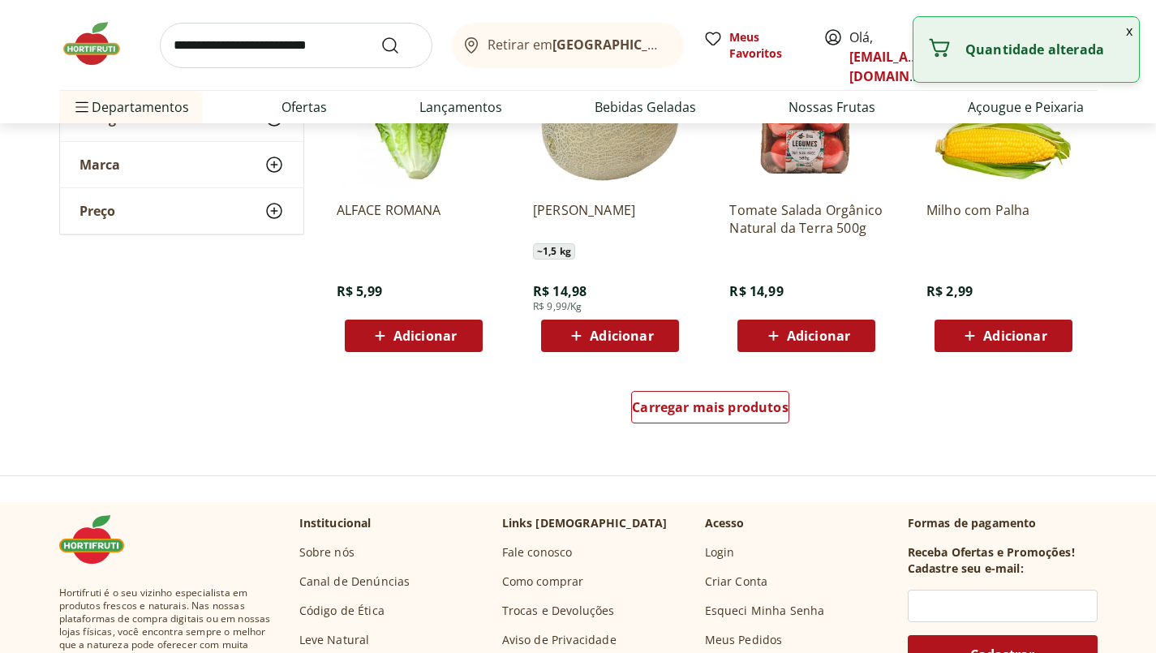
scroll to position [18948, 0]
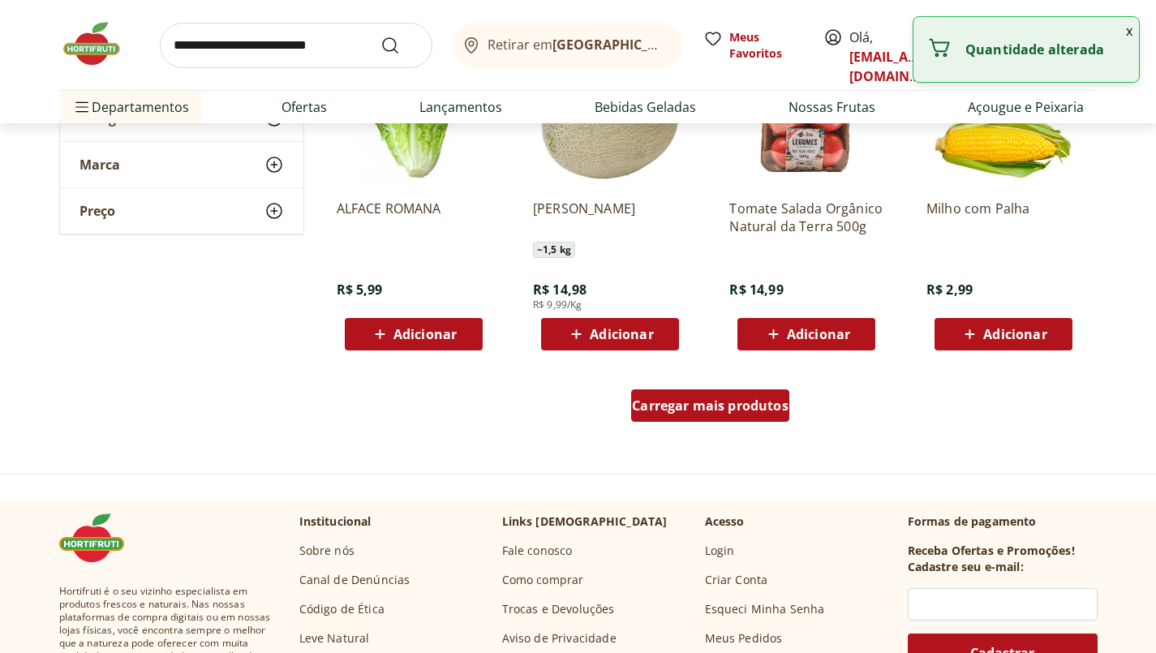
click at [734, 408] on span "Carregar mais produtos" at bounding box center [710, 405] width 157 height 13
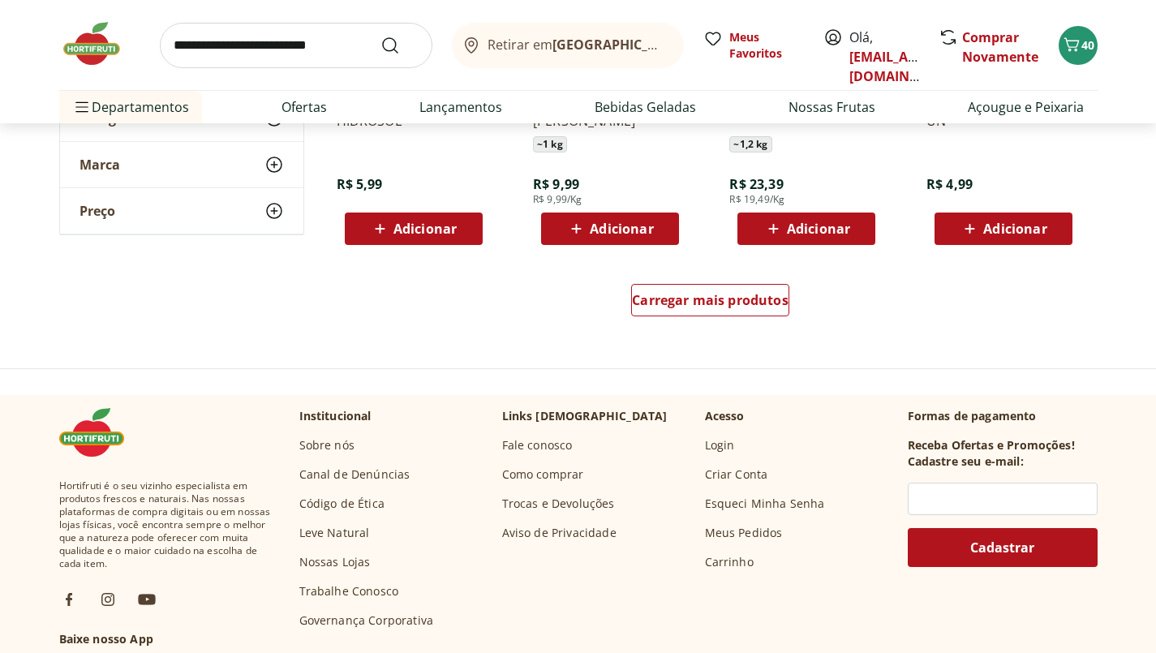
scroll to position [20100, 0]
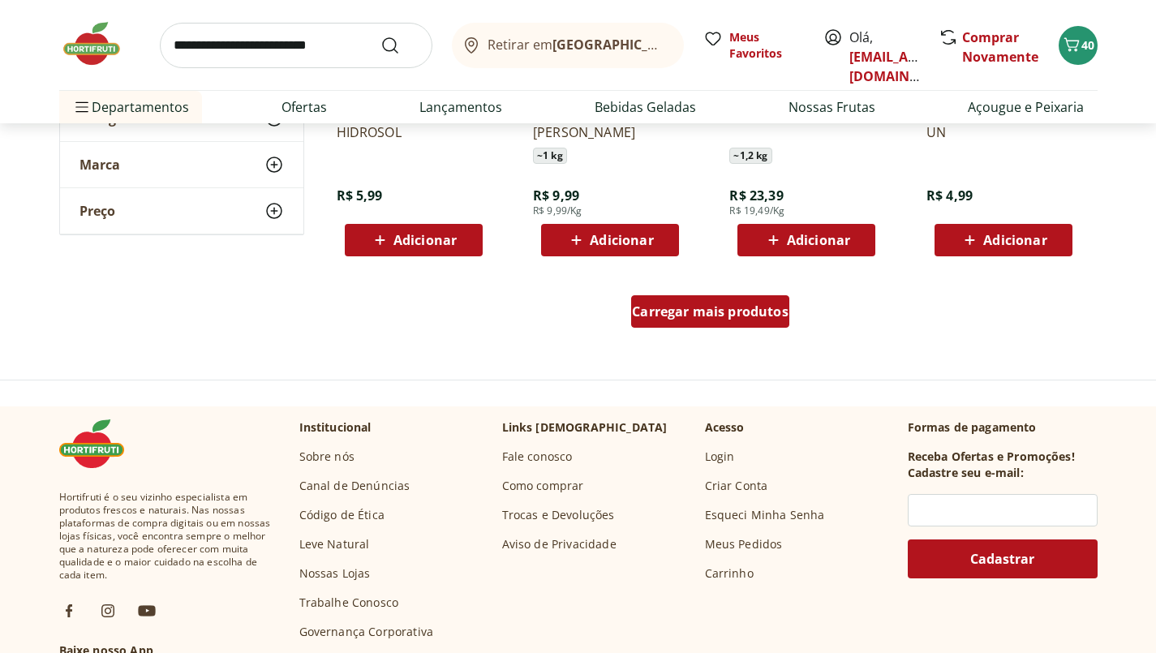
click at [771, 307] on span "Carregar mais produtos" at bounding box center [710, 311] width 157 height 13
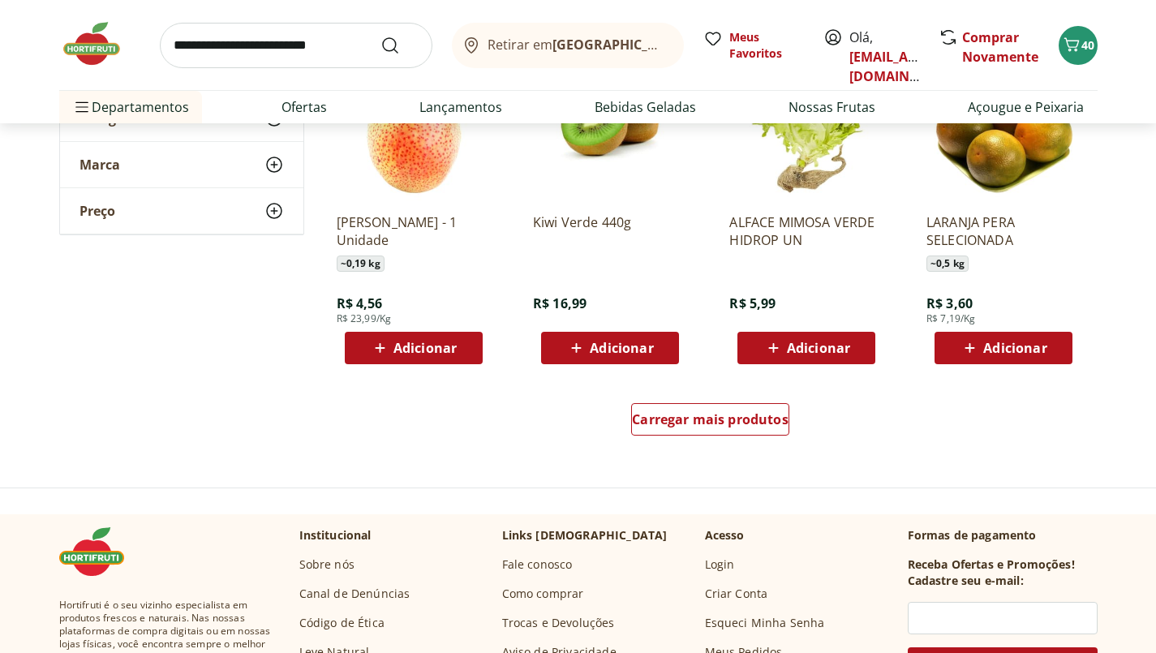
scroll to position [21042, 0]
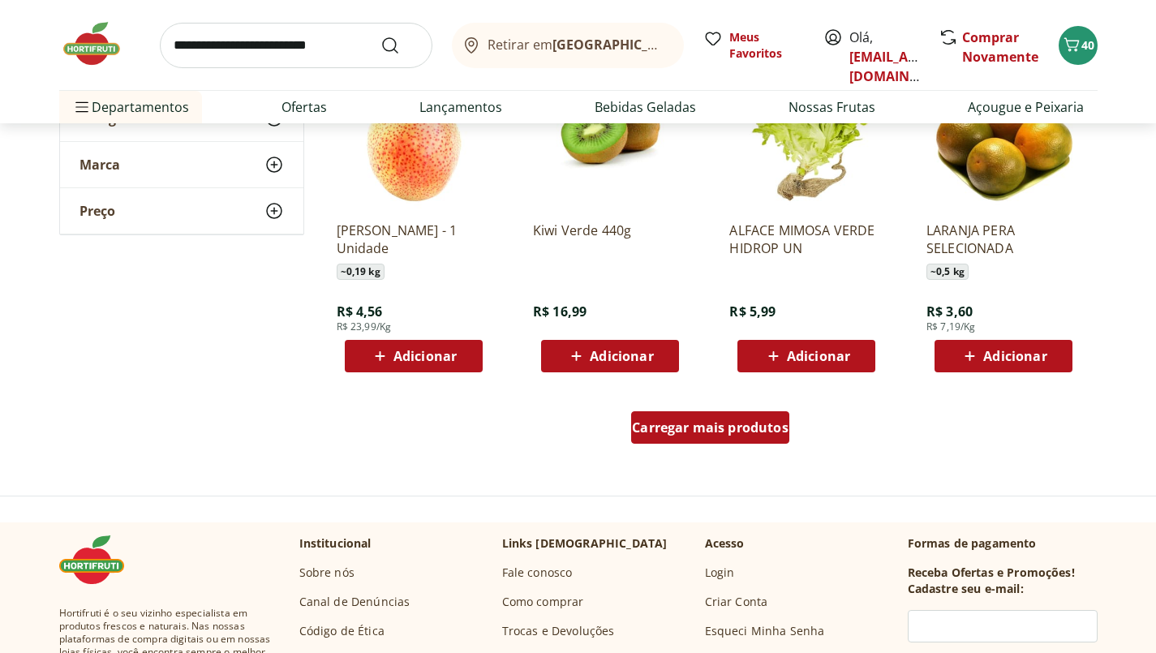
click at [788, 426] on div "Carregar mais produtos" at bounding box center [710, 427] width 158 height 32
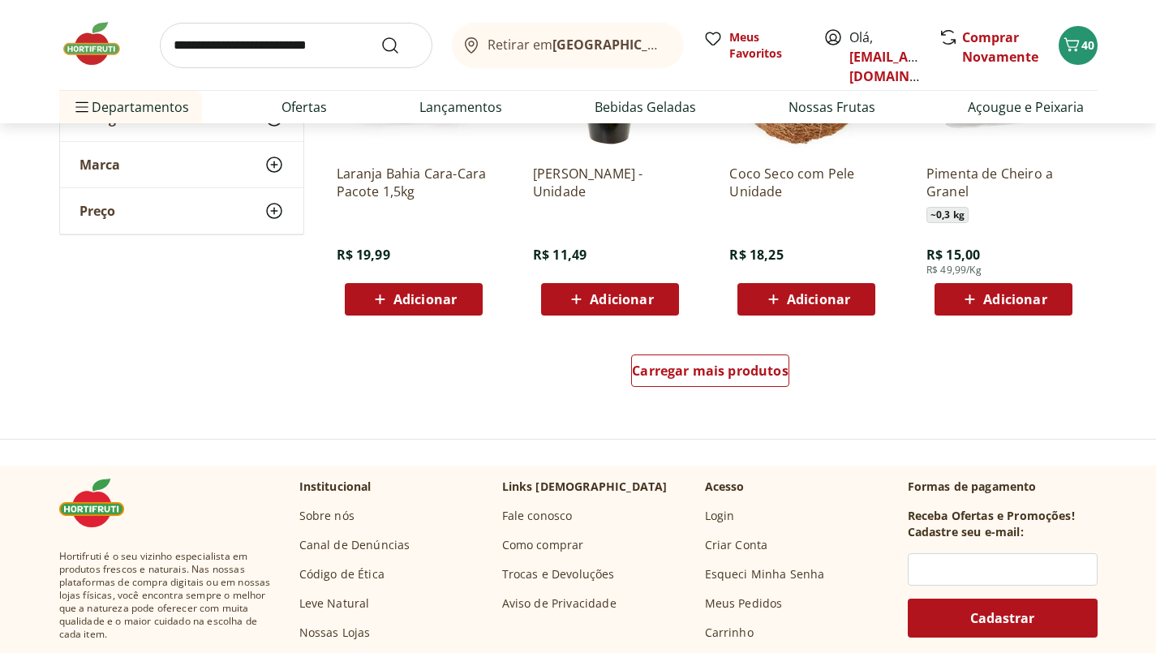
scroll to position [22179, 0]
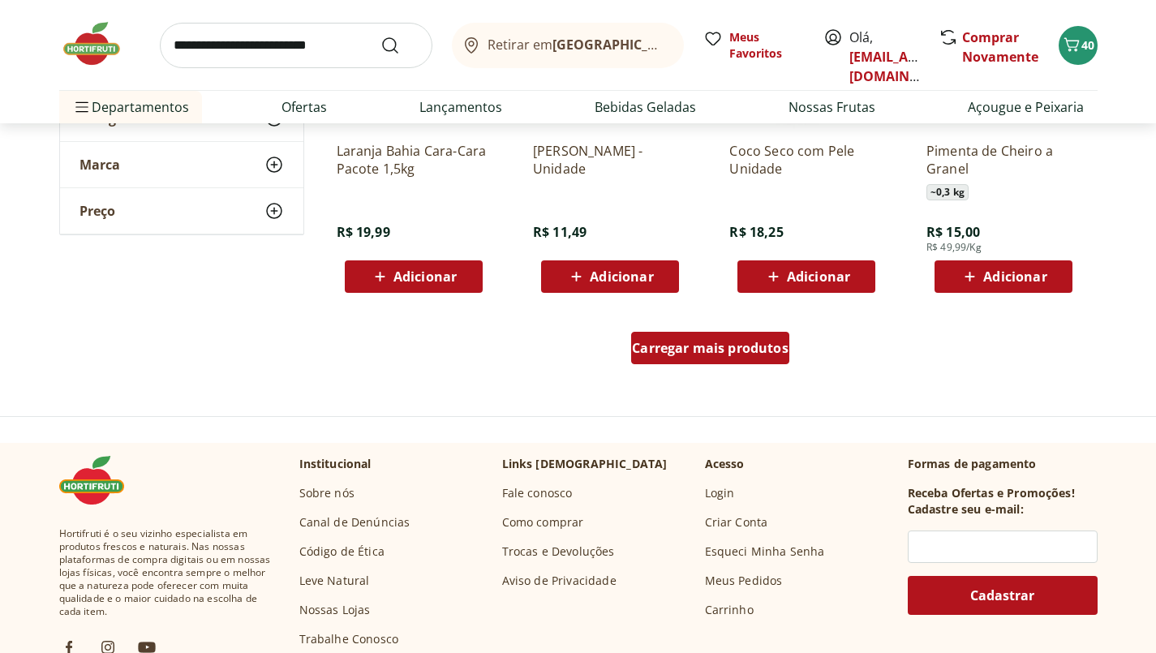
click at [763, 358] on div "Carregar mais produtos" at bounding box center [710, 348] width 158 height 32
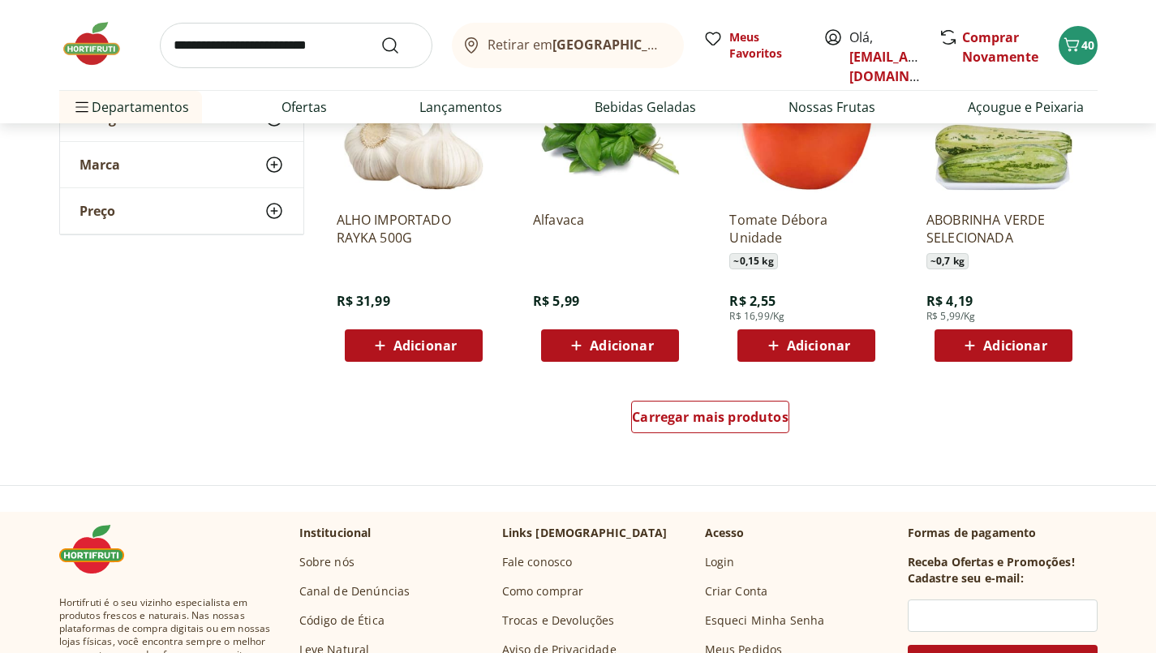
scroll to position [23169, 0]
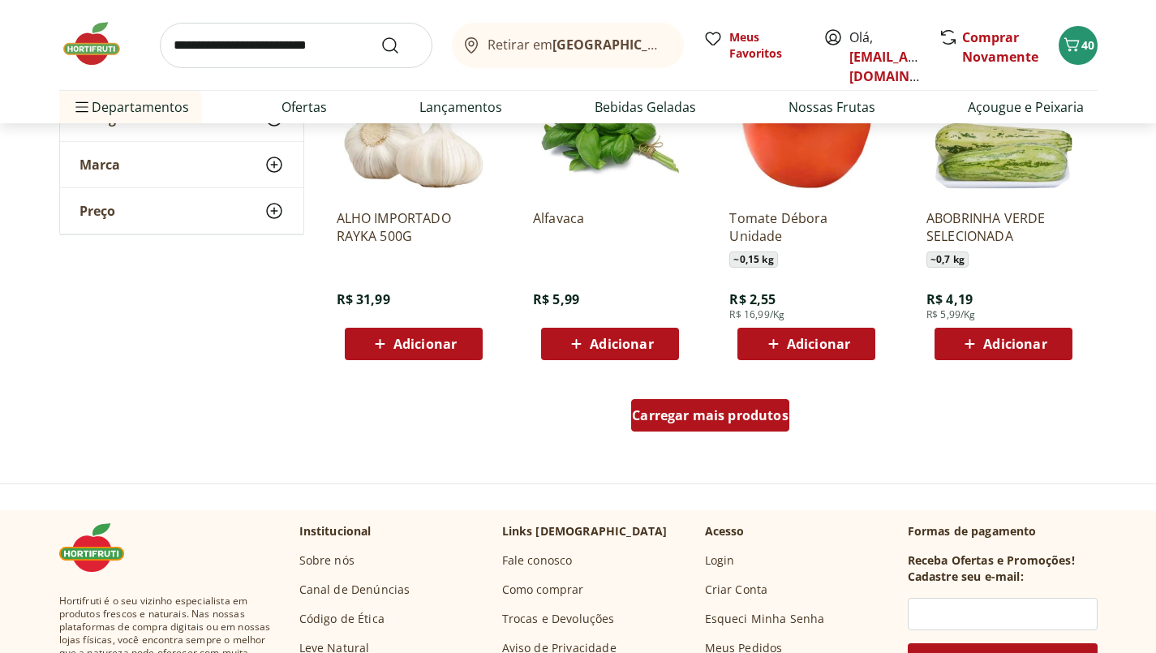
click at [776, 412] on span "Carregar mais produtos" at bounding box center [710, 415] width 157 height 13
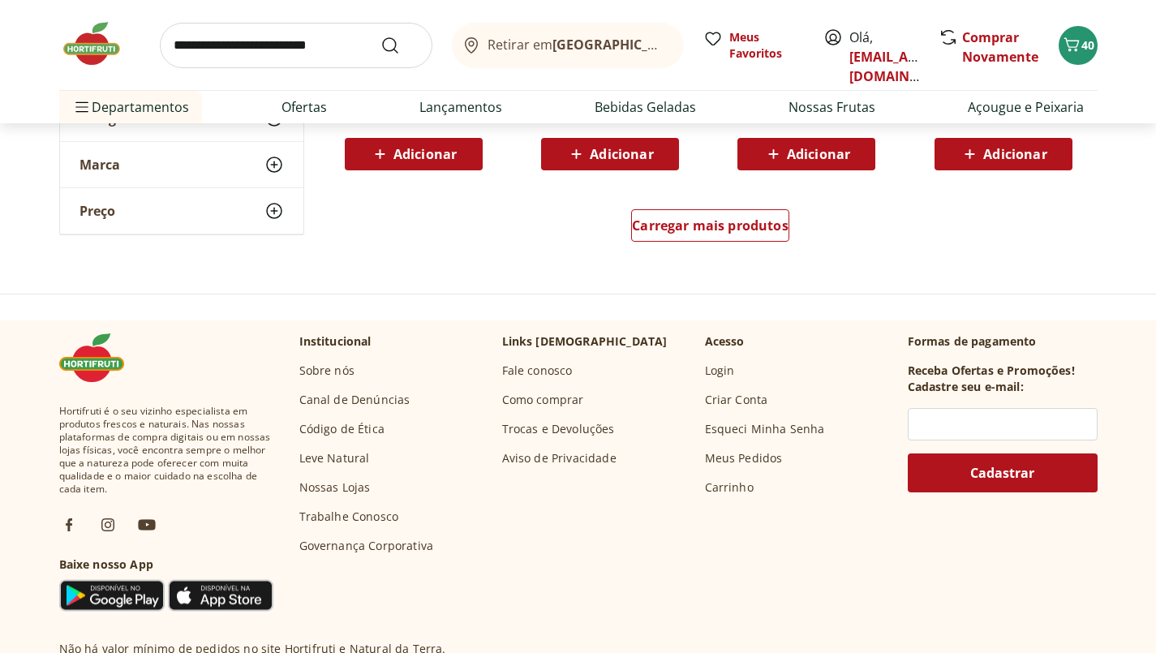
scroll to position [24419, 0]
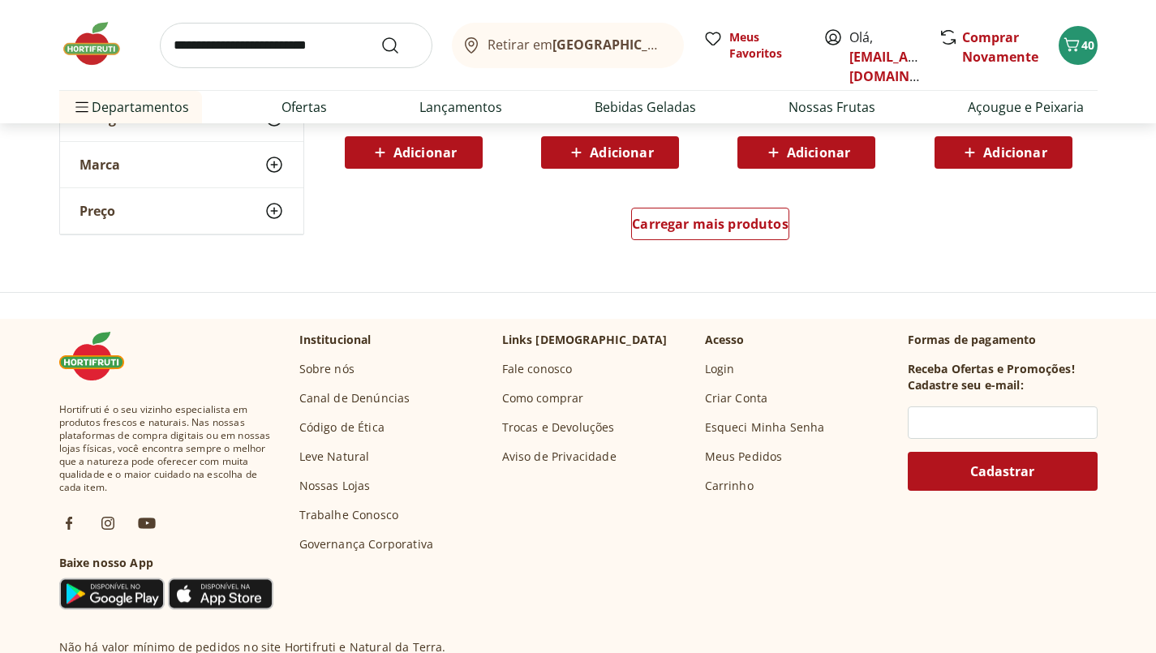
click at [768, 234] on div "Carregar mais produtos" at bounding box center [710, 224] width 158 height 32
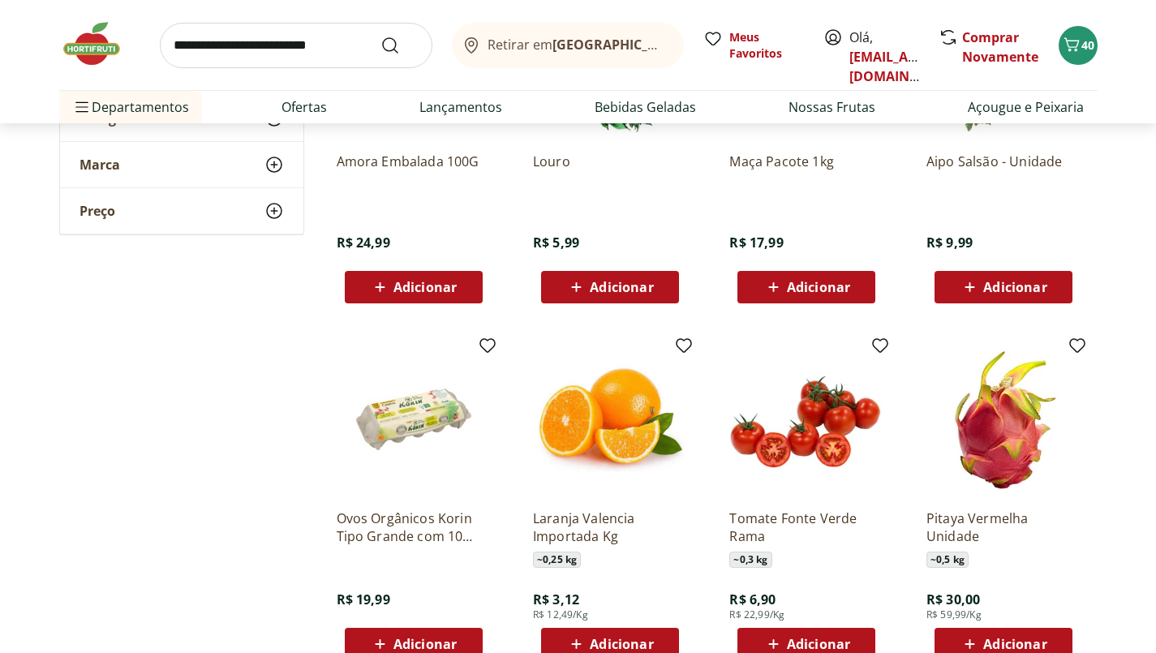
scroll to position [16165, 0]
click at [659, 105] on link "Bebidas Geladas" at bounding box center [645, 106] width 101 height 19
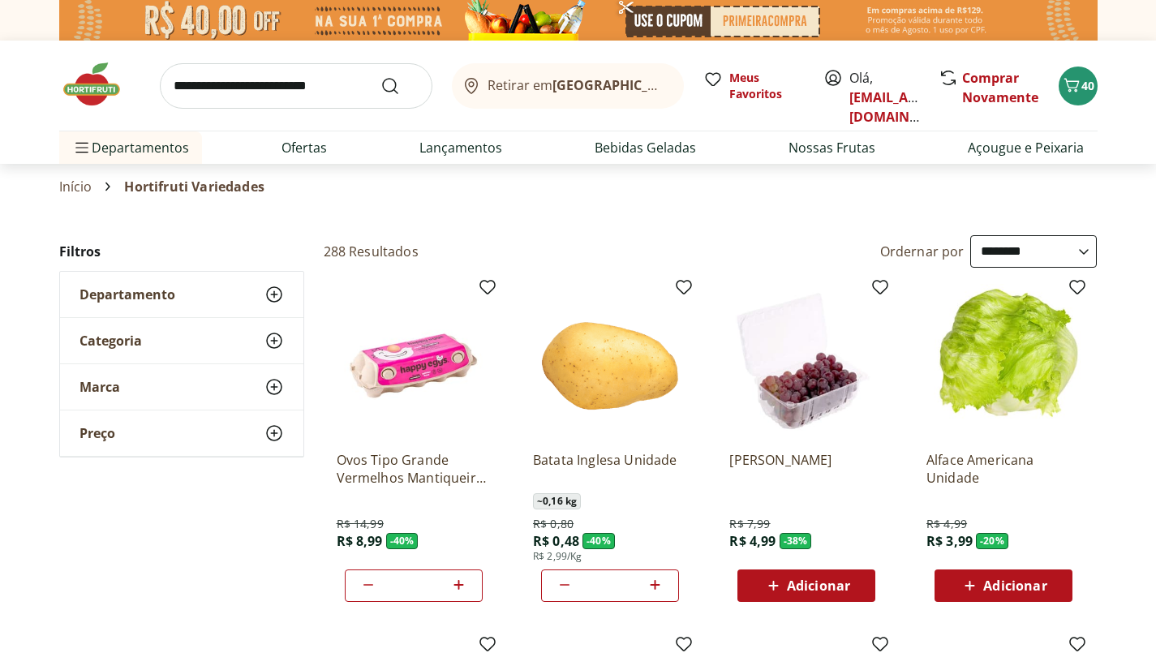
select select "**********"
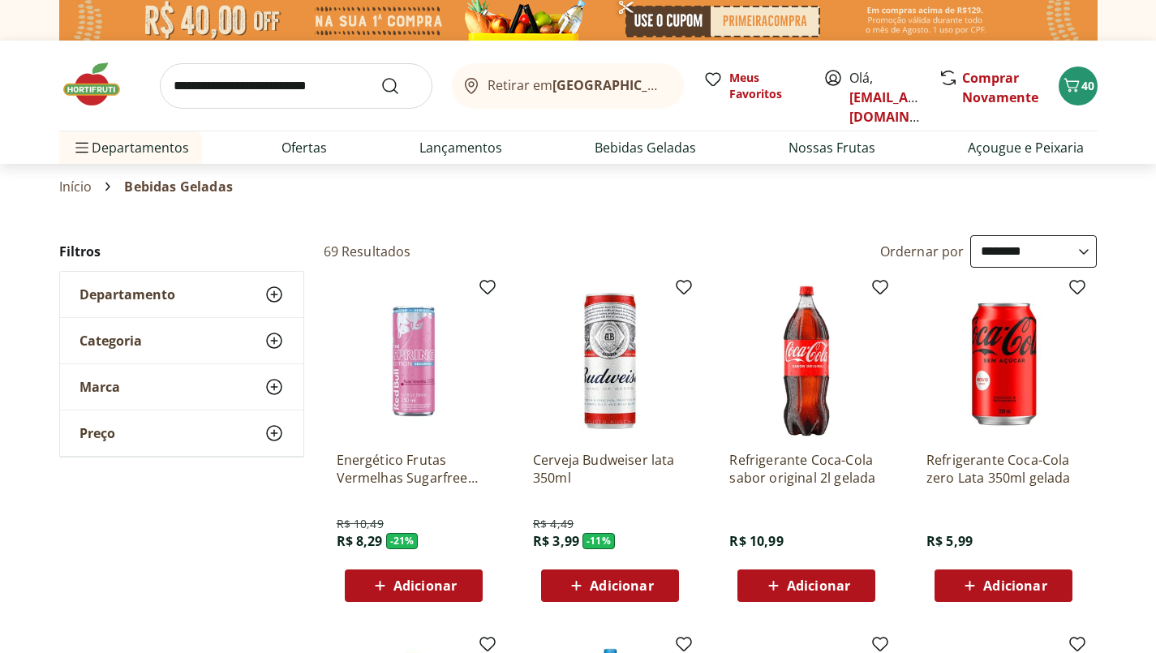
click at [1088, 92] on span "40" at bounding box center [1087, 85] width 13 height 15
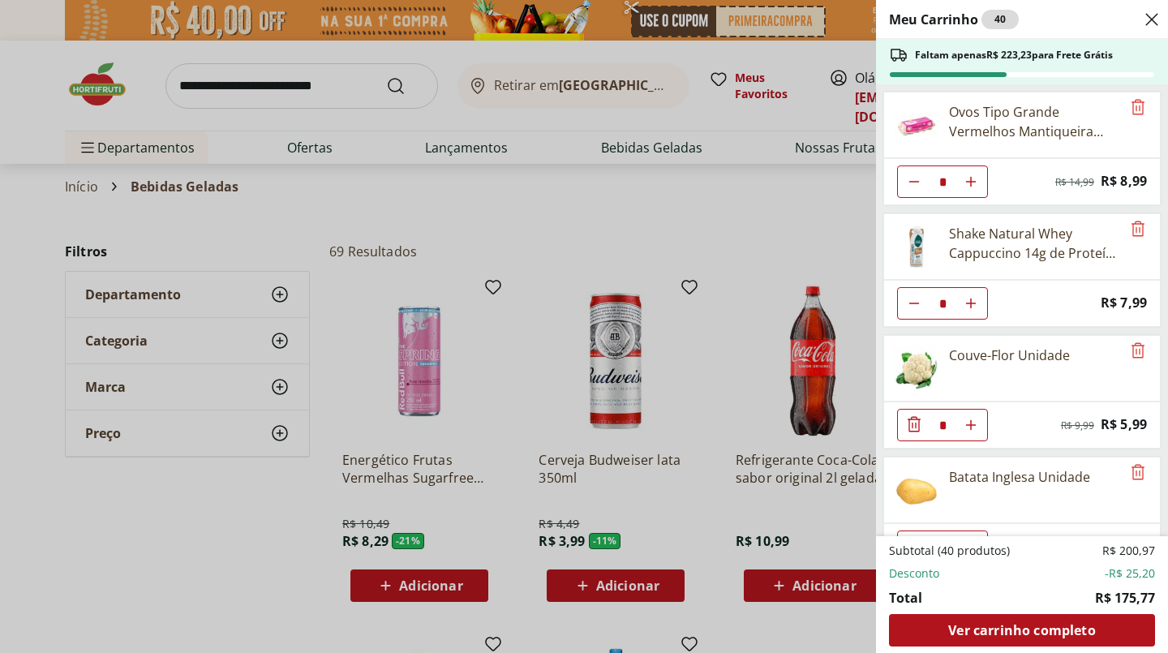
click at [646, 214] on div "Meu Carrinho 40 Faltam apenas R$ 223,23 para Frete Grátis Ovos Tipo Grande Verm…" at bounding box center [584, 326] width 1168 height 653
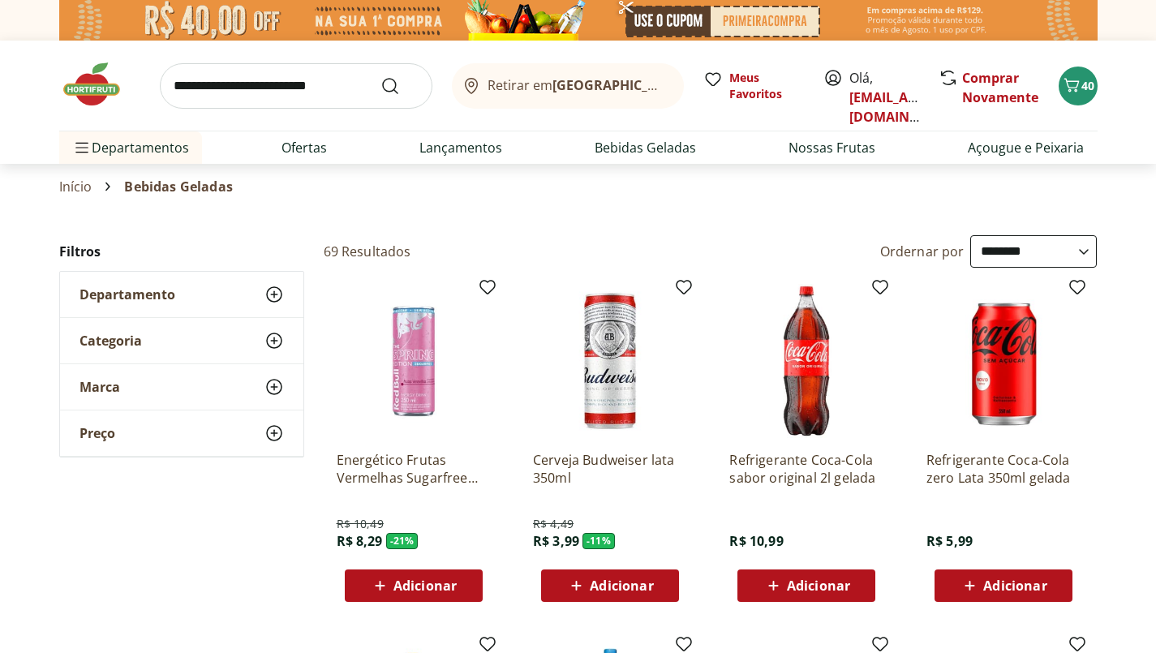
click at [313, 151] on link "Ofertas" at bounding box center [303, 147] width 45 height 19
select select "**********"
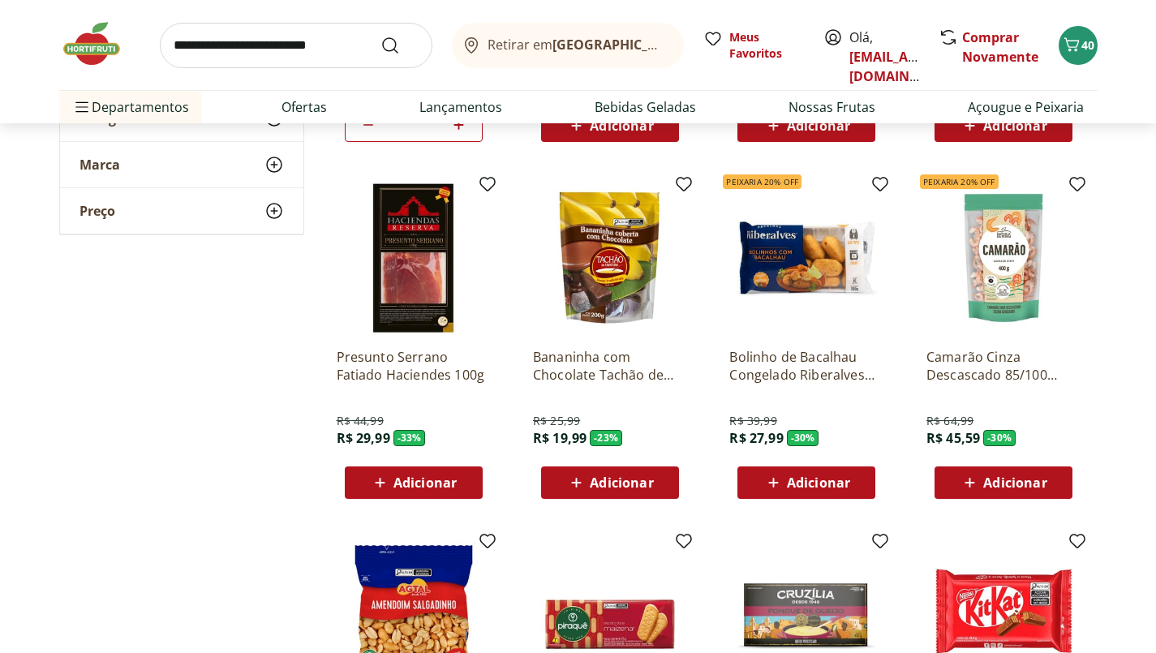
scroll to position [462, 0]
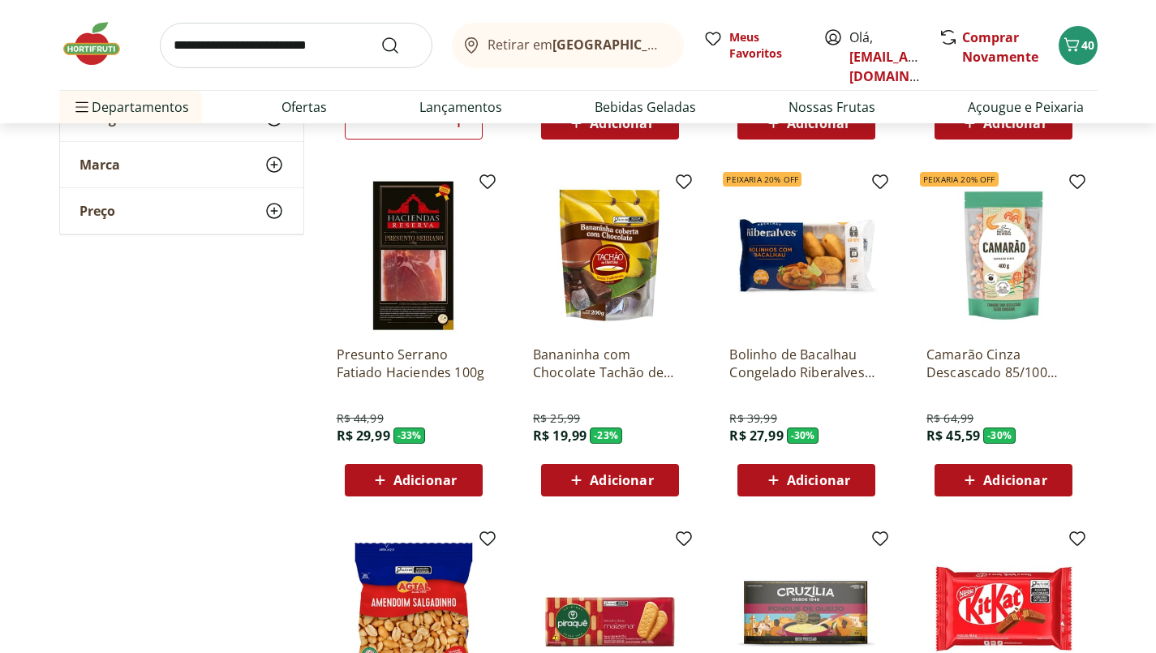
click at [1018, 266] on img at bounding box center [1003, 255] width 154 height 154
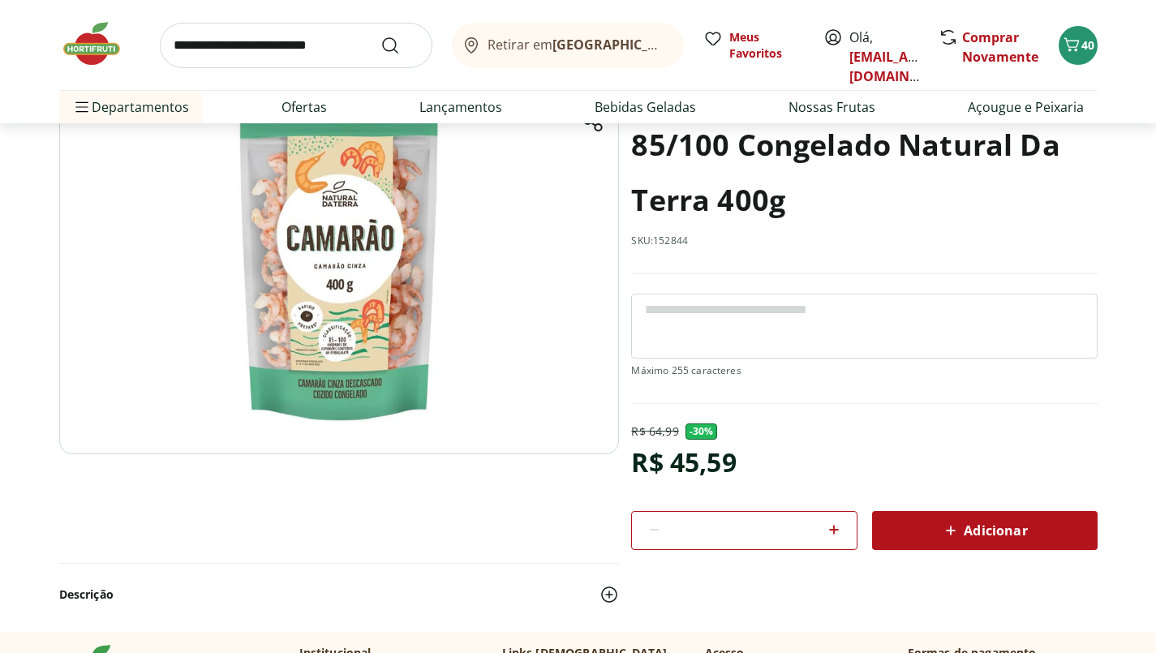
scroll to position [150, 0]
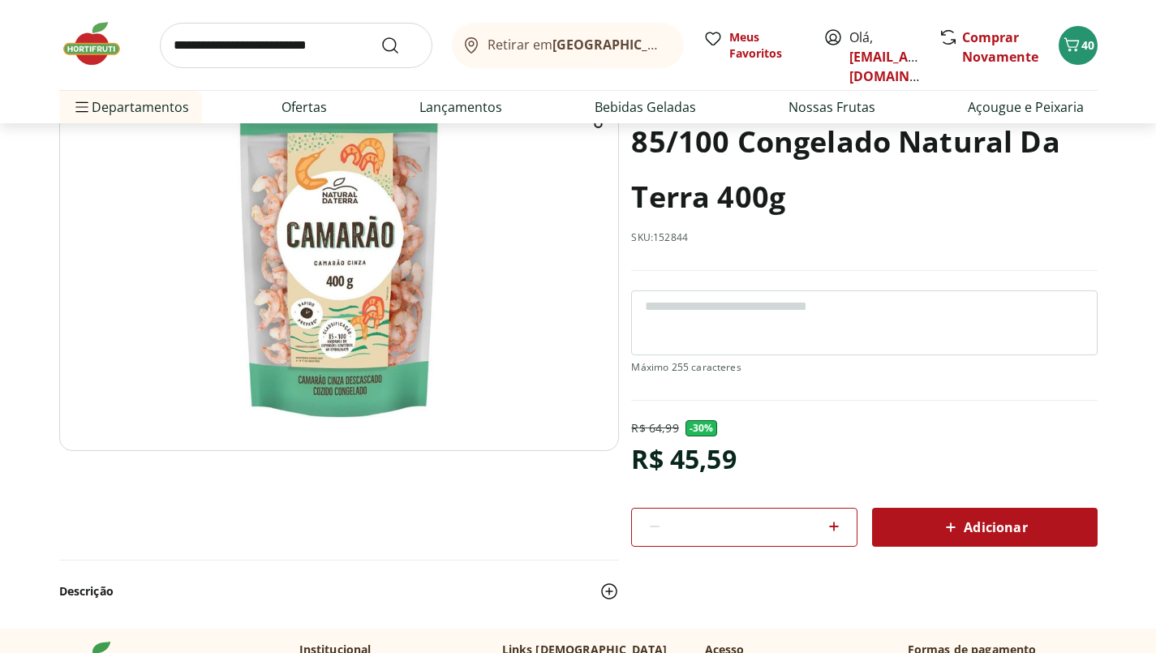
click at [1019, 528] on span "Adicionar" at bounding box center [984, 527] width 86 height 19
click at [138, 109] on span "Departamentos" at bounding box center [130, 107] width 117 height 39
click at [235, 140] on li "Nossa Marca Nossa Marca Ver tudo do departamento Açougue & Peixaria Congelados …" at bounding box center [161, 139] width 205 height 32
click at [226, 308] on li "Padaria Padaria Ver tudo do departamento Bolos e Mini Bolos Doces Pão Padaria P…" at bounding box center [161, 302] width 205 height 32
click at [299, 263] on link "Pão" at bounding box center [289, 259] width 24 height 19
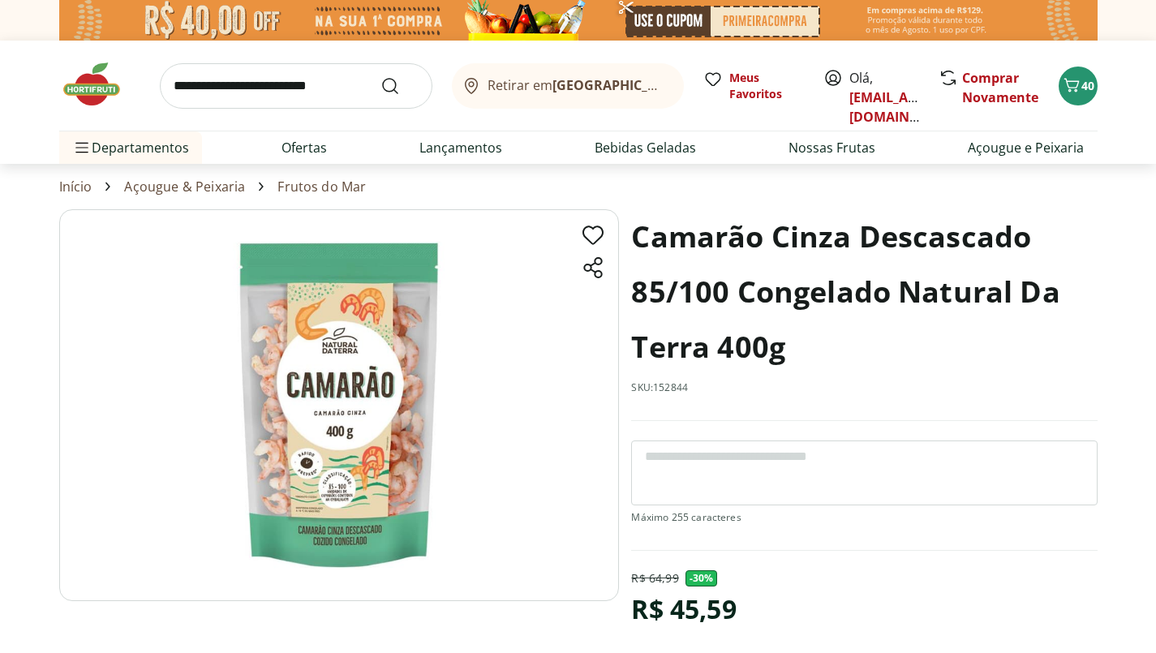
select select "**********"
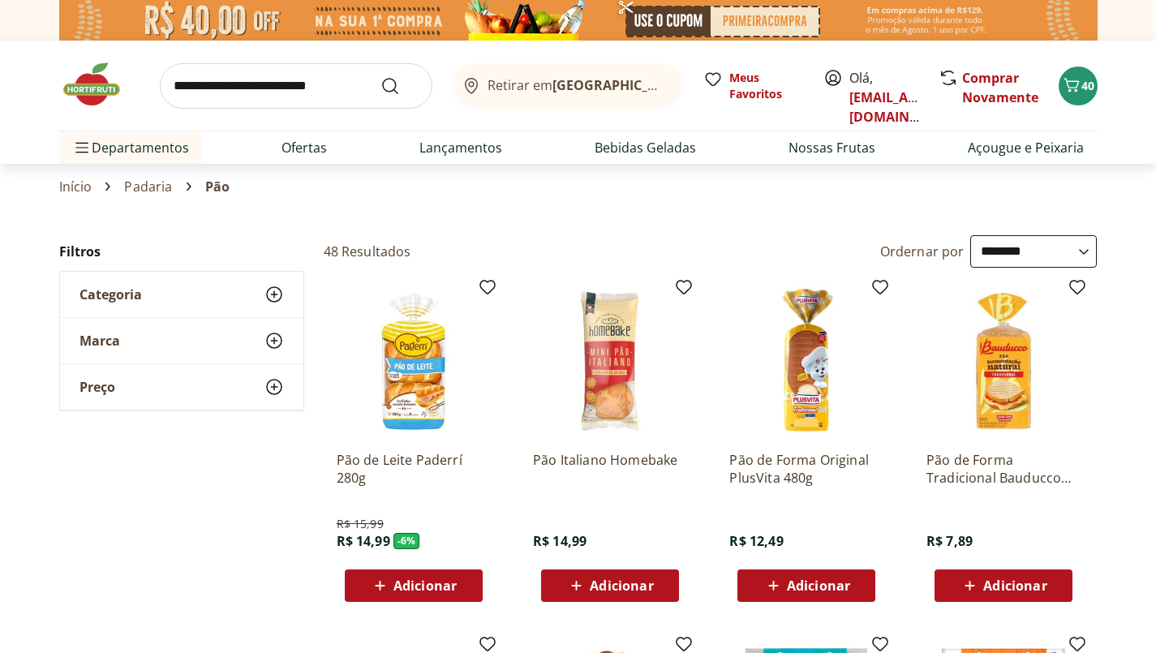
click at [131, 187] on link "Padaria" at bounding box center [148, 186] width 48 height 15
select select "**********"
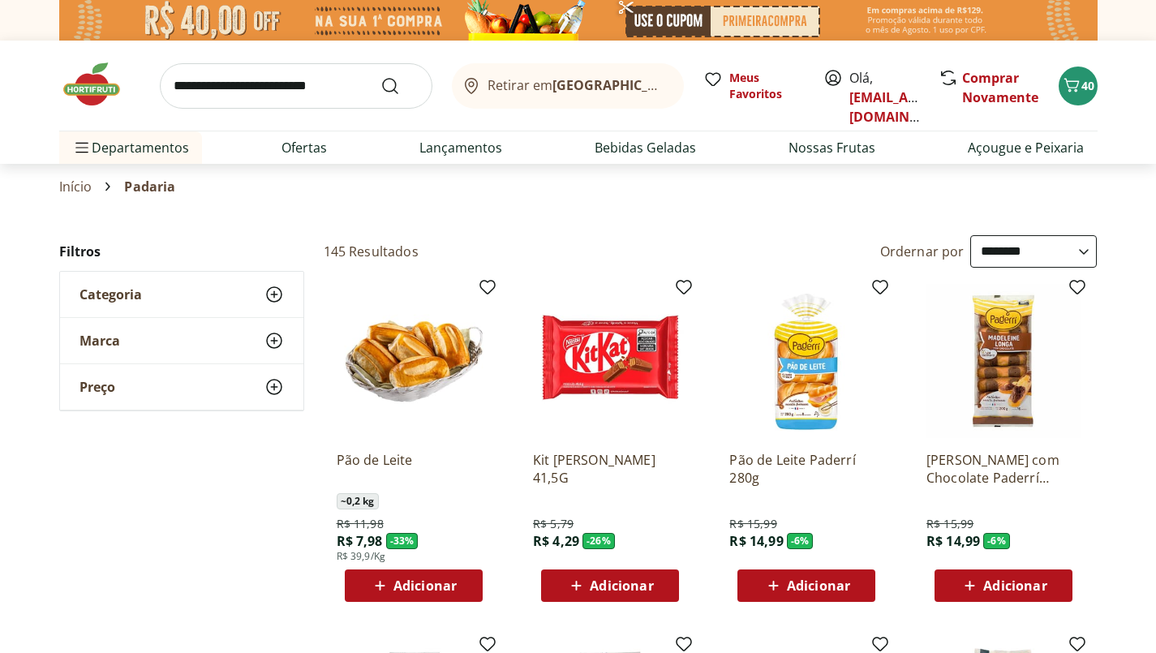
click at [310, 152] on link "Ofertas" at bounding box center [303, 147] width 45 height 19
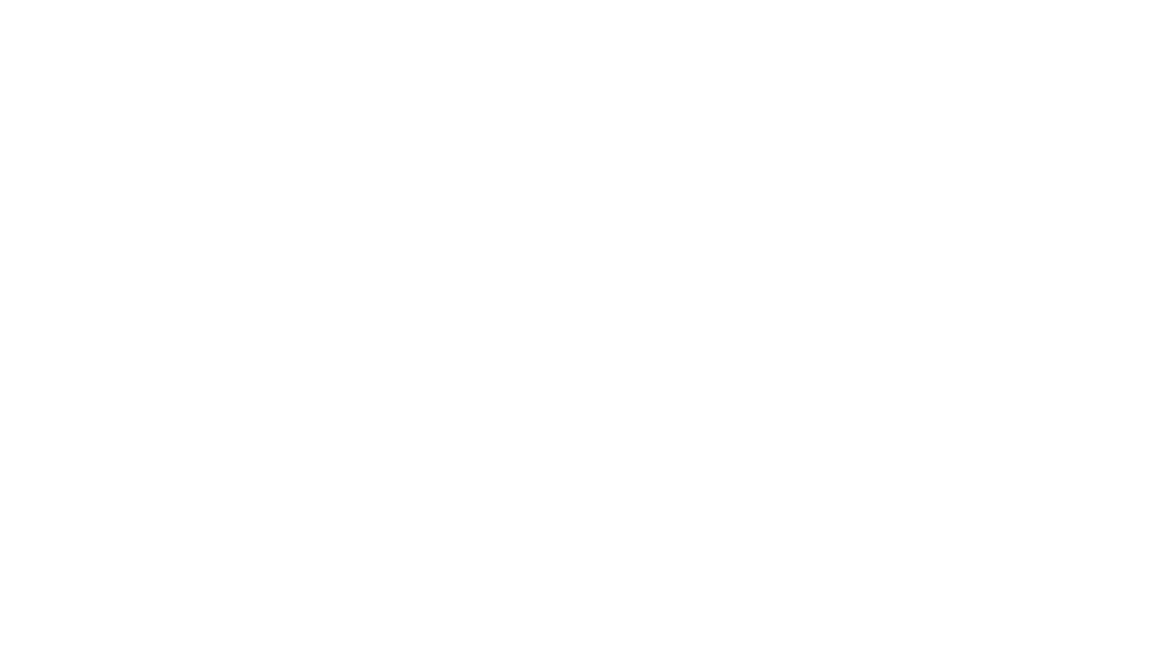
select select "**********"
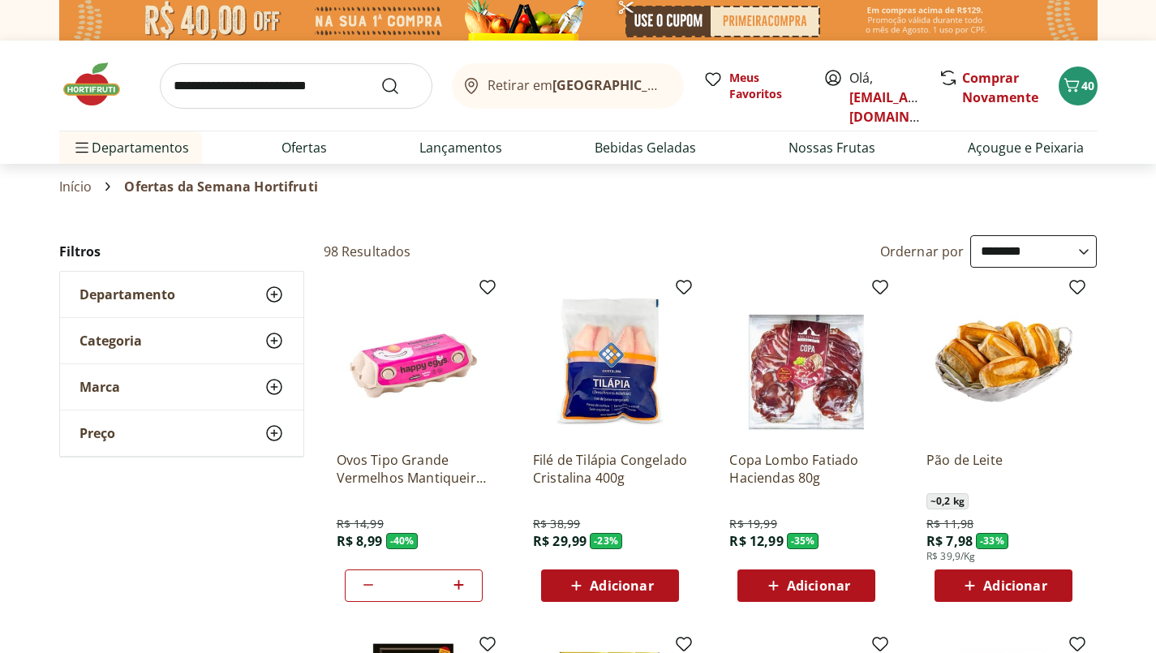
click at [657, 153] on link "Bebidas Geladas" at bounding box center [645, 147] width 101 height 19
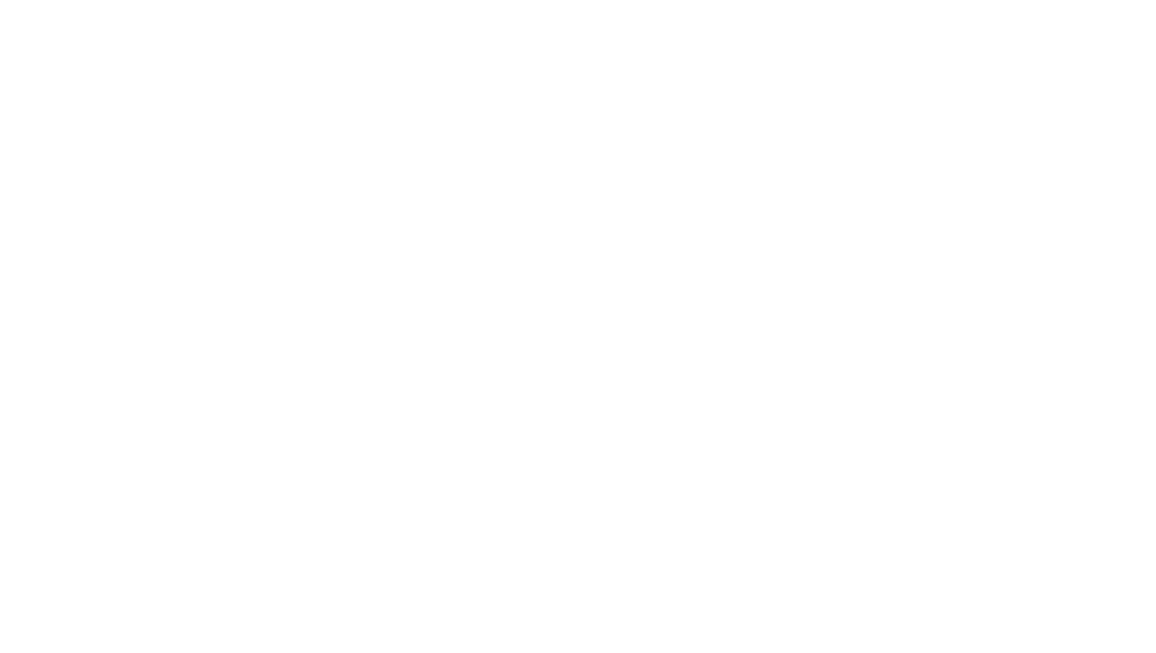
select select "**********"
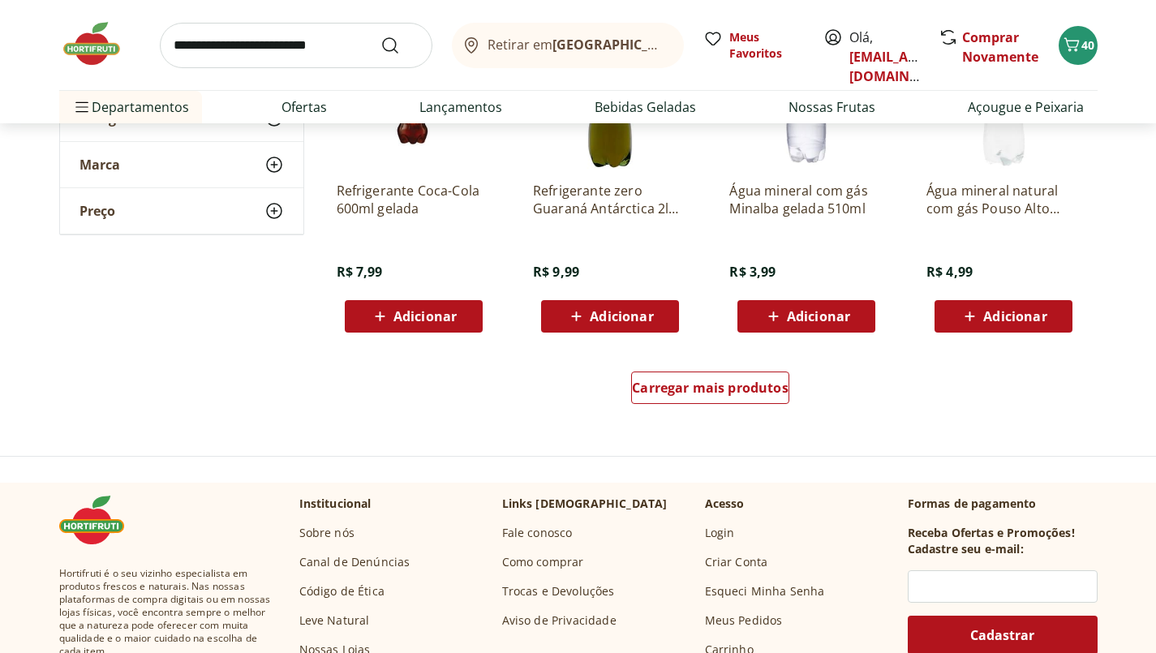
scroll to position [984, 0]
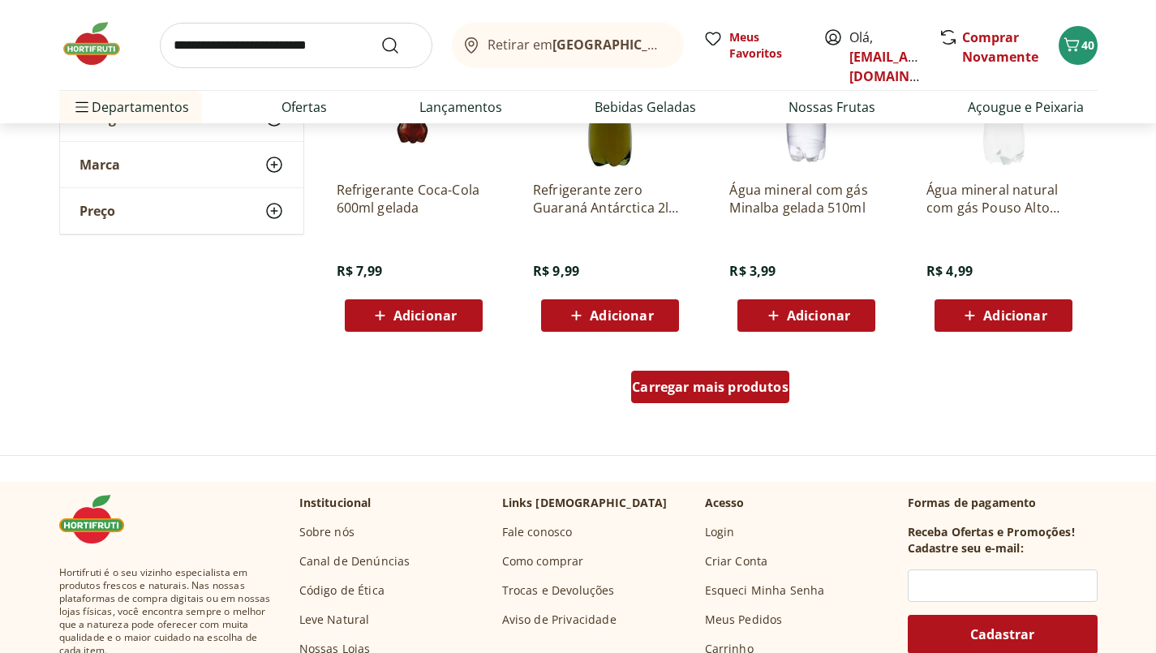
click at [742, 393] on span "Carregar mais produtos" at bounding box center [710, 386] width 157 height 13
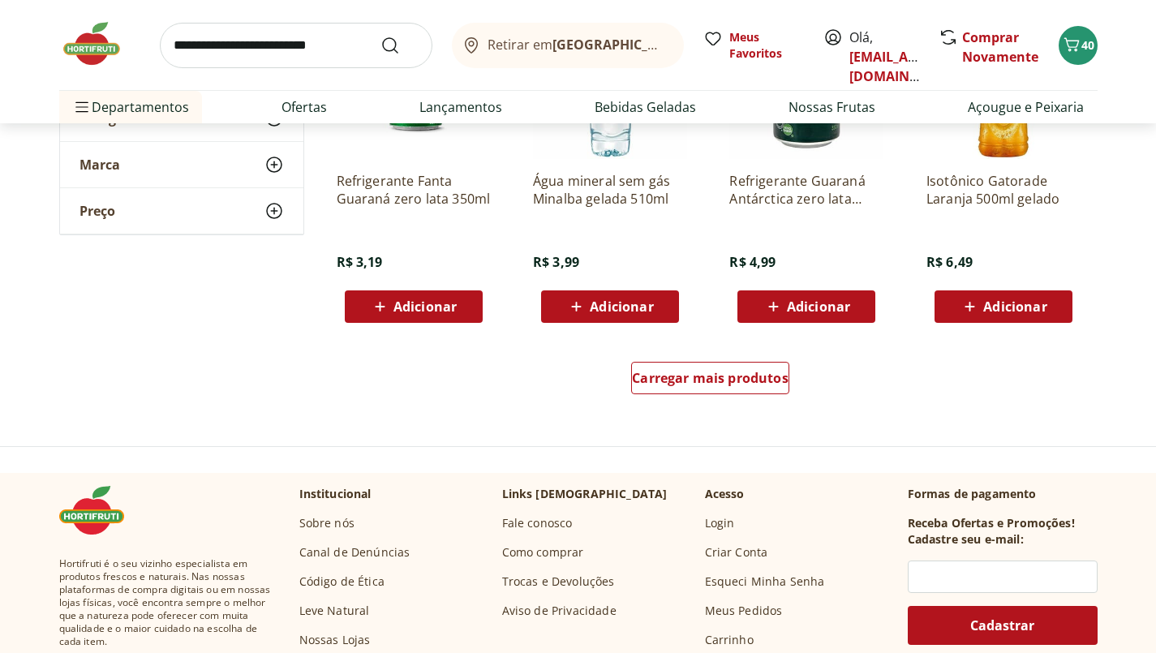
scroll to position [2052, 0]
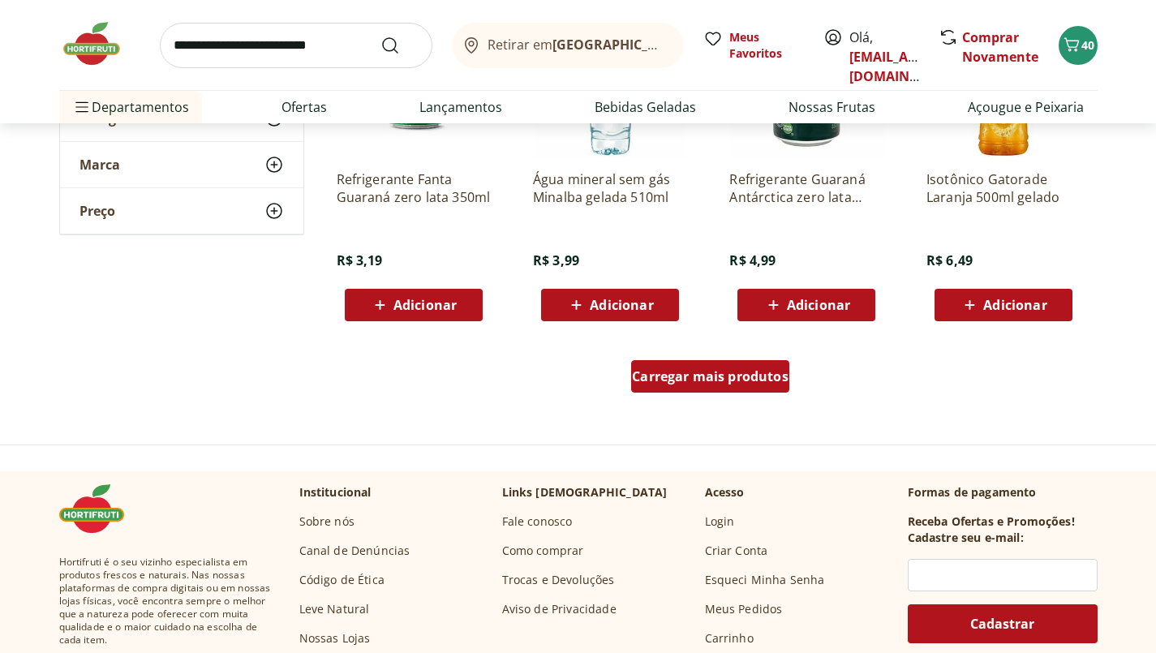
click at [782, 379] on span "Carregar mais produtos" at bounding box center [710, 376] width 157 height 13
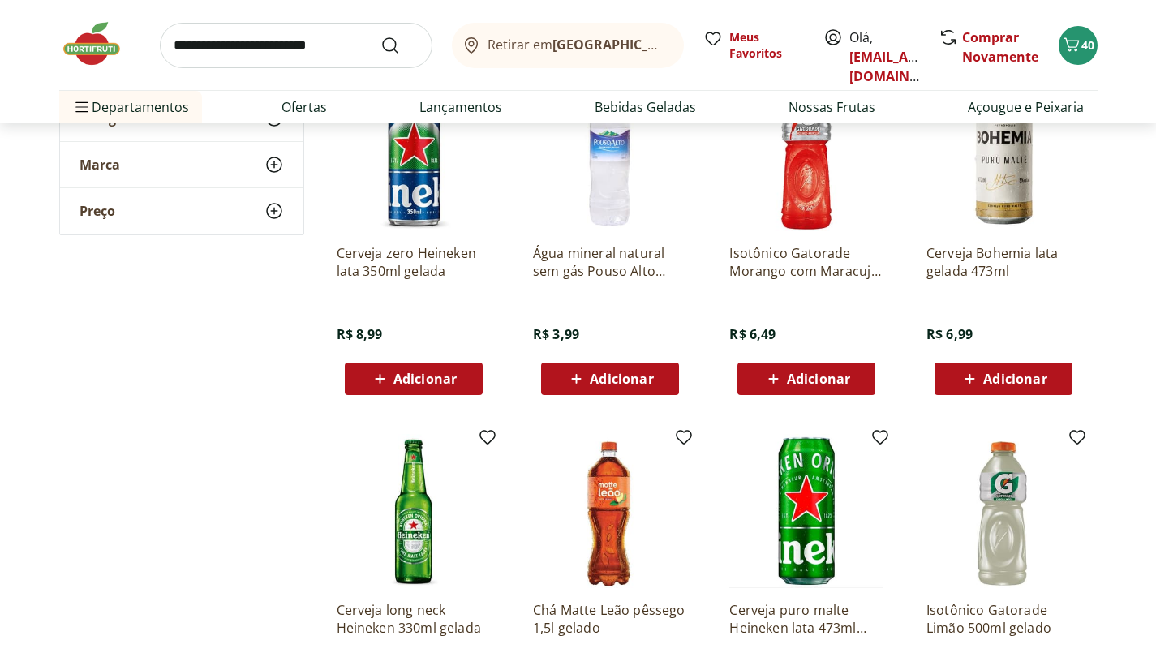
scroll to position [2313, 0]
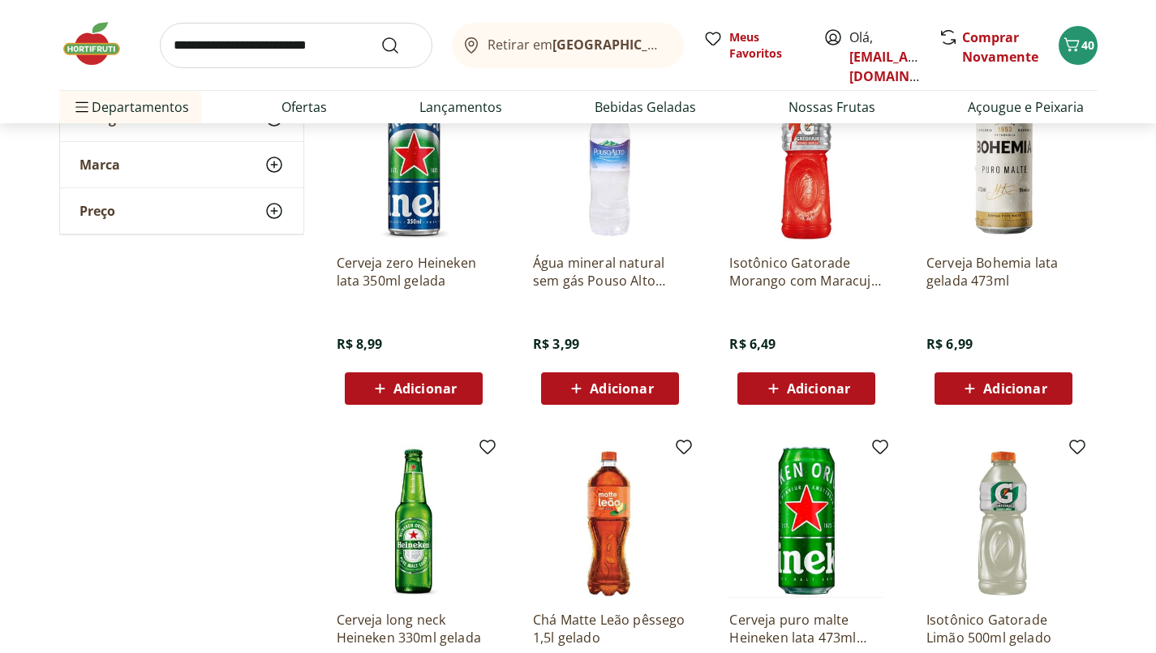
click at [346, 42] on input "search" at bounding box center [296, 45] width 273 height 45
type input "**"
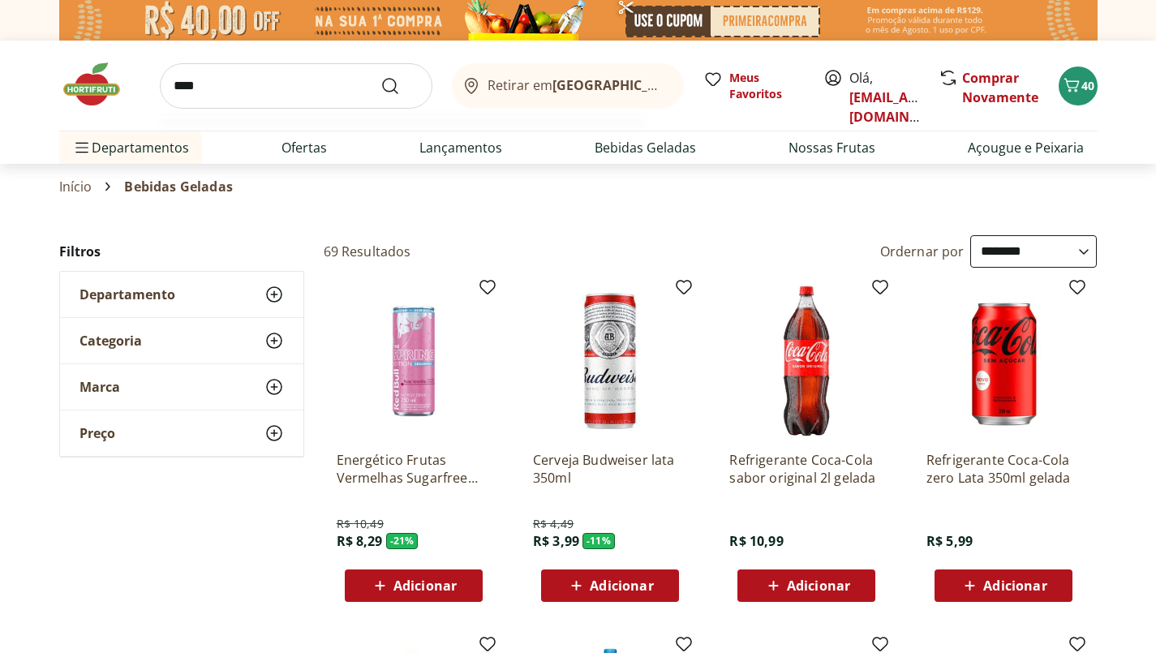
select select "**********"
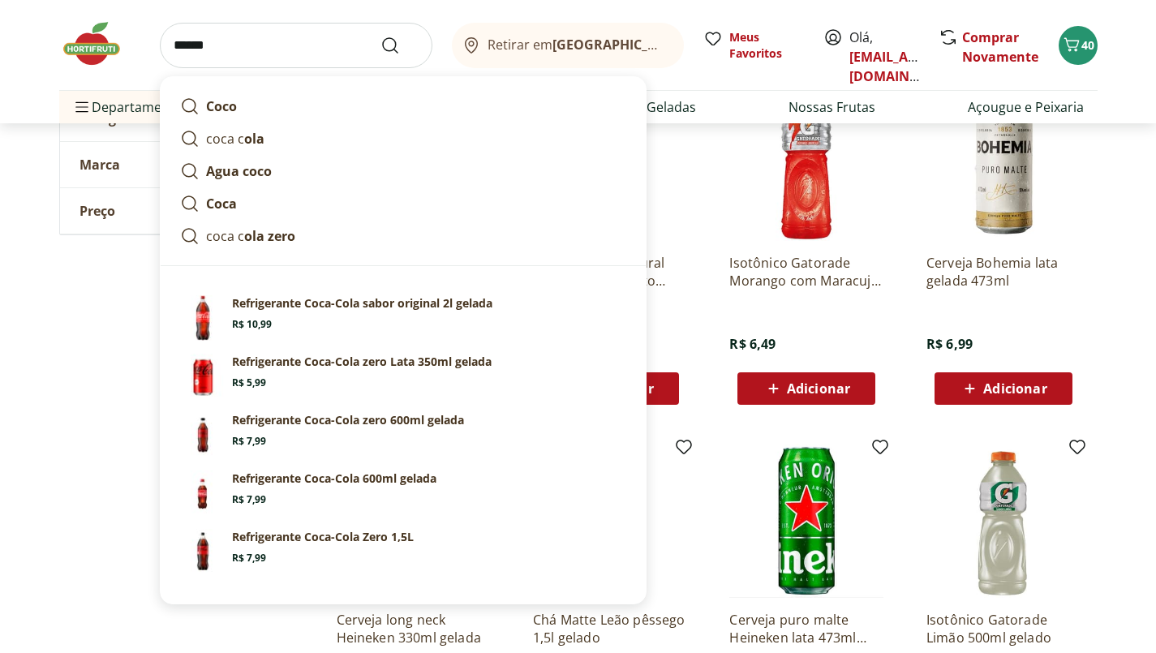
click at [398, 137] on link "coca c ola" at bounding box center [403, 138] width 459 height 32
type input "*********"
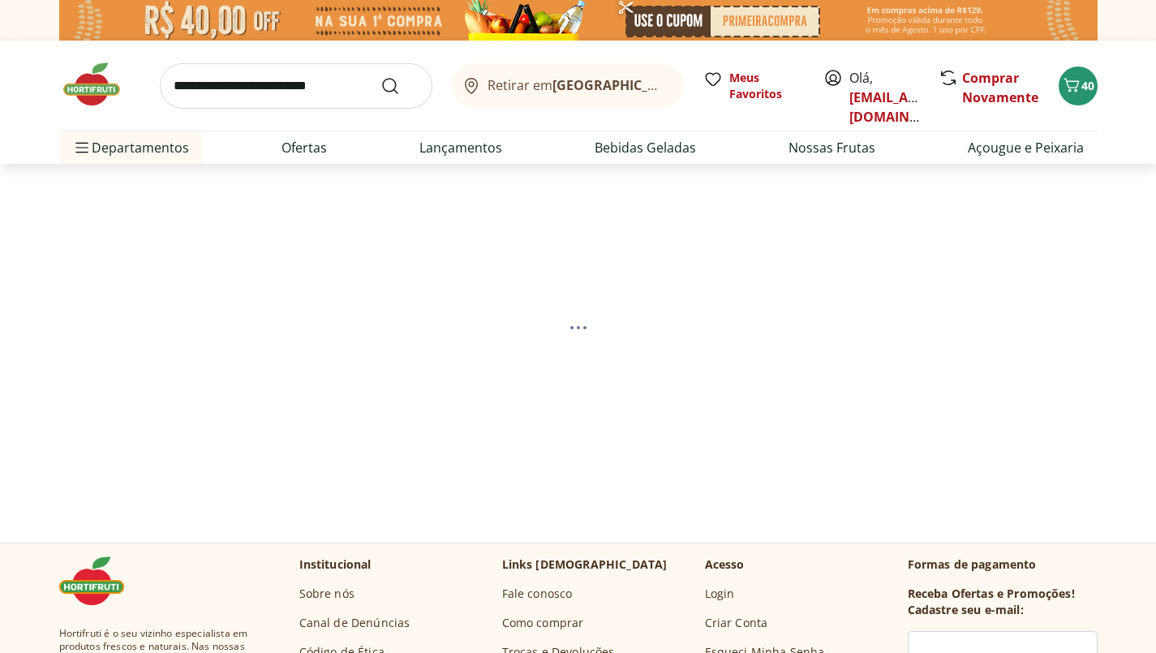
select select "**********"
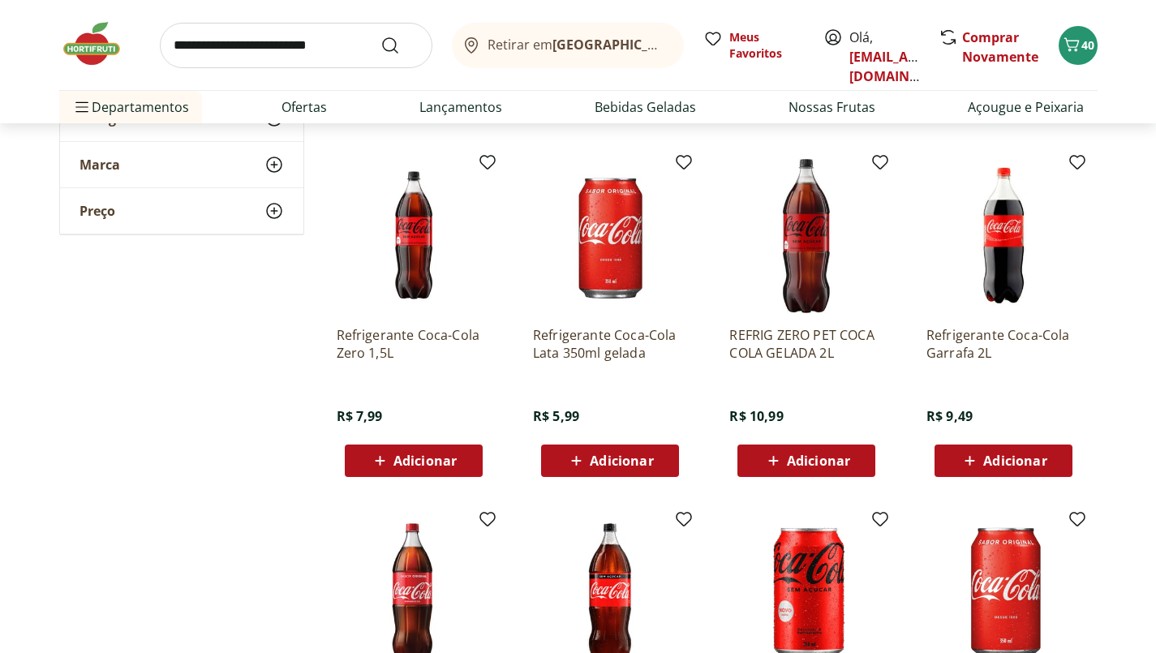
scroll to position [540, 0]
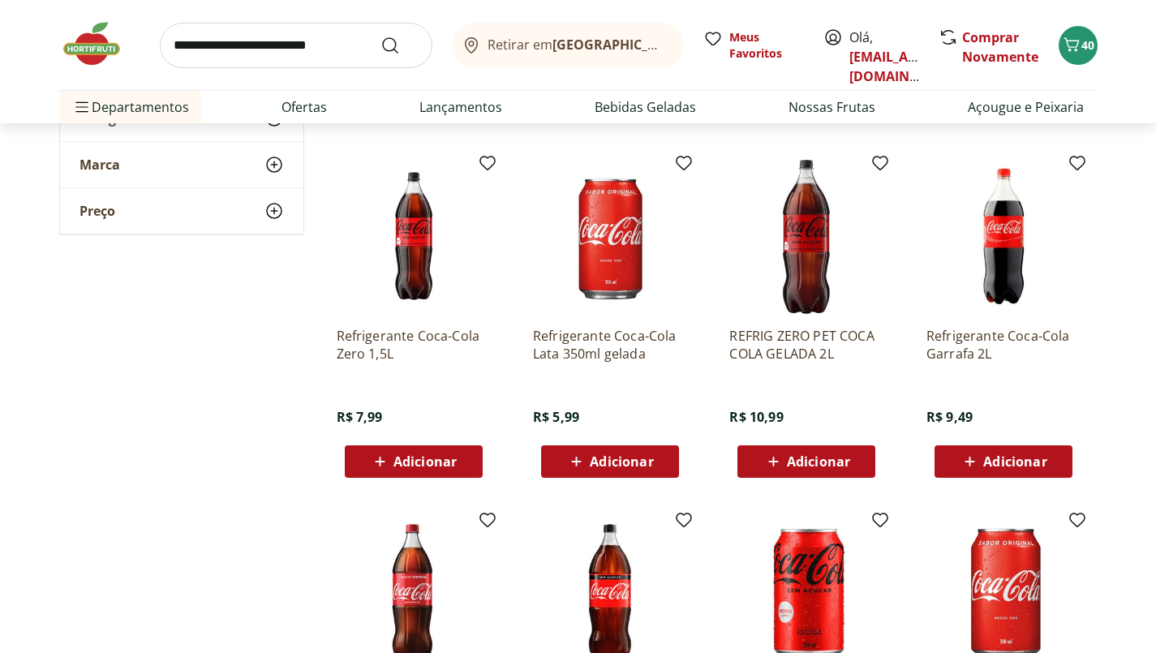
click at [445, 466] on span "Adicionar" at bounding box center [424, 461] width 63 height 13
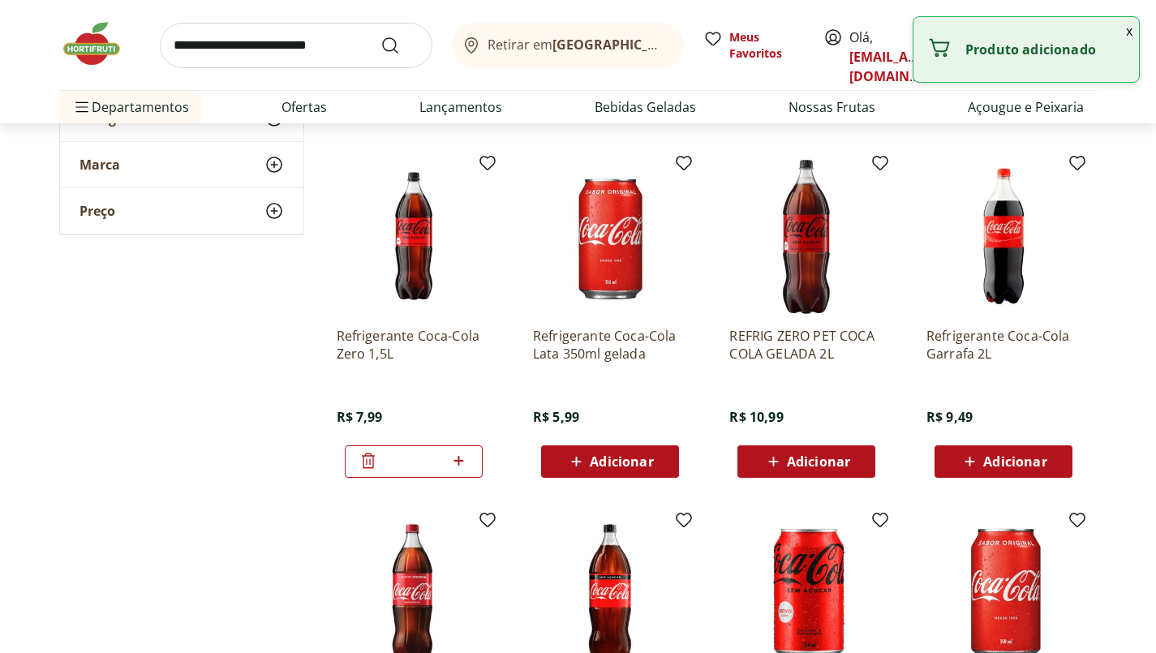
click at [444, 465] on input "*" at bounding box center [413, 462] width 71 height 18
click at [463, 458] on div "Adicionar" at bounding box center [414, 461] width 112 height 29
click at [467, 470] on span at bounding box center [459, 461] width 20 height 21
click at [459, 460] on icon at bounding box center [459, 461] width 10 height 10
click at [458, 460] on icon at bounding box center [459, 461] width 10 height 10
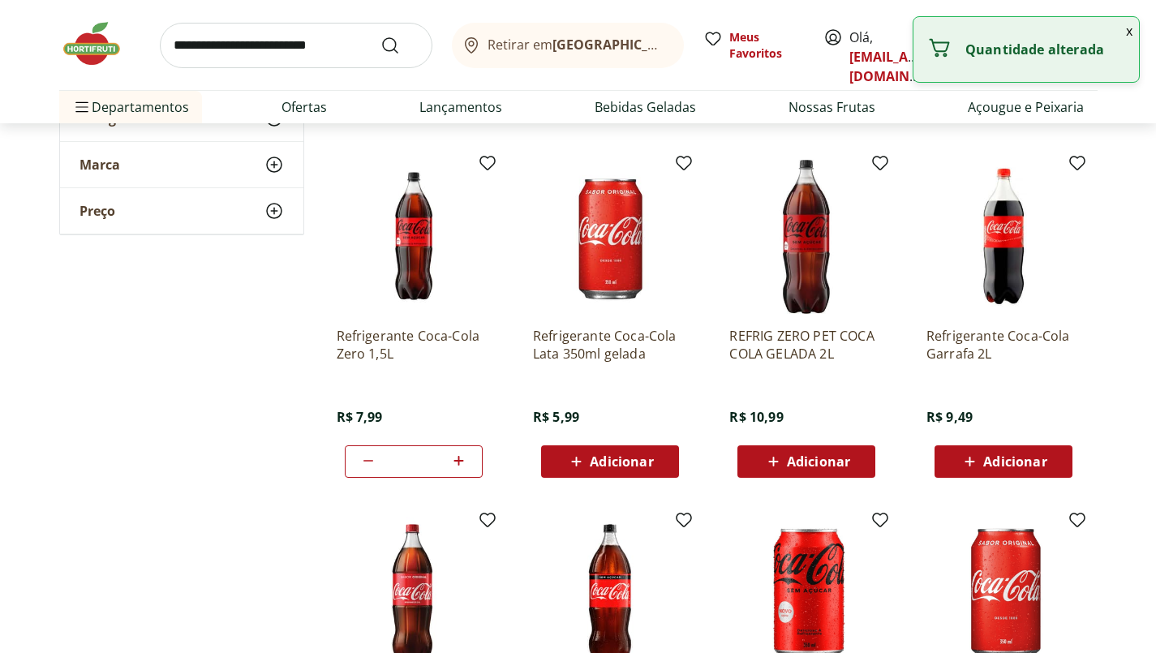
type input "*"
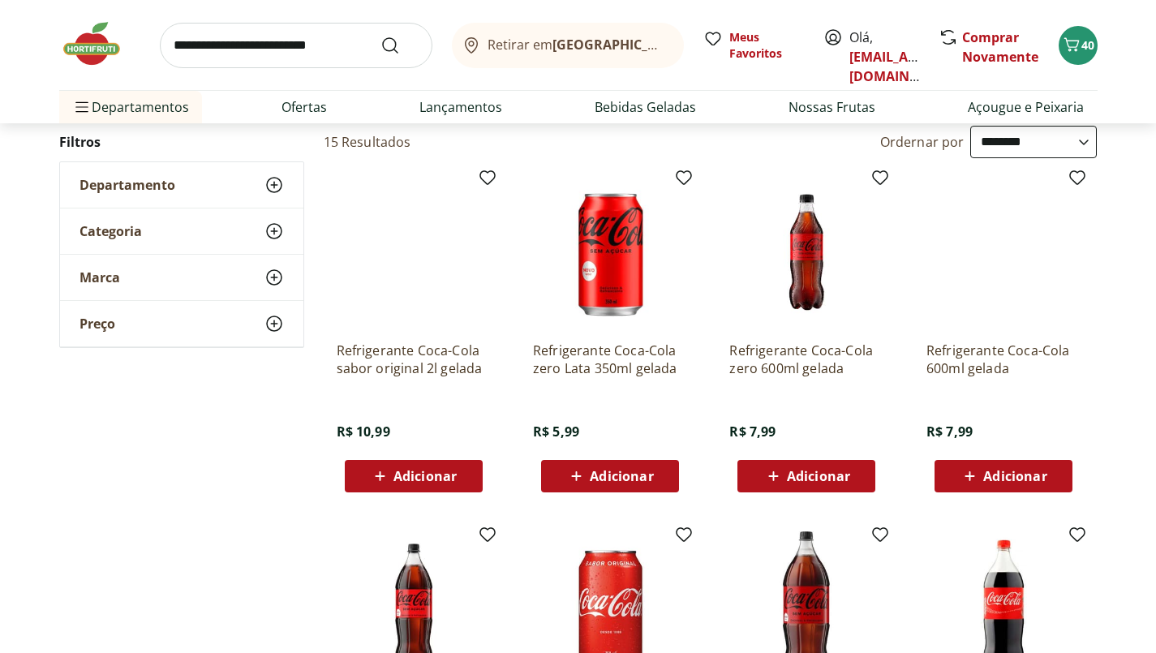
scroll to position [0, 0]
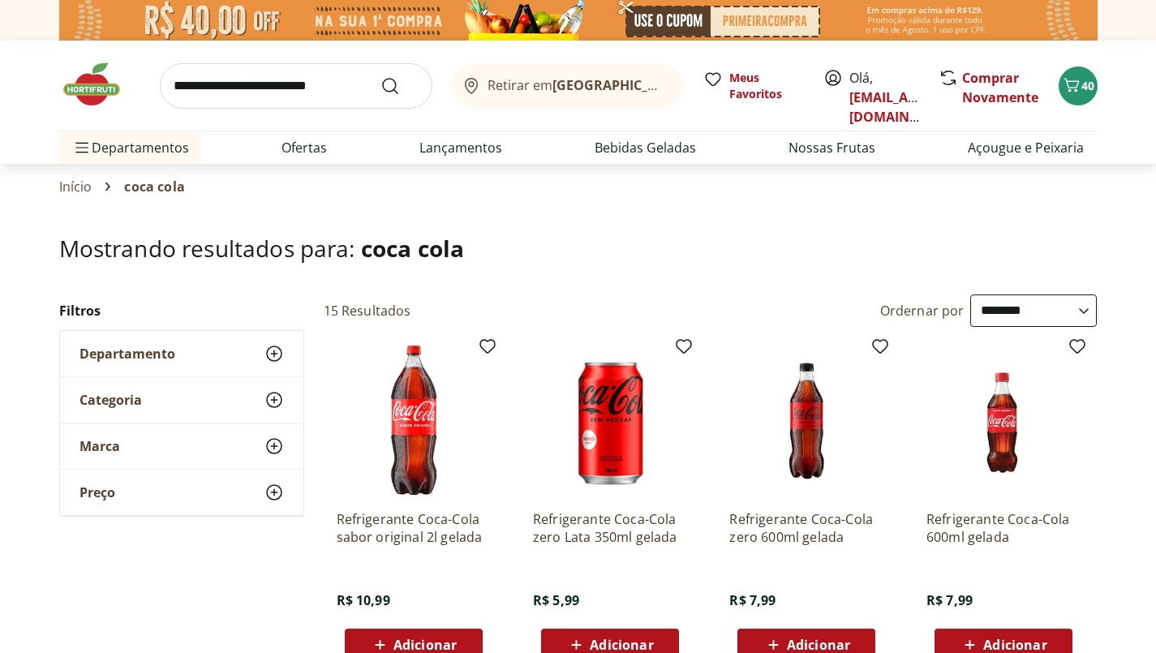
click at [307, 80] on input "search" at bounding box center [296, 85] width 273 height 45
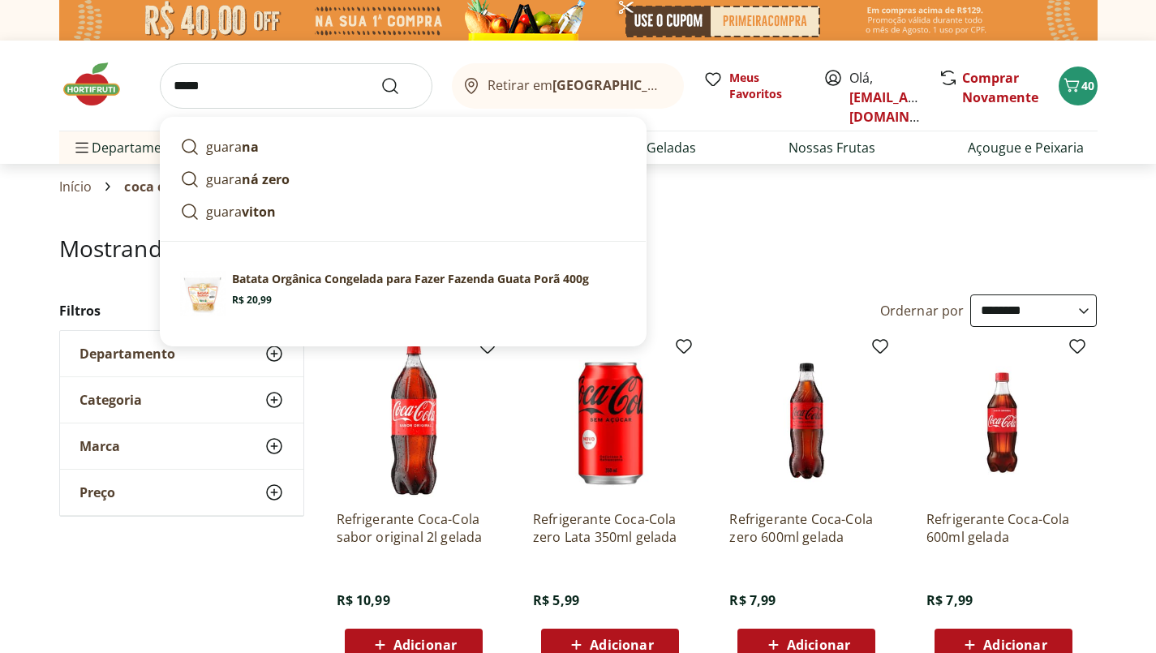
click at [340, 176] on link "guara ná zero" at bounding box center [403, 179] width 459 height 32
type input "**********"
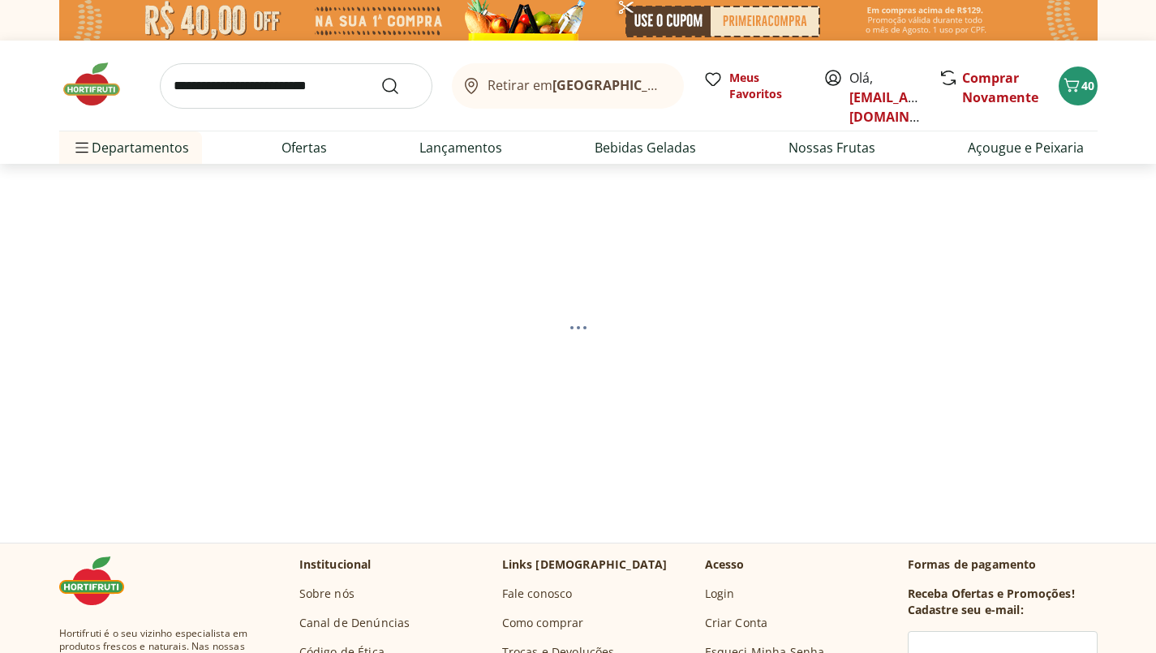
select select "**********"
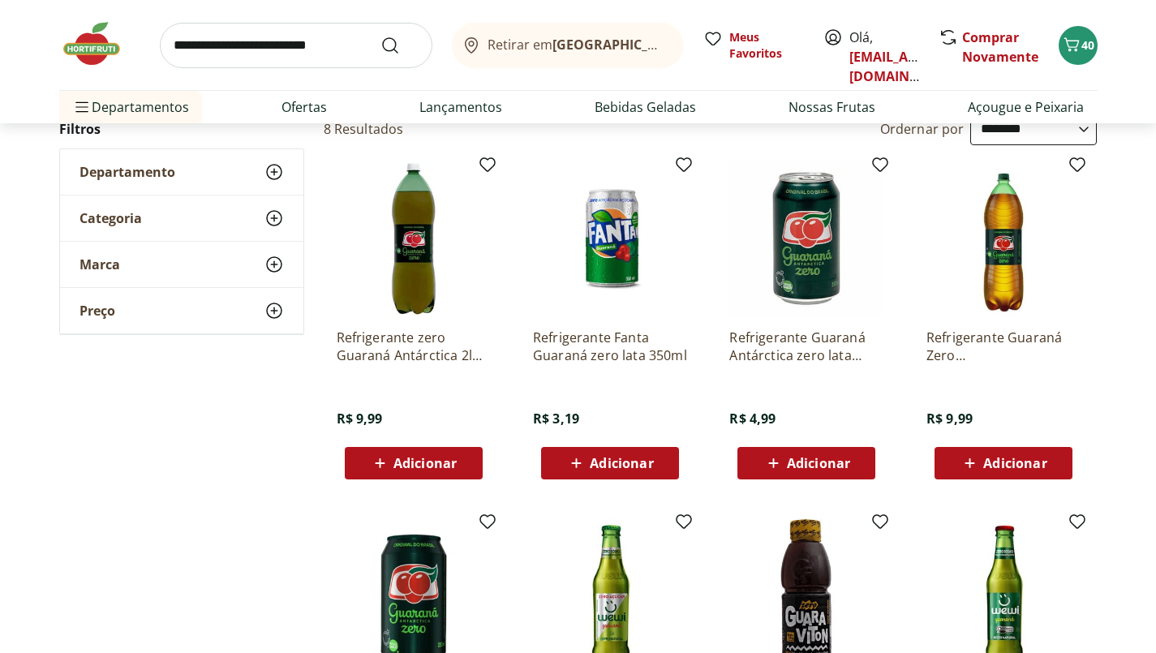
scroll to position [183, 0]
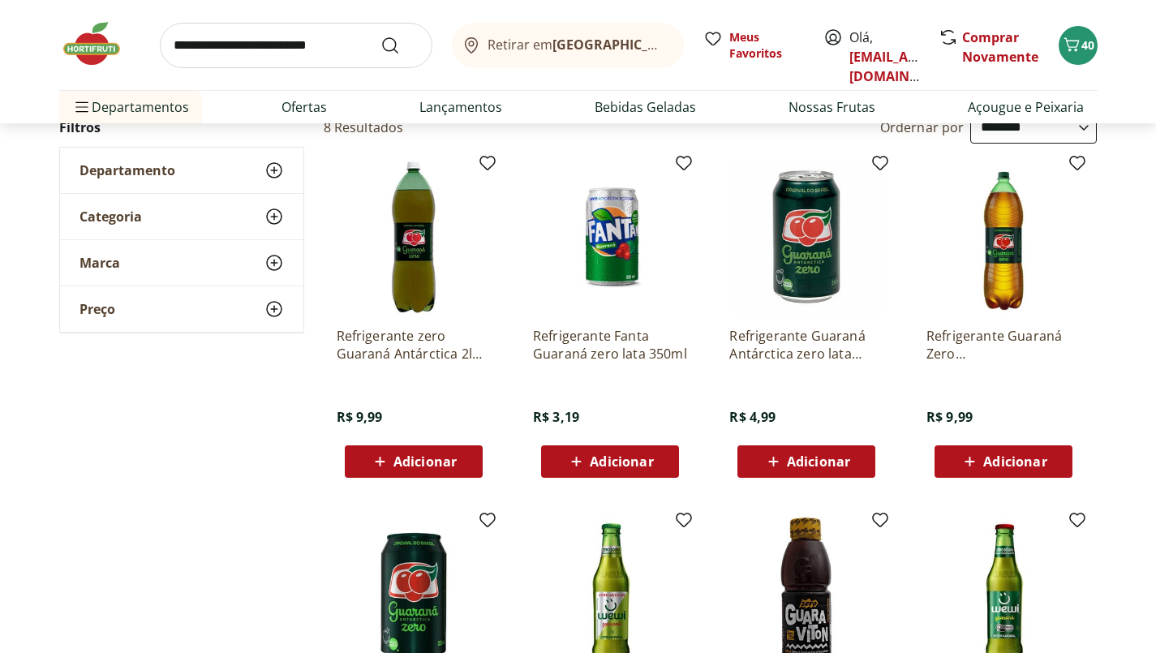
click at [444, 466] on span "Adicionar" at bounding box center [424, 461] width 63 height 13
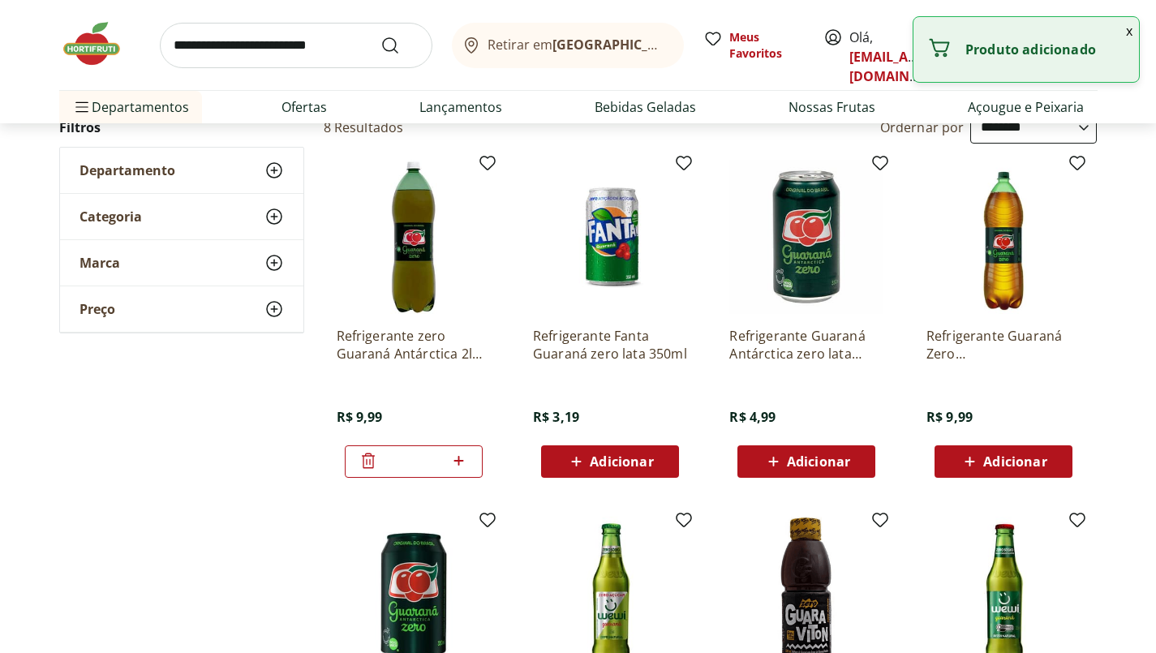
click at [458, 460] on icon at bounding box center [459, 461] width 10 height 10
type input "*"
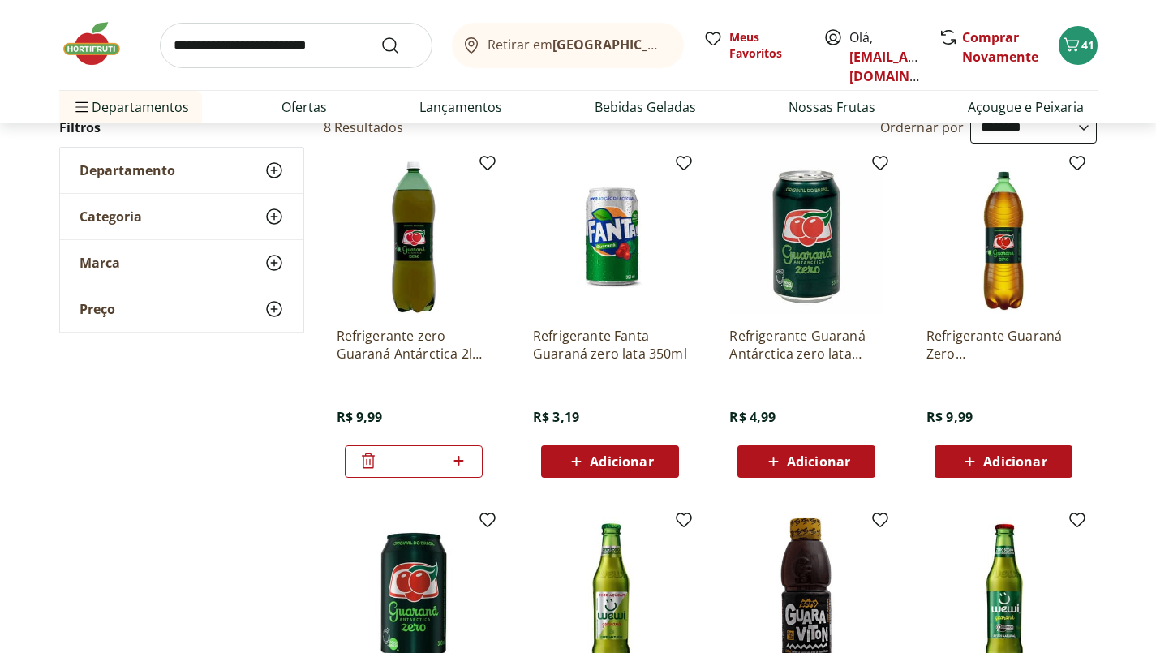
click at [144, 111] on span "Departamentos" at bounding box center [130, 107] width 117 height 39
click at [198, 123] on li "Nossa Marca Nossa Marca Ver tudo do departamento Açougue & Peixaria Congelados …" at bounding box center [161, 139] width 205 height 32
click at [193, 163] on li "Hortifruti Hortifruti Ver tudo do departamento Cogumelos Frutas Legumes Ovos Te…" at bounding box center [161, 172] width 205 height 32
click at [501, 216] on link "Verduras" at bounding box center [488, 207] width 57 height 19
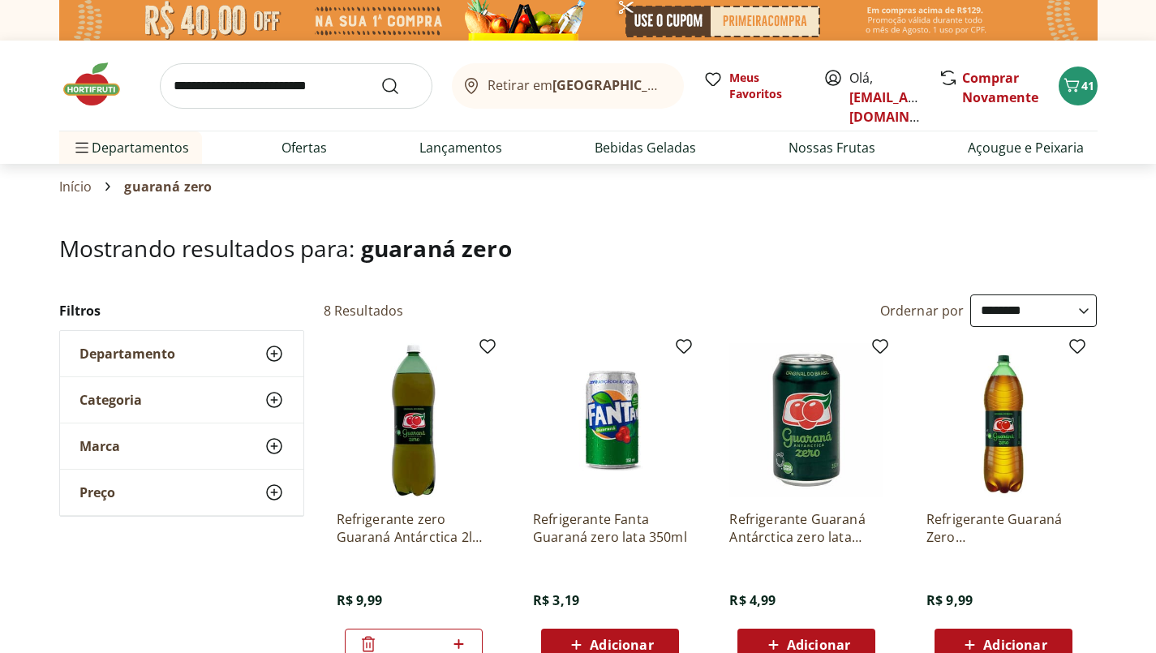
select select "**********"
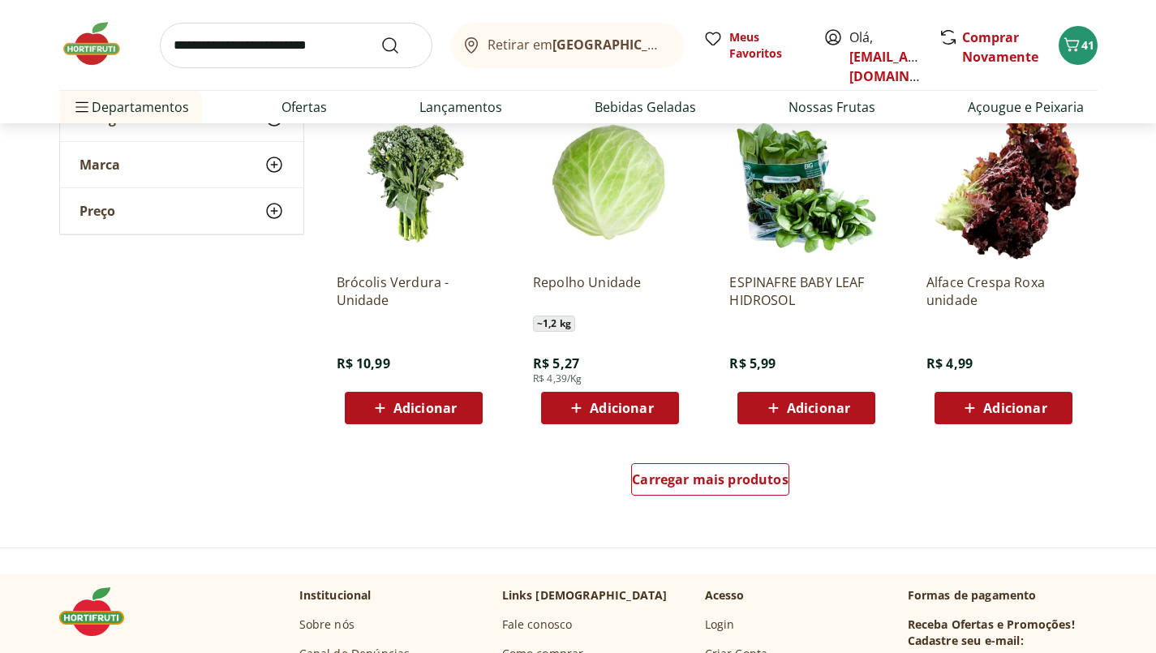
scroll to position [869, 0]
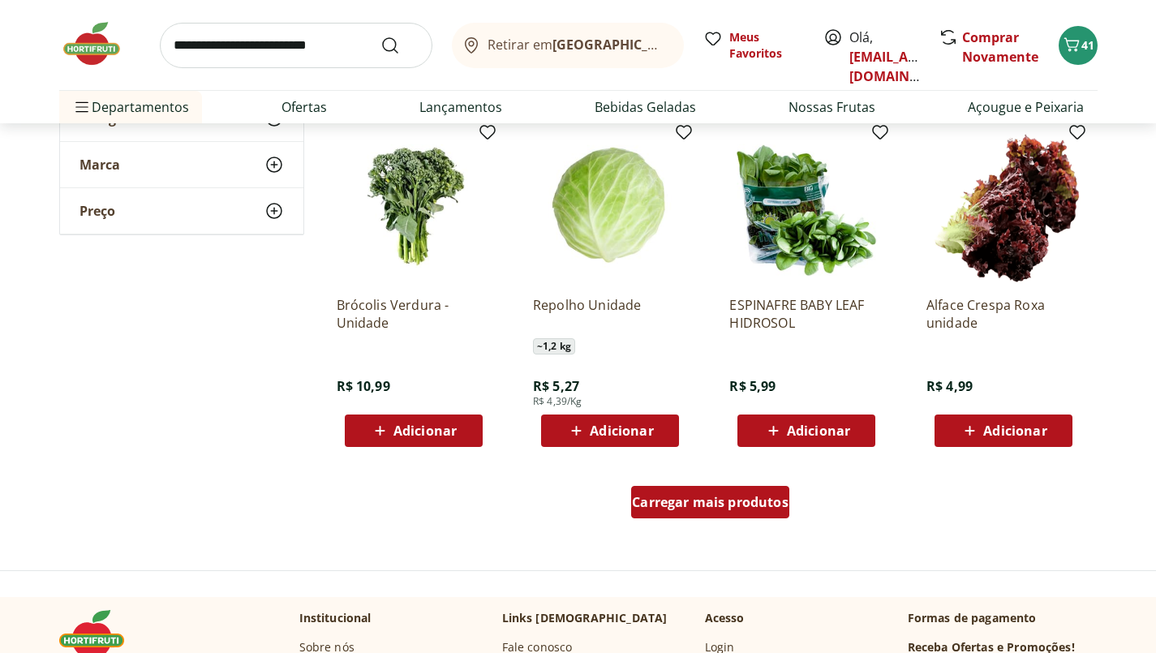
click at [736, 503] on span "Carregar mais produtos" at bounding box center [710, 502] width 157 height 13
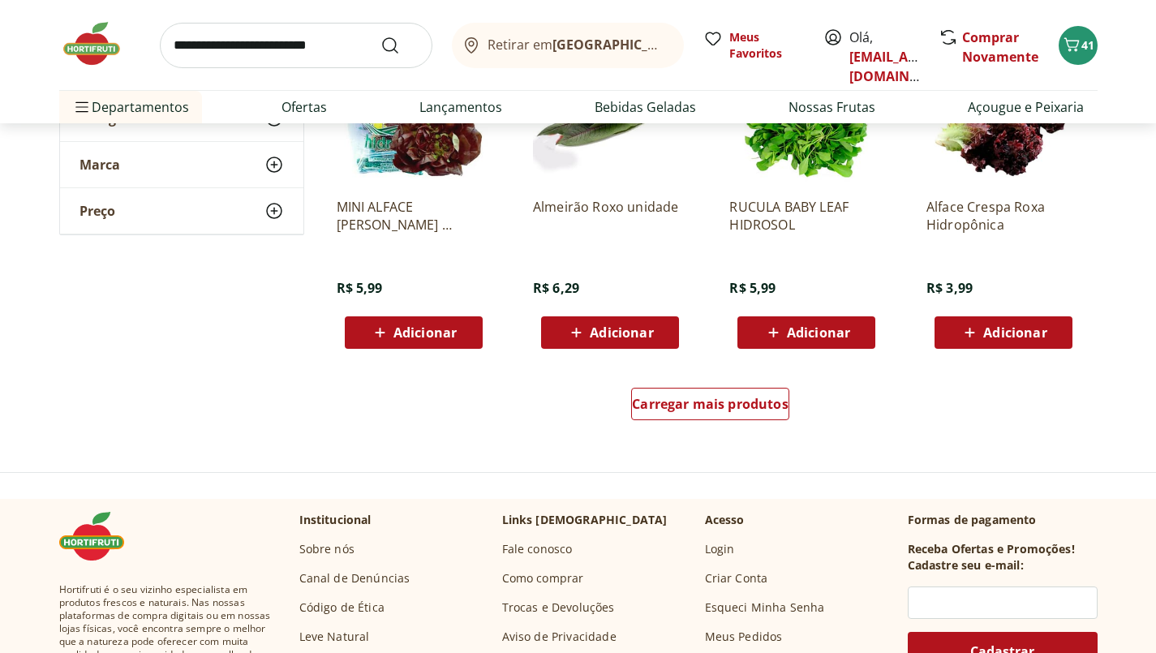
scroll to position [2003, 0]
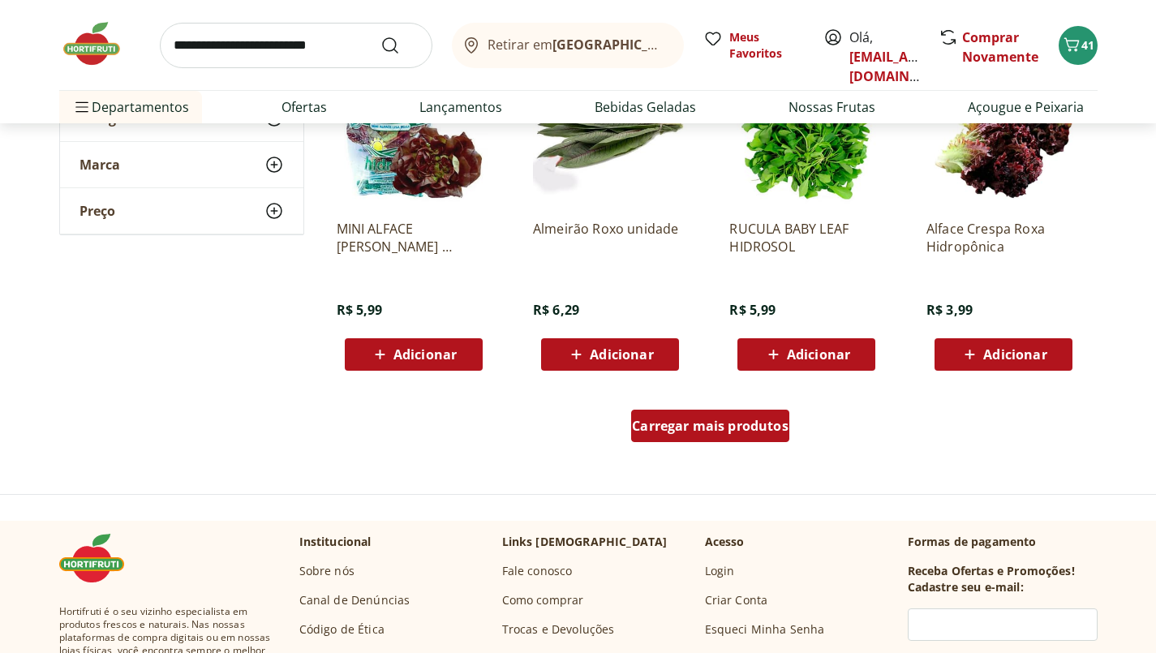
click at [720, 438] on div "Carregar mais produtos" at bounding box center [710, 426] width 158 height 32
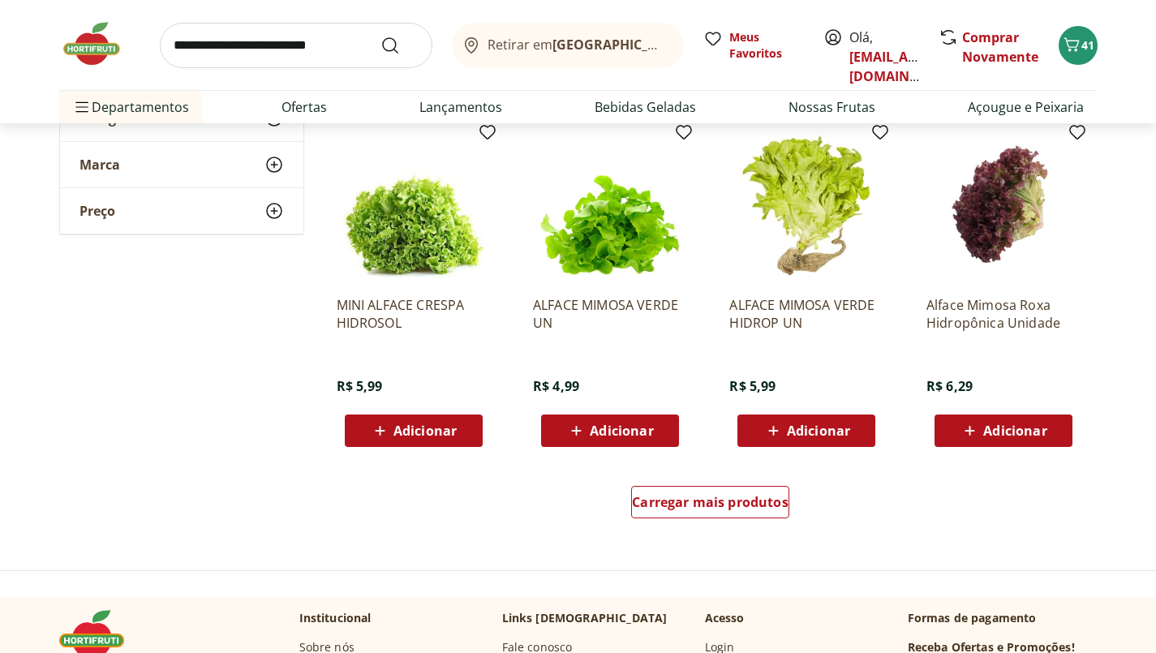
scroll to position [2975, 0]
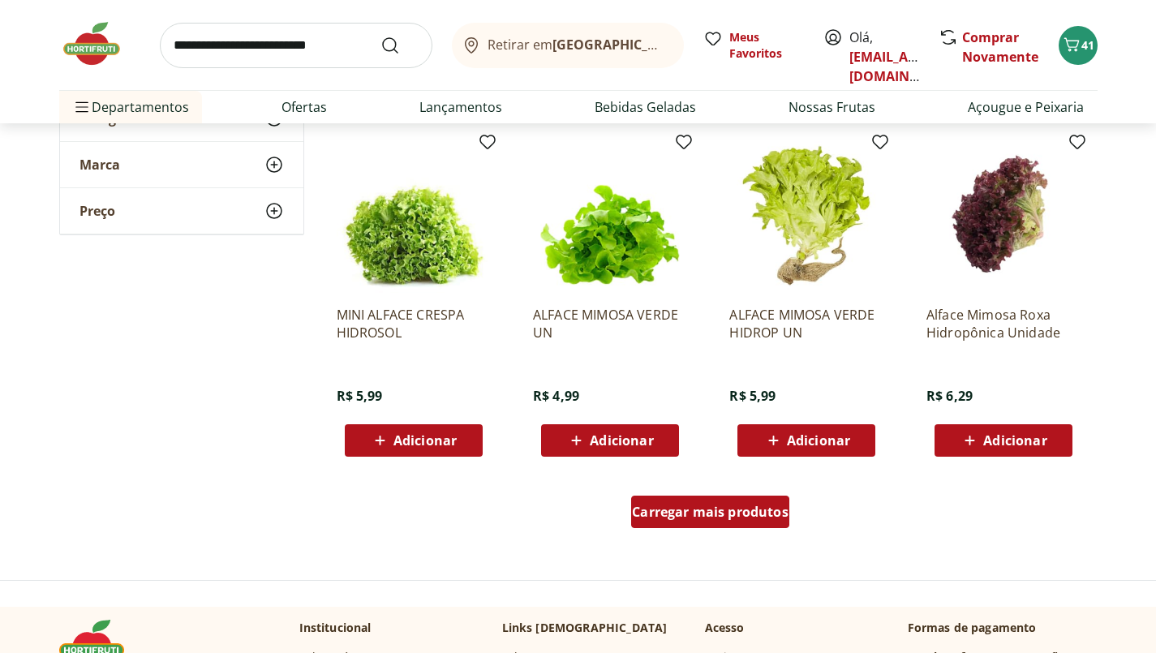
click at [750, 511] on span "Carregar mais produtos" at bounding box center [710, 511] width 157 height 13
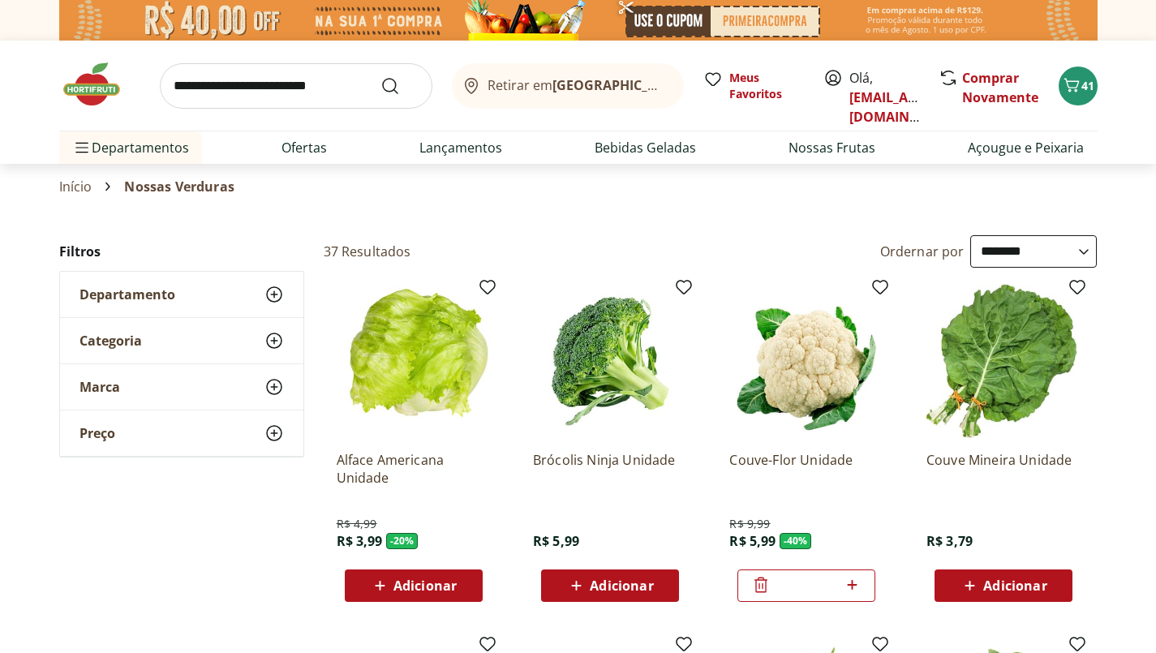
click at [1090, 79] on span "41" at bounding box center [1087, 85] width 13 height 15
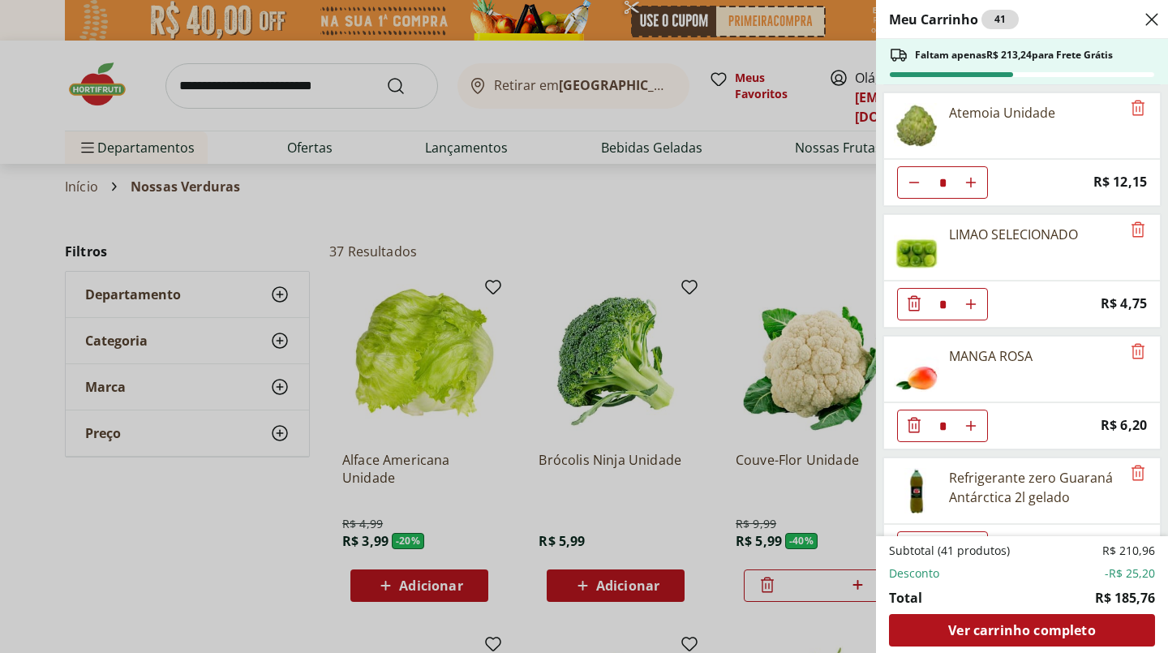
scroll to position [1867, 0]
